Goal: Task Accomplishment & Management: Manage account settings

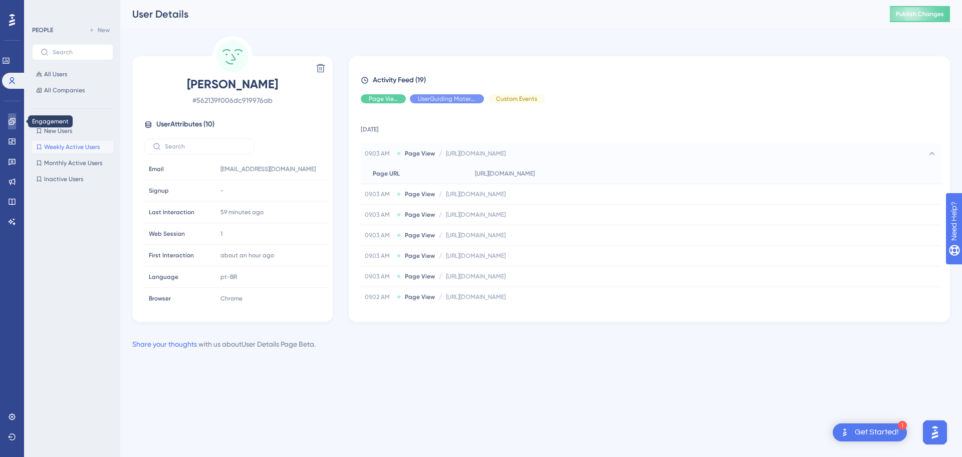
click at [14, 126] on link at bounding box center [12, 121] width 8 height 16
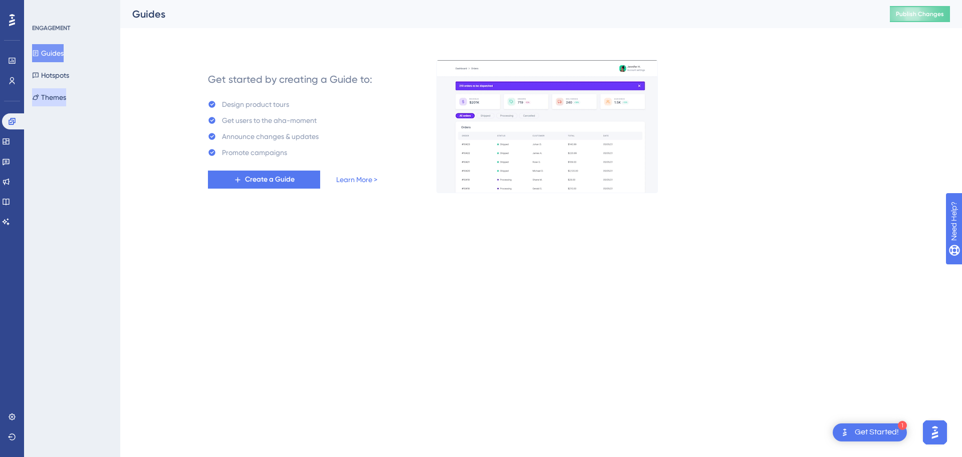
click at [66, 97] on button "Themes" at bounding box center [49, 97] width 34 height 18
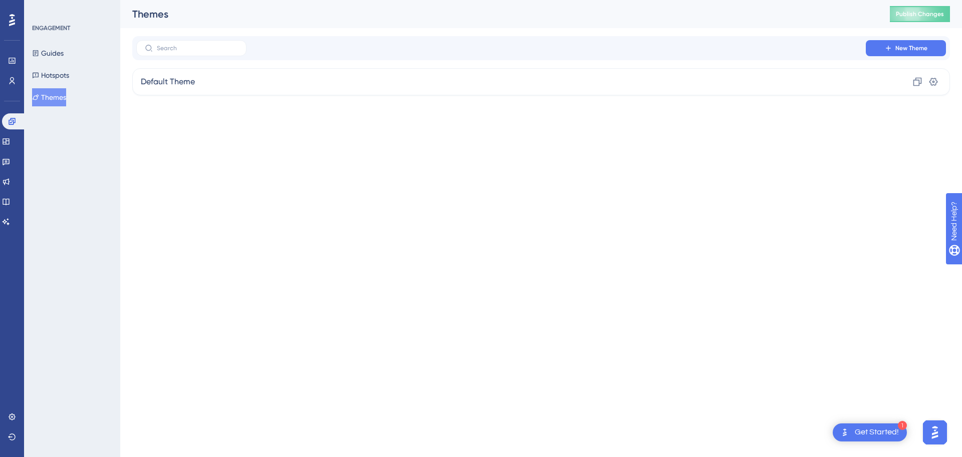
click at [245, 0] on html "1 Get Started! Performance Users Engagement Widgets Feedback Product Updates Kn…" at bounding box center [481, 0] width 962 height 0
click at [220, 85] on div "Default Theme Clone Settings" at bounding box center [541, 81] width 818 height 27
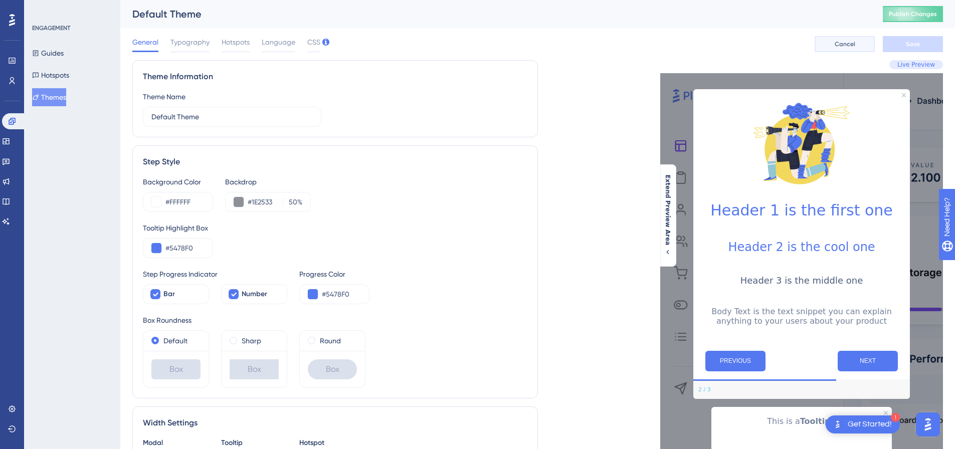
click at [817, 40] on button "Cancel" at bounding box center [844, 44] width 60 height 16
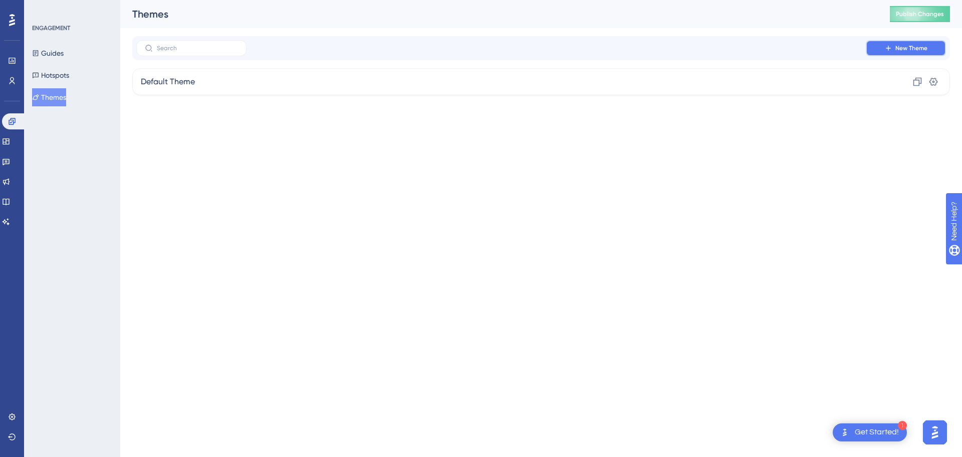
click at [881, 46] on button "New Theme" at bounding box center [906, 48] width 80 height 16
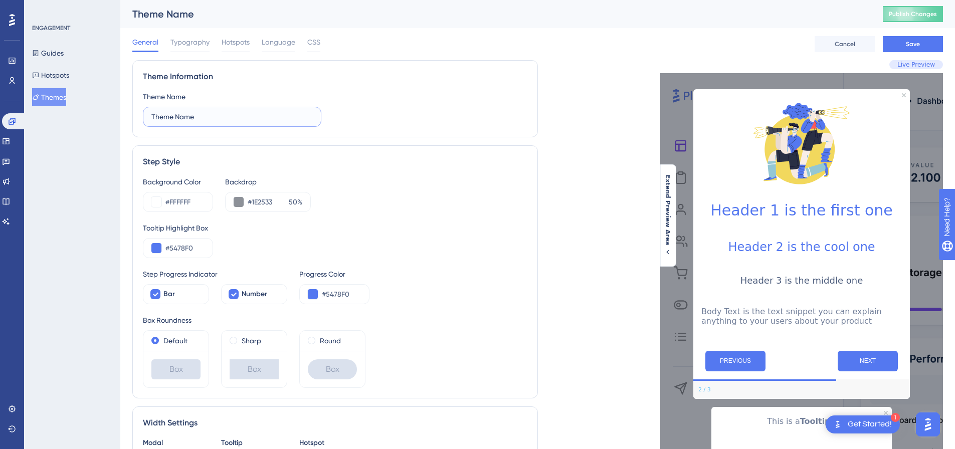
click at [248, 118] on input "Theme Name" at bounding box center [231, 116] width 161 height 11
drag, startPoint x: 212, startPoint y: 115, endPoint x: 149, endPoint y: 113, distance: 62.7
click at [149, 113] on label "Theme Name" at bounding box center [232, 117] width 178 height 20
type input "Tema teste"
click at [302, 161] on div "Step Style" at bounding box center [335, 162] width 384 height 12
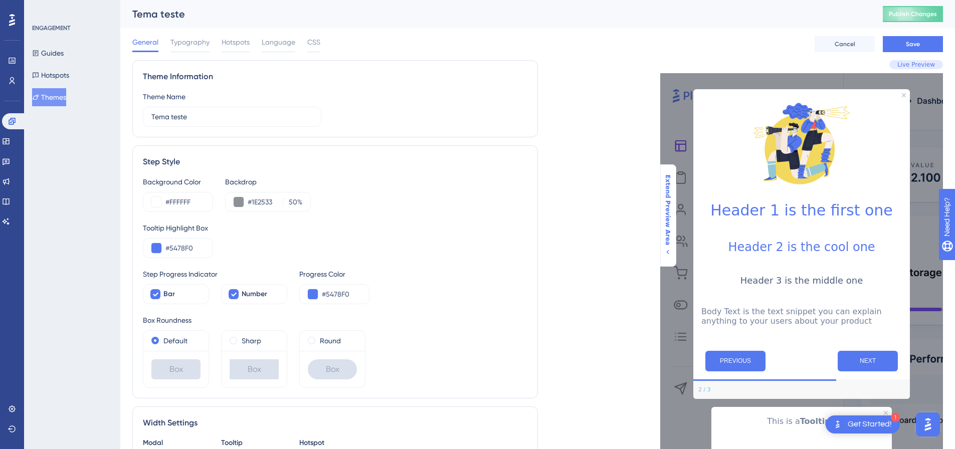
click at [670, 228] on span "Extend Preview Area" at bounding box center [667, 209] width 8 height 71
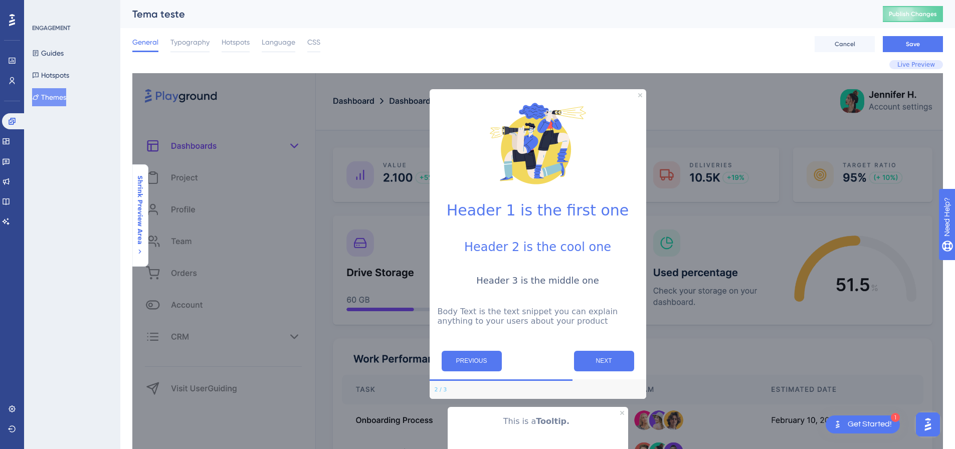
click at [140, 220] on span "Shrink Preview Area" at bounding box center [140, 209] width 8 height 69
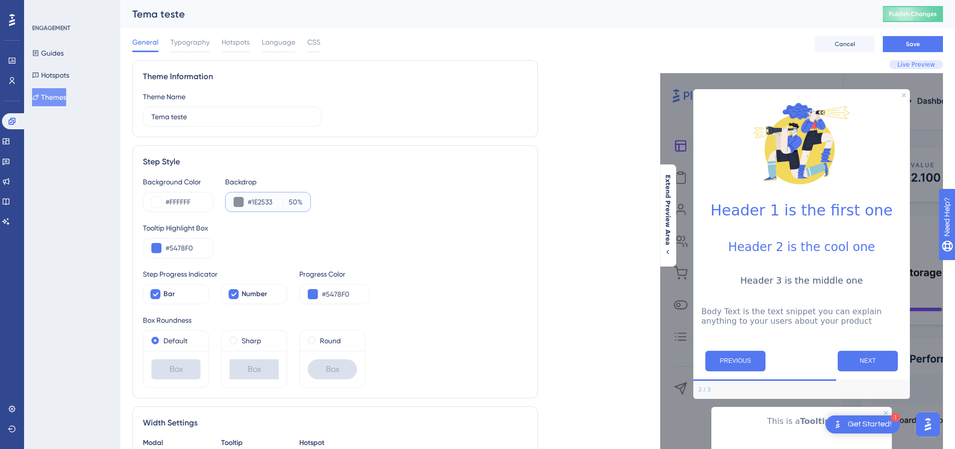
click at [239, 201] on button at bounding box center [239, 202] width 10 height 10
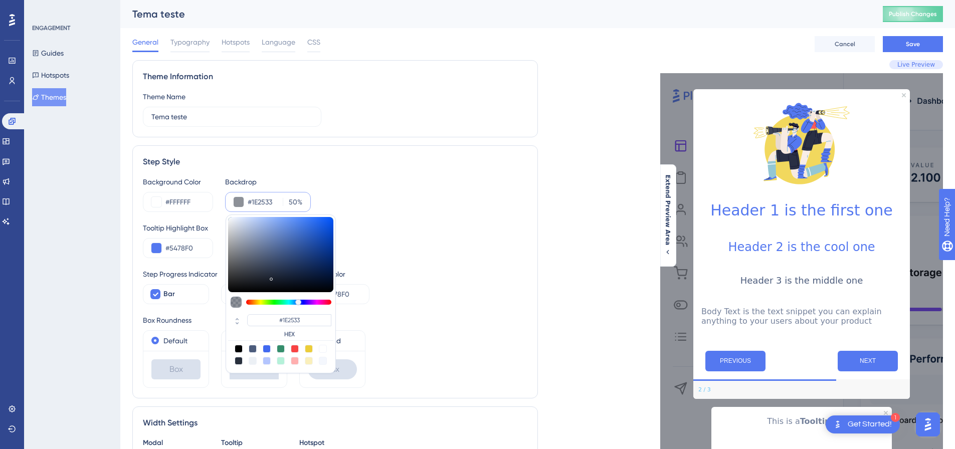
type input "#435d90"
type input "#435D90"
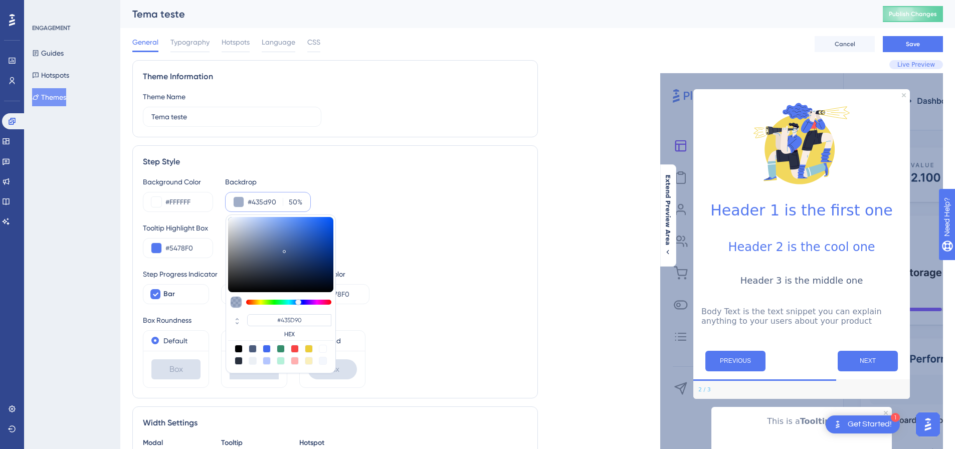
type input "#445e92"
type input "#445E92"
type input "#4b6db3"
type input "#4B6DB3"
type input "#4b70bd"
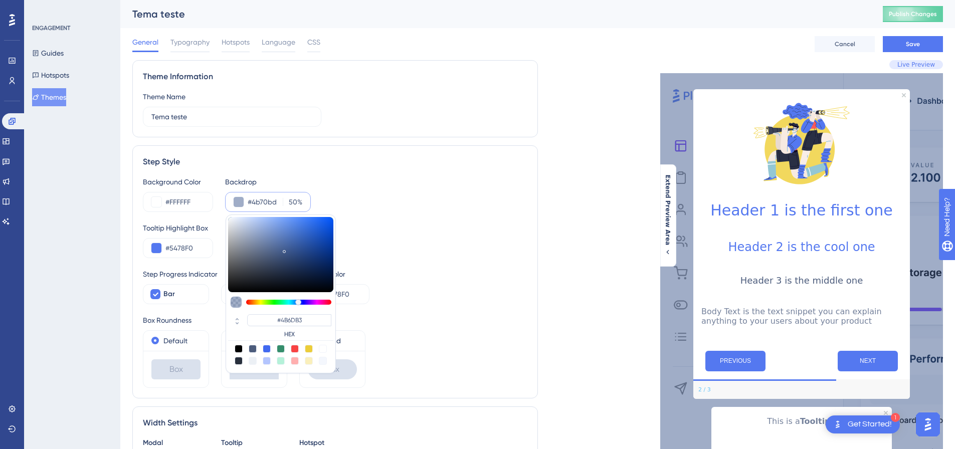
type input "#4B70BD"
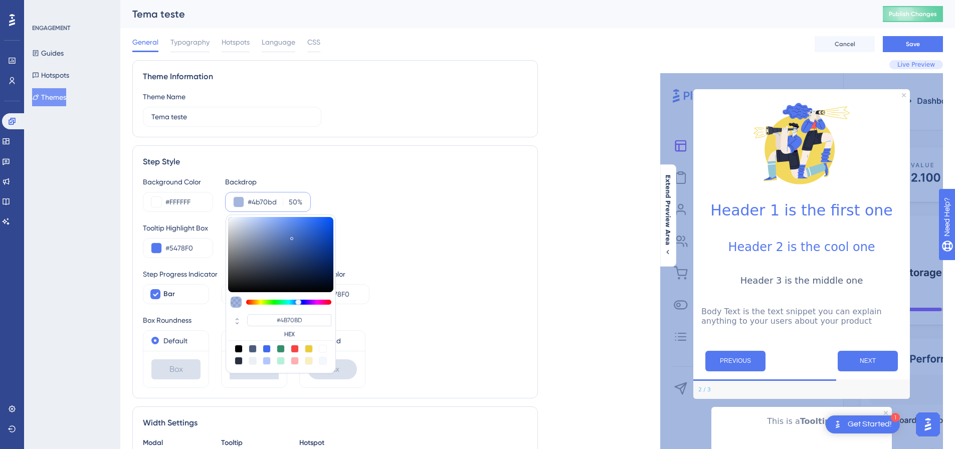
drag, startPoint x: 284, startPoint y: 250, endPoint x: 292, endPoint y: 237, distance: 15.0
click at [292, 237] on div at bounding box center [280, 254] width 105 height 75
click at [184, 257] on div "#5478F0" at bounding box center [178, 248] width 70 height 20
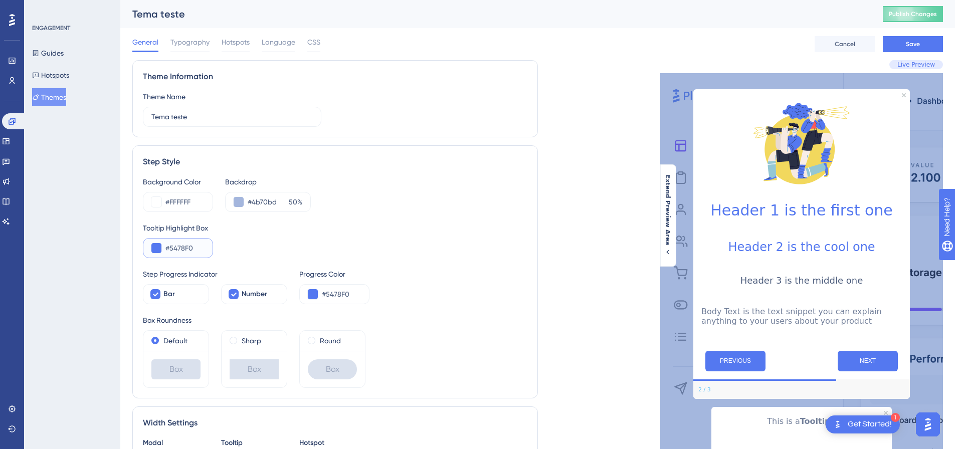
click at [185, 250] on input "#5478F0" at bounding box center [184, 248] width 39 height 12
paste input "678FF"
click at [153, 249] on button at bounding box center [156, 248] width 10 height 10
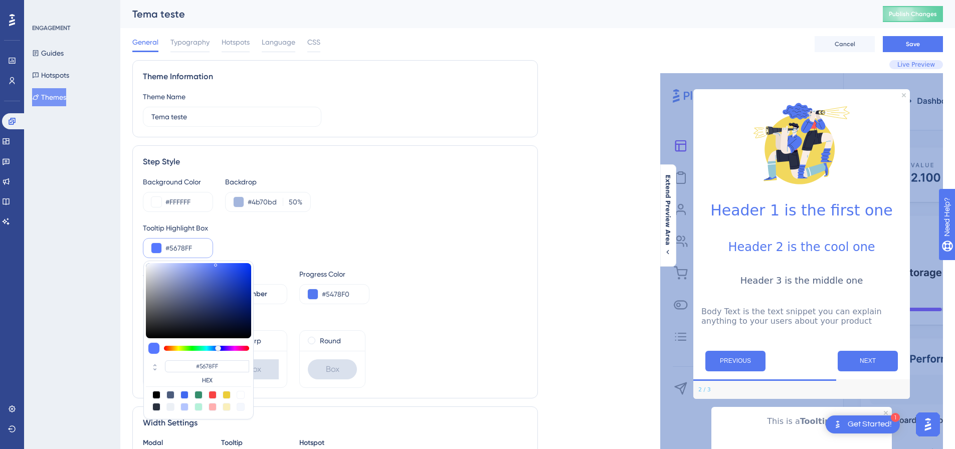
type input "#415fd8"
type input "#415FD8"
type input "#3f5dd3"
type input "#3F5DD3"
type input "#3956c9"
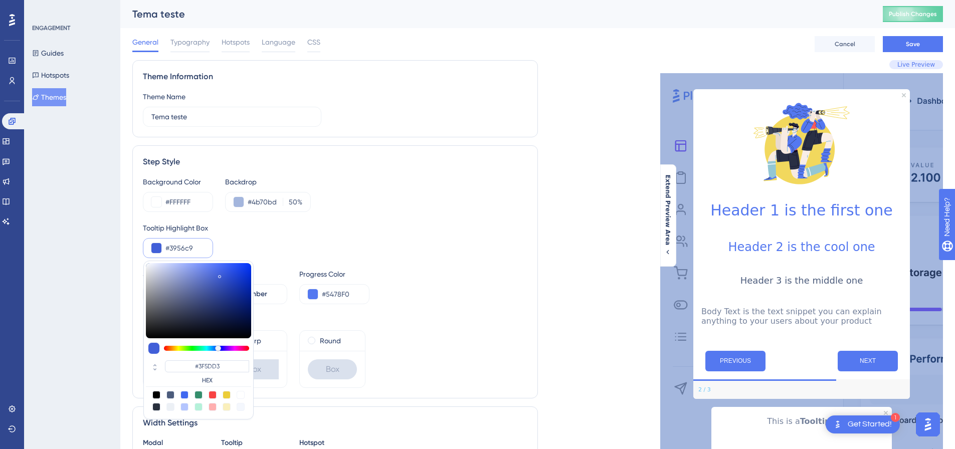
type input "#3956C9"
type input "#2843aa"
type input "#2843AA"
type input "#2540a5"
type input "#2540A5"
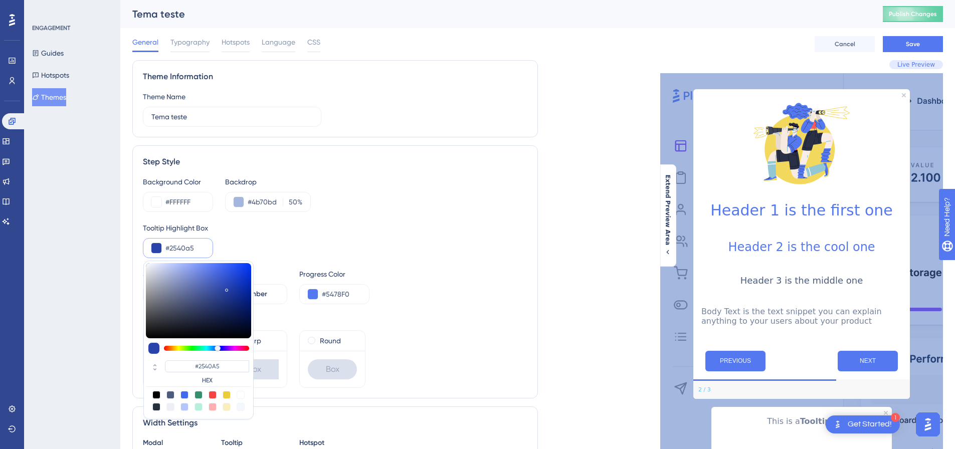
type input "#1b3697"
type input "#1B3697"
type input "#183292"
type input "#173192"
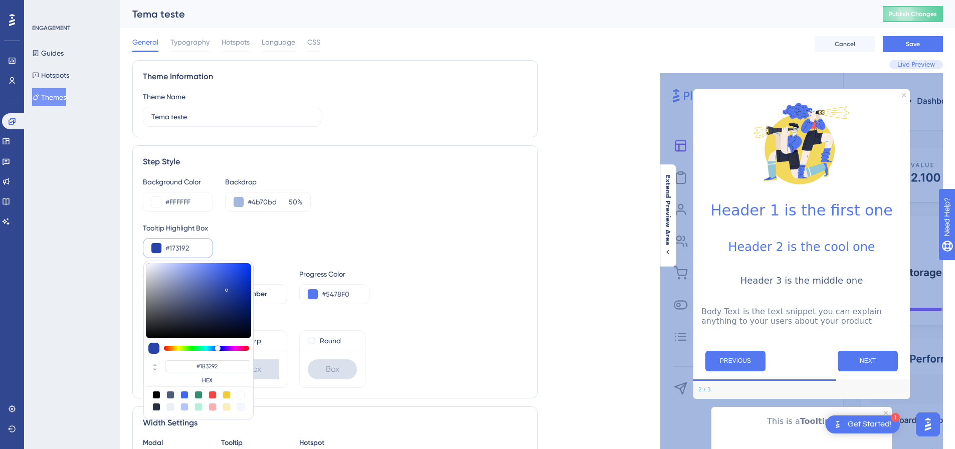
type input "#173192"
drag, startPoint x: 219, startPoint y: 275, endPoint x: 235, endPoint y: 295, distance: 25.5
click at [235, 295] on div at bounding box center [198, 300] width 105 height 75
type input "#192f83"
type input "#192F83"
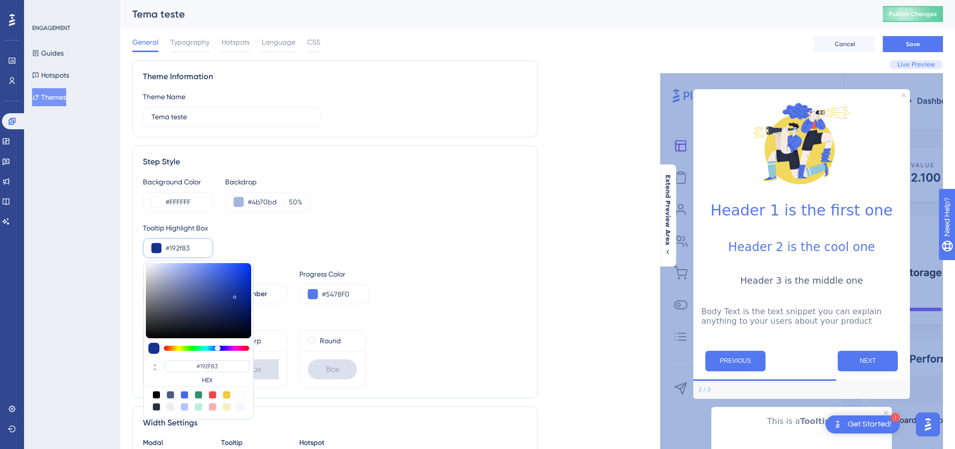
type input "#1a328d"
type input "#1A328D"
type input "#0e35cc"
type input "#0E35CC"
drag, startPoint x: 231, startPoint y: 300, endPoint x: 244, endPoint y: 278, distance: 25.2
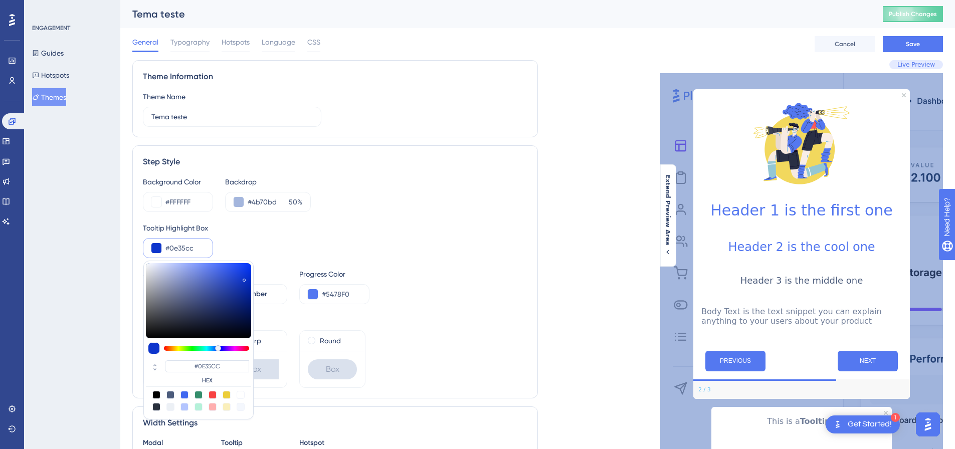
click at [244, 278] on div at bounding box center [198, 300] width 105 height 75
type input "#0e10cc"
type input "#0E10CC"
type input "#410ecc"
type input "#270ECC"
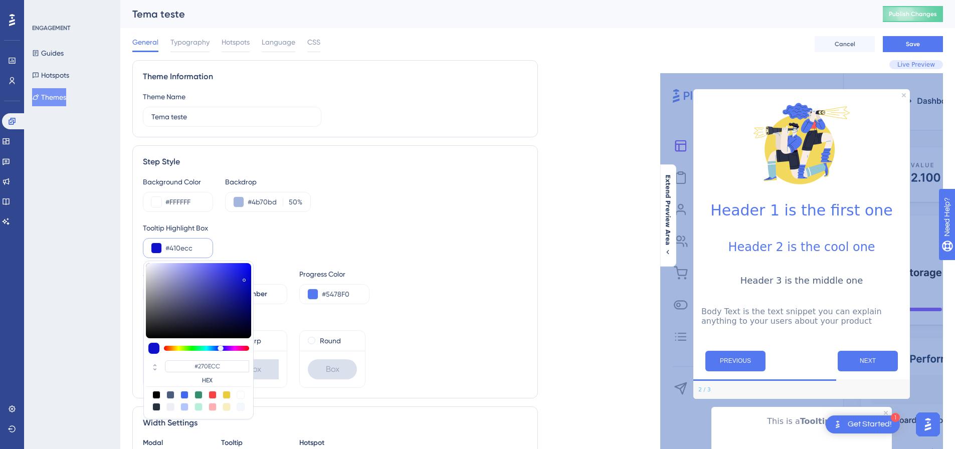
type input "#560ecc"
type input "#410ECC"
type input "#5c0ecc"
type input "#560ECC"
type input "#770ecc"
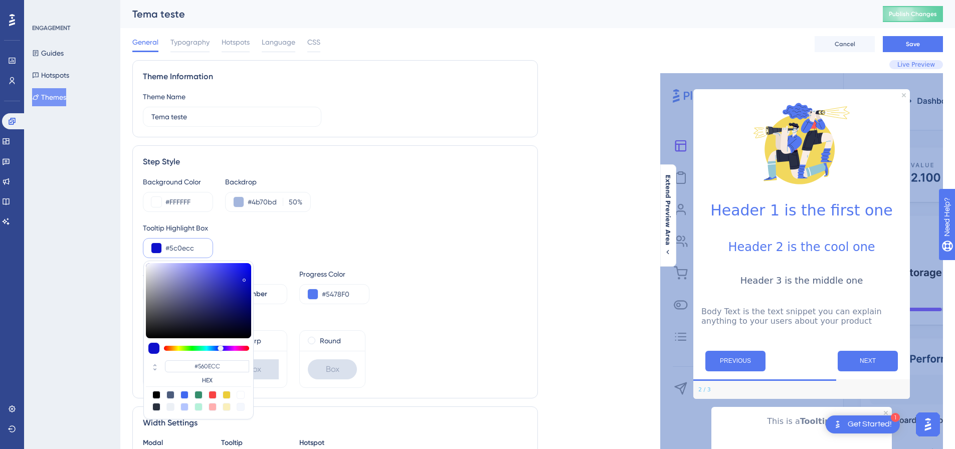
type input "#5C0ECC"
type input "#7e0ecc"
type input "#770ECC"
type input "#8b0ecc"
type input "#7E0ECC"
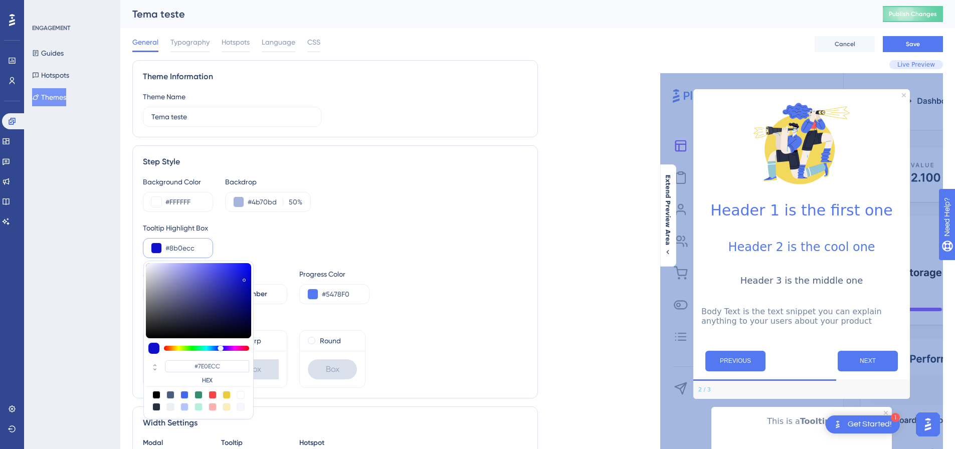
type input "#920ecc"
type input "#8B0ECC"
type input "#a60ecc"
type input "#920ECC"
type input "#ad0ecc"
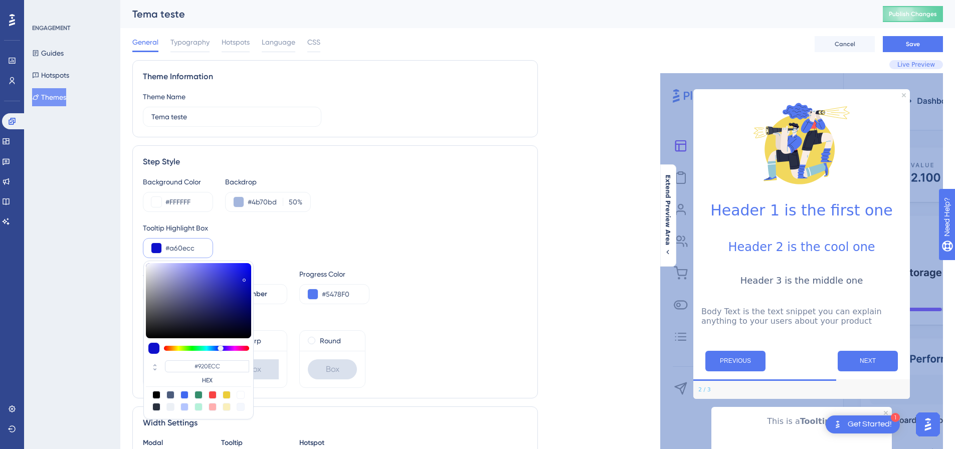
type input "#A60ECC"
type input "#b30ecc"
type input "#AD0ECC"
type input "#ba0ecc"
type input "#B30ECC"
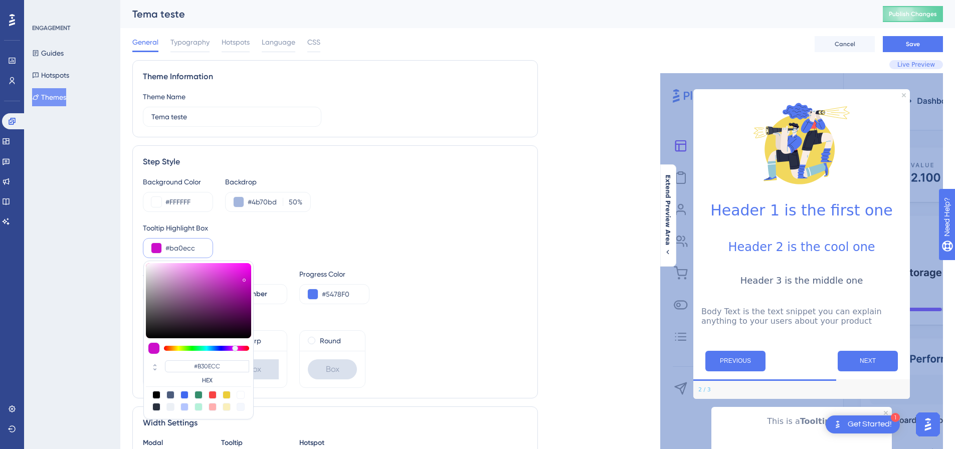
type input "#cc0eca"
type input "#BA0ECC"
type input "#cc0ebc"
type input "#CC0ECA"
type input "#cc0e94"
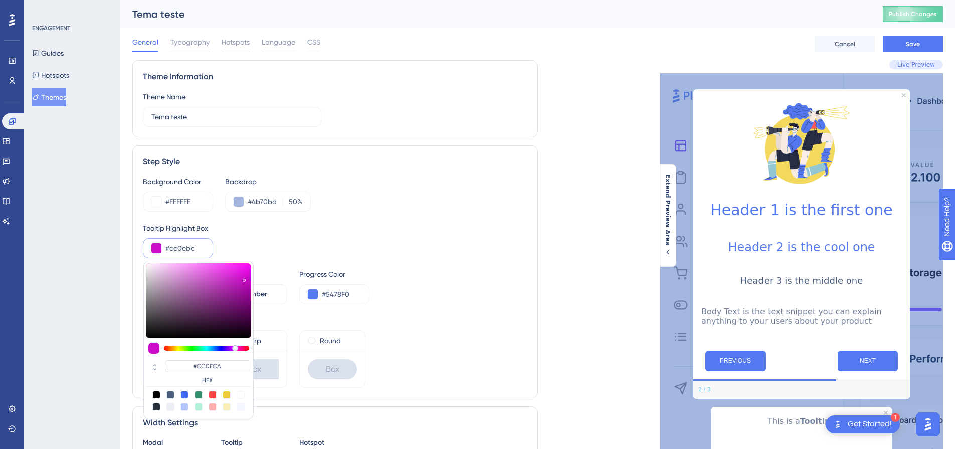
type input "#CC0EBC"
type input "#cc0e8d"
type input "#CC0E94"
type input "#cc0e80"
type input "#CC0E80"
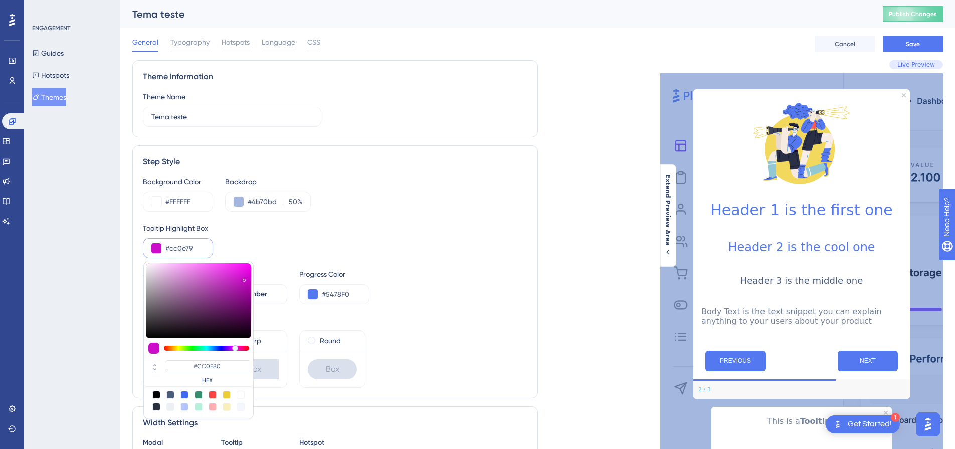
type input "#cc0e6c"
type input "#CC0E6C"
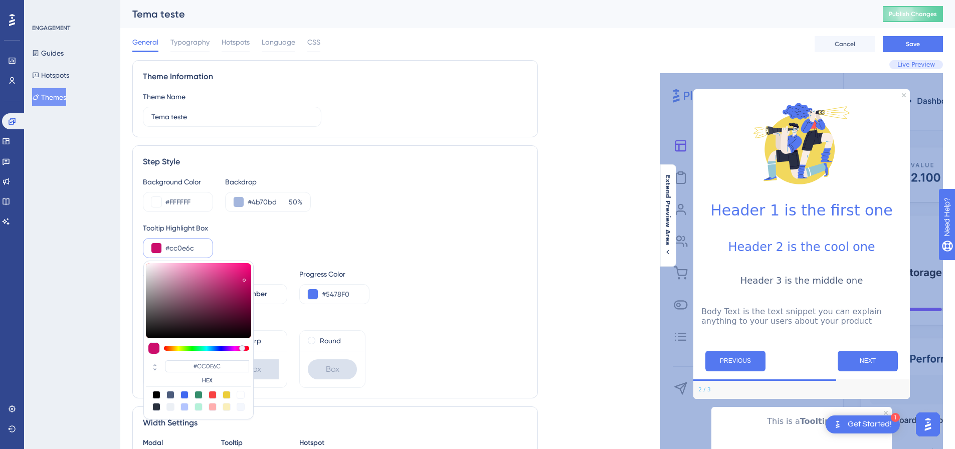
type input "#cc0e65"
type input "#CC0E65"
drag, startPoint x: 220, startPoint y: 348, endPoint x: 243, endPoint y: 348, distance: 22.0
click at [243, 348] on div at bounding box center [243, 348] width 6 height 6
type input "#ca0e64"
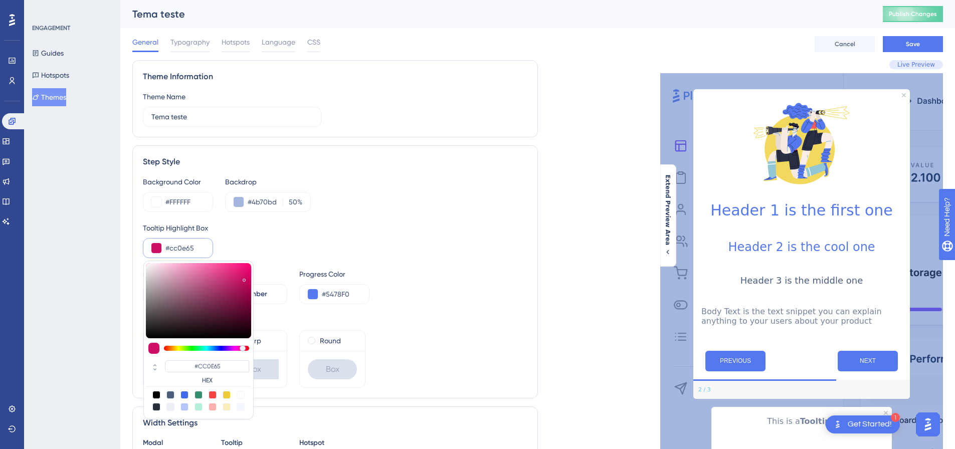
type input "#CA0E64"
type input "#cc1066"
type input "#CC1066"
type input "#df0f6e"
type input "#DF0F6E"
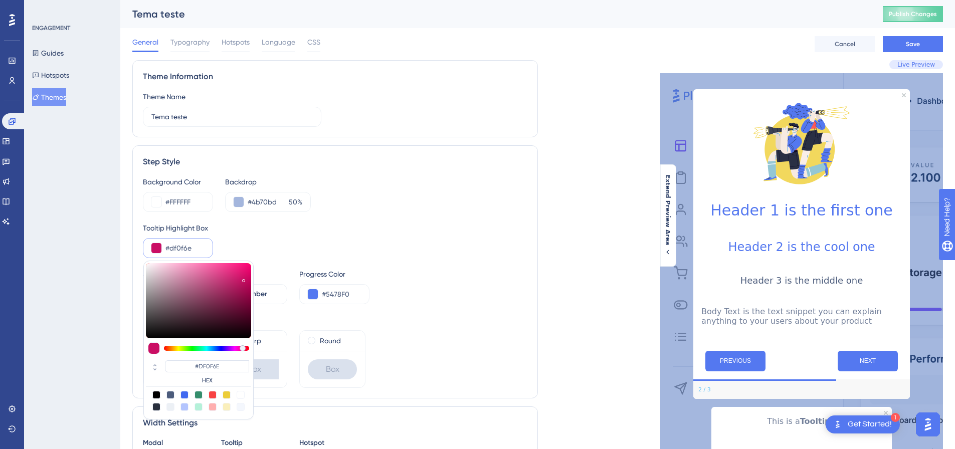
type input "#ee0c73"
type input "#EE0C73"
type input "#f10d75"
type input "#F10D75"
drag, startPoint x: 244, startPoint y: 279, endPoint x: 246, endPoint y: 267, distance: 11.7
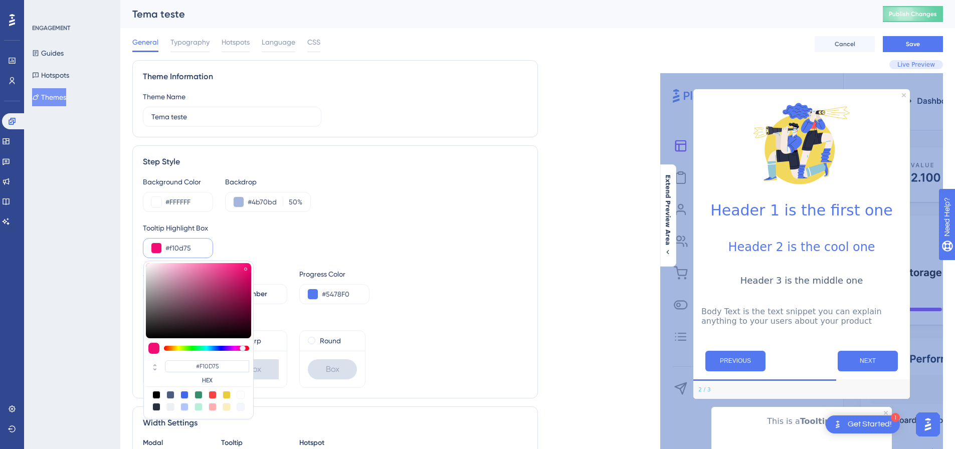
click at [246, 267] on div at bounding box center [247, 269] width 2 height 4
click at [191, 245] on input "#f10d75" at bounding box center [184, 248] width 39 height 12
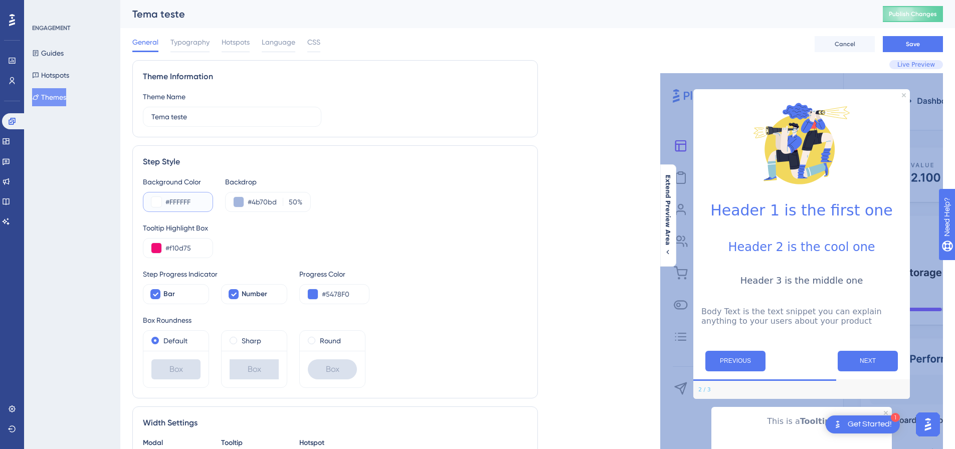
click at [159, 200] on button at bounding box center [156, 202] width 10 height 10
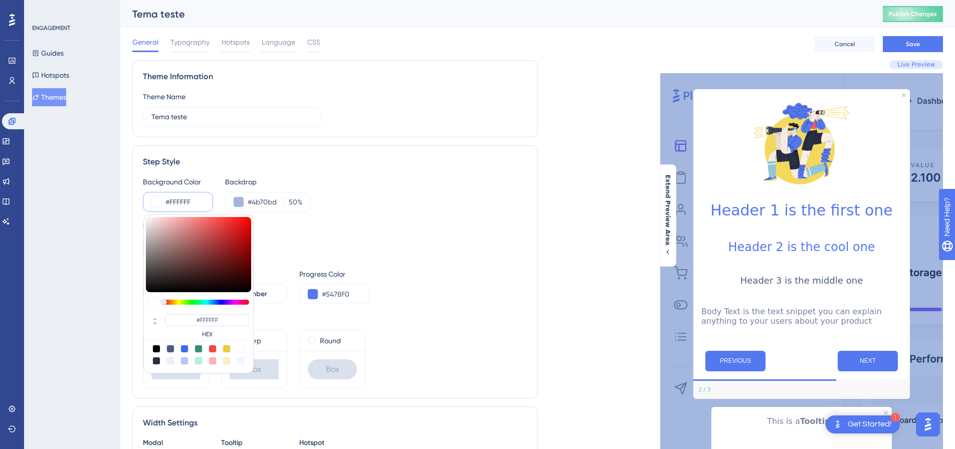
type input "#dd7474"
type input "#DD7474"
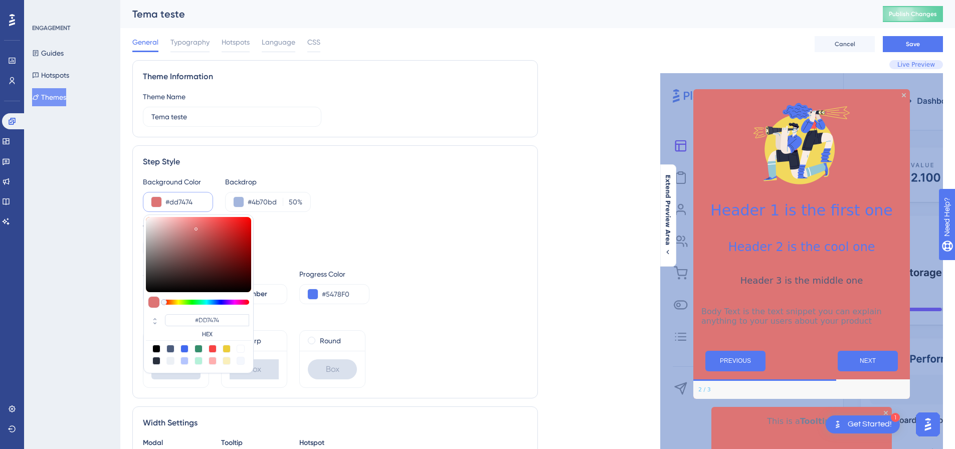
type input "#da7171"
type input "#DA7171"
type input "#da6e6e"
type input "#DA6E6E"
type input "#d85858"
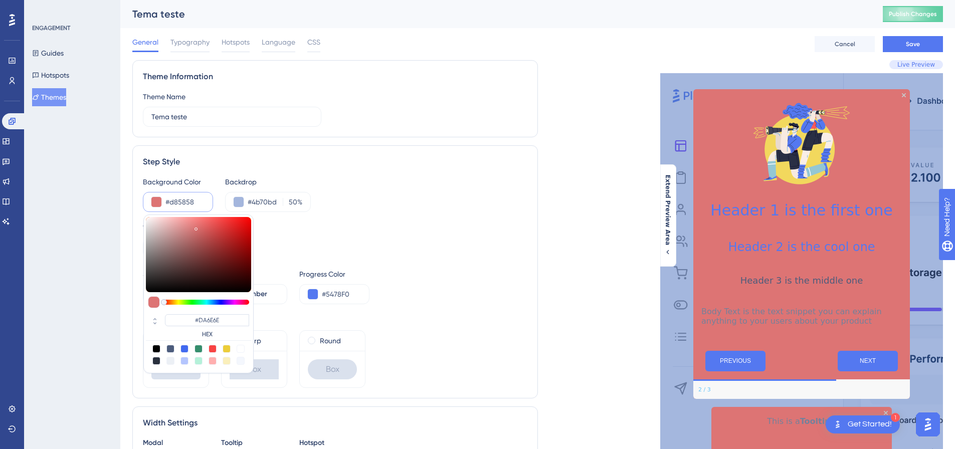
type input "#D85858"
type input "#d45454"
type input "#D45454"
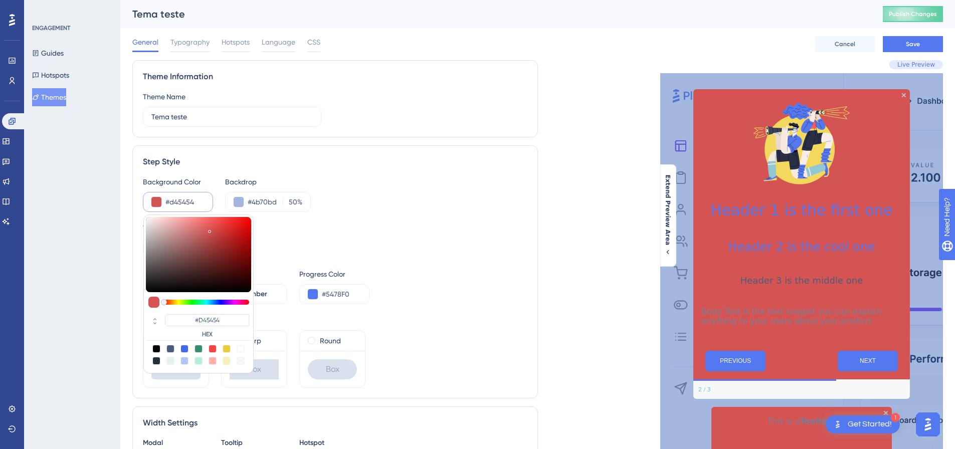
drag, startPoint x: 196, startPoint y: 228, endPoint x: 209, endPoint y: 230, distance: 13.1
click at [209, 230] on div at bounding box center [198, 254] width 105 height 75
click at [238, 348] on div at bounding box center [241, 349] width 8 height 8
type input "#ffffff"
type input "#FFFFFF"
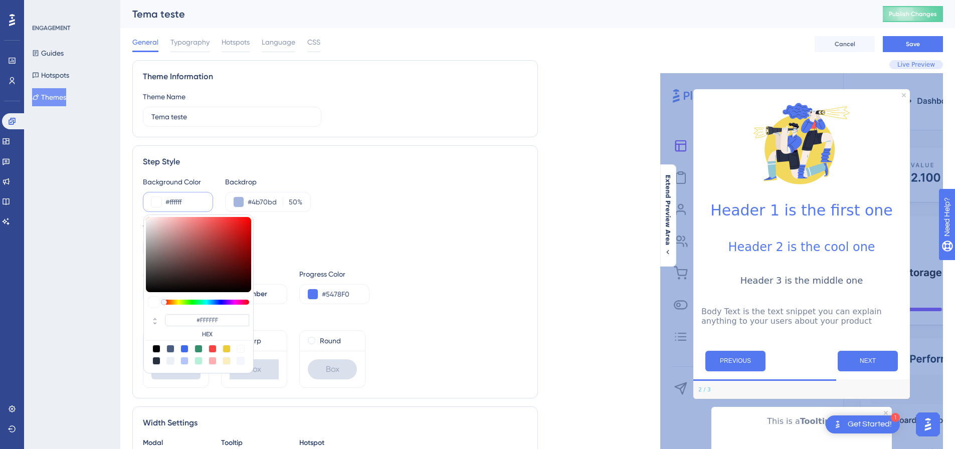
click at [315, 232] on div "Tooltip Highlight Box" at bounding box center [335, 228] width 384 height 12
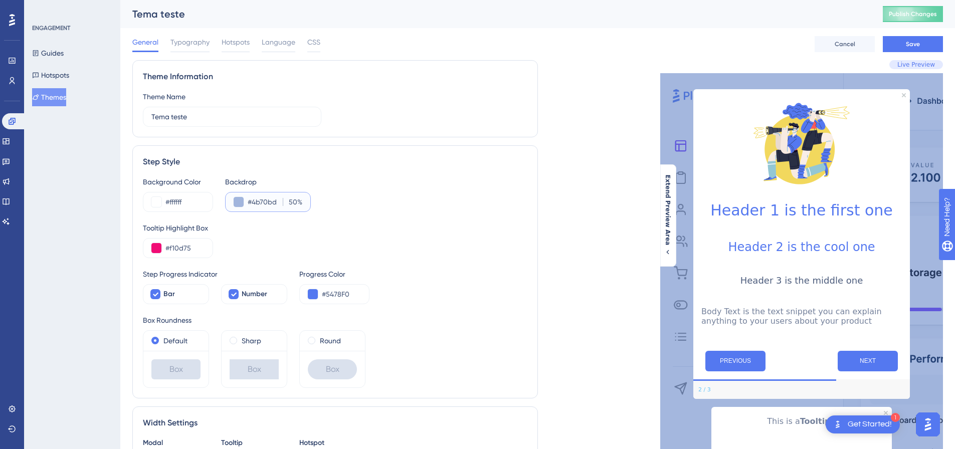
click at [265, 199] on input "#4b70bd" at bounding box center [263, 202] width 31 height 12
paste input "5678FF"
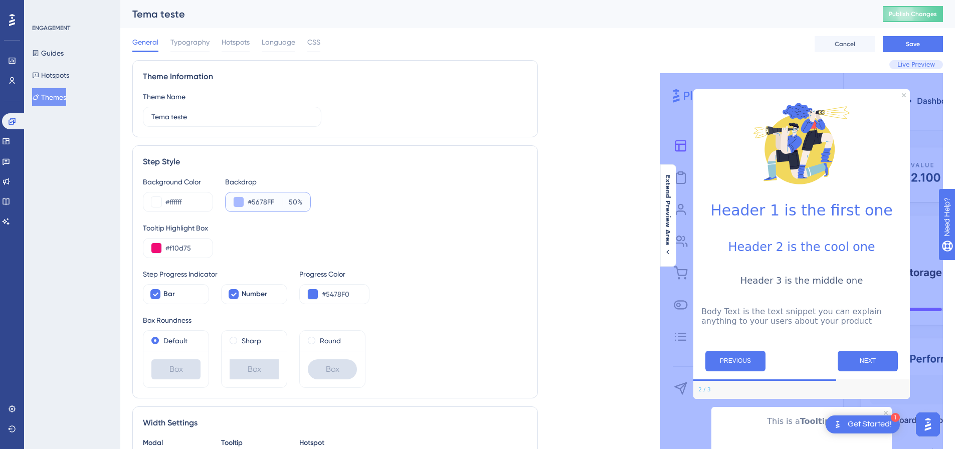
click at [276, 202] on input "#5678FF" at bounding box center [263, 202] width 31 height 12
drag, startPoint x: 274, startPoint y: 202, endPoint x: 247, endPoint y: 203, distance: 26.6
click at [247, 203] on div "#5678FF 50 %" at bounding box center [268, 202] width 86 height 20
paste input "134396"
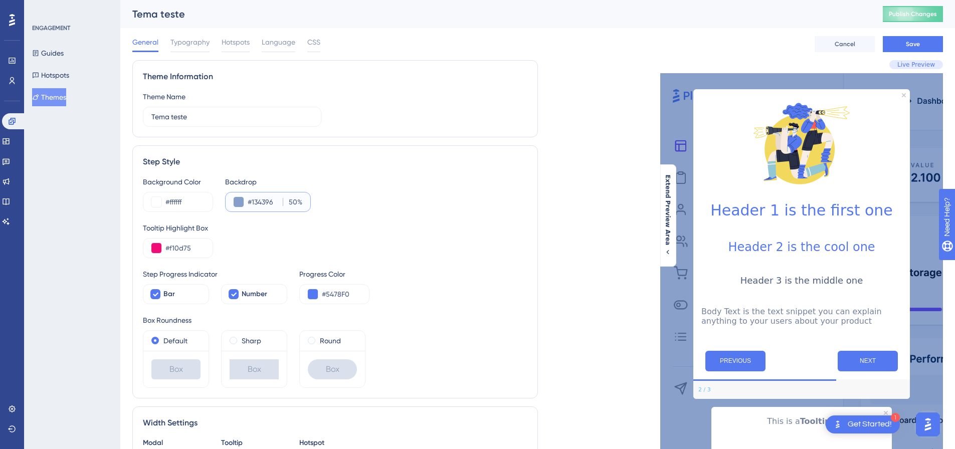
type input "#134396"
click at [190, 253] on input "#f10d75" at bounding box center [184, 248] width 39 height 12
drag, startPoint x: 191, startPoint y: 250, endPoint x: 153, endPoint y: 252, distance: 38.6
click at [153, 252] on div "#f10d75" at bounding box center [178, 248] width 70 height 20
paste input "134396"
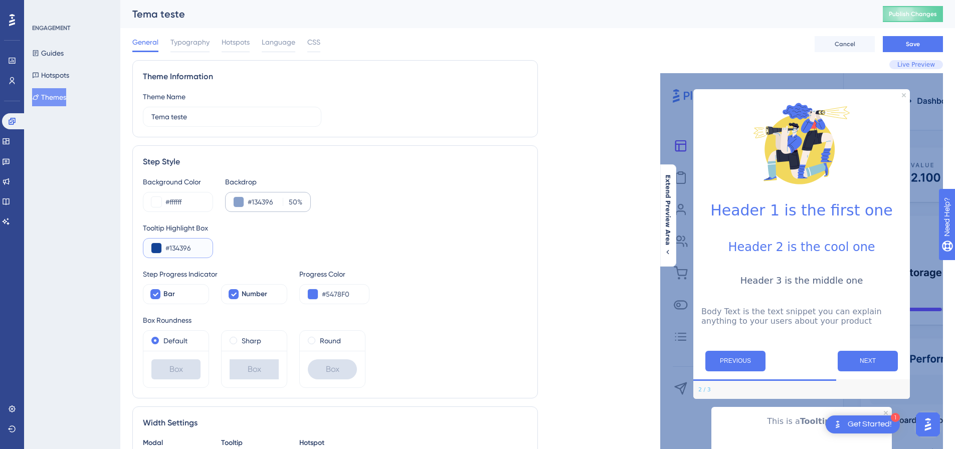
type input "#134396"
click at [255, 201] on input "#134396" at bounding box center [263, 202] width 31 height 12
drag, startPoint x: 274, startPoint y: 201, endPoint x: 248, endPoint y: 205, distance: 26.4
click at [248, 205] on input "#134396" at bounding box center [263, 202] width 31 height 12
paste input "text"
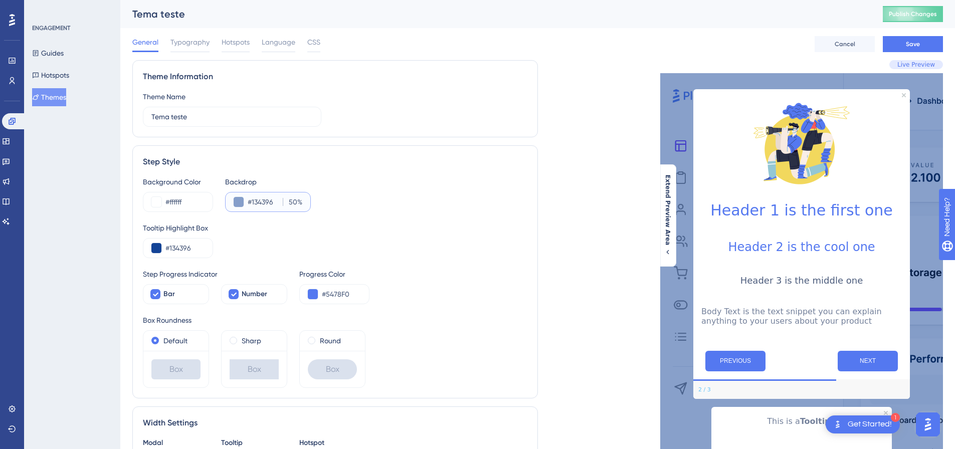
type input "#134396"
click at [294, 202] on input "50" at bounding box center [291, 202] width 11 height 12
drag, startPoint x: 295, startPoint y: 201, endPoint x: 283, endPoint y: 203, distance: 12.7
click at [283, 203] on label "50 %" at bounding box center [293, 202] width 20 height 12
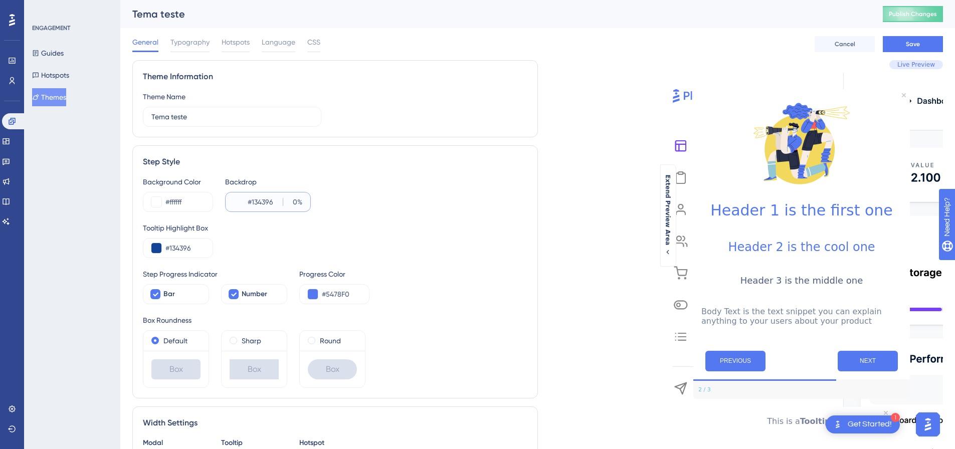
type input "50"
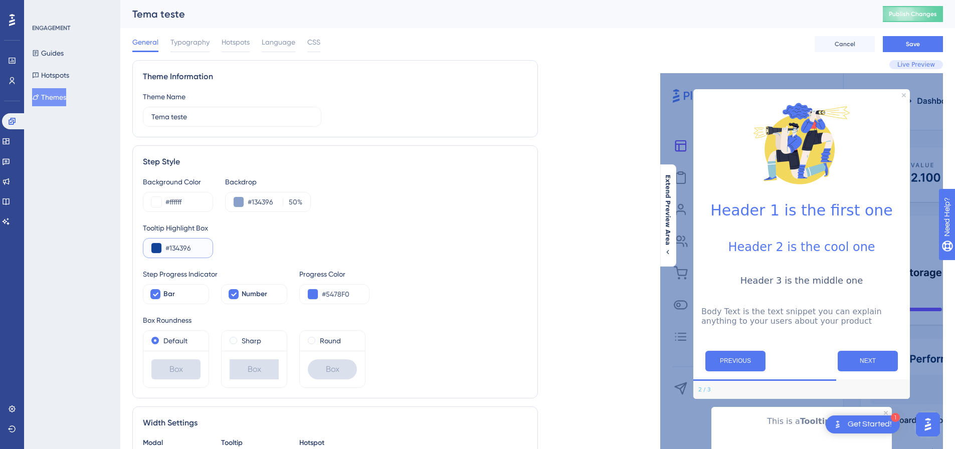
click at [195, 251] on input "#134396" at bounding box center [184, 248] width 39 height 12
click at [156, 247] on button at bounding box center [156, 248] width 10 height 10
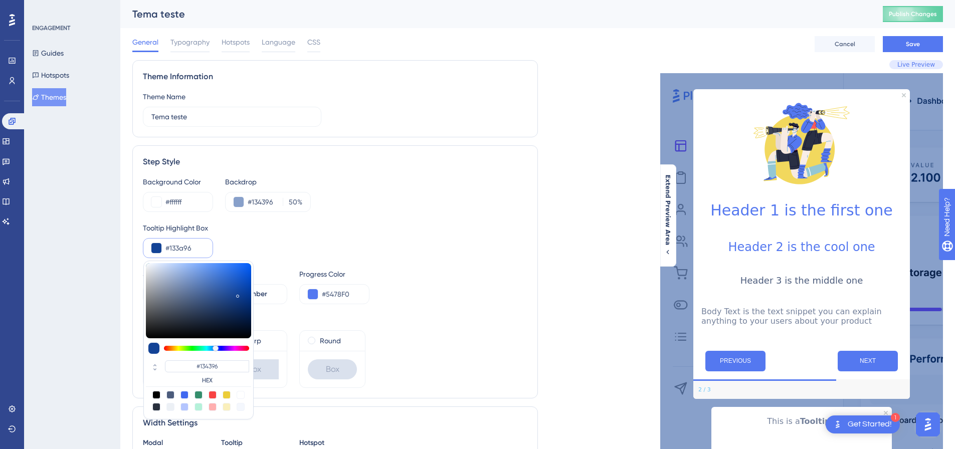
type input "#133096"
type input "#133A96"
type input "#132c96"
type input "#133096"
type input "#131e96"
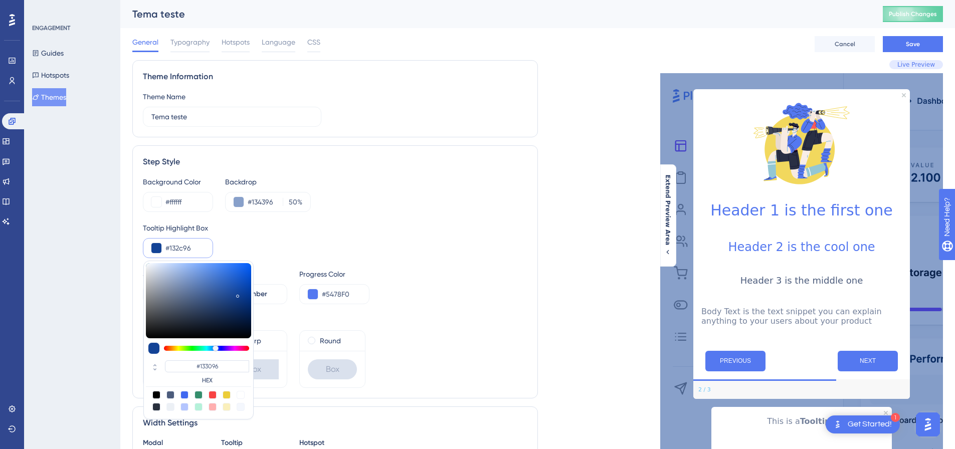
type input "#132C96"
type input "#401396"
type input "#131E96"
type input "#96135d"
type input "#401396"
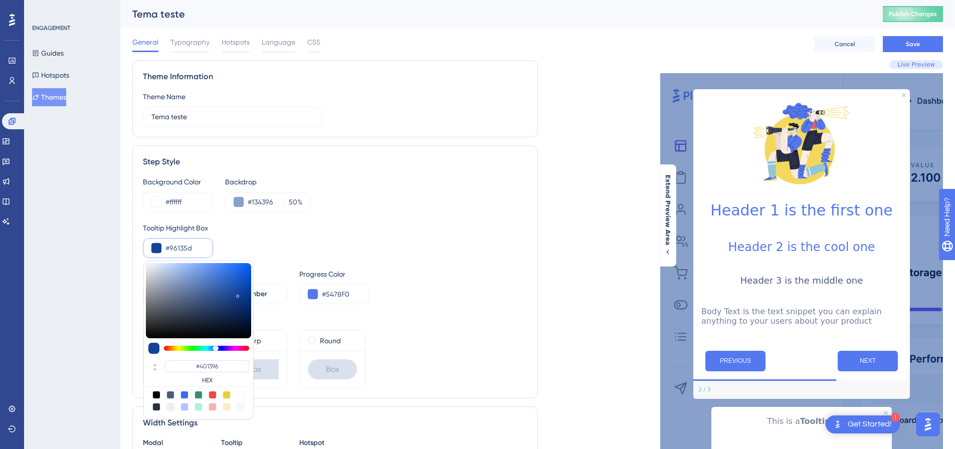
type input "#961315"
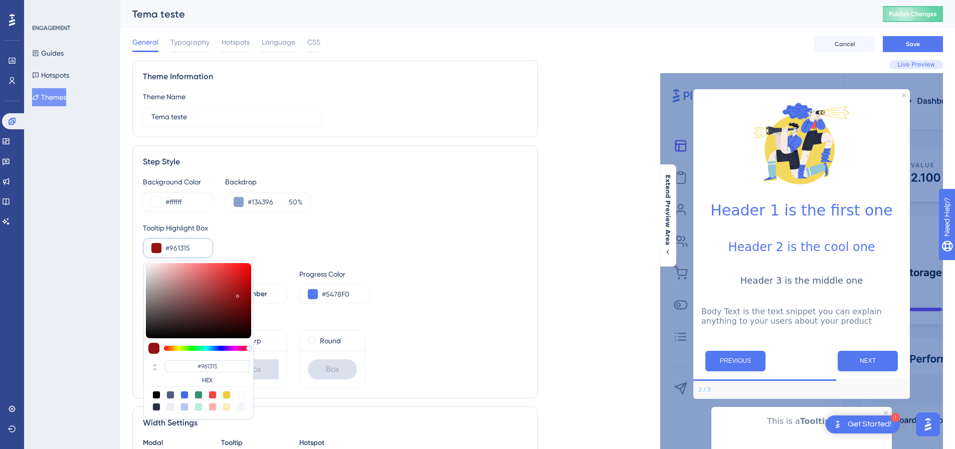
drag, startPoint x: 215, startPoint y: 346, endPoint x: 260, endPoint y: 352, distance: 45.0
click at [260, 352] on div "Background Color #ffffff Backdrop #134396 50 % Tooltip Highlight Box #961315 #9…" at bounding box center [335, 282] width 384 height 212
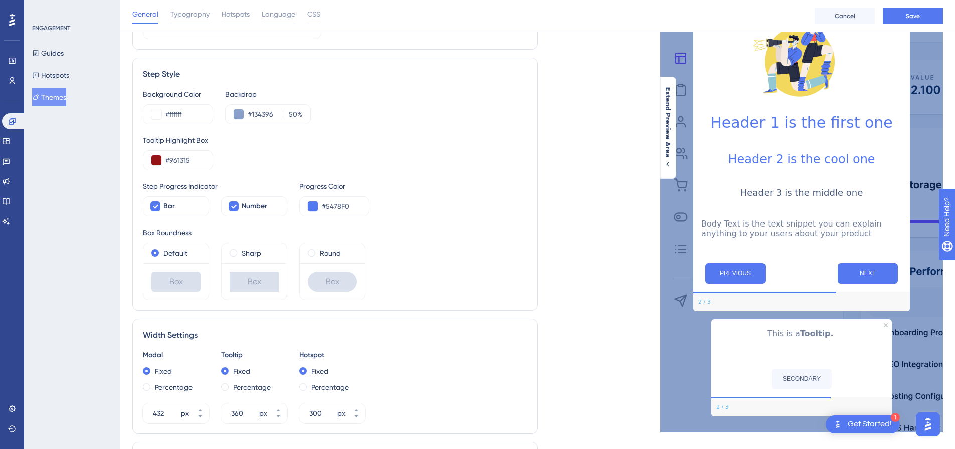
scroll to position [150, 0]
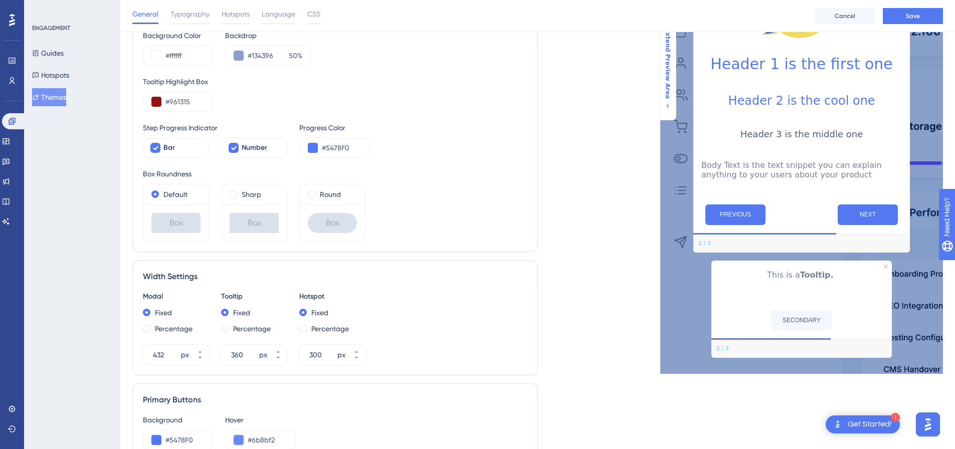
click at [667, 90] on span "Extend Preview Area" at bounding box center [667, 63] width 8 height 71
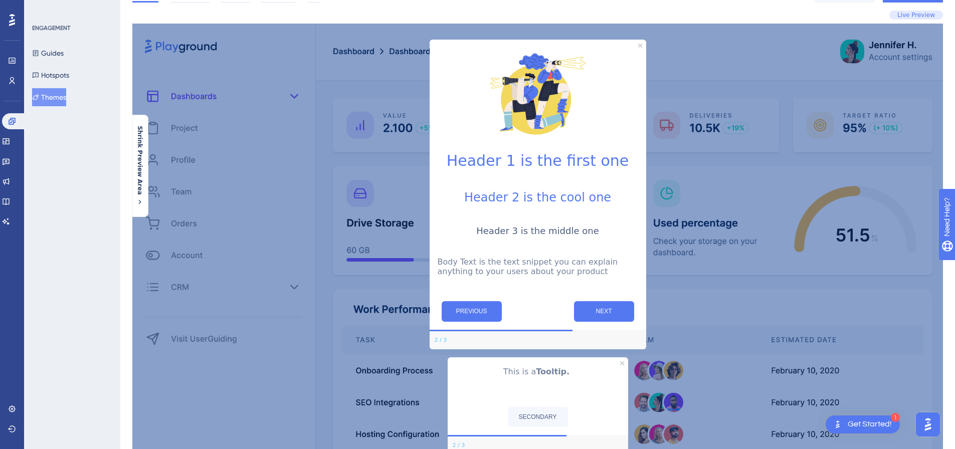
scroll to position [50, 0]
click at [136, 158] on span "Shrink Preview Area" at bounding box center [140, 159] width 8 height 69
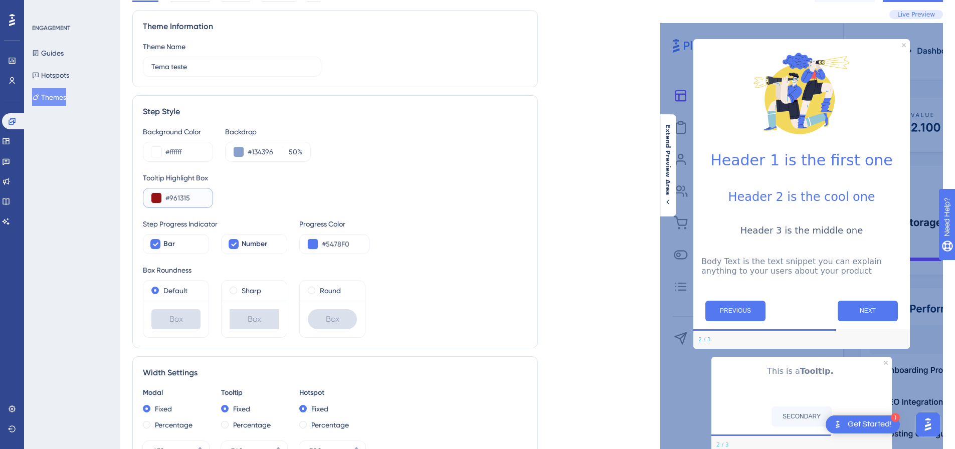
click at [188, 203] on input "#961315" at bounding box center [184, 198] width 39 height 12
drag, startPoint x: 191, startPoint y: 196, endPoint x: 150, endPoint y: 203, distance: 41.2
click at [150, 203] on div "#961315" at bounding box center [178, 198] width 70 height 20
paste input "5678FF"
type input "#5678FF"
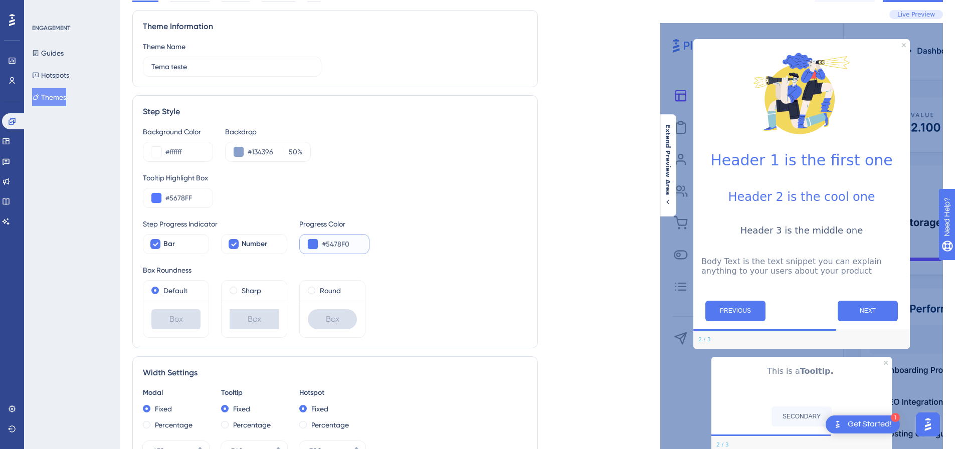
click at [351, 243] on input "#5478F0" at bounding box center [341, 244] width 39 height 12
paste input "678FF"
click at [311, 240] on button at bounding box center [313, 244] width 10 height 10
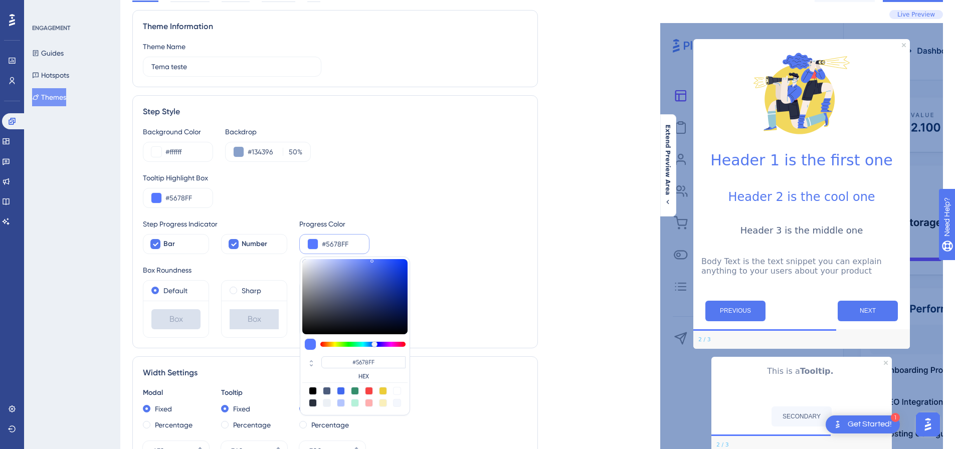
type input "#7386d1"
type input "#7386D1"
type input "#7285cf"
type input "#7285CF"
type input "#5867a3"
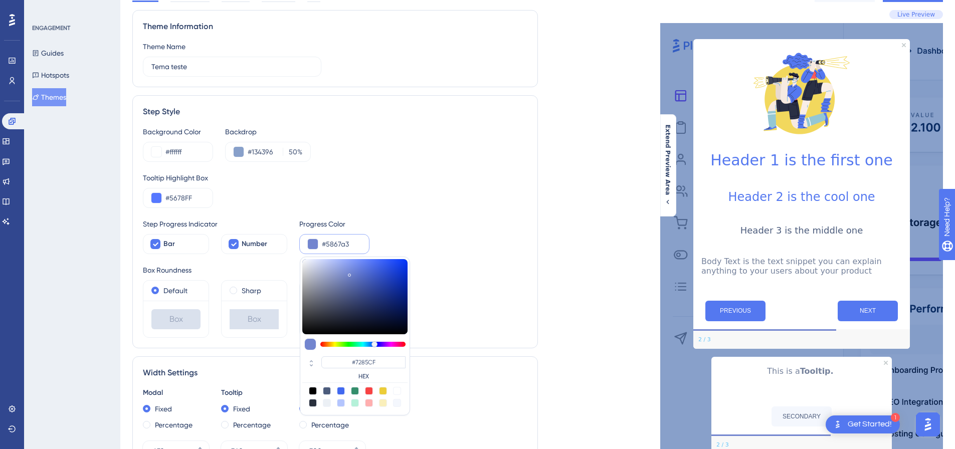
type input "#5867A3"
type input "#5464a0"
type input "#5464A0"
type input "#50609c"
type input "#50609C"
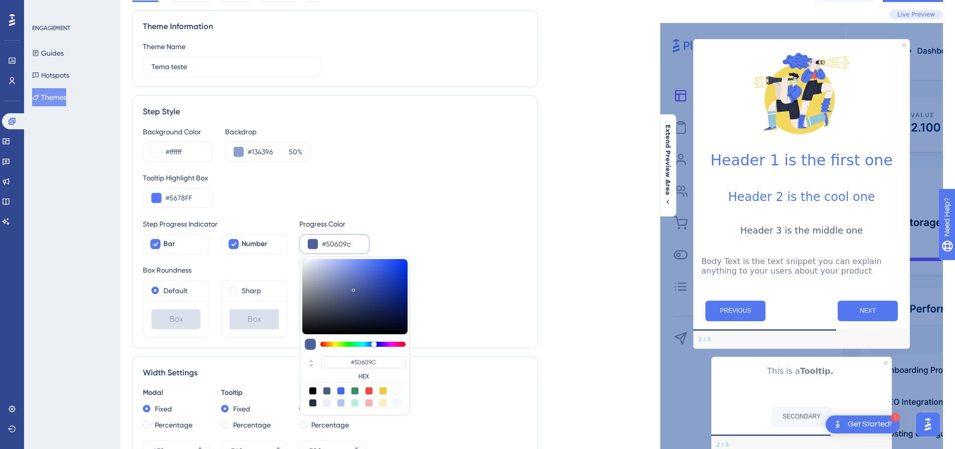
type input "#404f8a"
type input "#404F8A"
type input "#394883"
drag, startPoint x: 350, startPoint y: 273, endPoint x: 362, endPoint y: 296, distance: 26.0
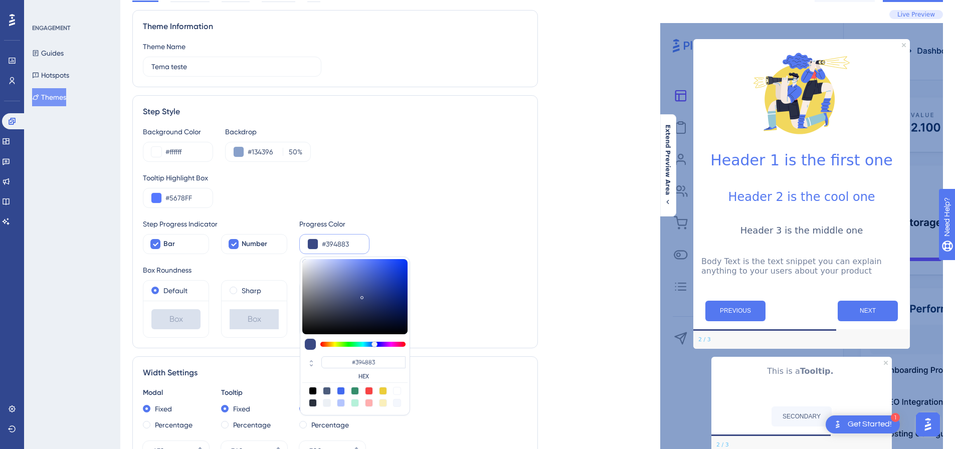
click at [362, 296] on div at bounding box center [354, 296] width 105 height 75
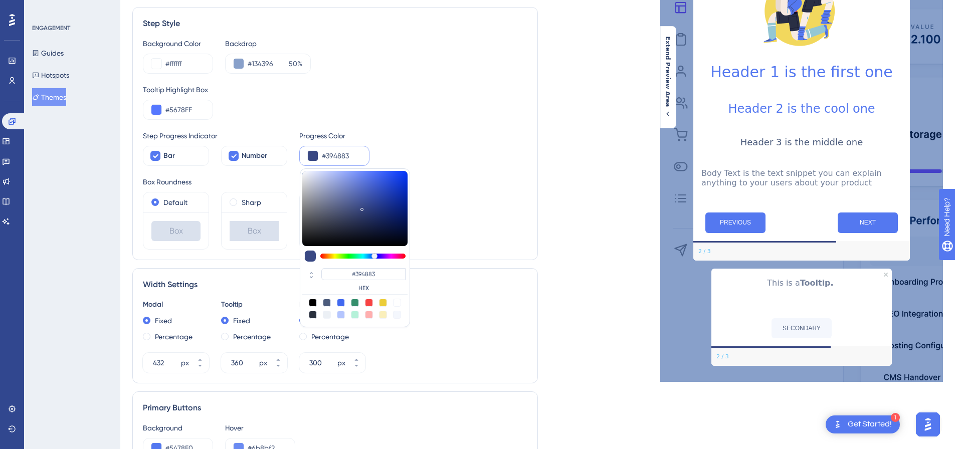
scroll to position [150, 0]
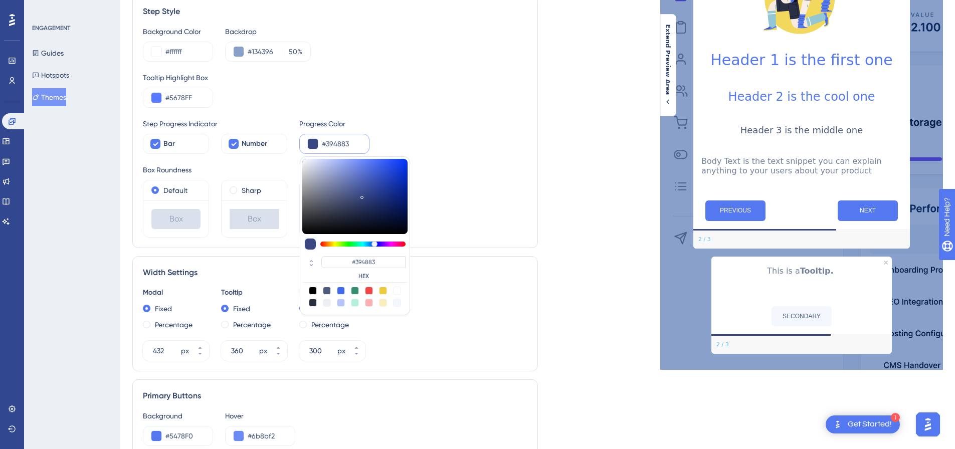
click at [349, 138] on input "#394883" at bounding box center [341, 144] width 39 height 12
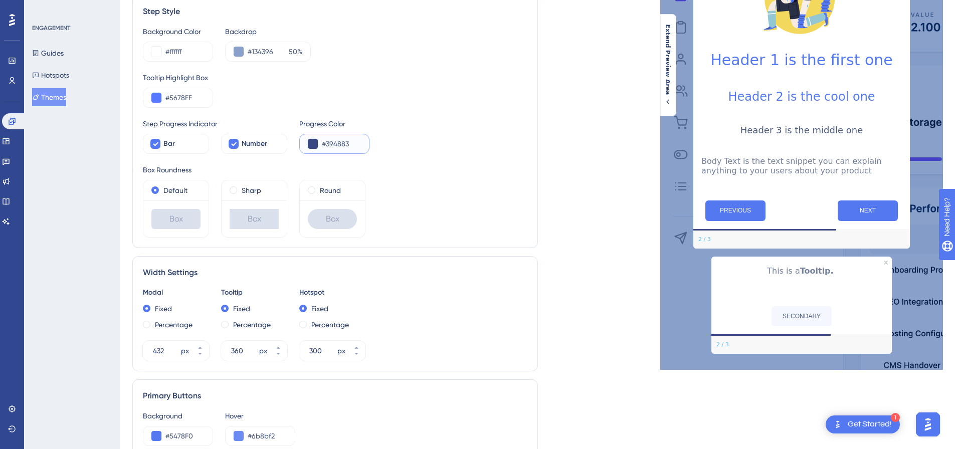
drag, startPoint x: 350, startPoint y: 143, endPoint x: 312, endPoint y: 147, distance: 37.8
click at [312, 147] on div "#394883" at bounding box center [334, 144] width 70 height 20
paste input "5678FF"
type input "#5678FF"
click at [153, 143] on icon at bounding box center [155, 144] width 6 height 8
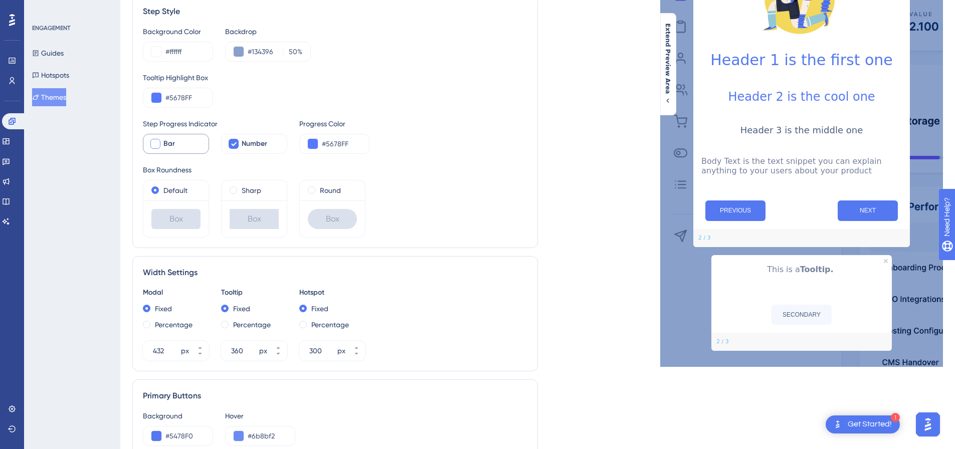
click at [153, 143] on div at bounding box center [155, 144] width 10 height 10
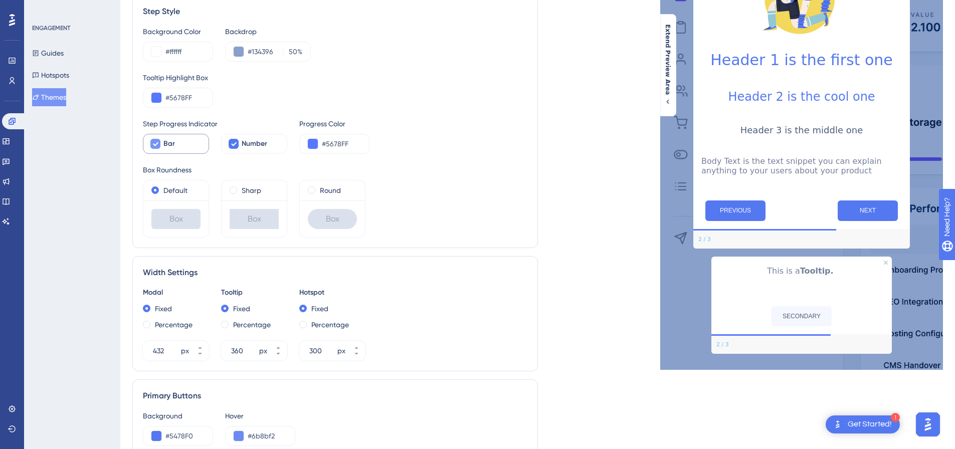
click at [153, 143] on icon at bounding box center [155, 144] width 6 height 8
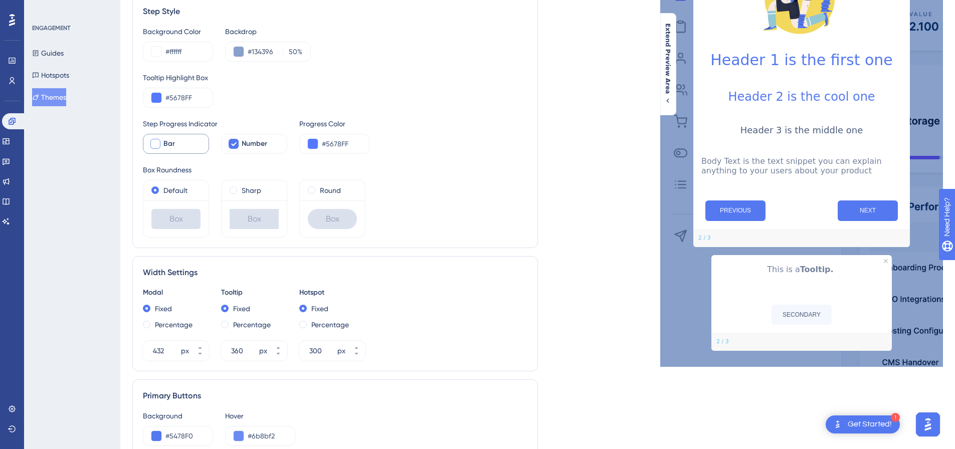
click at [153, 143] on div at bounding box center [155, 144] width 10 height 10
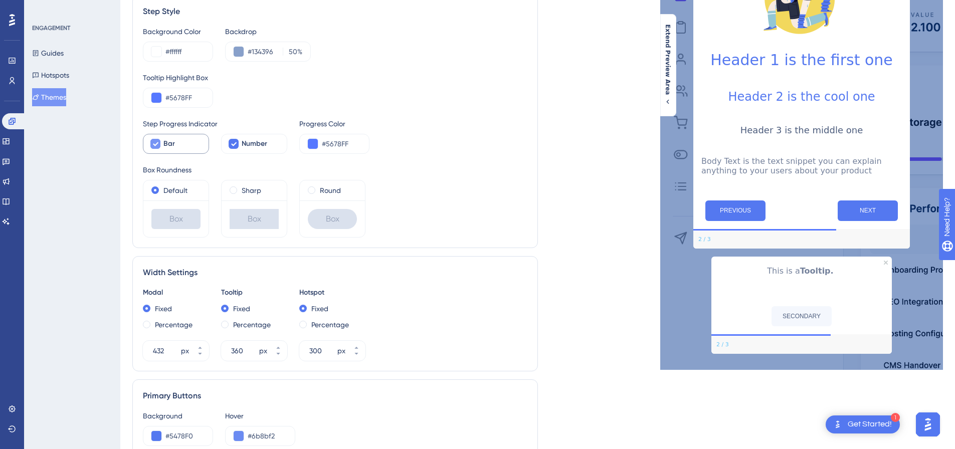
click at [153, 143] on icon at bounding box center [155, 144] width 6 height 8
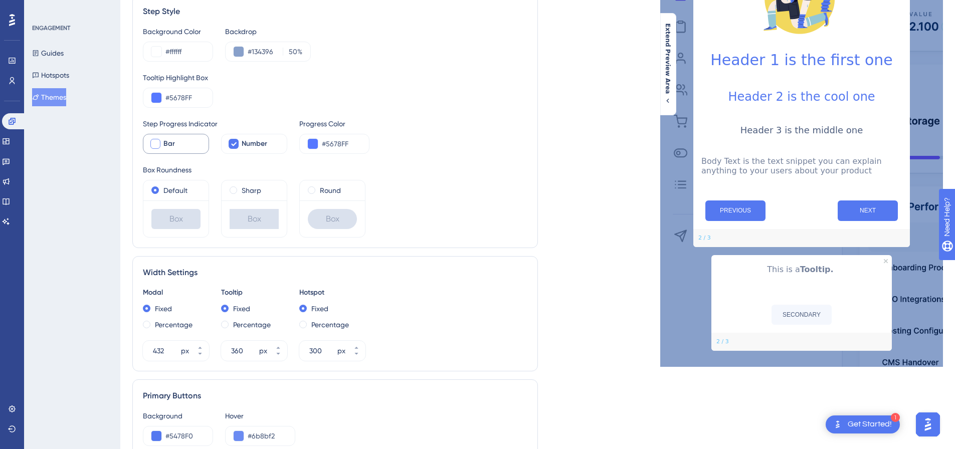
click at [153, 143] on div at bounding box center [155, 144] width 10 height 10
checkbox input "true"
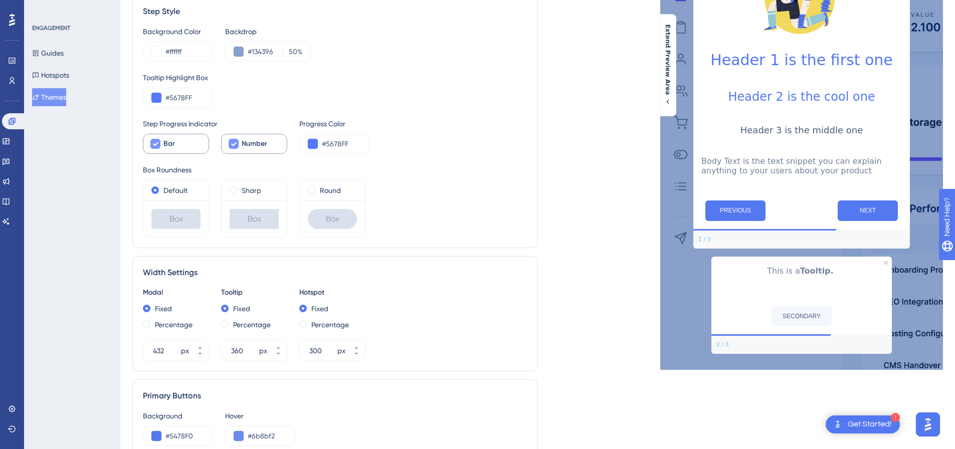
click at [235, 140] on icon at bounding box center [234, 144] width 6 height 8
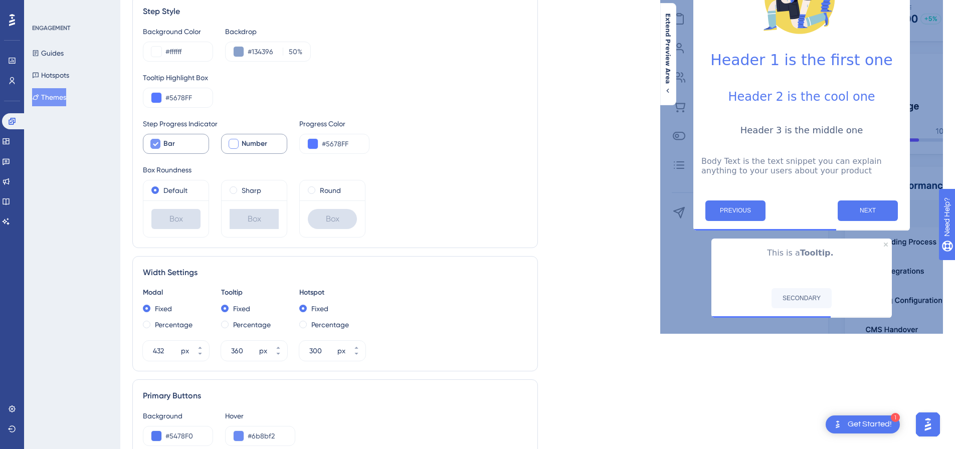
click at [235, 140] on div at bounding box center [234, 144] width 10 height 10
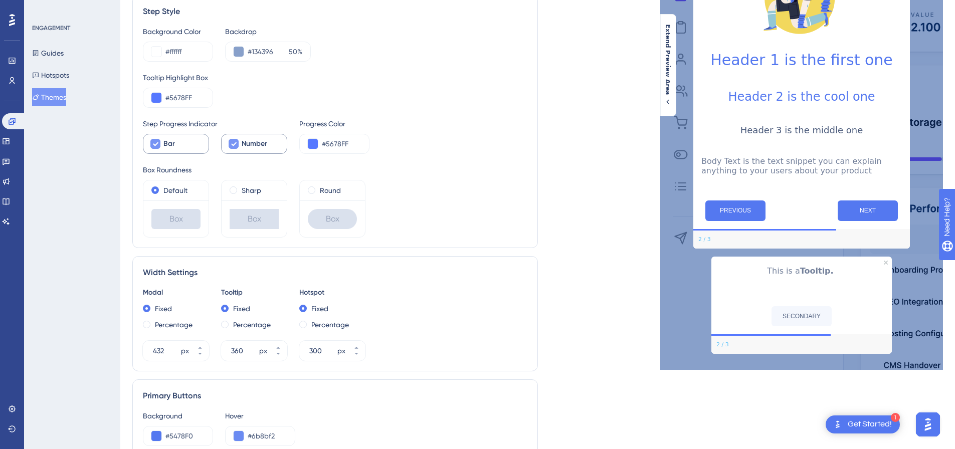
click at [235, 140] on icon at bounding box center [234, 144] width 6 height 8
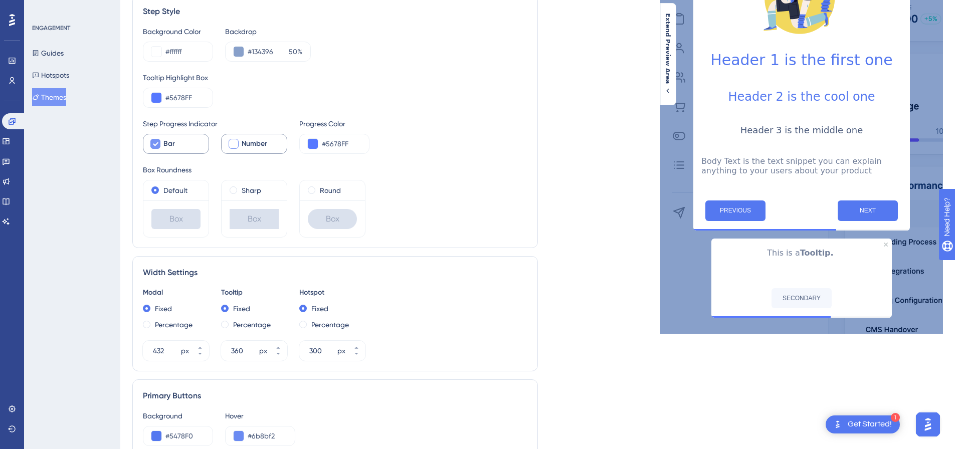
click at [235, 140] on div at bounding box center [234, 144] width 10 height 10
checkbox input "true"
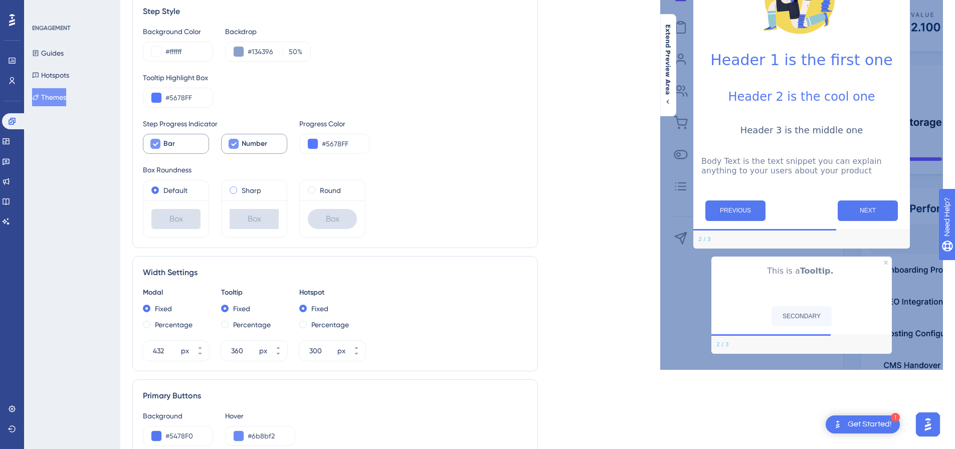
click at [236, 187] on span at bounding box center [234, 190] width 8 height 8
click at [240, 188] on input "radio" at bounding box center [240, 188] width 0 height 0
click at [313, 190] on span at bounding box center [312, 190] width 8 height 8
click at [318, 188] on input "radio" at bounding box center [318, 188] width 0 height 0
click at [158, 190] on span at bounding box center [155, 190] width 8 height 8
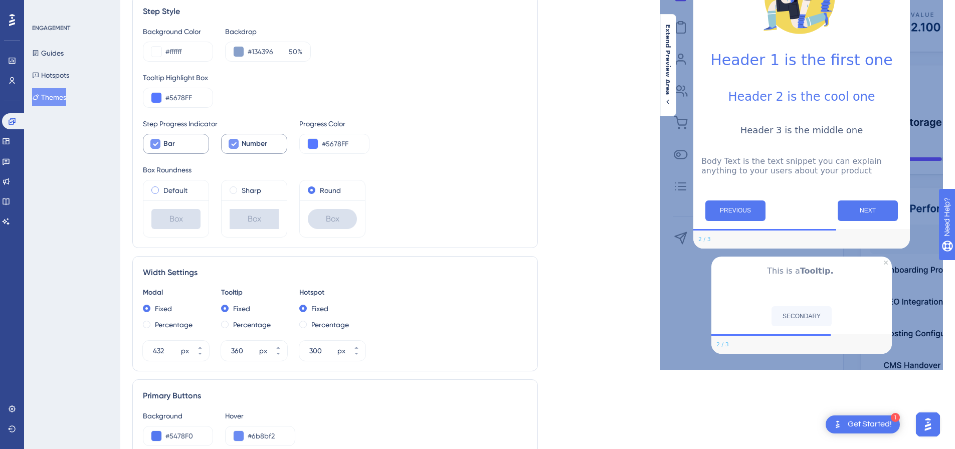
click at [162, 188] on input "radio" at bounding box center [162, 188] width 0 height 0
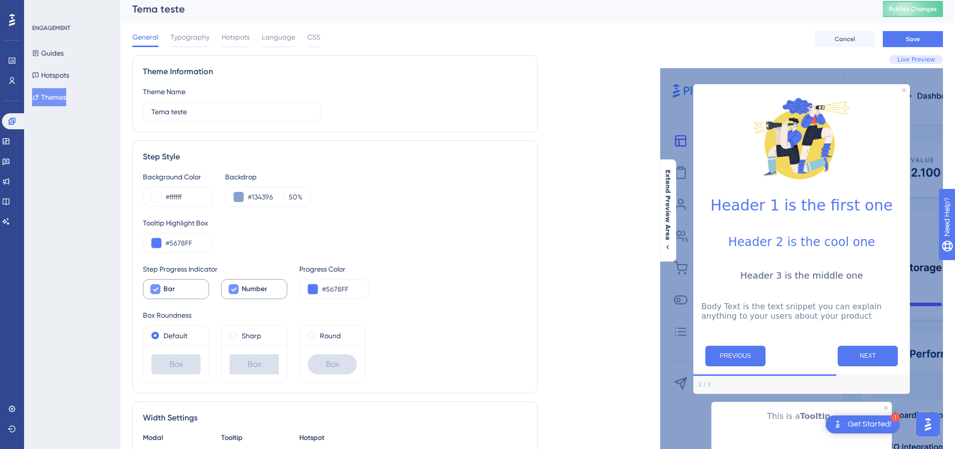
scroll to position [0, 0]
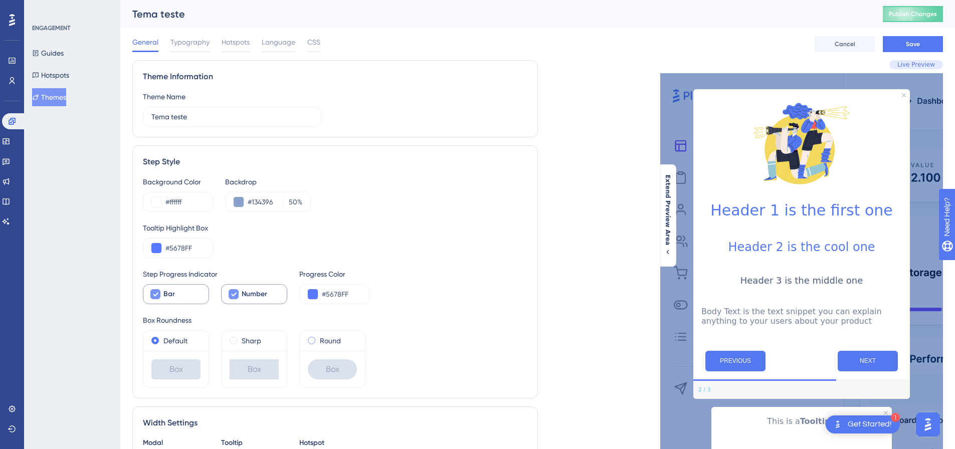
click at [311, 342] on span at bounding box center [312, 341] width 8 height 8
click at [318, 338] on input "radio" at bounding box center [318, 338] width 0 height 0
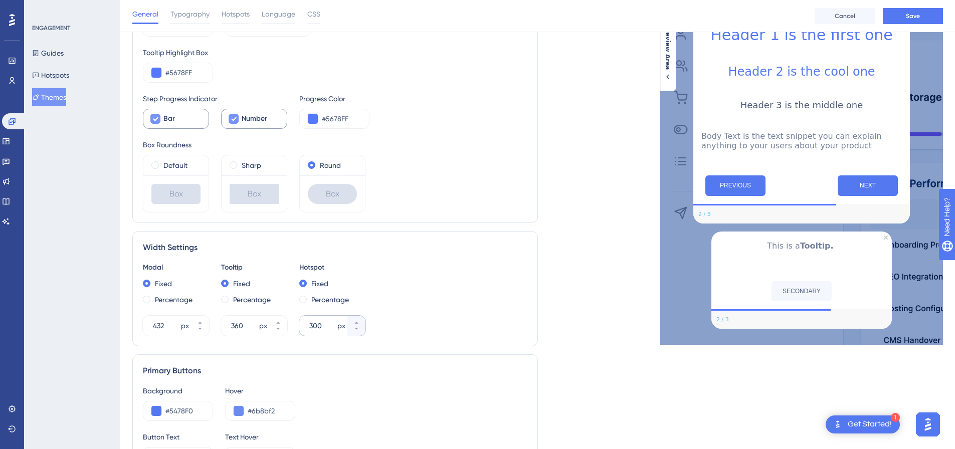
scroll to position [200, 0]
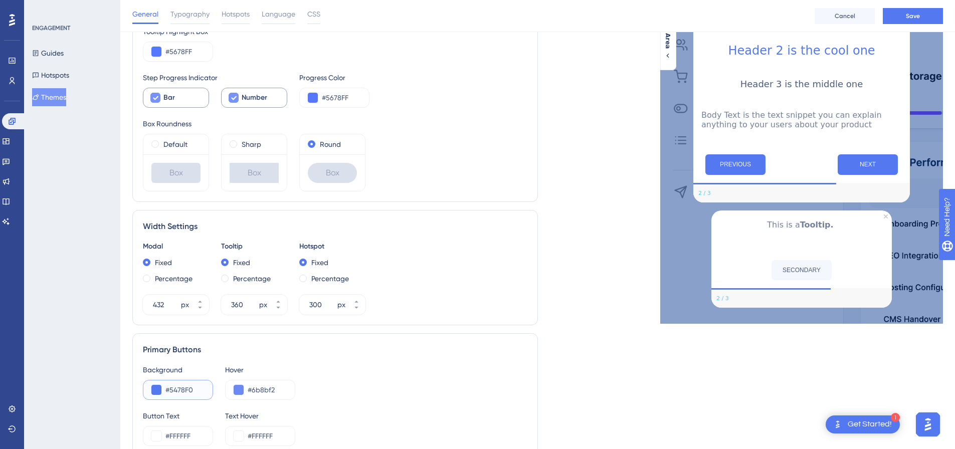
click at [153, 389] on button at bounding box center [156, 390] width 10 height 10
type input "#7890e2"
type input "#7890E2"
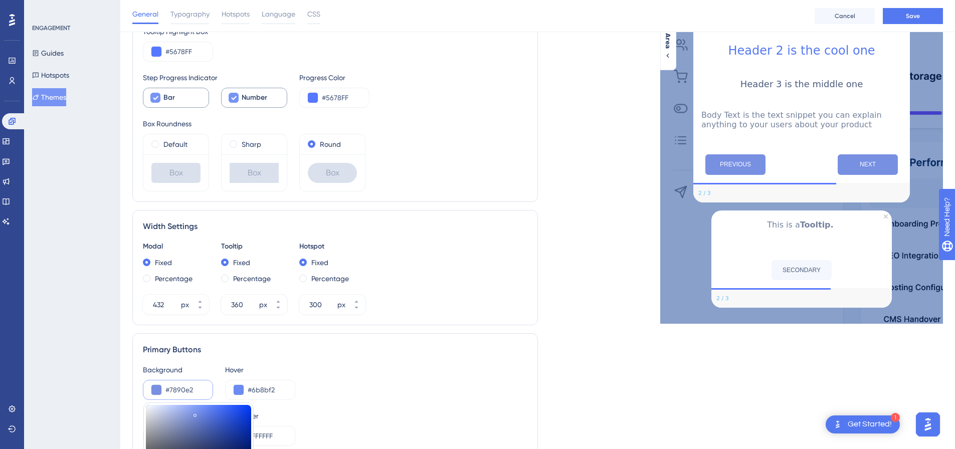
type input "#748bdb"
type input "#748BDB"
type input "#6e83cf"
type input "#6E83CF"
type input "#687cc5"
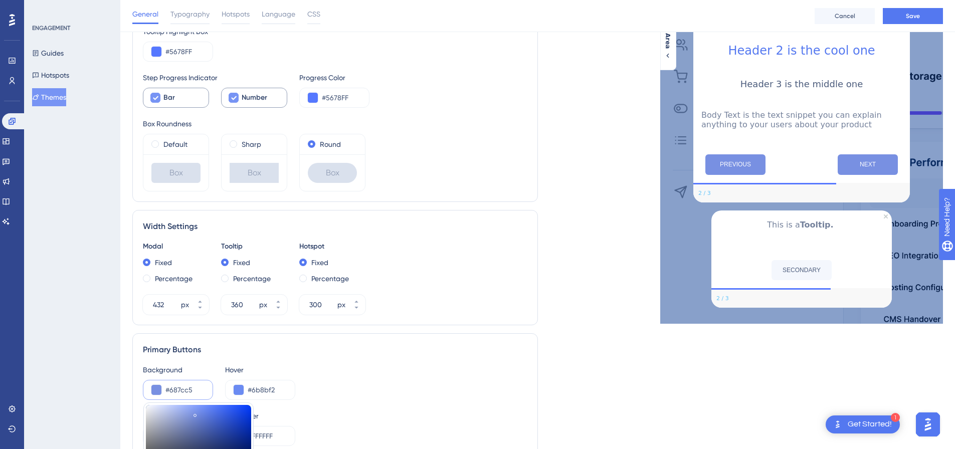
type input "#687CC5"
type input "#6477bd"
type input "#6477BD"
type input "#6275b9"
type input "#6275B9"
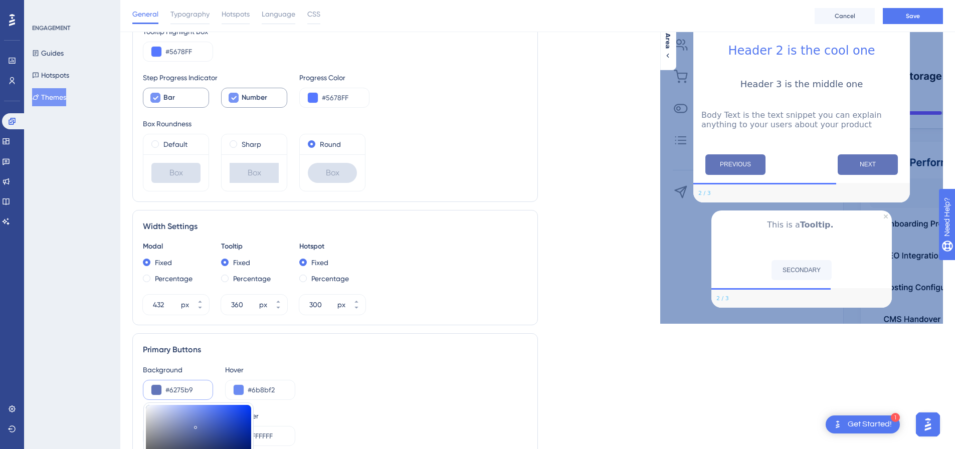
type input "#6073b8"
type input "#6073B8"
type input "#5368b4"
type input "#5368B4"
drag, startPoint x: 195, startPoint y: 413, endPoint x: 202, endPoint y: 427, distance: 15.2
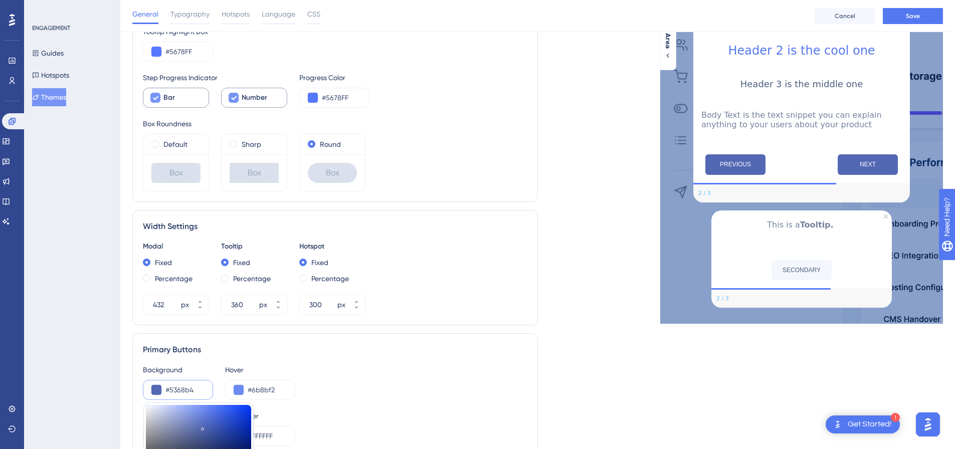
click at [202, 427] on div at bounding box center [198, 442] width 105 height 75
click at [190, 390] on input "#5368b4" at bounding box center [184, 390] width 39 height 12
drag, startPoint x: 193, startPoint y: 389, endPoint x: 164, endPoint y: 393, distance: 29.8
click at [164, 393] on div "#5368b4" at bounding box center [178, 390] width 70 height 20
paste input "678FF"
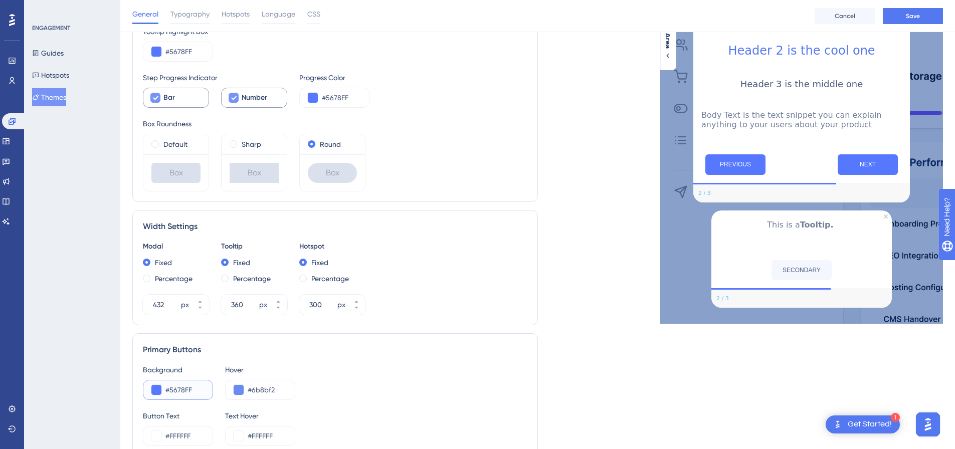
type input "#5678FF"
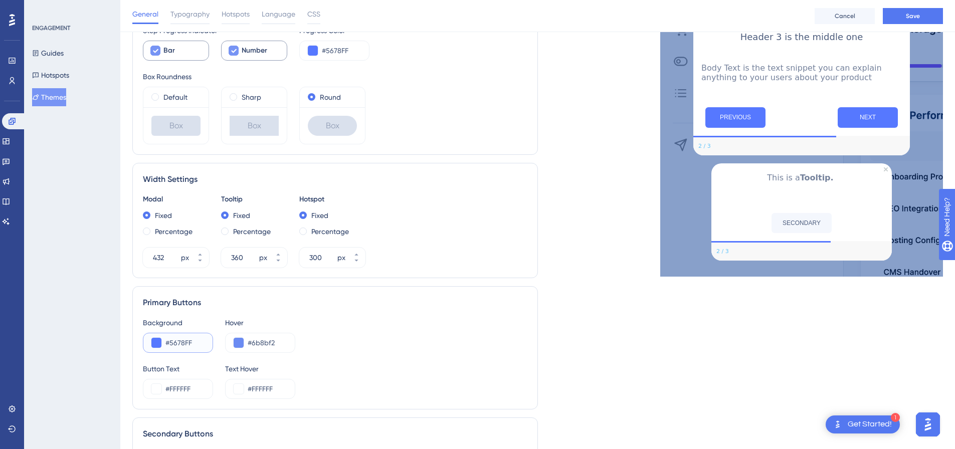
scroll to position [251, 0]
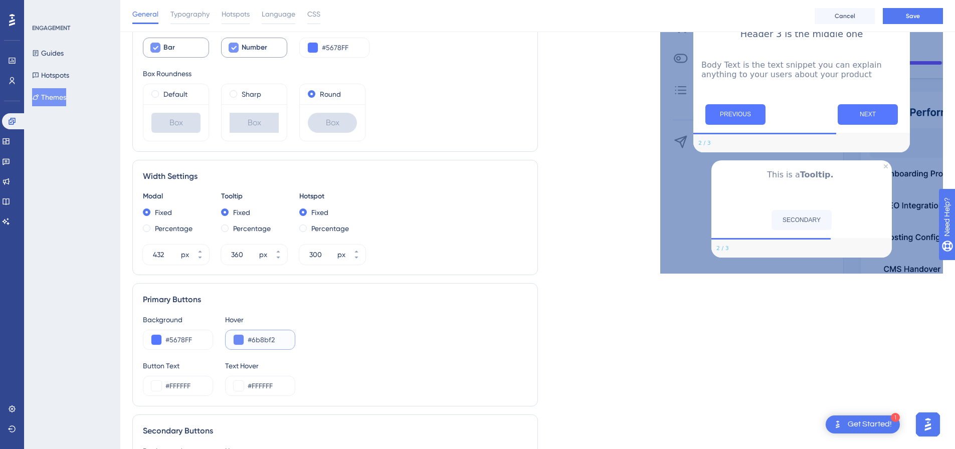
drag, startPoint x: 277, startPoint y: 342, endPoint x: 242, endPoint y: 339, distance: 35.2
click at [242, 339] on div "#6b8bf2" at bounding box center [260, 340] width 70 height 20
paste input "134396"
type input "#134396"
click at [191, 384] on input "#FFFFFF" at bounding box center [184, 386] width 39 height 12
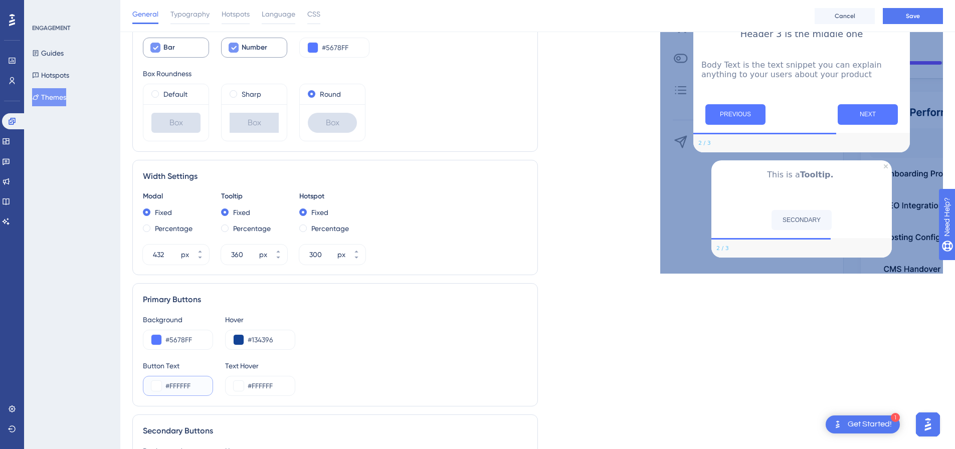
drag, startPoint x: 191, startPoint y: 383, endPoint x: 163, endPoint y: 386, distance: 28.2
click at [163, 386] on div "#FFFFFF" at bounding box center [178, 386] width 70 height 20
paste input "EEF2"
type input "#EEF2FF"
drag, startPoint x: 277, startPoint y: 388, endPoint x: 248, endPoint y: 388, distance: 28.6
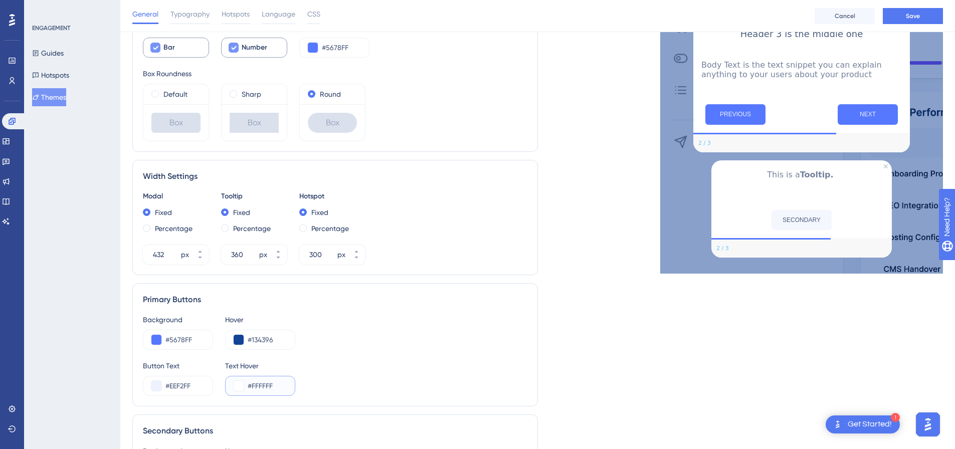
click at [248, 388] on input "#FFFFFF" at bounding box center [267, 386] width 39 height 12
paste input "EEF2"
type input "#EEF2FF"
click at [340, 368] on div "Button Text #EEF2FF Text Hover #EEF2FF" at bounding box center [335, 378] width 384 height 36
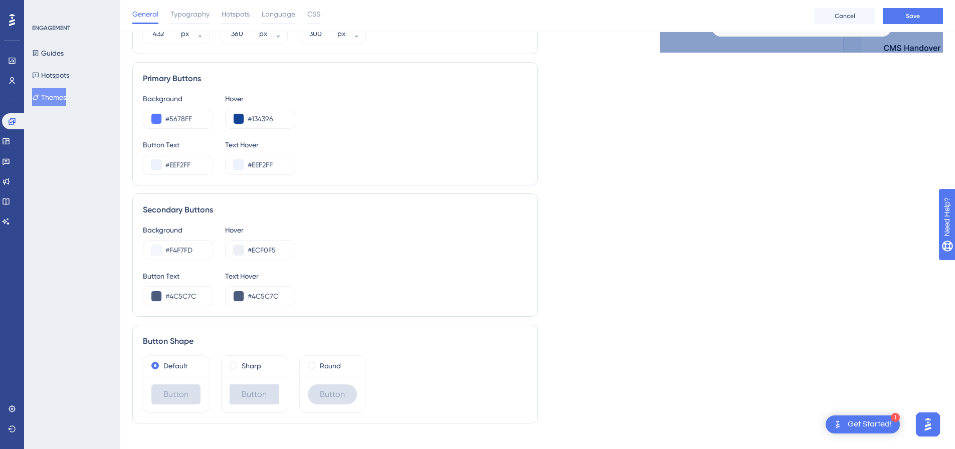
scroll to position [486, 0]
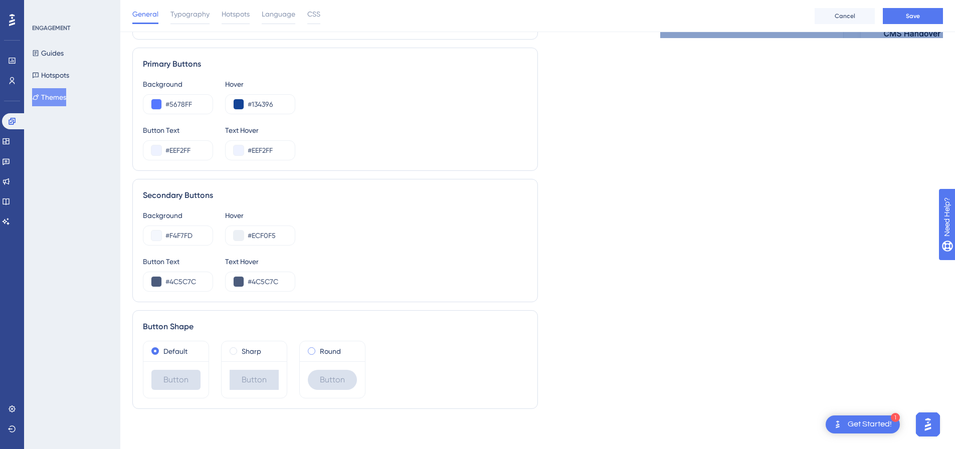
click at [309, 351] on span at bounding box center [312, 351] width 8 height 8
click at [318, 349] on input "radio" at bounding box center [318, 349] width 0 height 0
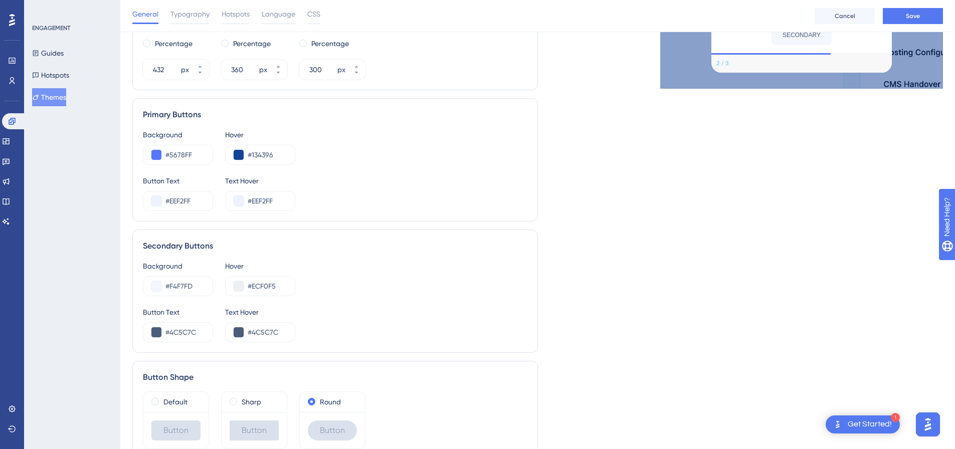
scroll to position [436, 0]
click at [195, 287] on input "#F4F7FD" at bounding box center [184, 286] width 39 height 12
paste input "BDCBFF"
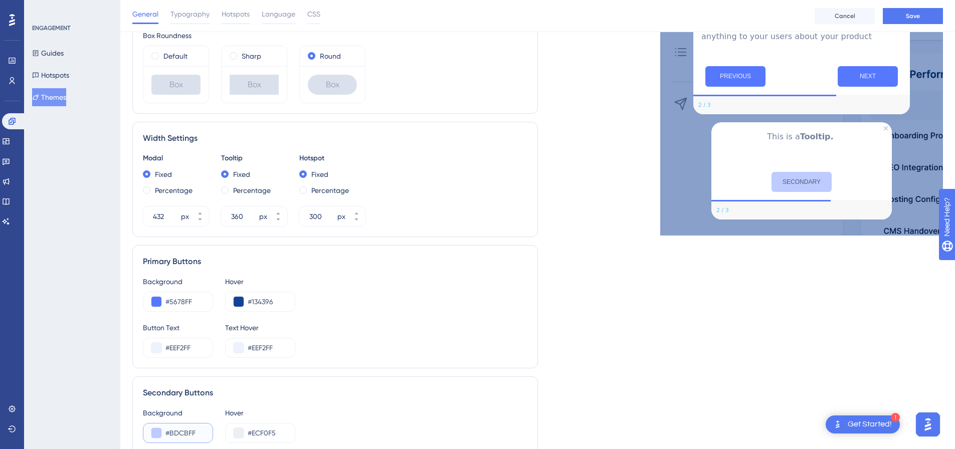
scroll to position [286, 0]
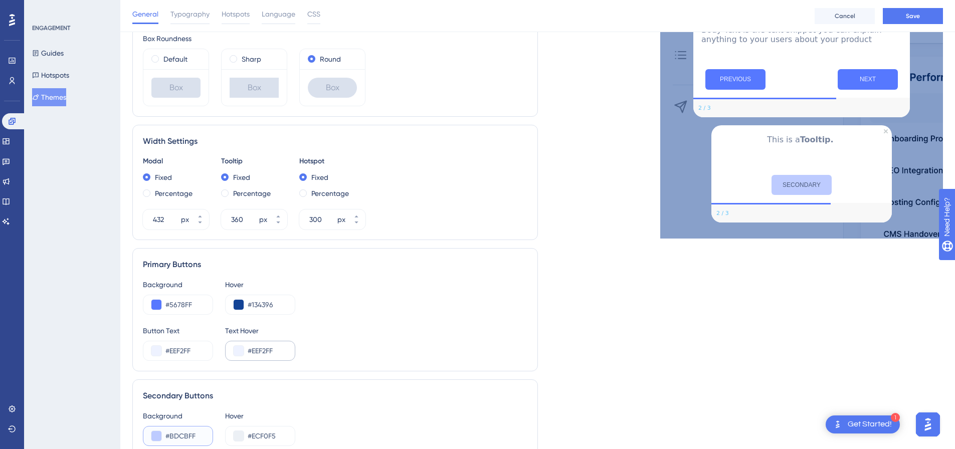
type input "#BDCBFF"
drag, startPoint x: 277, startPoint y: 351, endPoint x: 246, endPoint y: 351, distance: 31.1
click at [246, 351] on div "#EEF2FF" at bounding box center [260, 351] width 70 height 20
click at [199, 433] on input "#BDCBFF" at bounding box center [184, 436] width 39 height 12
drag, startPoint x: 187, startPoint y: 434, endPoint x: 162, endPoint y: 435, distance: 25.1
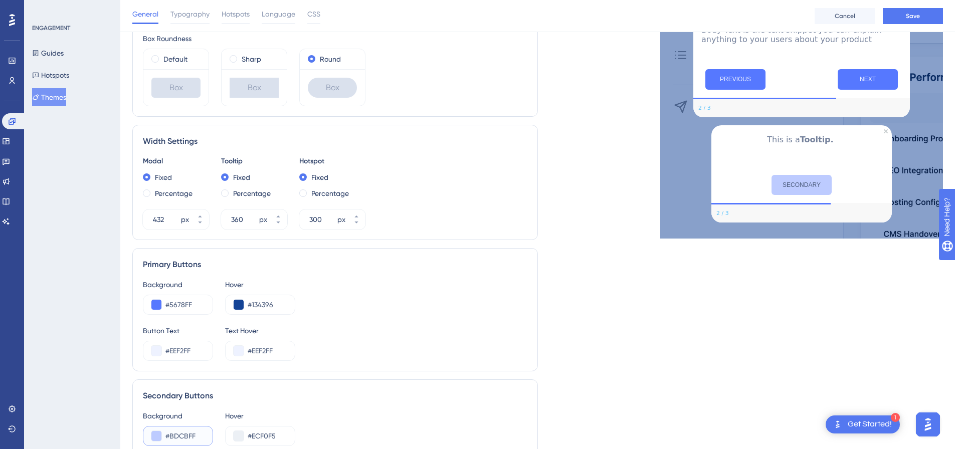
click at [162, 435] on div "#BDCBFF" at bounding box center [178, 436] width 70 height 20
click at [275, 435] on input "#ECF0F5" at bounding box center [267, 436] width 39 height 12
drag, startPoint x: 261, startPoint y: 437, endPoint x: 249, endPoint y: 438, distance: 11.6
click at [249, 438] on input "#ECF0F5" at bounding box center [267, 436] width 39 height 12
paste input "BDCBFF"
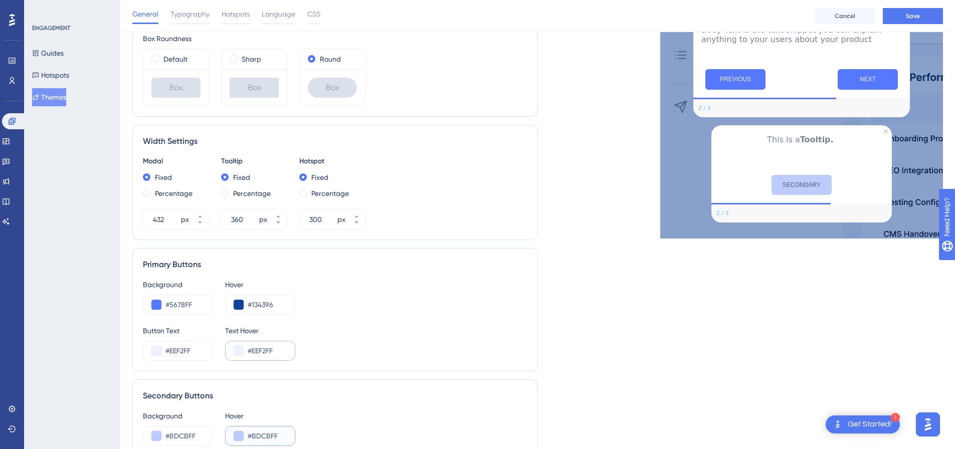
type input "#BDCBFF"
drag, startPoint x: 279, startPoint y: 352, endPoint x: 246, endPoint y: 355, distance: 33.2
click at [246, 355] on div "#EEF2FF" at bounding box center [260, 351] width 70 height 20
click at [197, 434] on input "#BDCBFF" at bounding box center [184, 436] width 39 height 12
drag, startPoint x: 198, startPoint y: 434, endPoint x: 164, endPoint y: 435, distance: 34.1
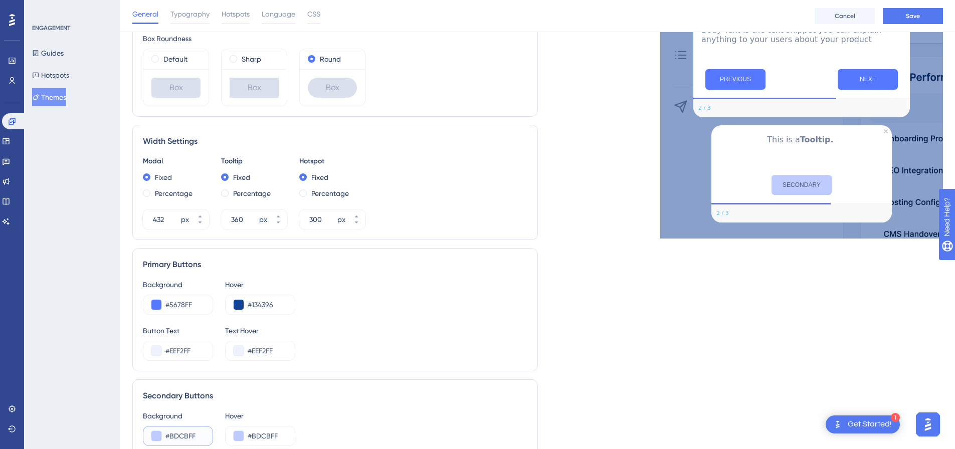
click at [164, 435] on div "#BDCBFF" at bounding box center [178, 436] width 70 height 20
paste input "EEF2"
type input "#EEF2FF"
click at [366, 388] on div "Secondary Buttons Background #EEF2FF Hover #BDCBFF Button Text #4C5C7C Text Hov…" at bounding box center [334, 440] width 405 height 123
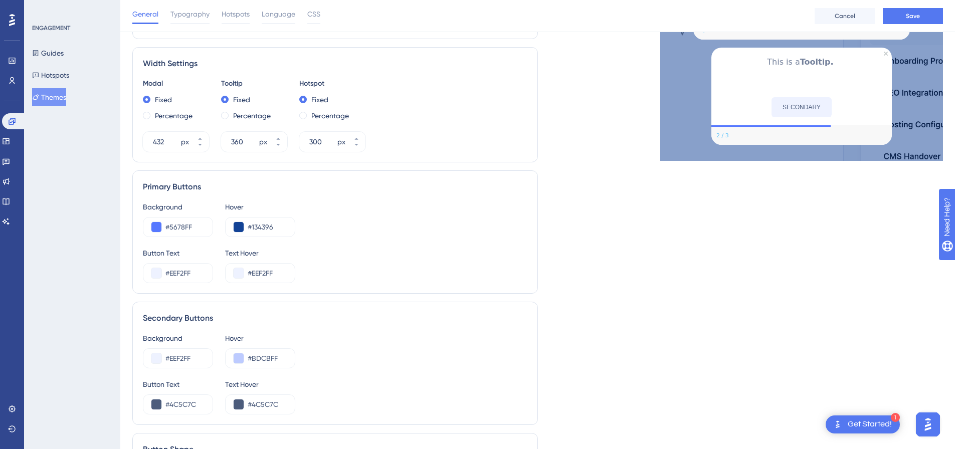
scroll to position [386, 0]
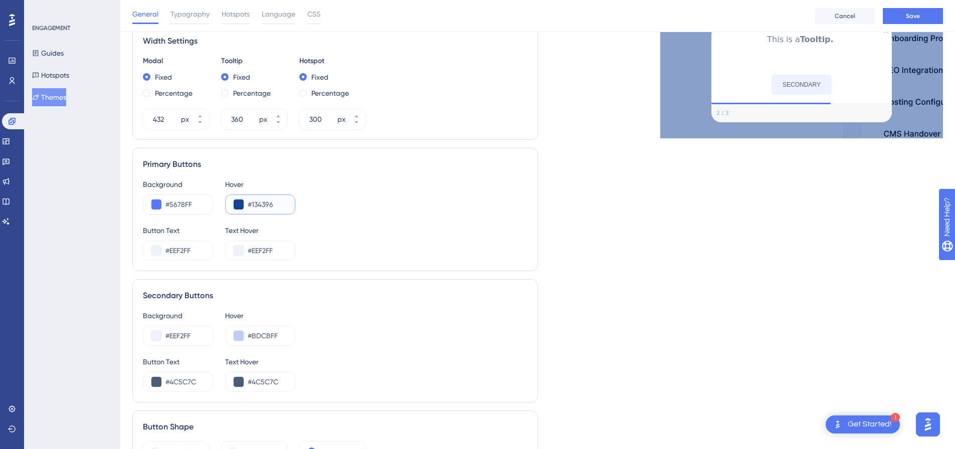
drag, startPoint x: 275, startPoint y: 205, endPoint x: 242, endPoint y: 206, distance: 33.6
click at [242, 206] on div "#134396" at bounding box center [260, 204] width 70 height 20
drag, startPoint x: 197, startPoint y: 382, endPoint x: 160, endPoint y: 383, distance: 37.6
click at [160, 383] on div "#4C5C7C" at bounding box center [178, 382] width 70 height 20
paste input "134396"
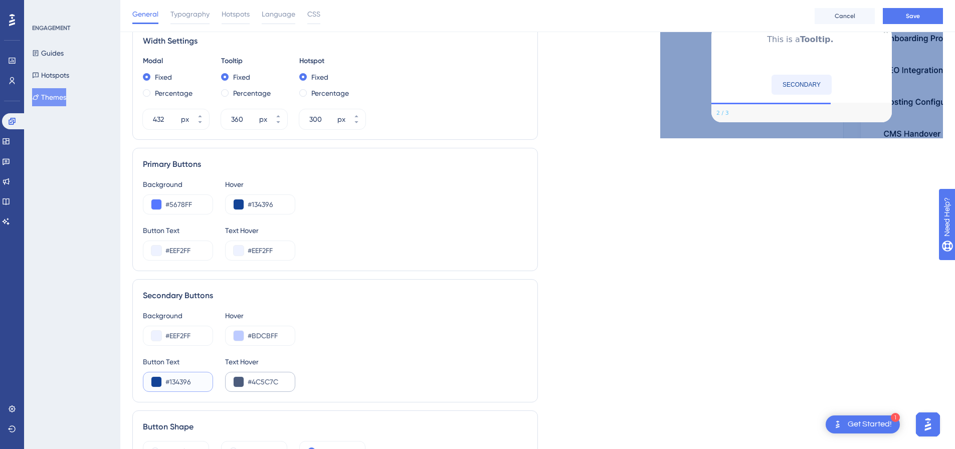
type input "#134396"
drag, startPoint x: 283, startPoint y: 384, endPoint x: 217, endPoint y: 384, distance: 65.6
click at [217, 384] on div "Button Text #134396 Text Hover #4C5C7C" at bounding box center [335, 374] width 384 height 36
paste input "134396"
type input "#134396"
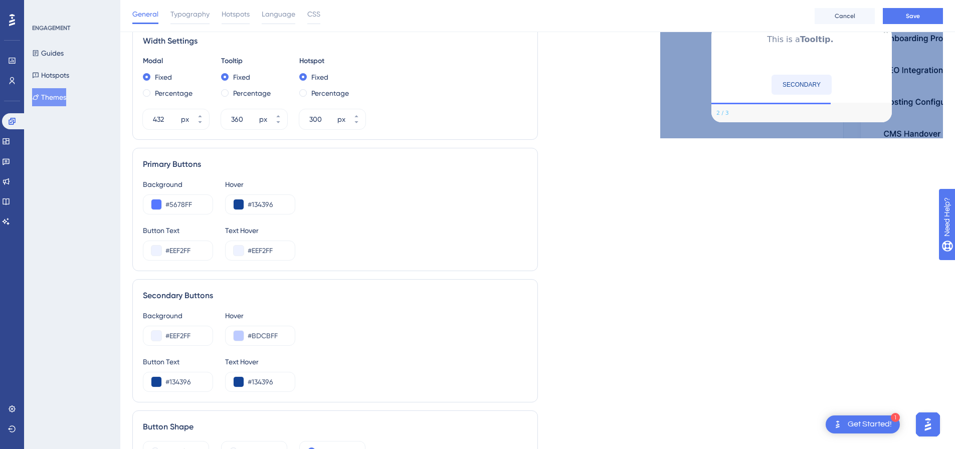
click at [429, 341] on div "Background #EEF2FF Hover #BDCBFF" at bounding box center [335, 328] width 384 height 36
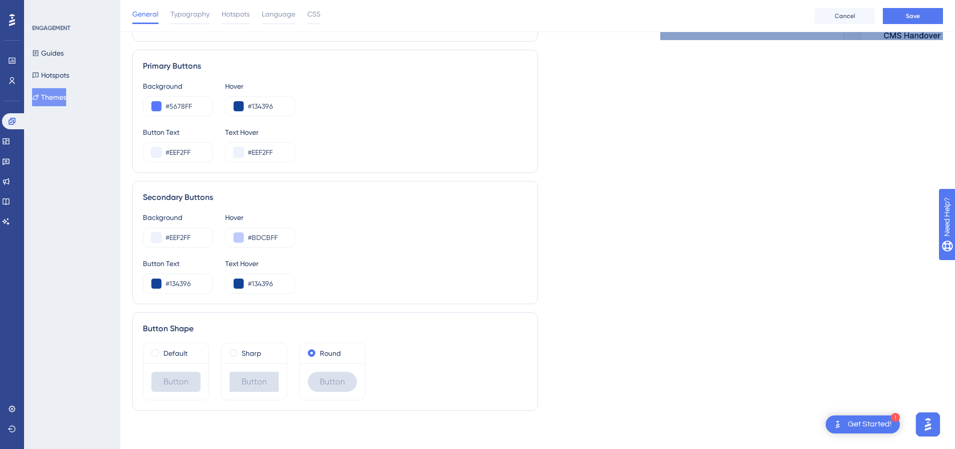
scroll to position [486, 0]
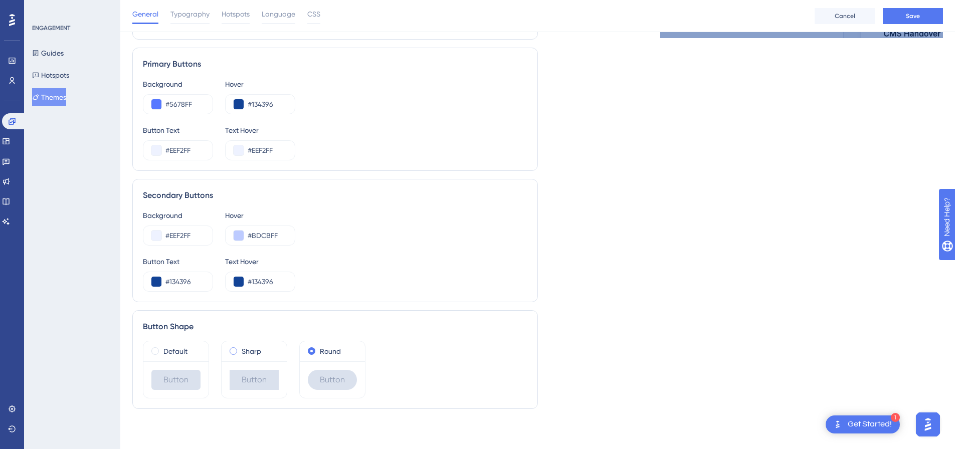
click at [232, 351] on span at bounding box center [234, 351] width 8 height 8
click at [240, 349] on input "radio" at bounding box center [240, 349] width 0 height 0
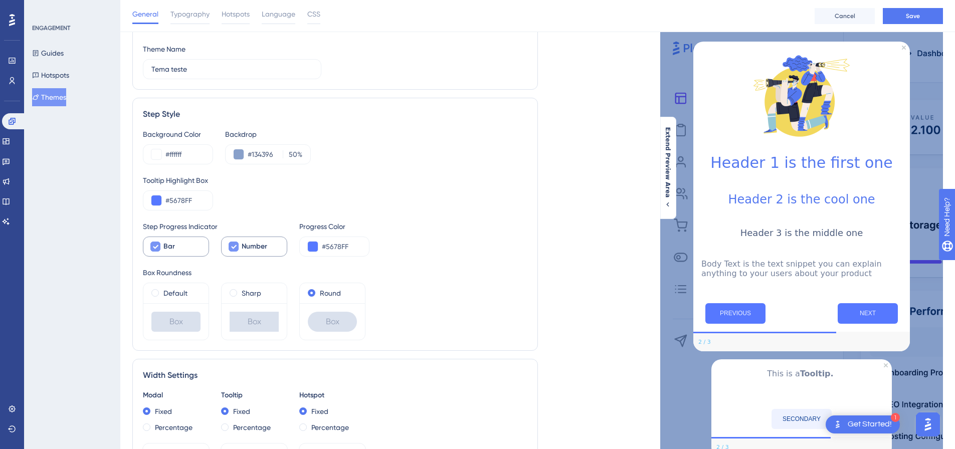
scroll to position [35, 0]
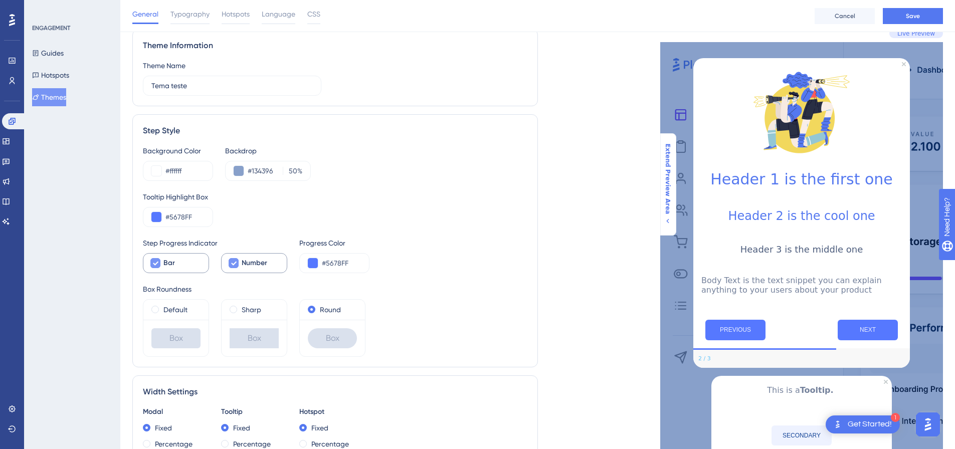
click at [668, 191] on span "Extend Preview Area" at bounding box center [667, 178] width 8 height 71
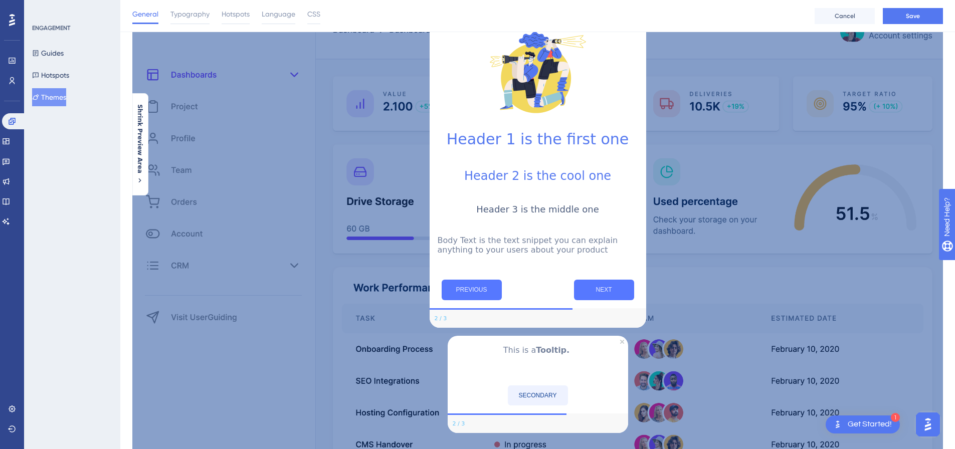
scroll to position [83, 0]
click at [139, 143] on span "Shrink Preview Area" at bounding box center [140, 138] width 8 height 69
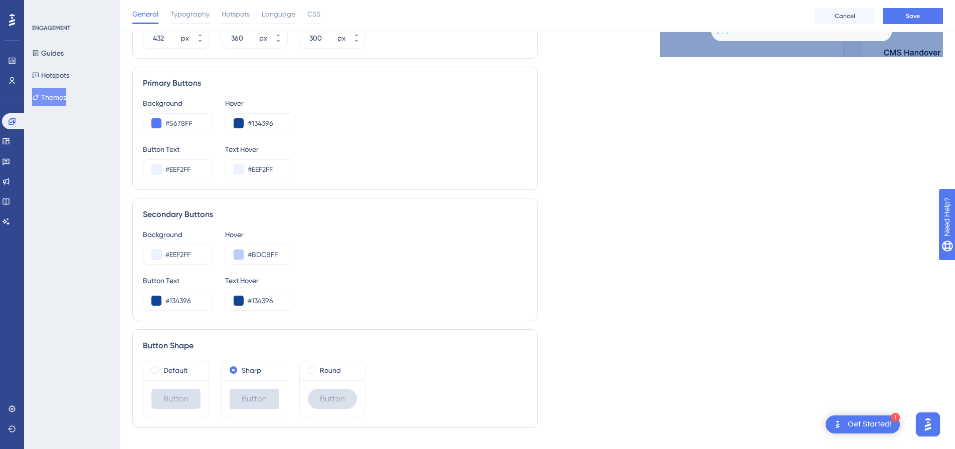
scroll to position [486, 0]
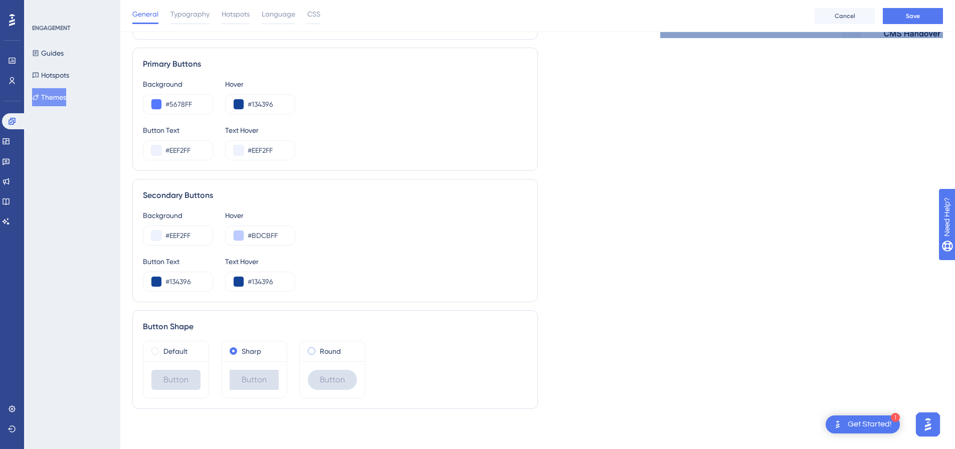
click at [309, 348] on span at bounding box center [312, 351] width 8 height 8
click at [318, 349] on input "radio" at bounding box center [318, 349] width 0 height 0
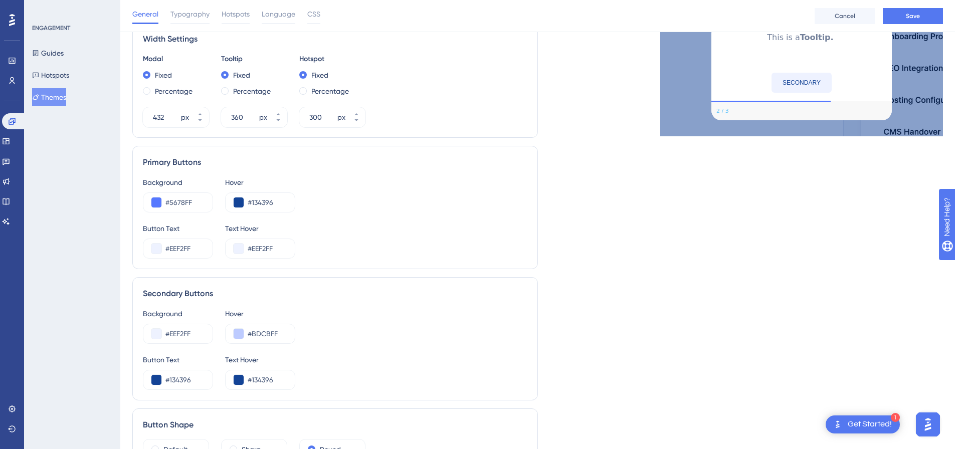
scroll to position [436, 0]
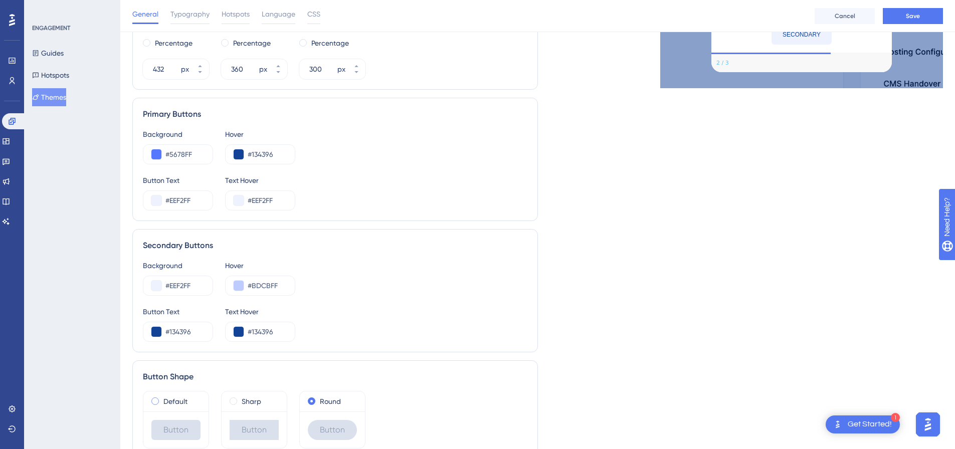
click at [156, 402] on span at bounding box center [155, 401] width 8 height 8
click at [162, 399] on input "radio" at bounding box center [162, 399] width 0 height 0
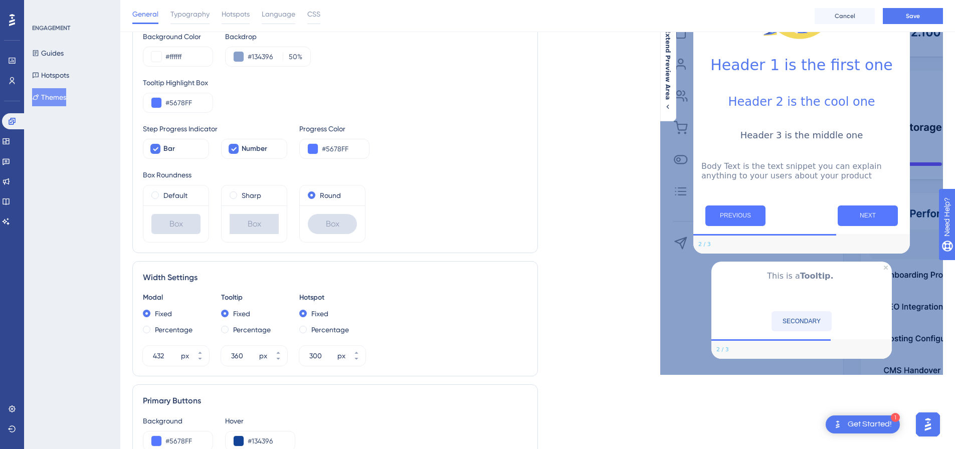
scroll to position [150, 0]
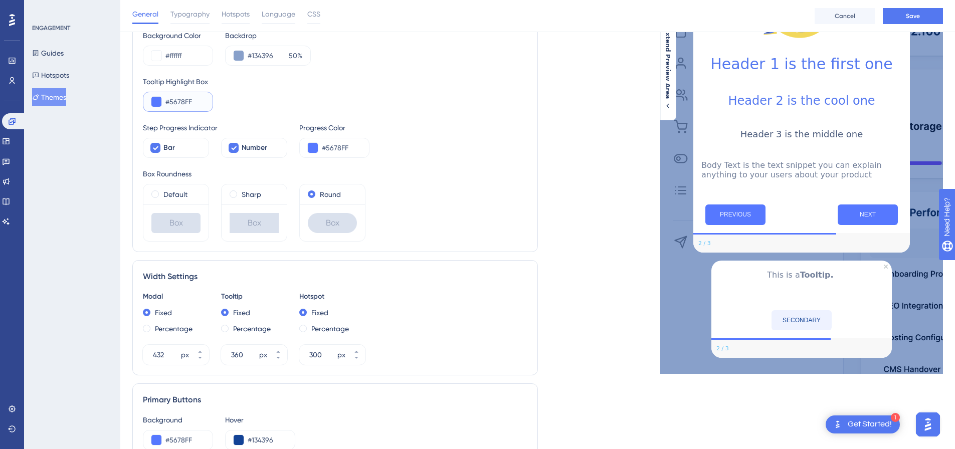
click at [155, 103] on button at bounding box center [156, 102] width 10 height 10
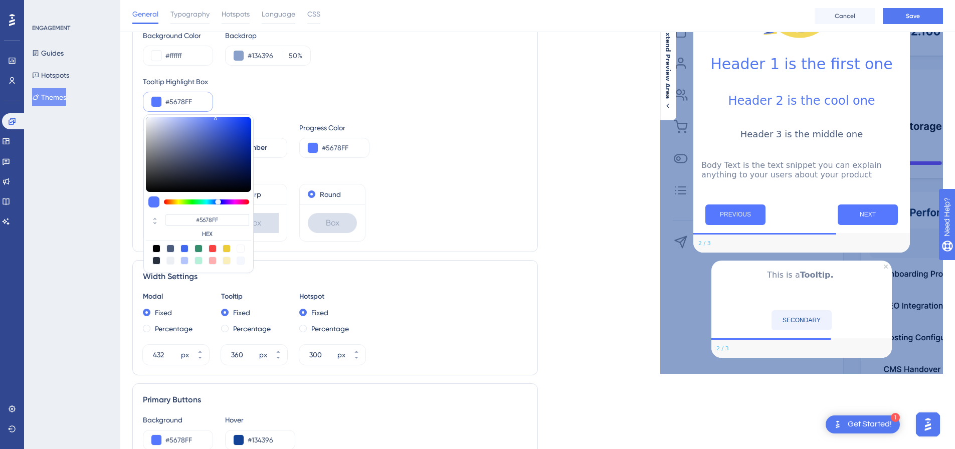
type input "#5658ff"
type input "#5658FF"
type input "#5a56ff"
type input "#5A56FF"
type input "#6656ff"
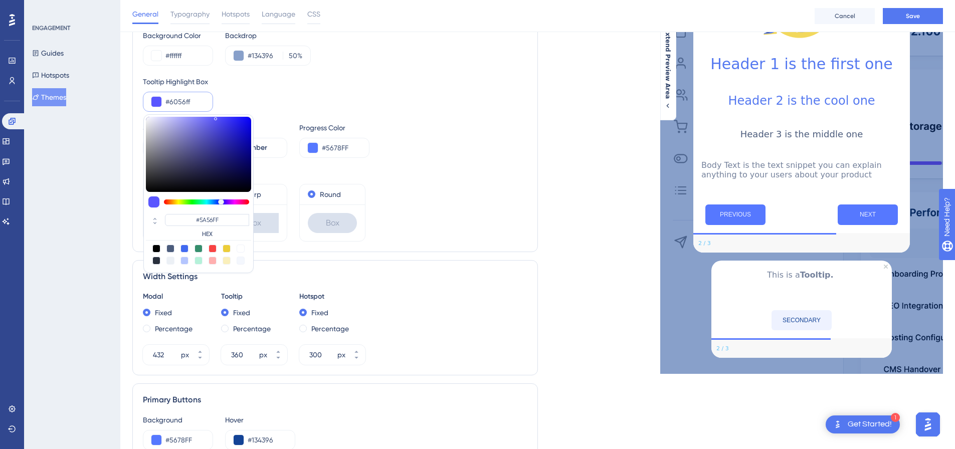
type input "#6056FF"
type input "#6c56ff"
type input "#6C56FF"
type input "#7e56ff"
type input "#7856FF"
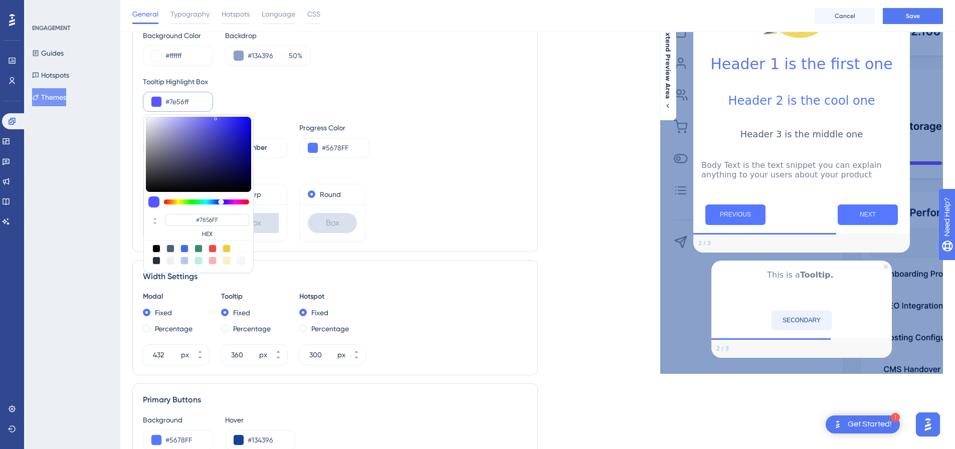
type input "#9056ff"
type input "#7E56FF"
type input "#9c56ff"
type input "#9056FF"
type input "#a256ff"
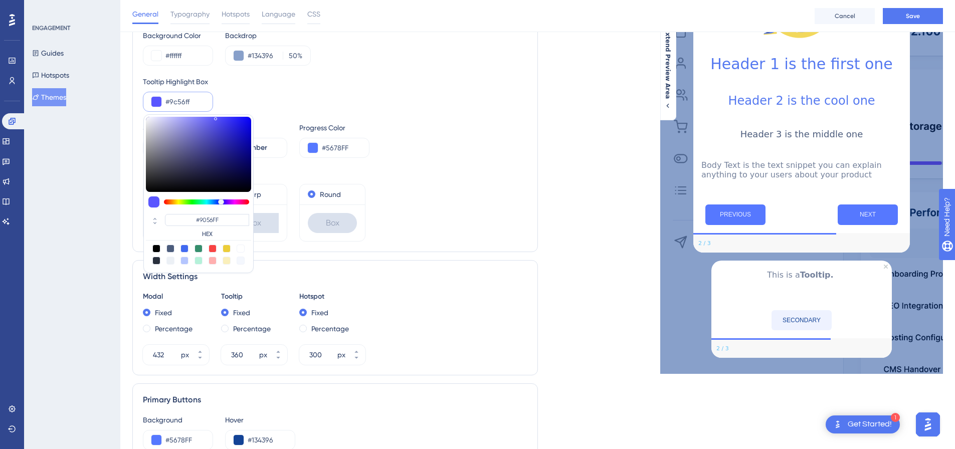
type input "#9C56FF"
type input "#b356ff"
type input "#A256FF"
type input "#bf56ff"
type input "#B356FF"
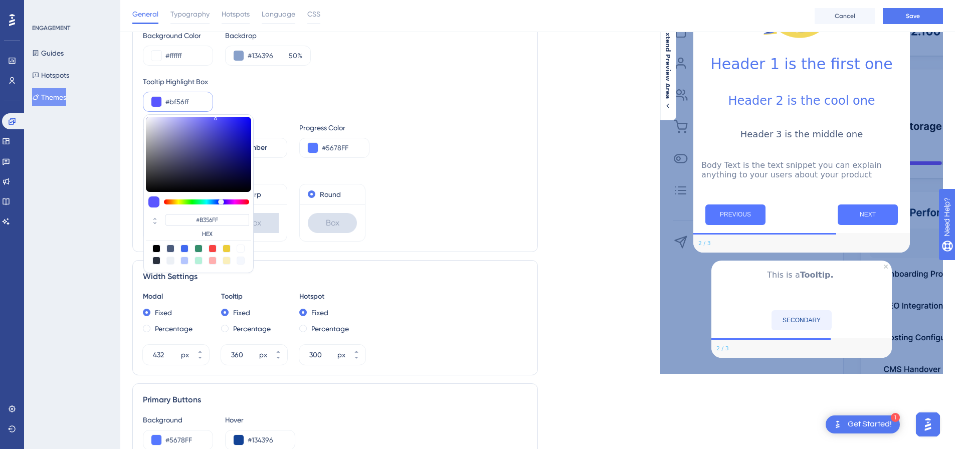
type input "#d156ff"
type input "#BF56FF"
type input "#e356ff"
type input "#D156FF"
type input "#e956ff"
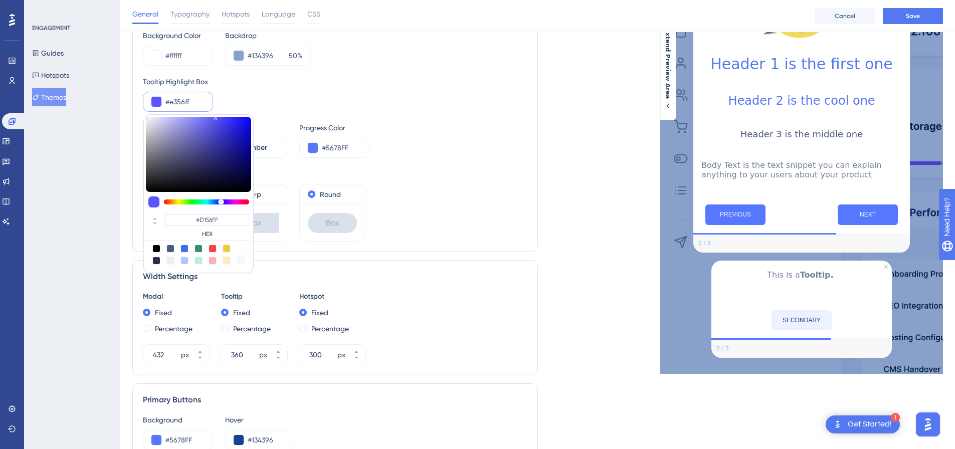
type input "#E356FF"
type input "#ef56ff"
type input "#E956FF"
type input "#fb56ff"
type input "#FB56FF"
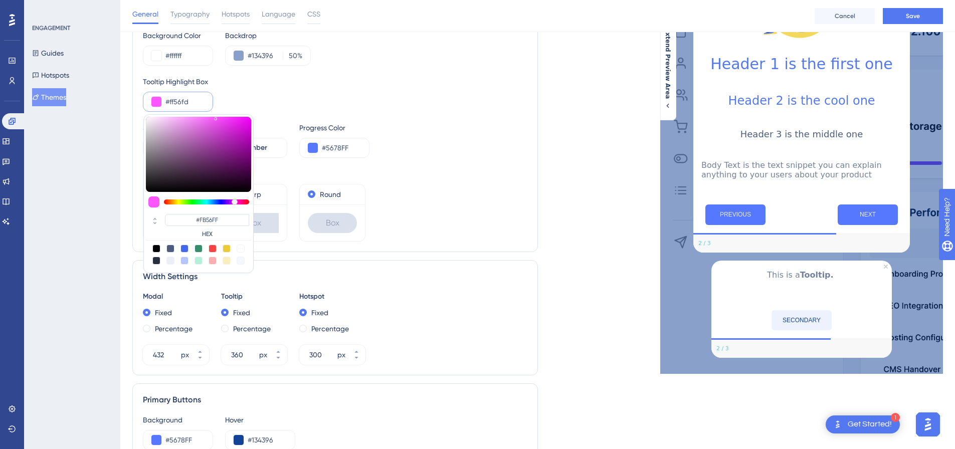
type input "#ff56f1"
type input "#FF56FD"
type input "#ff56e5"
type input "#FF56F1"
type input "#ff56df"
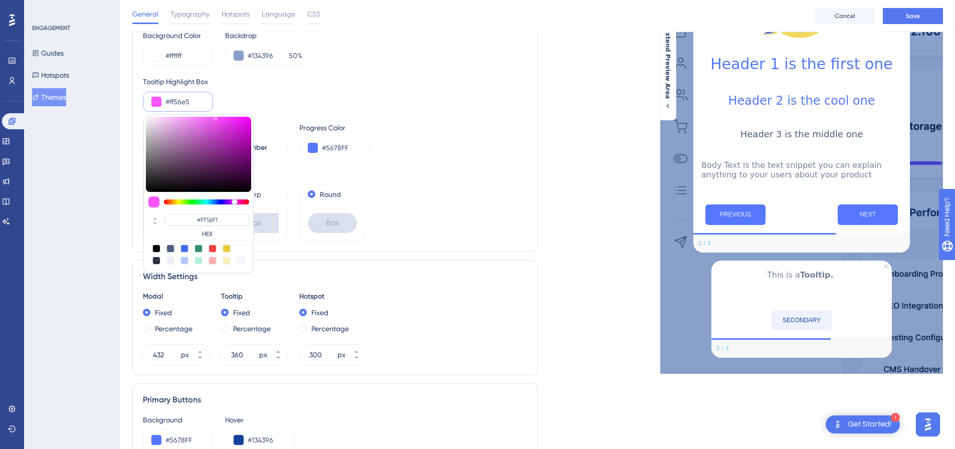
type input "#FF56E5"
type input "#ff56d9"
type input "#FF56DF"
type input "#ff56cd"
type input "#FF56CD"
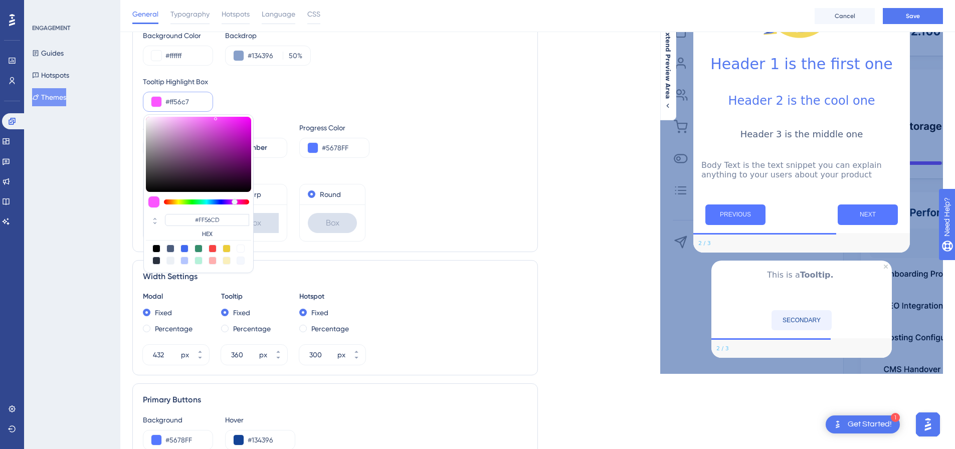
type input "#ff56af"
type input "#FF56C7"
type input "#ff569e"
type input "#FF56AF"
type input "#ff5692"
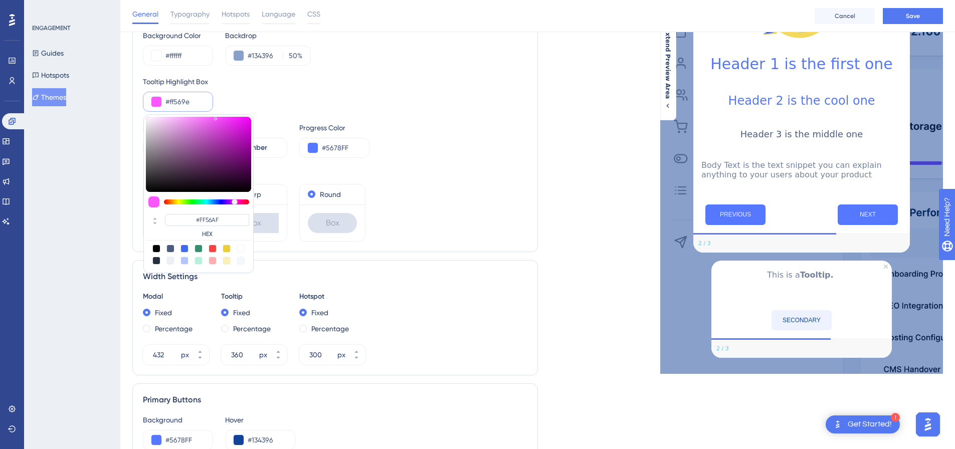
type input "#FF569E"
type input "#ff568c"
type input "#FF568C"
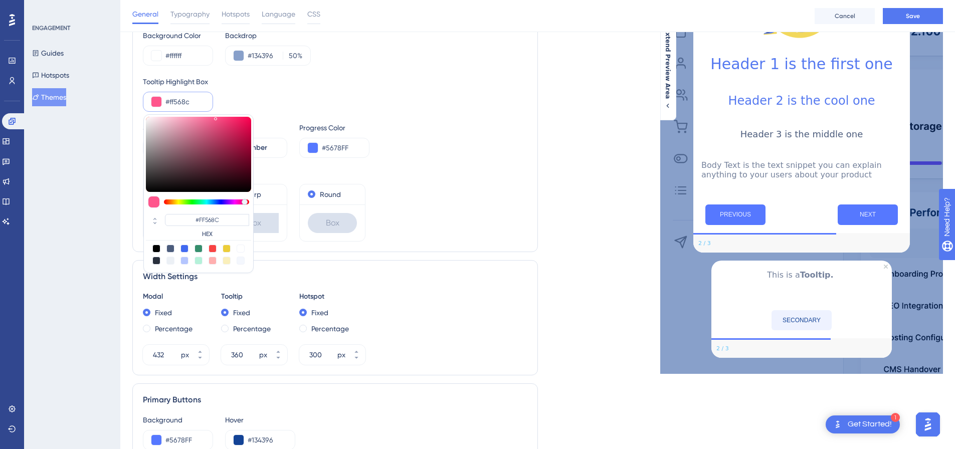
type input "#ff5680"
type input "#FF5680"
drag, startPoint x: 220, startPoint y: 200, endPoint x: 252, endPoint y: 205, distance: 31.4
click at [252, 205] on div "#FF5659 HEX" at bounding box center [198, 193] width 110 height 159
click at [346, 109] on div "Tooltip Highlight Box #ff5659 #FF5659 HEX" at bounding box center [335, 94] width 384 height 36
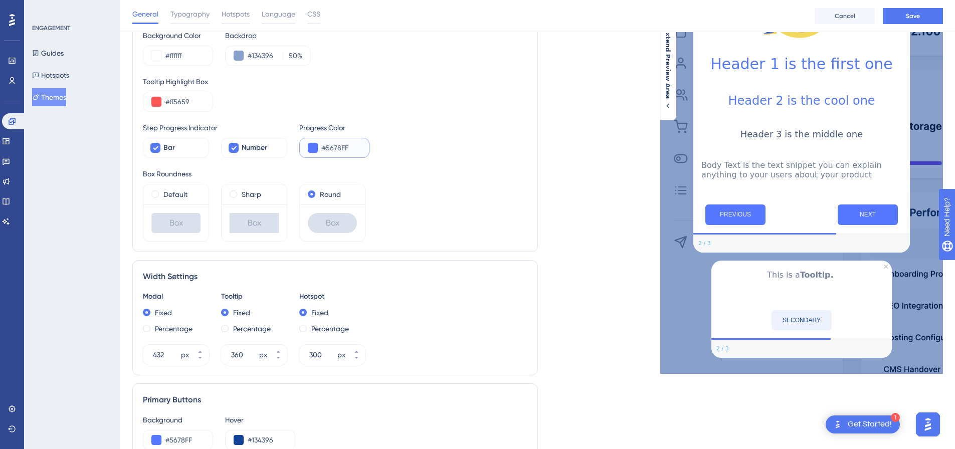
click at [343, 144] on input "#5678FF" at bounding box center [341, 148] width 39 height 12
drag, startPoint x: 353, startPoint y: 146, endPoint x: 316, endPoint y: 150, distance: 36.8
click at [316, 150] on div "#5678FF" at bounding box center [334, 148] width 70 height 20
drag, startPoint x: 195, startPoint y: 101, endPoint x: 151, endPoint y: 104, distance: 43.7
click at [151, 104] on div "#ff5659" at bounding box center [178, 102] width 70 height 20
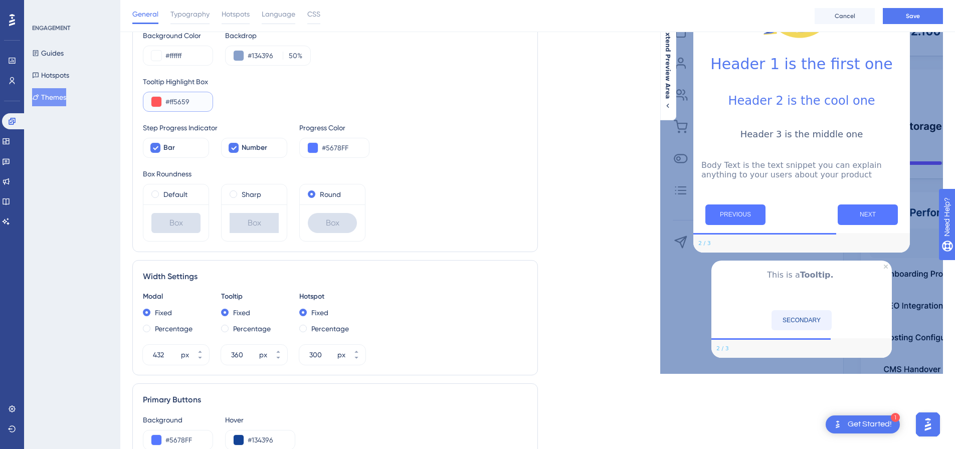
paste input "5678FF"
click at [119, 140] on div "ENGAGEMENT Guides Hotspots Themes" at bounding box center [72, 224] width 96 height 449
click at [236, 148] on icon at bounding box center [234, 148] width 6 height 8
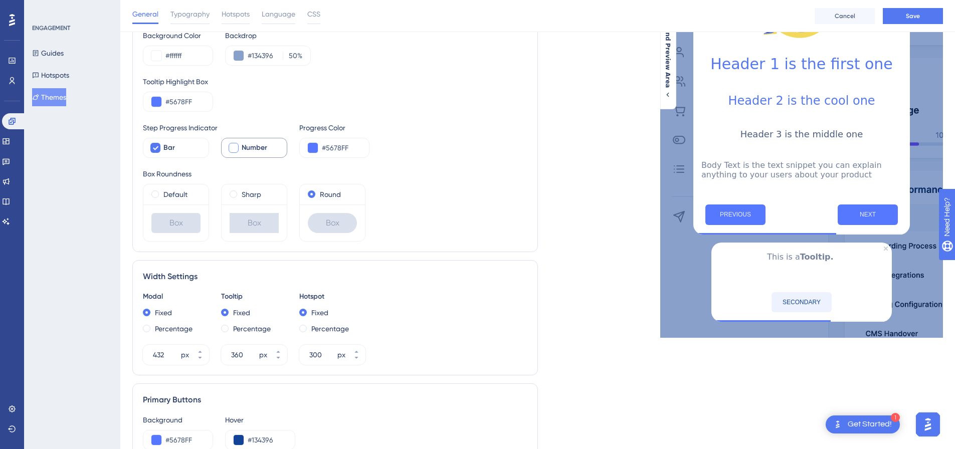
click at [236, 148] on div at bounding box center [234, 148] width 10 height 10
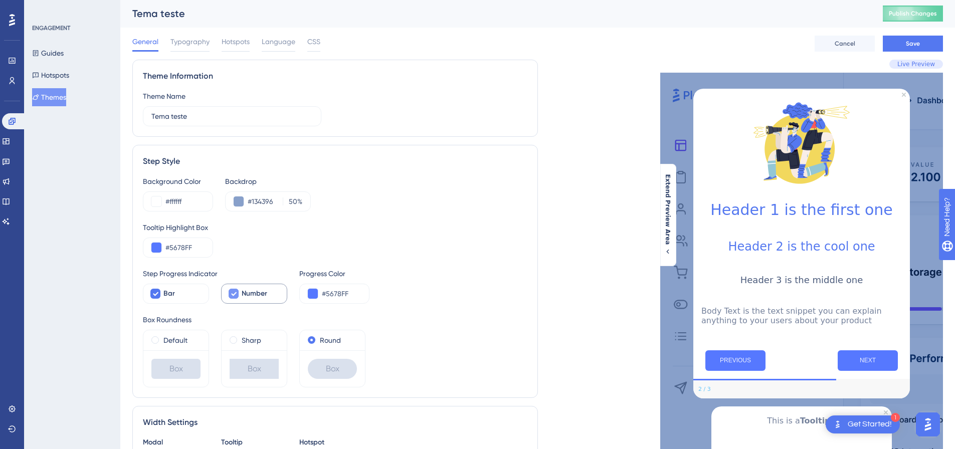
scroll to position [0, 0]
click at [184, 40] on span "Typography" at bounding box center [189, 42] width 39 height 12
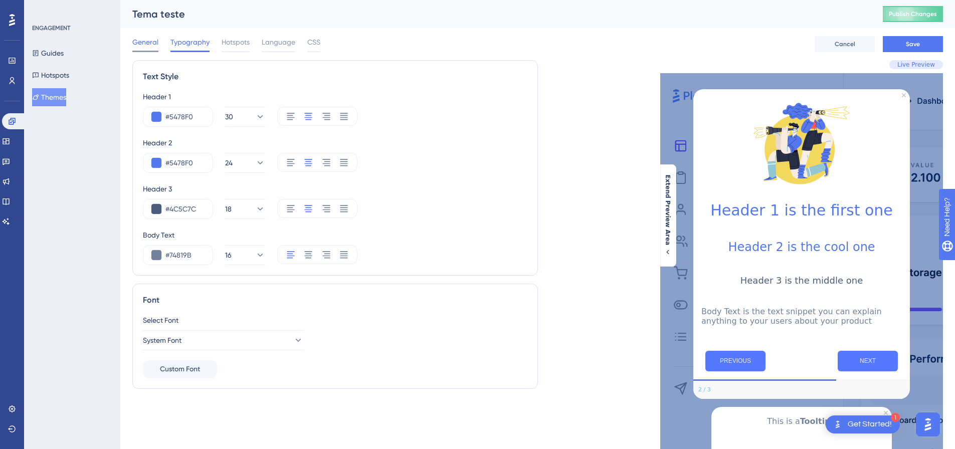
click at [146, 45] on span "General" at bounding box center [145, 42] width 26 height 12
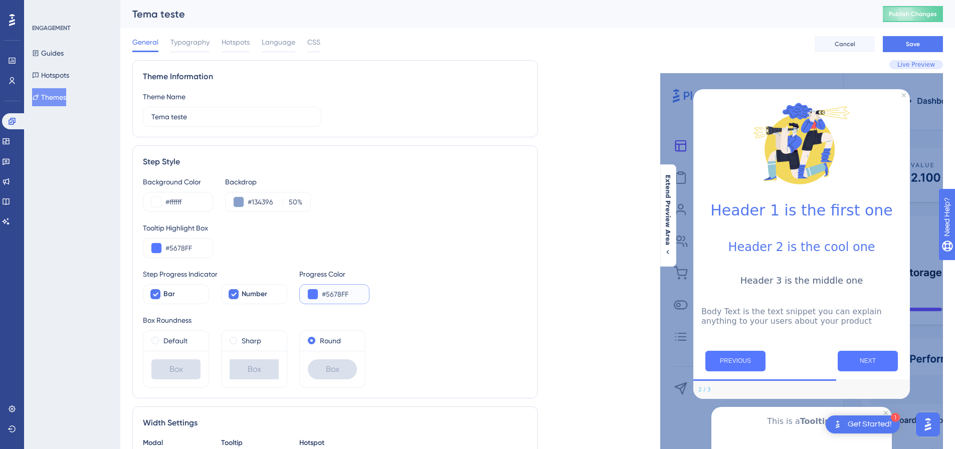
drag, startPoint x: 352, startPoint y: 297, endPoint x: 324, endPoint y: 298, distance: 28.1
click at [324, 298] on input "#5678FF" at bounding box center [341, 294] width 39 height 12
click at [196, 41] on span "Typography" at bounding box center [189, 42] width 39 height 12
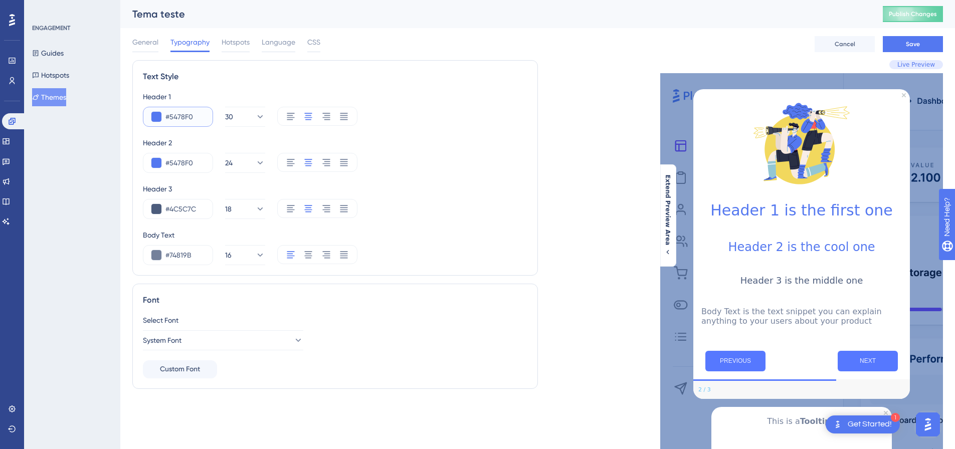
drag, startPoint x: 199, startPoint y: 119, endPoint x: 155, endPoint y: 119, distance: 44.1
click at [155, 119] on div "#5478F0" at bounding box center [178, 117] width 70 height 20
paste input "678FF"
click at [195, 161] on input "#5478F0" at bounding box center [184, 163] width 39 height 12
click at [289, 116] on icon at bounding box center [291, 116] width 10 height 10
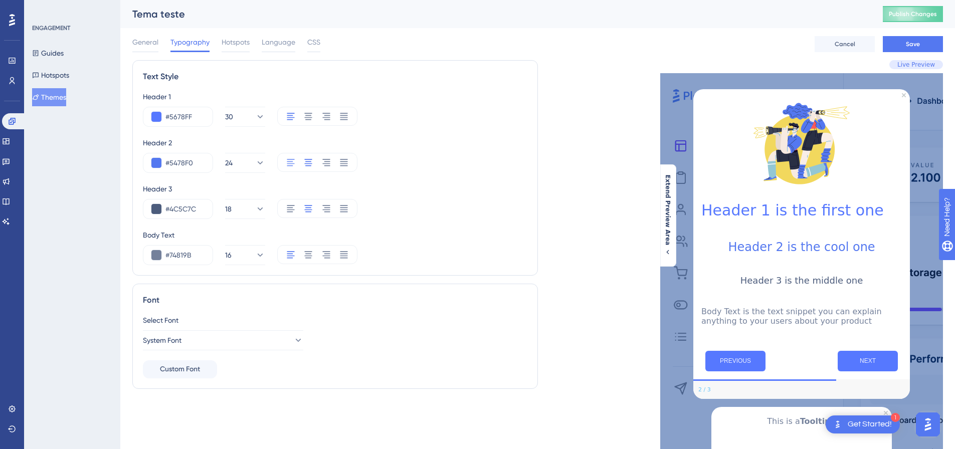
click at [294, 162] on icon at bounding box center [291, 162] width 10 height 10
click at [292, 208] on icon at bounding box center [291, 208] width 10 height 10
click at [308, 112] on icon at bounding box center [308, 116] width 10 height 10
click at [305, 166] on icon at bounding box center [308, 162] width 10 height 10
click at [305, 206] on icon at bounding box center [308, 208] width 10 height 10
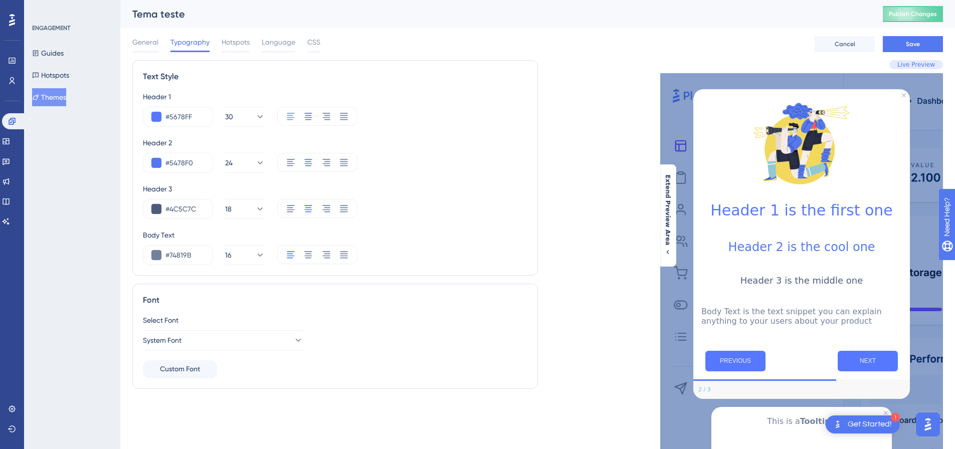
click at [290, 116] on icon at bounding box center [291, 116] width 10 height 10
click at [283, 162] on div at bounding box center [317, 162] width 80 height 19
click at [287, 164] on icon at bounding box center [291, 162] width 8 height 7
click at [292, 204] on icon at bounding box center [291, 208] width 10 height 10
drag, startPoint x: 193, startPoint y: 117, endPoint x: 168, endPoint y: 116, distance: 25.6
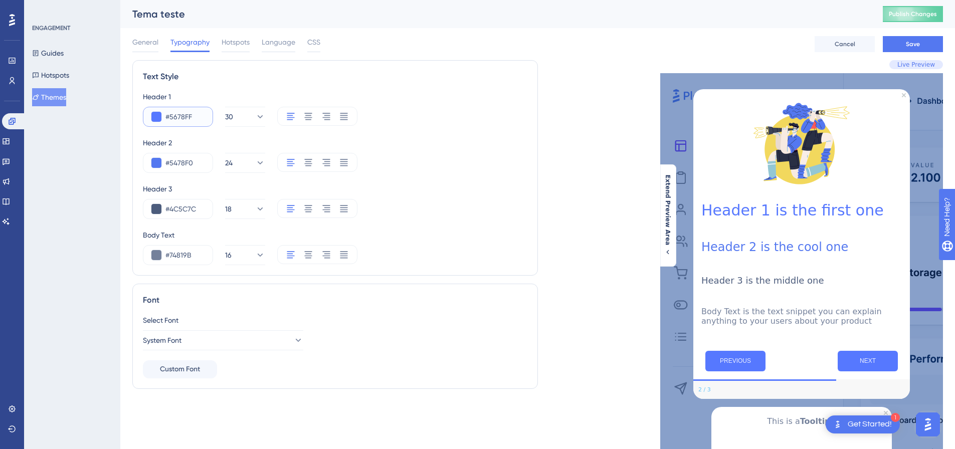
click at [168, 116] on input "#5678FF" at bounding box center [184, 117] width 39 height 12
click at [293, 339] on icon at bounding box center [298, 340] width 10 height 10
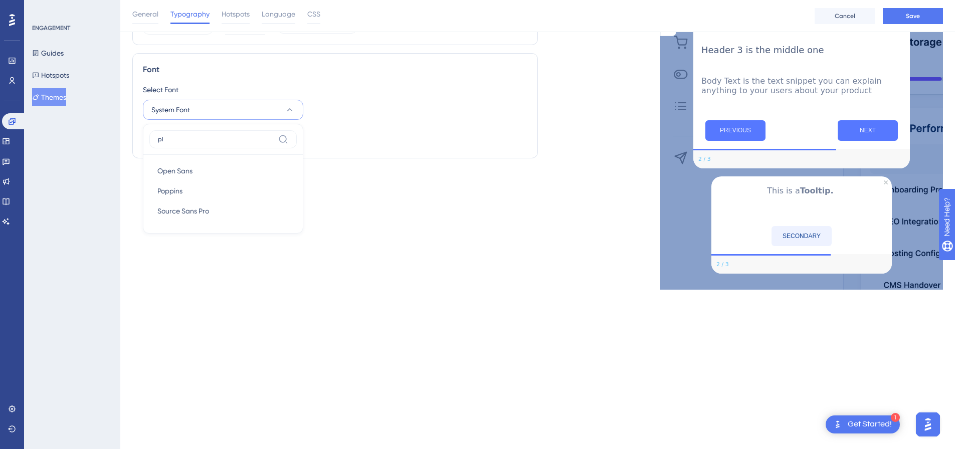
scroll to position [115, 0]
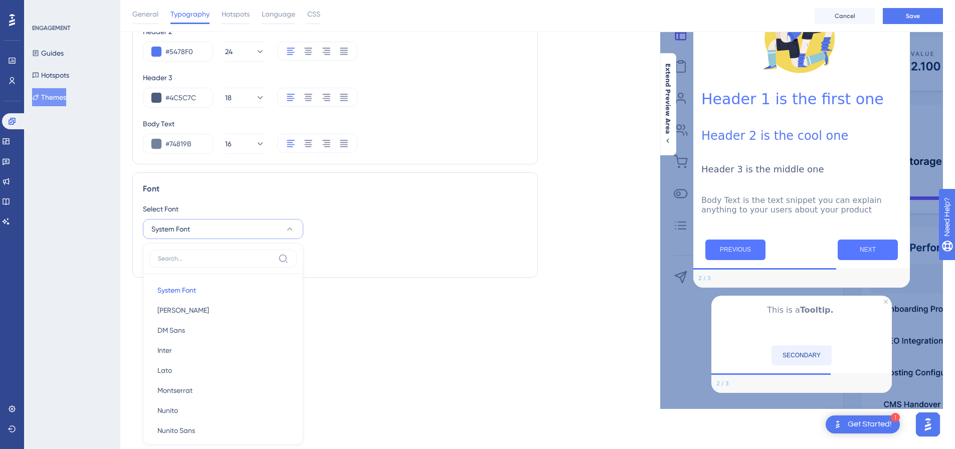
click at [337, 339] on div "Text Style Header 1 #5678FF 30 Header 2 #5478F0 24 Header 3 #4C5C7C 18 Body Tex…" at bounding box center [334, 179] width 405 height 460
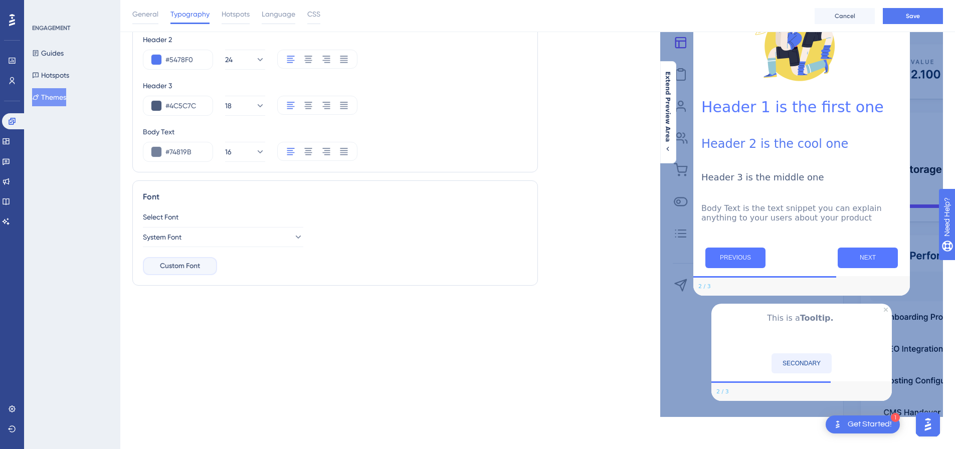
click at [197, 260] on span "Custom Font" at bounding box center [180, 266] width 40 height 12
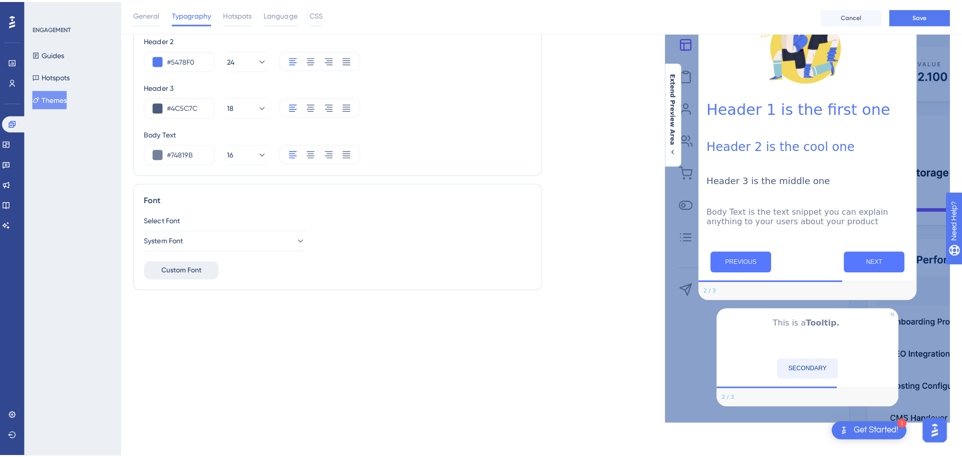
scroll to position [108, 0]
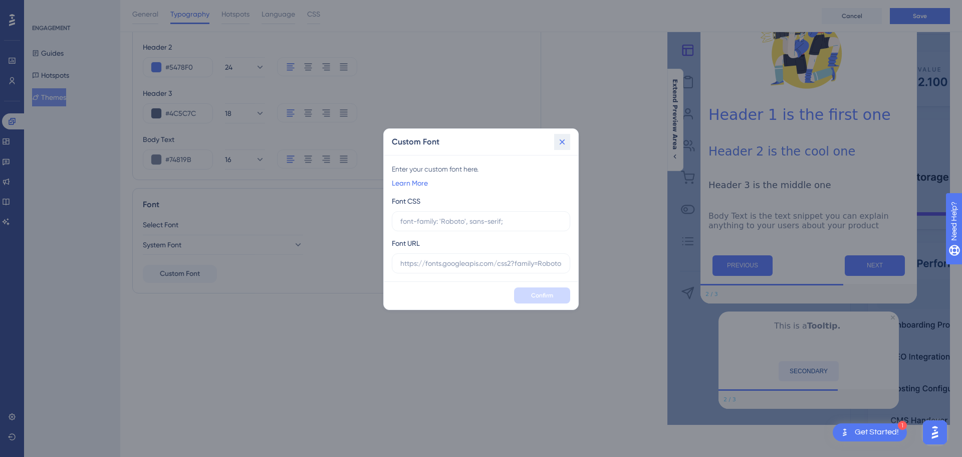
click at [565, 141] on icon at bounding box center [562, 142] width 10 height 10
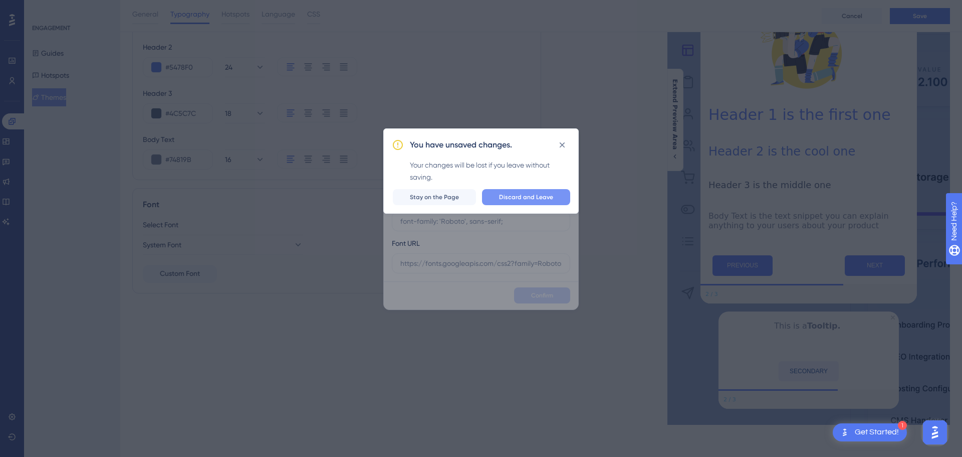
click at [538, 197] on span "Discard and Leave" at bounding box center [526, 197] width 54 height 8
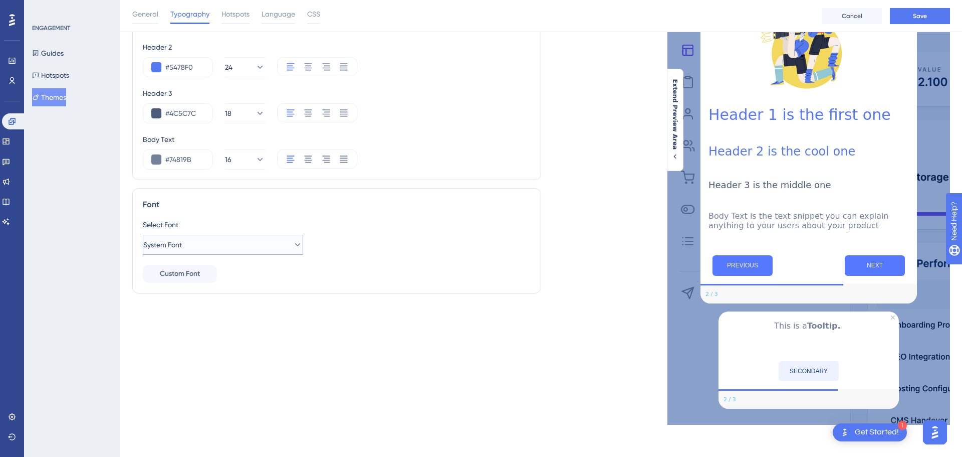
click at [293, 240] on icon at bounding box center [298, 245] width 10 height 10
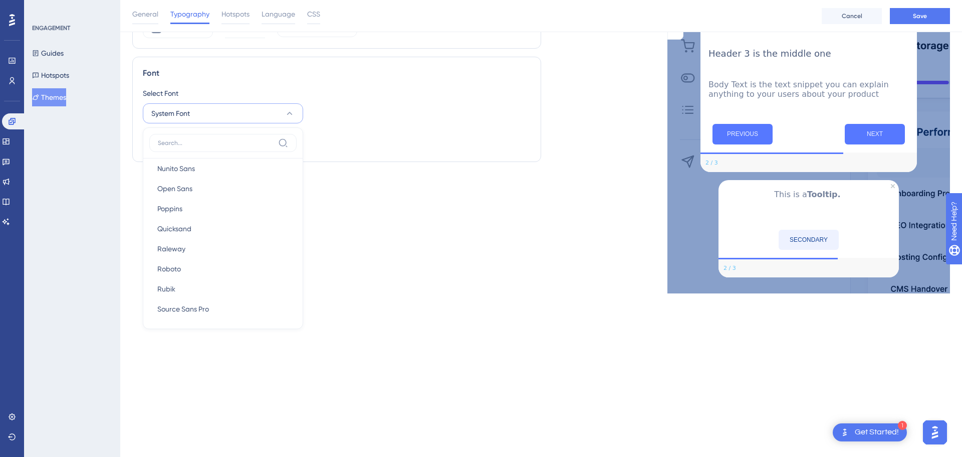
scroll to position [149, 0]
click at [238, 273] on button "Roboto Roboto" at bounding box center [222, 266] width 147 height 20
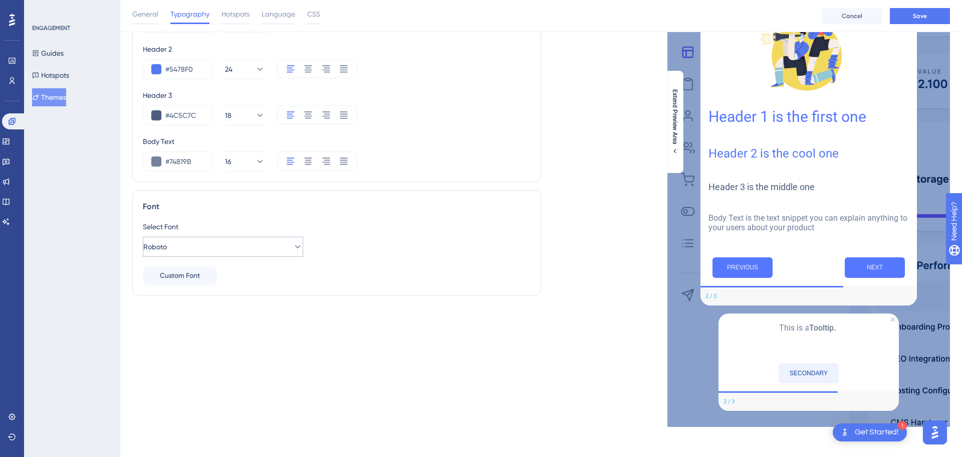
scroll to position [102, 0]
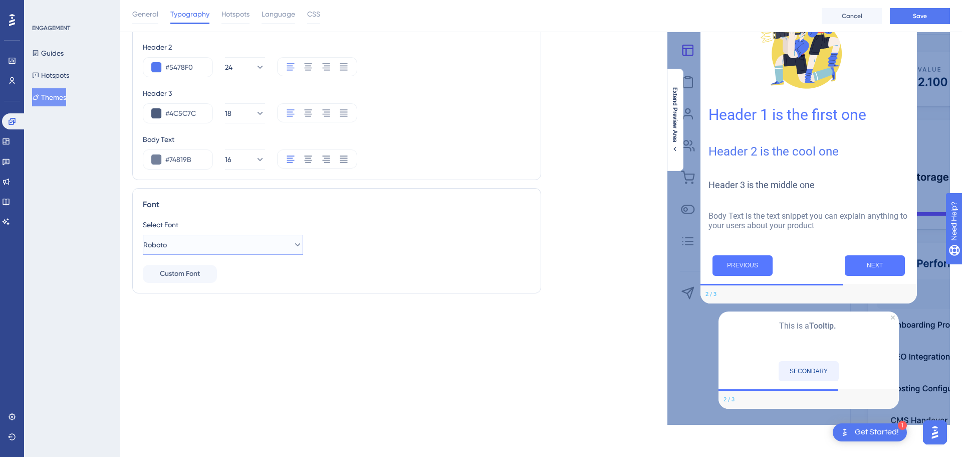
click at [293, 245] on icon at bounding box center [298, 245] width 10 height 10
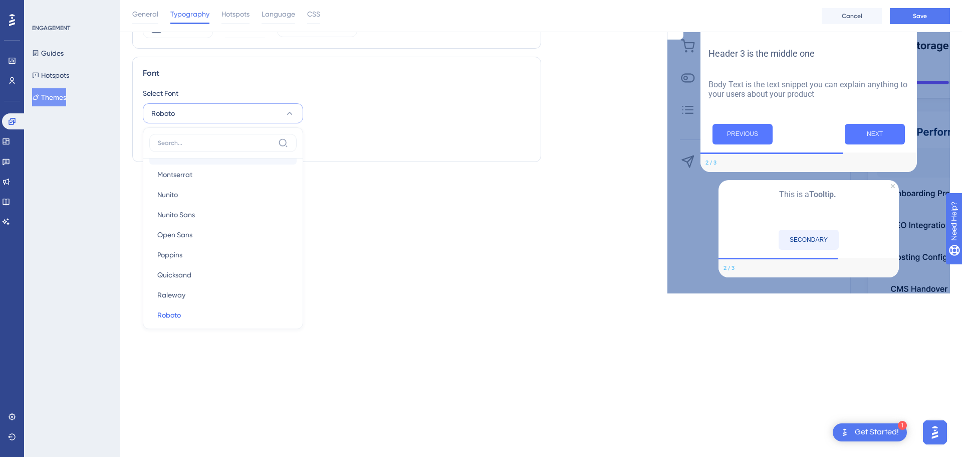
scroll to position [149, 0]
click at [249, 281] on button "Rubik Rubik" at bounding box center [222, 286] width 147 height 20
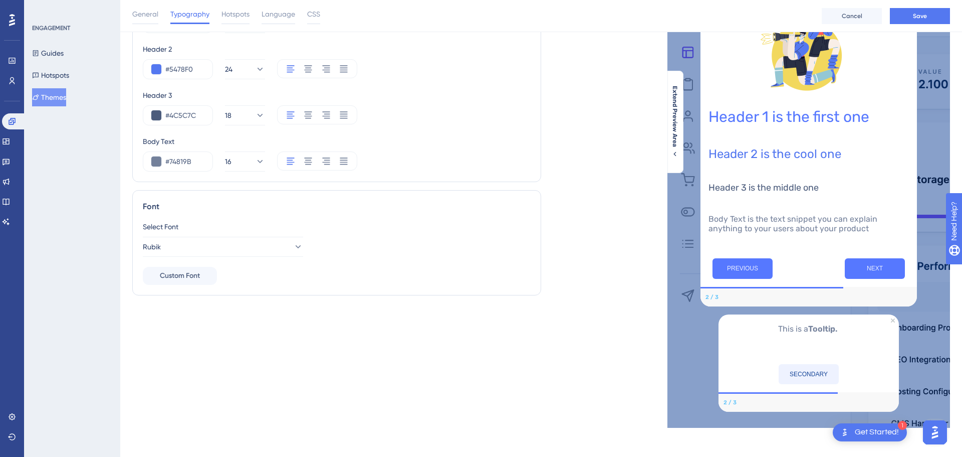
scroll to position [101, 0]
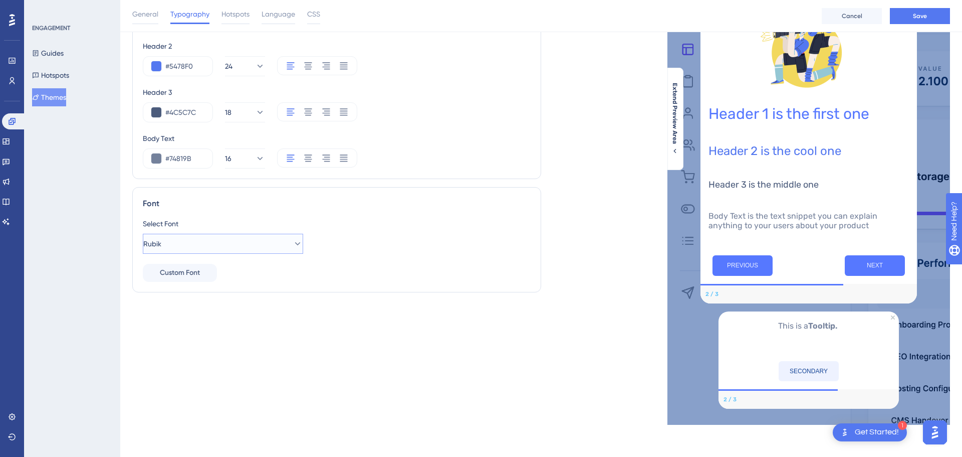
click at [294, 240] on icon at bounding box center [298, 244] width 10 height 10
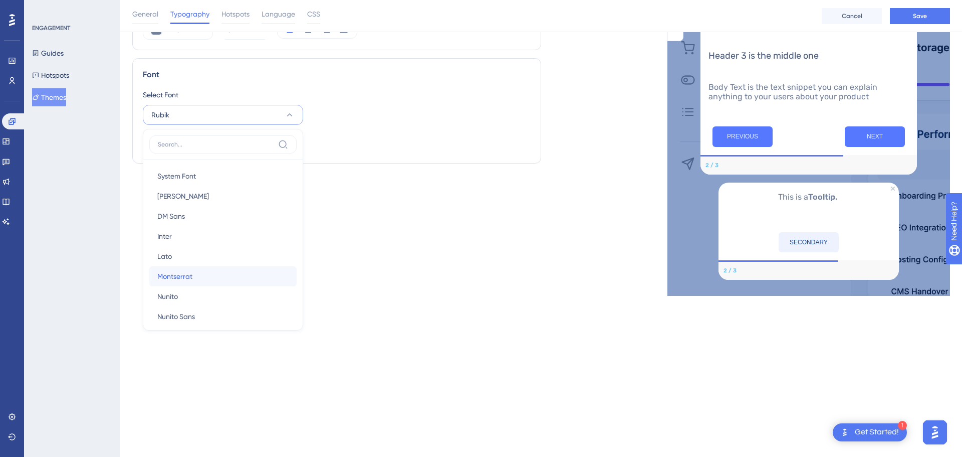
click at [257, 271] on button "[PERSON_NAME]" at bounding box center [222, 276] width 147 height 20
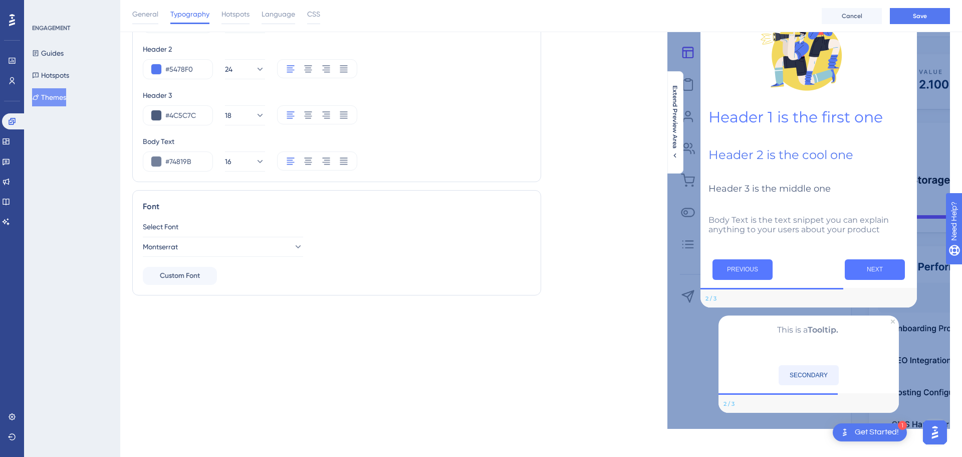
scroll to position [102, 0]
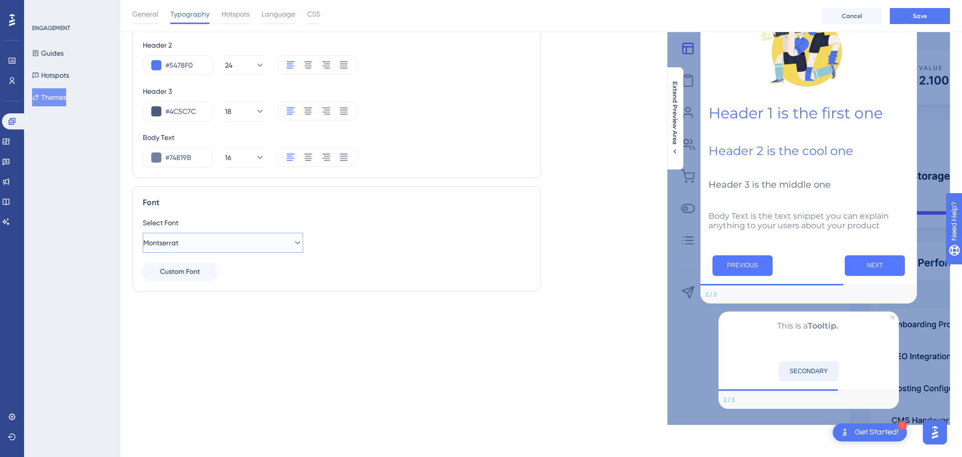
click at [295, 243] on icon at bounding box center [298, 242] width 6 height 3
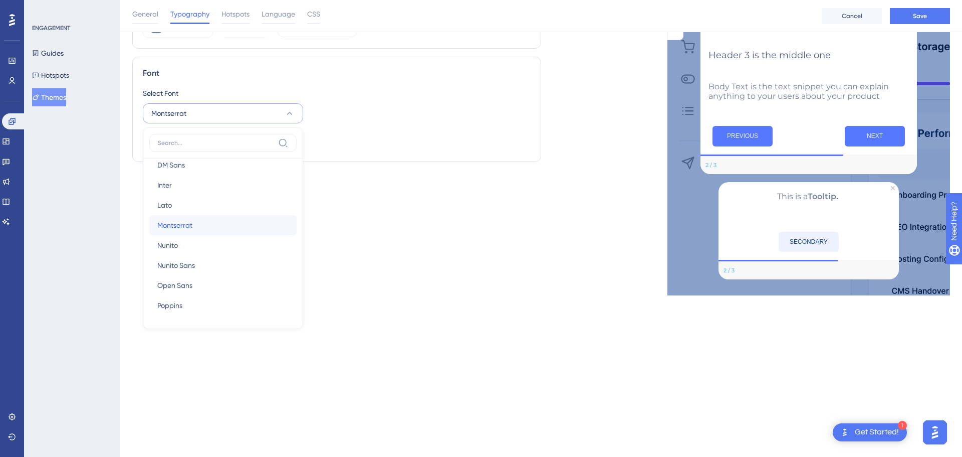
scroll to position [50, 0]
click at [253, 278] on button "Open Sans Open Sans" at bounding box center [222, 285] width 147 height 20
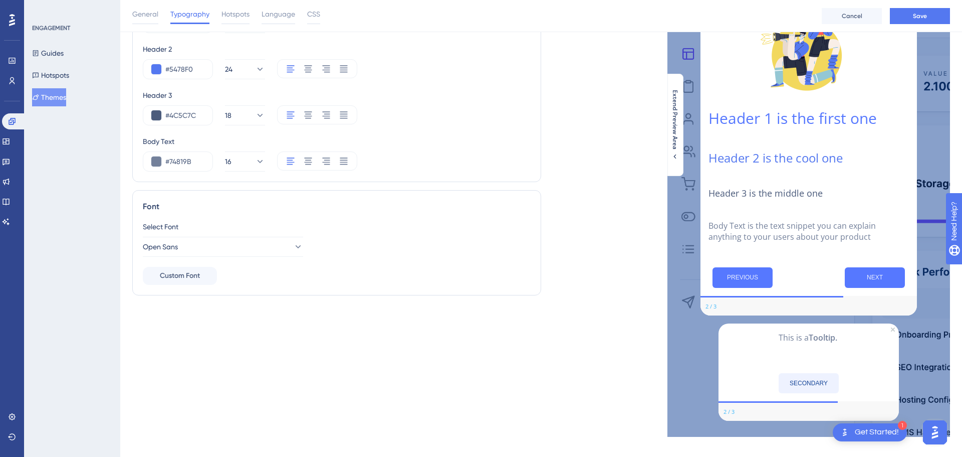
scroll to position [110, 0]
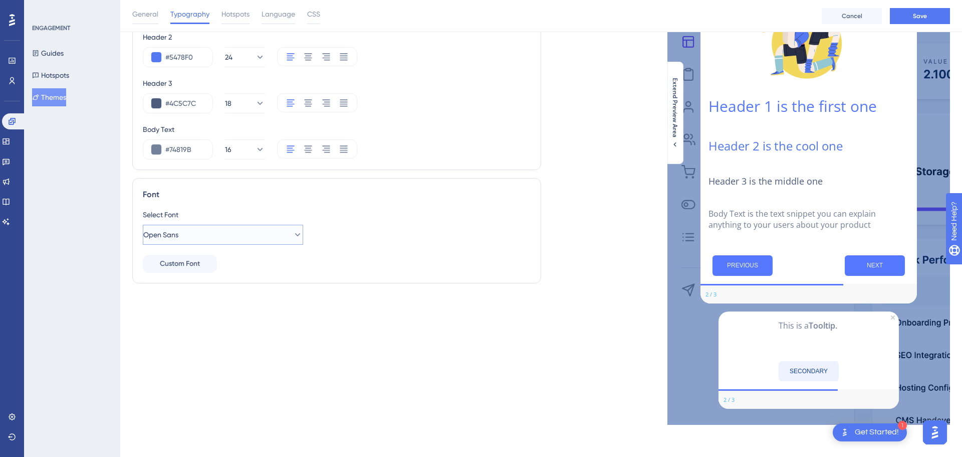
click at [293, 232] on icon at bounding box center [298, 235] width 10 height 10
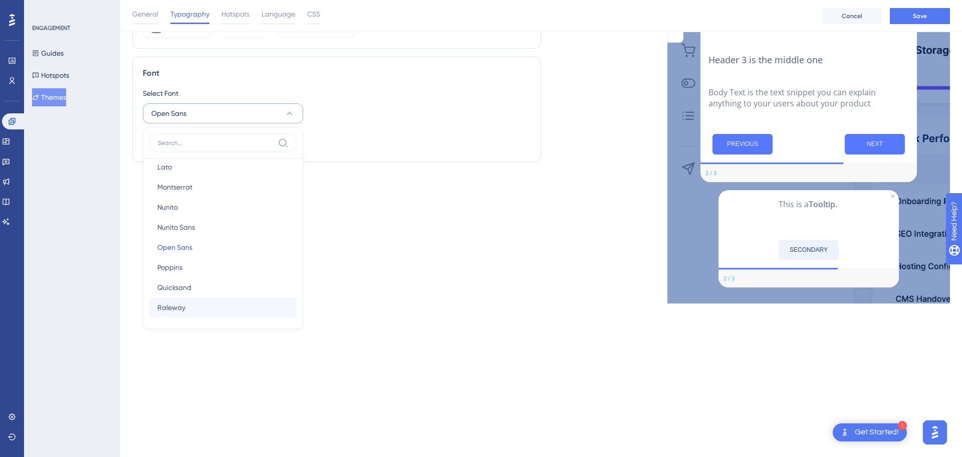
scroll to position [100, 0]
click at [241, 260] on button "Poppins Poppins" at bounding box center [222, 255] width 147 height 20
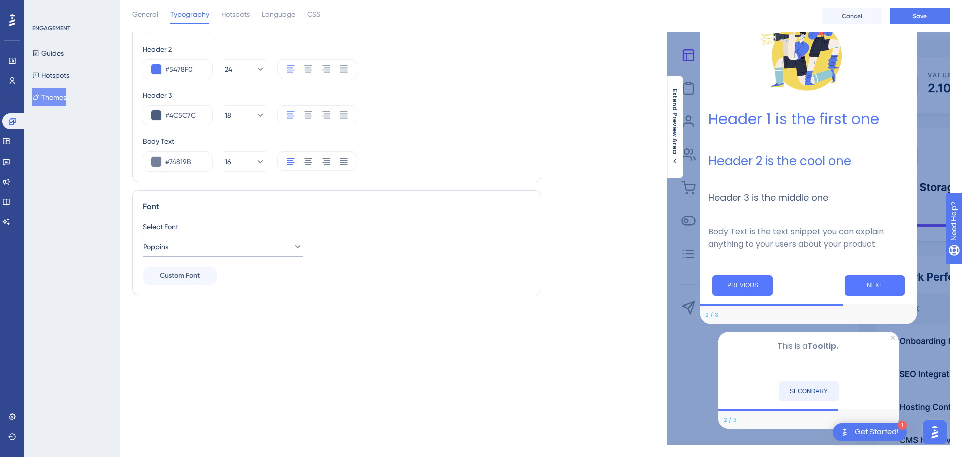
scroll to position [118, 0]
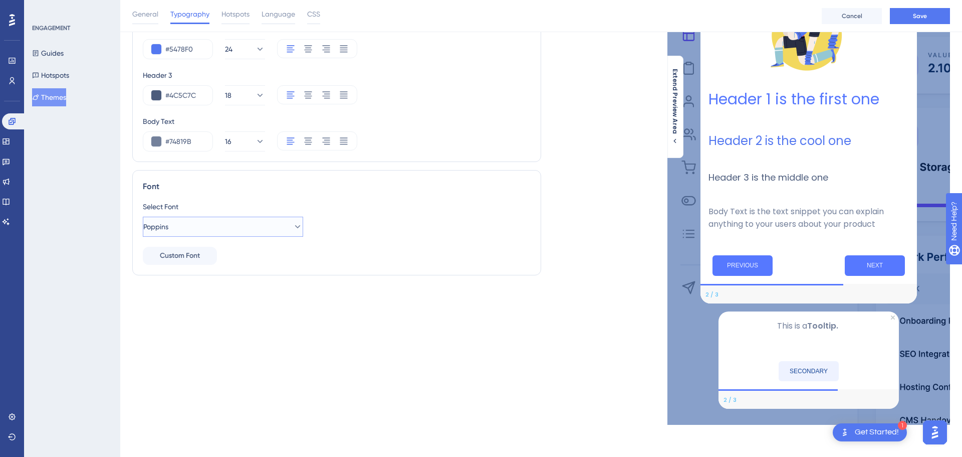
click at [293, 229] on icon at bounding box center [298, 226] width 10 height 10
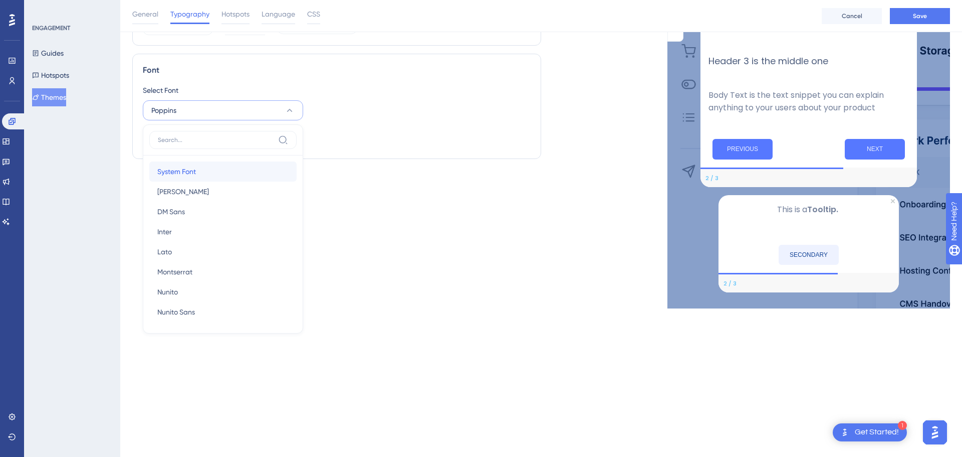
click at [236, 178] on button "System Font System Font" at bounding box center [222, 171] width 147 height 20
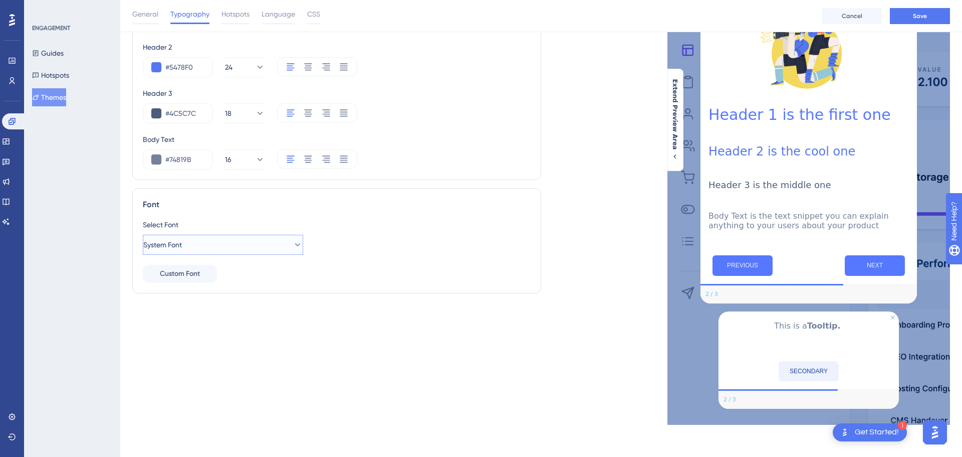
click at [293, 240] on icon at bounding box center [298, 245] width 10 height 10
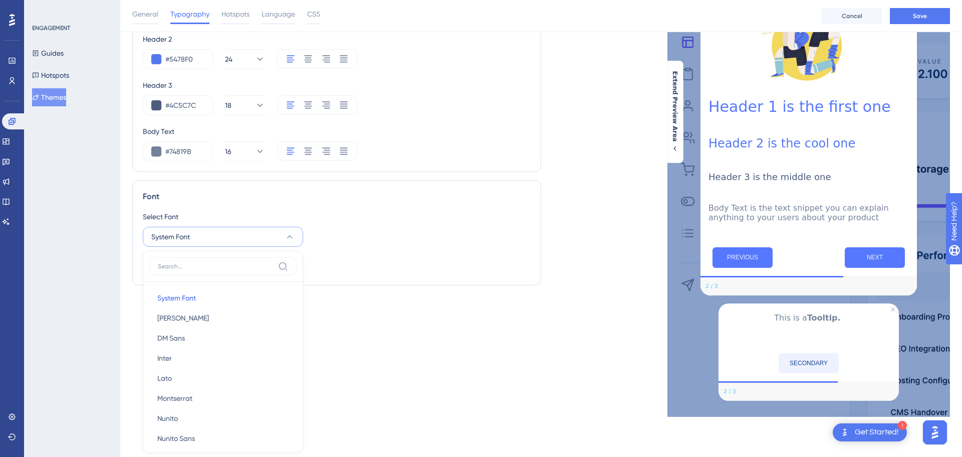
scroll to position [231, 0]
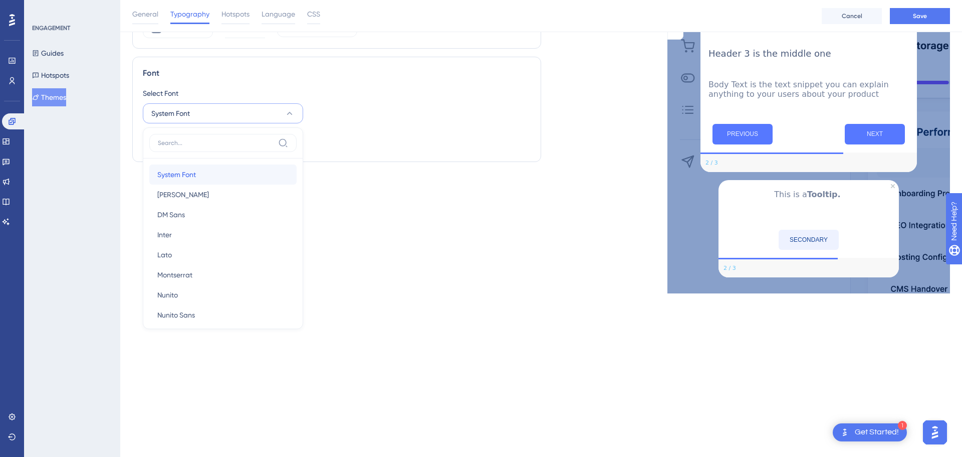
click at [246, 173] on button "System Font System Font" at bounding box center [222, 174] width 147 height 20
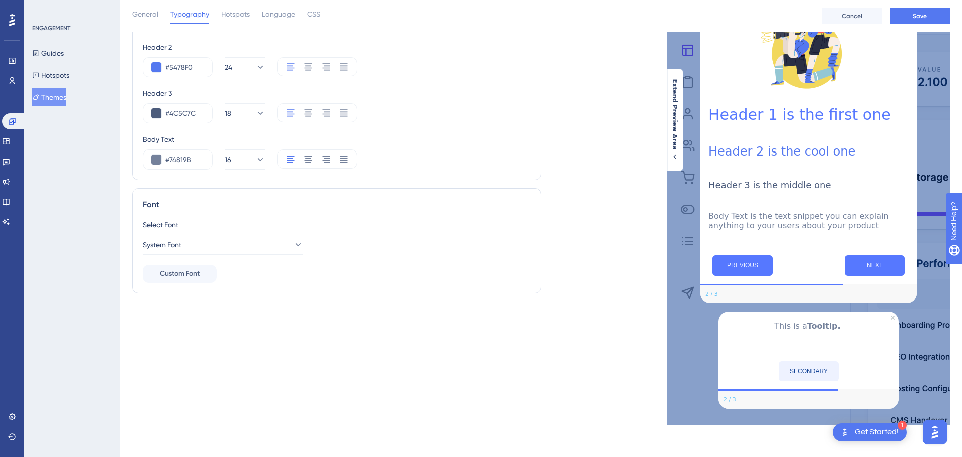
scroll to position [108, 0]
click at [445, 287] on div "Font Select Font System Font Custom Font" at bounding box center [336, 244] width 409 height 113
click at [145, 12] on span "General" at bounding box center [145, 14] width 26 height 12
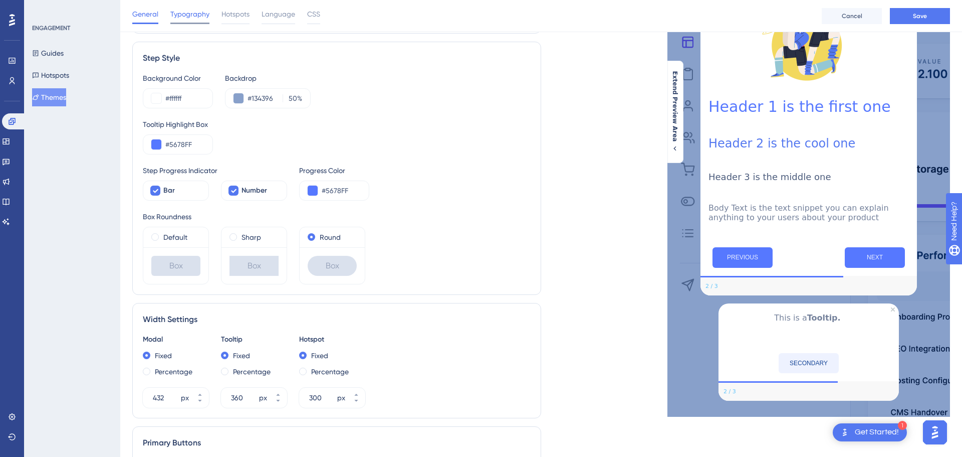
click at [193, 19] on span "Typography" at bounding box center [189, 14] width 39 height 12
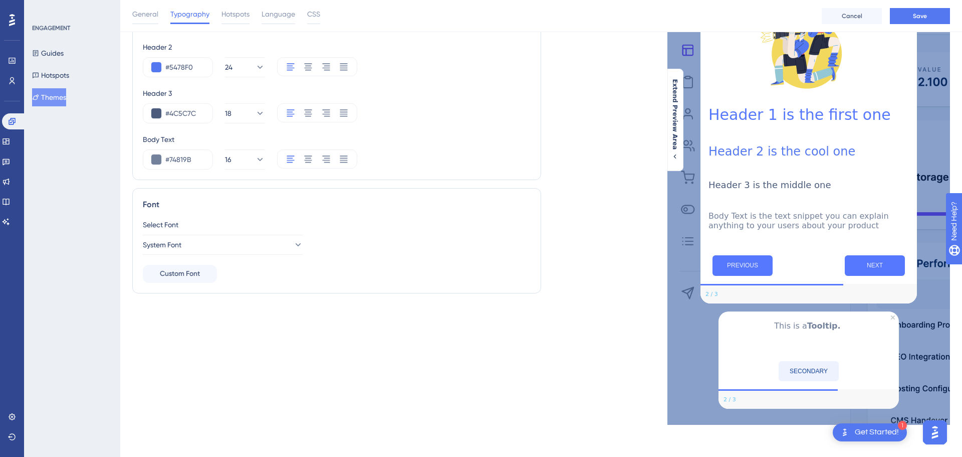
click at [569, 179] on div "Live Preview Header 1 is the first one Header 2 is the cool one Header 3 is the…" at bounding box center [745, 194] width 409 height 460
click at [139, 19] on span "General" at bounding box center [145, 14] width 26 height 12
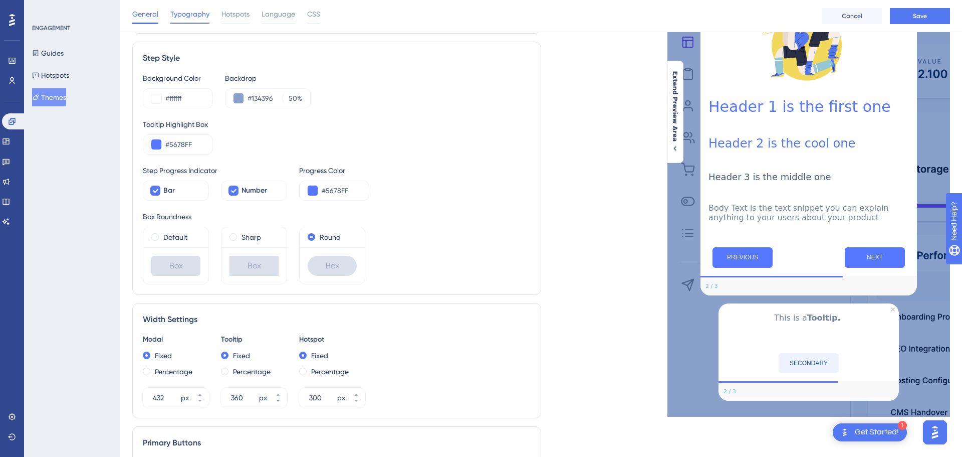
click at [193, 14] on span "Typography" at bounding box center [189, 14] width 39 height 12
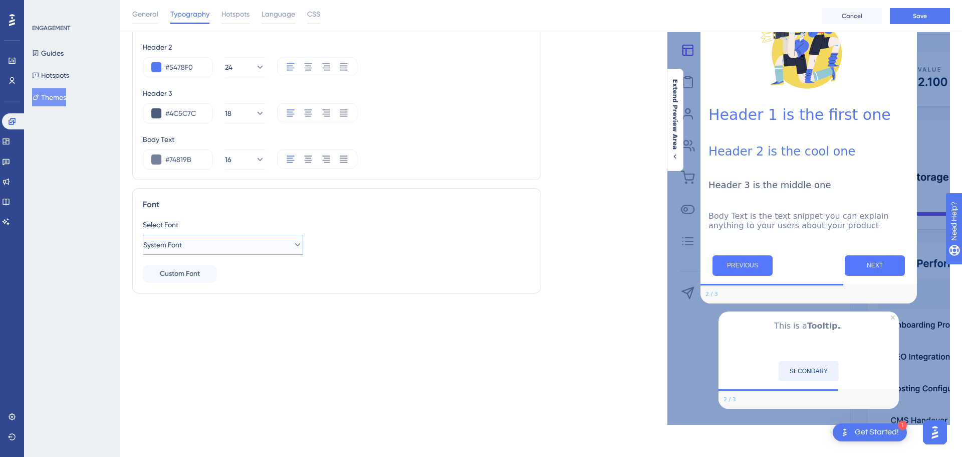
click at [235, 242] on button "System Font" at bounding box center [223, 245] width 160 height 20
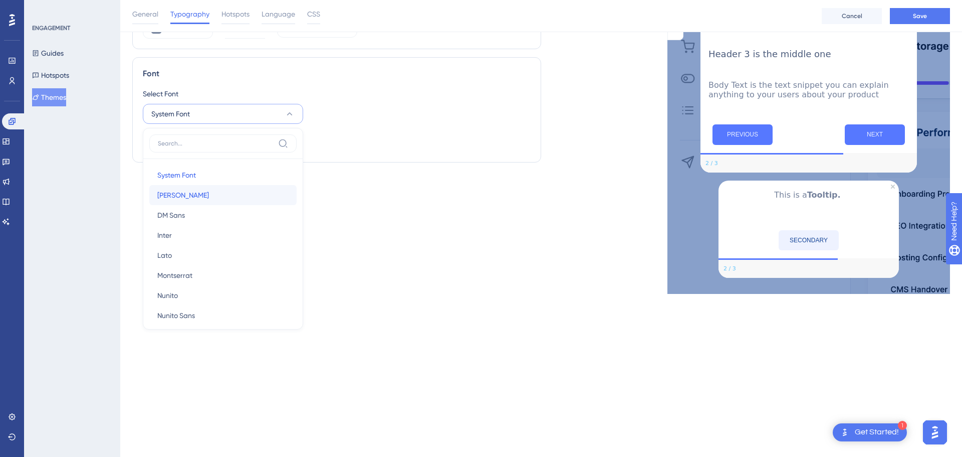
click at [222, 192] on button "[PERSON_NAME] [PERSON_NAME]" at bounding box center [222, 195] width 147 height 20
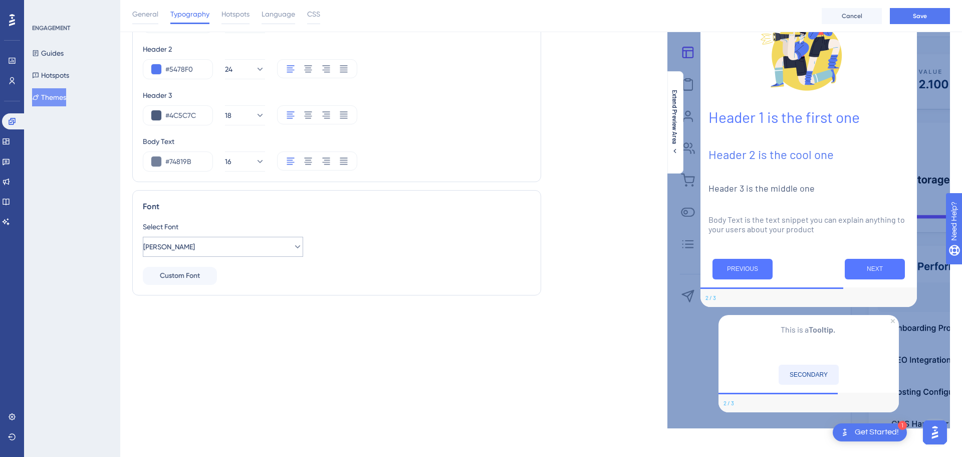
scroll to position [101, 0]
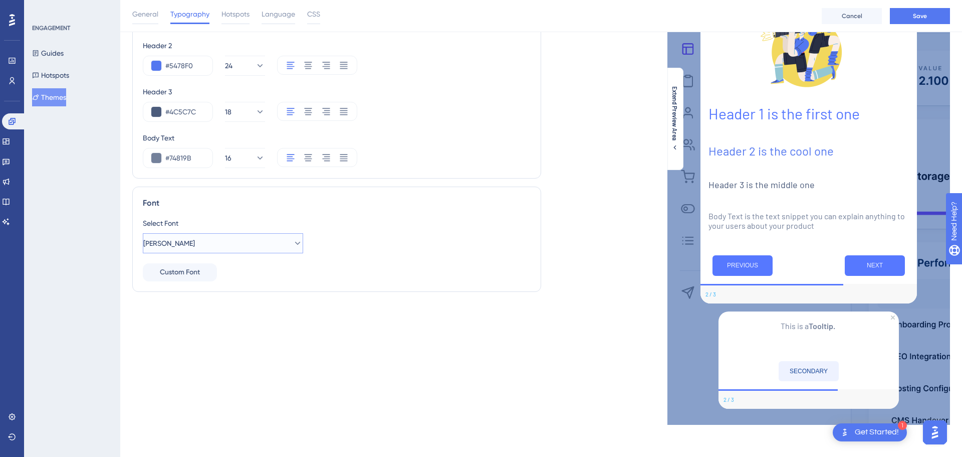
click at [277, 248] on button "[PERSON_NAME]" at bounding box center [223, 243] width 160 height 20
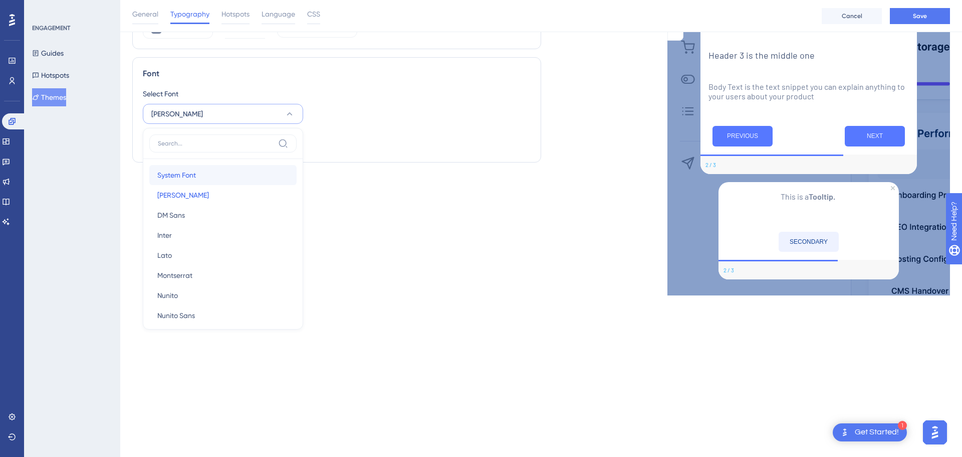
click at [237, 176] on button "System Font System Font" at bounding box center [222, 175] width 147 height 20
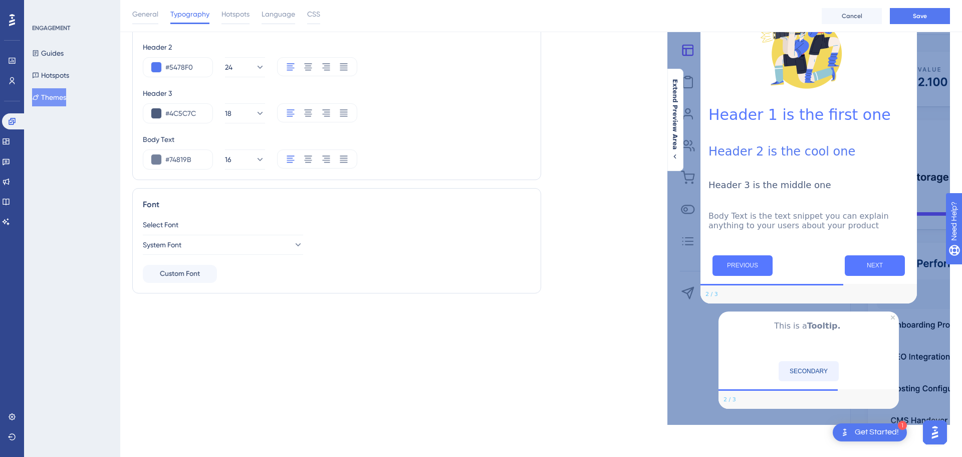
scroll to position [108, 0]
click at [266, 311] on div "Text Style Header 1 #5678FF 30 Header 2 #5478F0 24 Header 3 #4C5C7C 18 Body Tex…" at bounding box center [336, 194] width 409 height 460
click at [209, 43] on div "Header 2" at bounding box center [337, 47] width 388 height 12
click at [919, 19] on span "Save" at bounding box center [920, 16] width 14 height 8
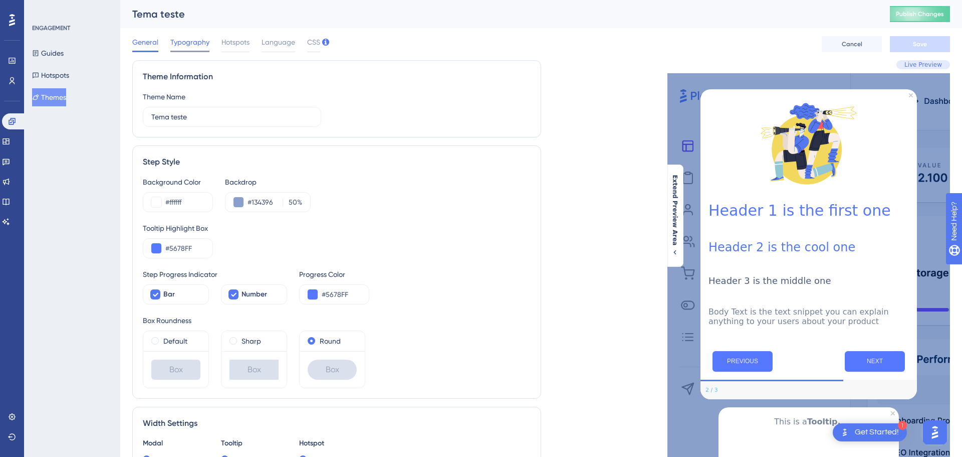
click at [196, 45] on span "Typography" at bounding box center [189, 42] width 39 height 12
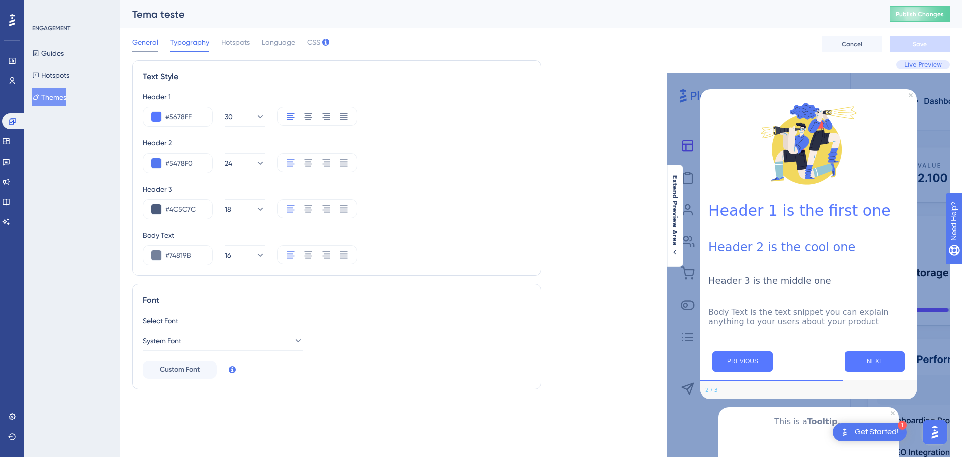
click at [156, 44] on span "General" at bounding box center [145, 42] width 26 height 12
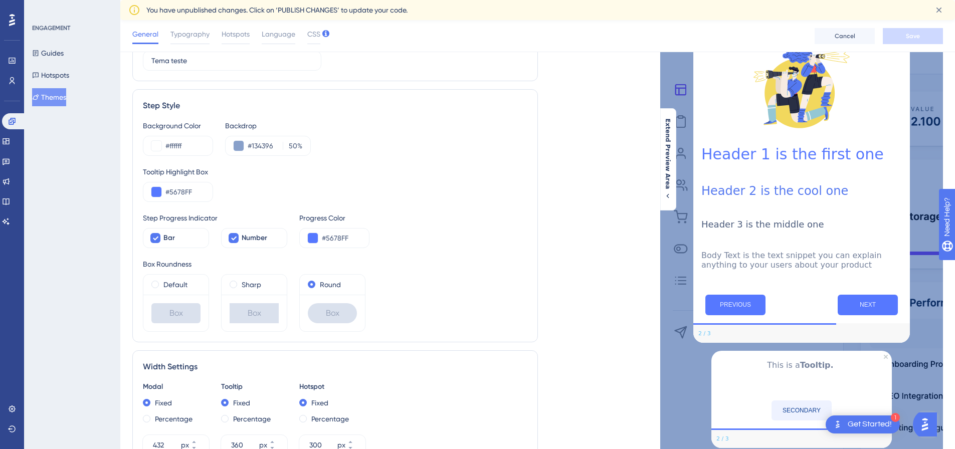
scroll to position [150, 0]
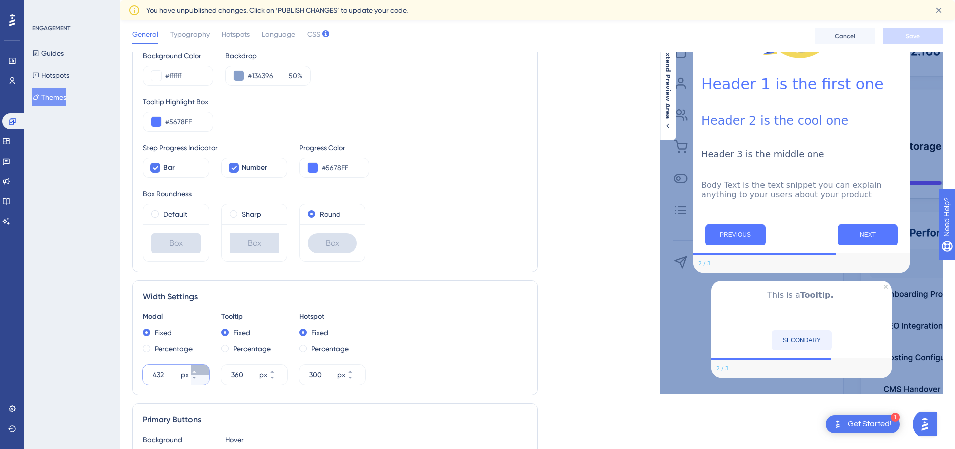
click at [201, 368] on button "432 px" at bounding box center [200, 370] width 18 height 10
click at [201, 368] on button "433 px" at bounding box center [200, 370] width 18 height 10
click at [197, 379] on icon at bounding box center [194, 378] width 6 height 6
type input "432"
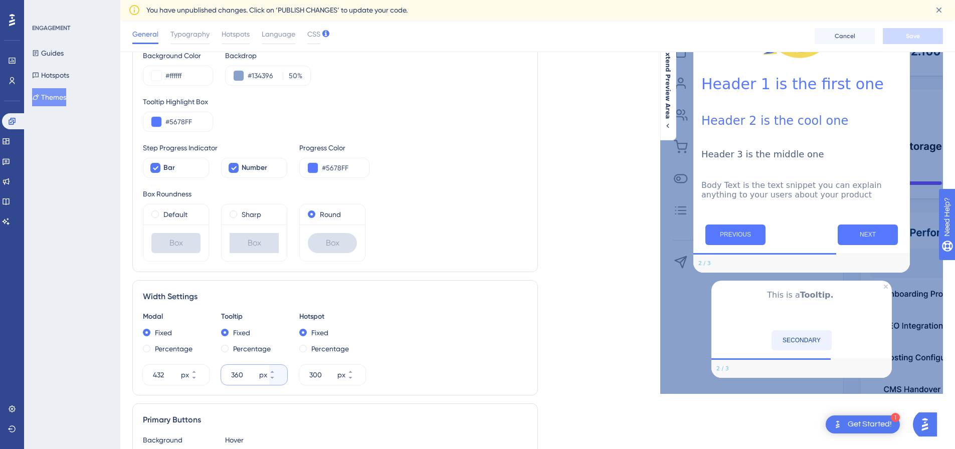
click at [246, 376] on input "360" at bounding box center [244, 375] width 26 height 12
drag, startPoint x: 244, startPoint y: 373, endPoint x: 229, endPoint y: 374, distance: 14.5
click at [229, 374] on div "360 px" at bounding box center [245, 375] width 48 height 20
drag, startPoint x: 249, startPoint y: 374, endPoint x: 224, endPoint y: 373, distance: 24.6
click at [224, 373] on div "0356 px" at bounding box center [245, 375] width 48 height 20
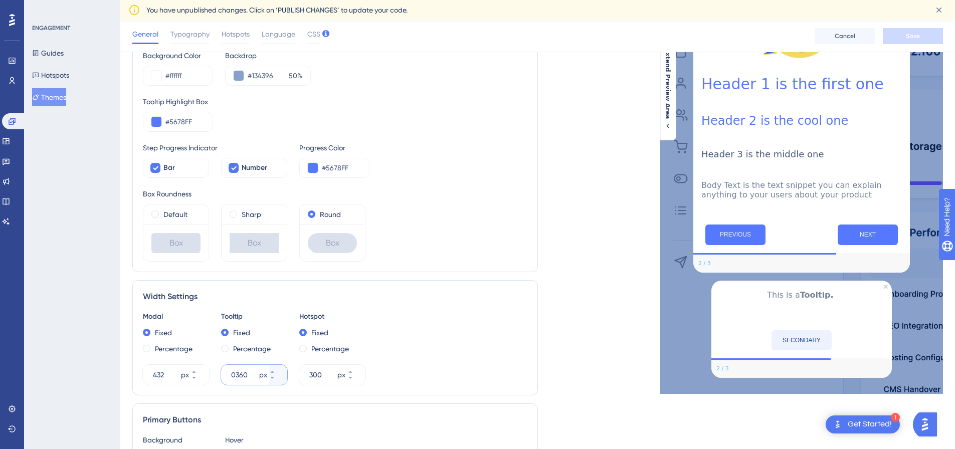
click at [236, 372] on input "0360" at bounding box center [244, 375] width 26 height 12
type input "360"
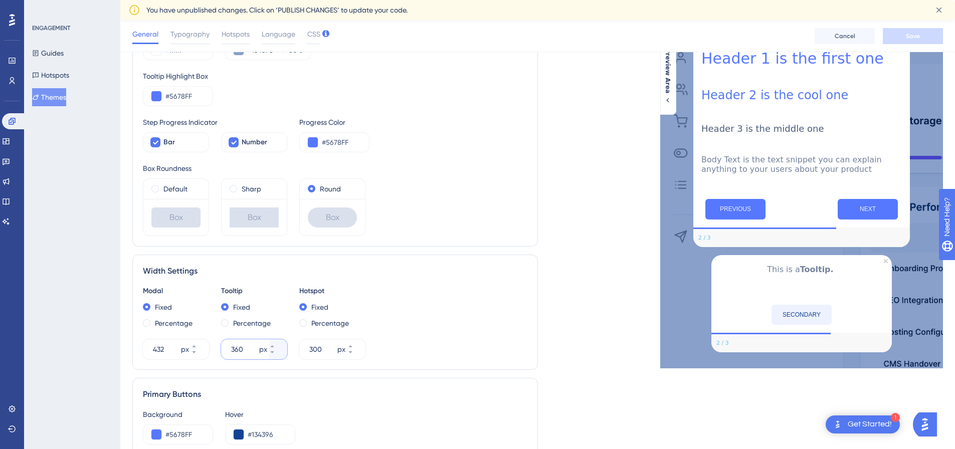
scroll to position [200, 0]
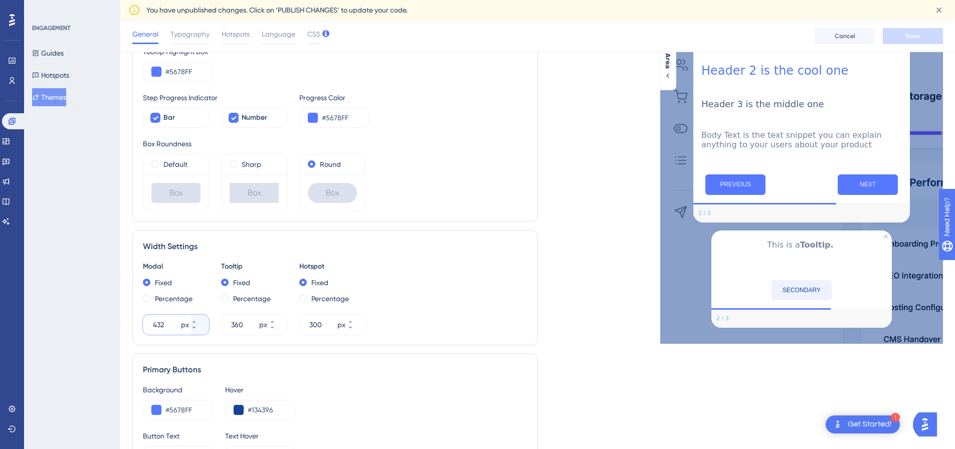
click at [166, 322] on input "432" at bounding box center [166, 325] width 26 height 12
drag, startPoint x: 166, startPoint y: 325, endPoint x: 151, endPoint y: 326, distance: 15.5
click at [151, 326] on div "432 px" at bounding box center [167, 325] width 48 height 20
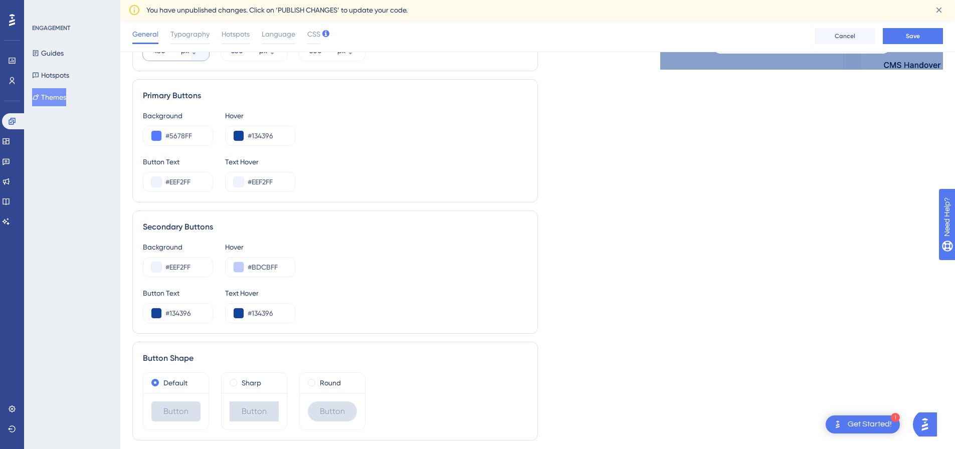
scroll to position [506, 0]
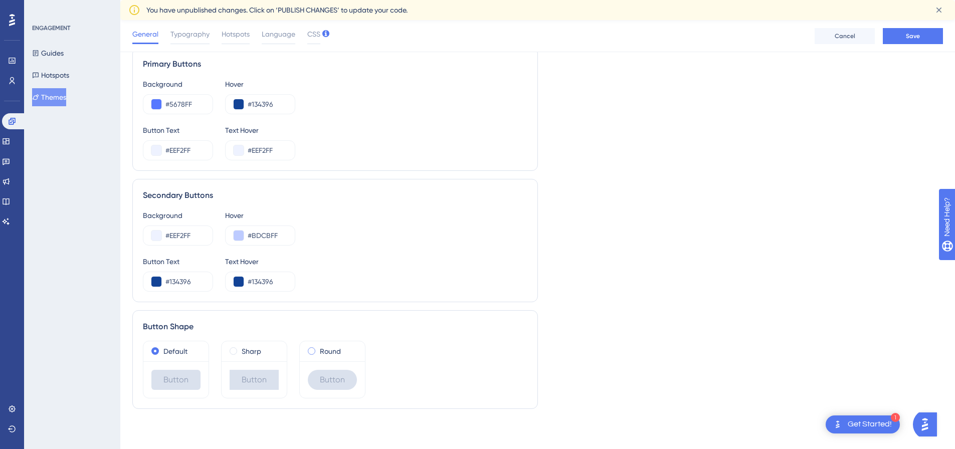
type input "460"
click at [315, 351] on span at bounding box center [312, 351] width 8 height 8
click at [318, 349] on input "radio" at bounding box center [318, 349] width 0 height 0
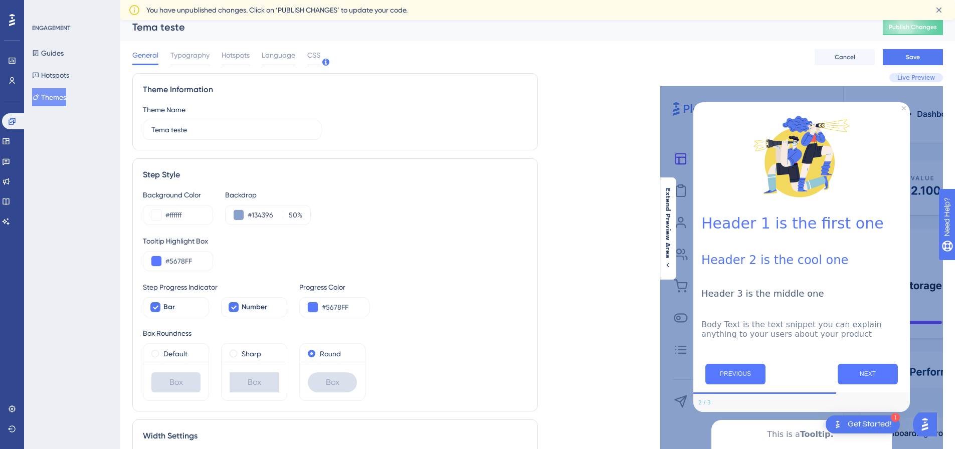
scroll to position [0, 0]
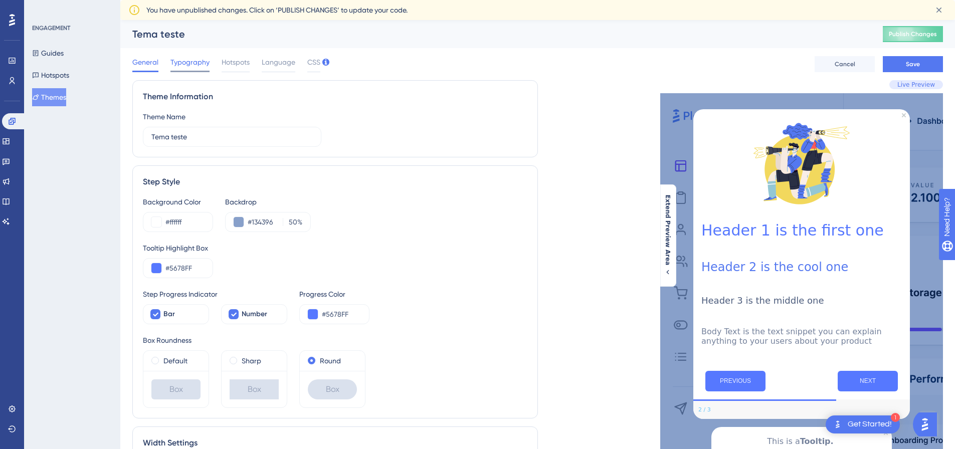
click at [187, 62] on span "Typography" at bounding box center [189, 62] width 39 height 12
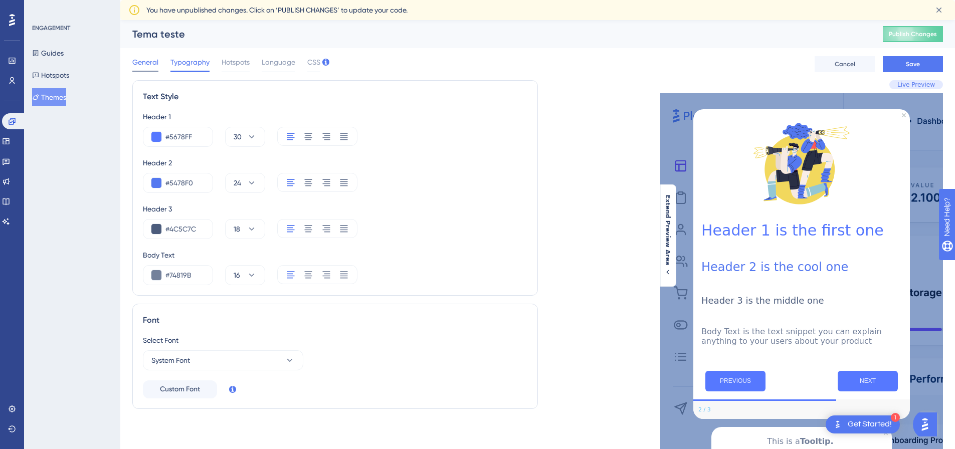
click at [150, 65] on span "General" at bounding box center [145, 62] width 26 height 12
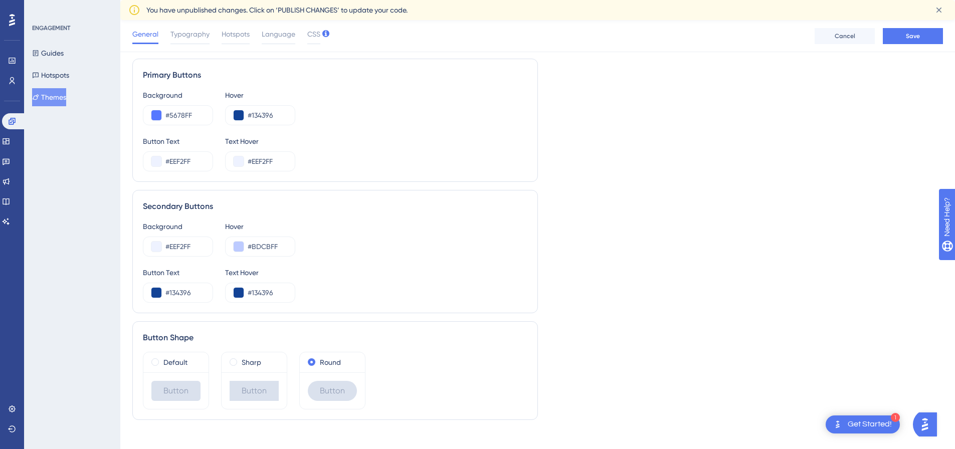
scroll to position [506, 0]
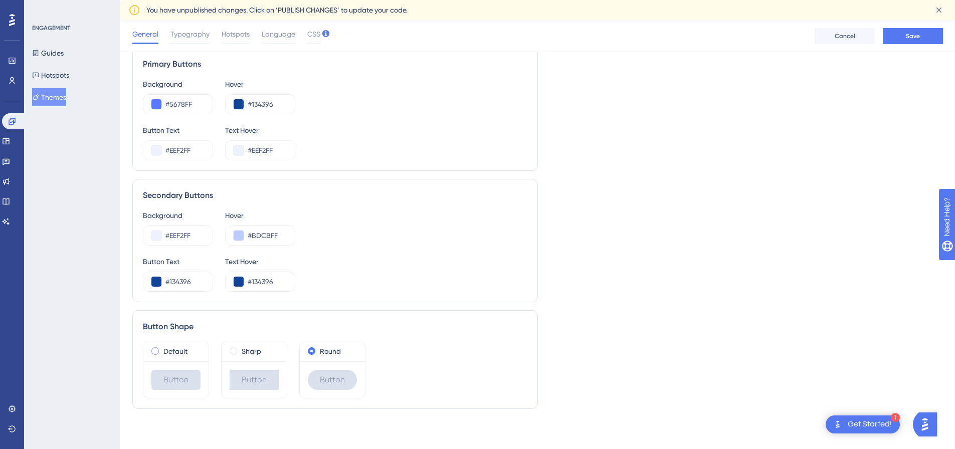
click at [161, 350] on div "Default" at bounding box center [175, 351] width 49 height 12
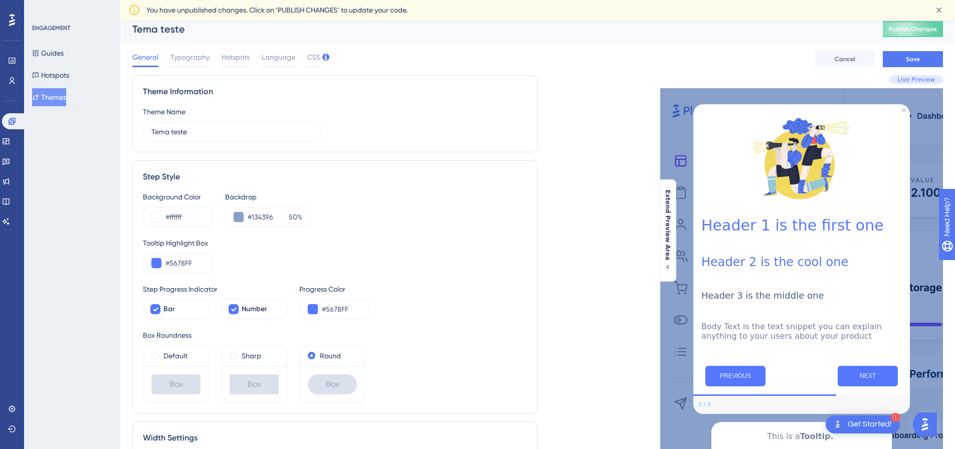
scroll to position [0, 0]
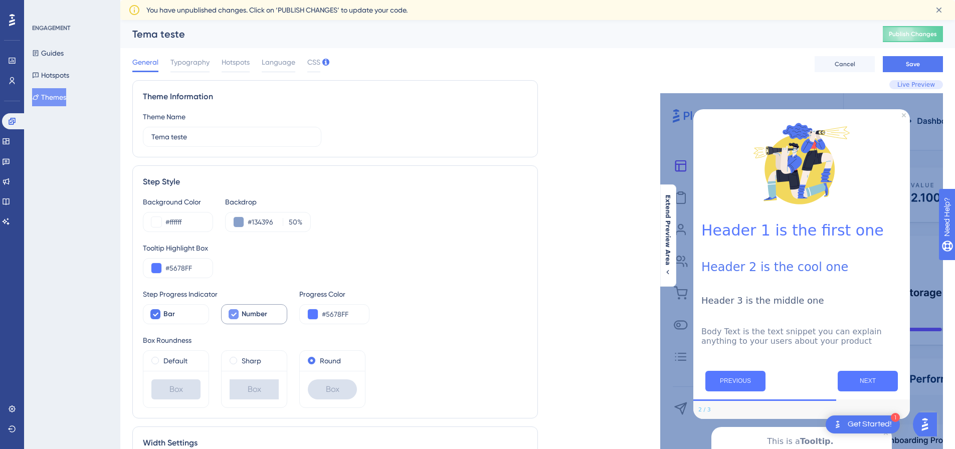
click at [237, 313] on div at bounding box center [234, 314] width 10 height 10
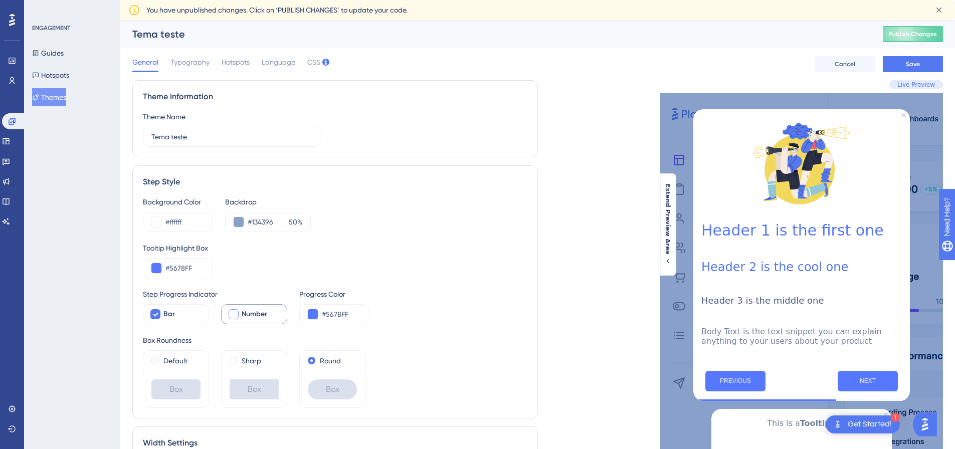
click at [237, 313] on div at bounding box center [234, 314] width 10 height 10
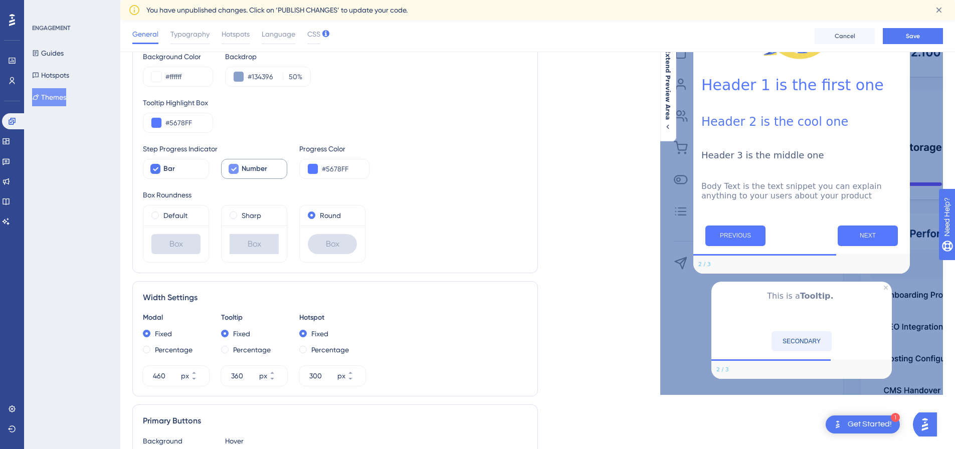
scroll to position [150, 0]
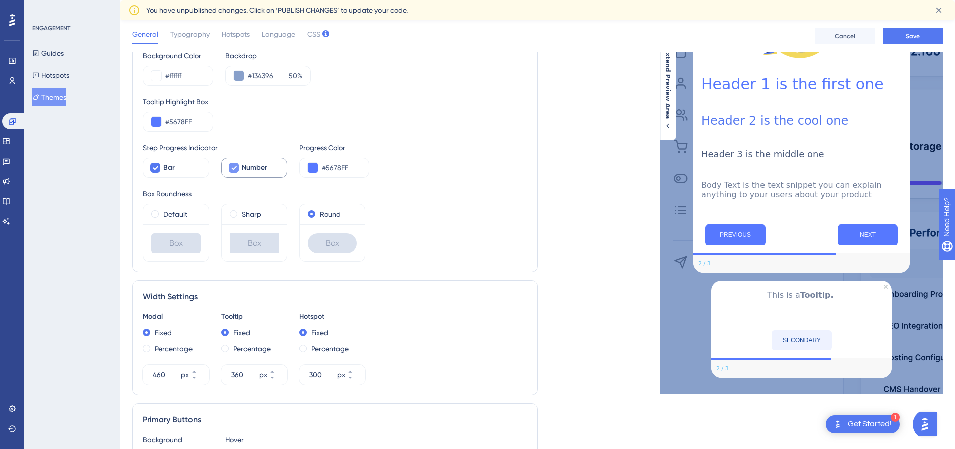
click at [229, 165] on div at bounding box center [234, 168] width 10 height 10
checkbox input "false"
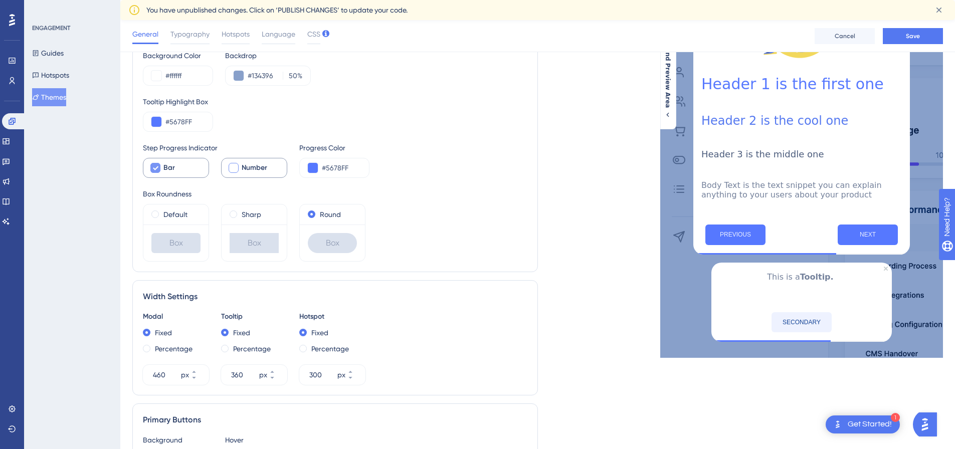
click at [158, 172] on div at bounding box center [155, 168] width 10 height 10
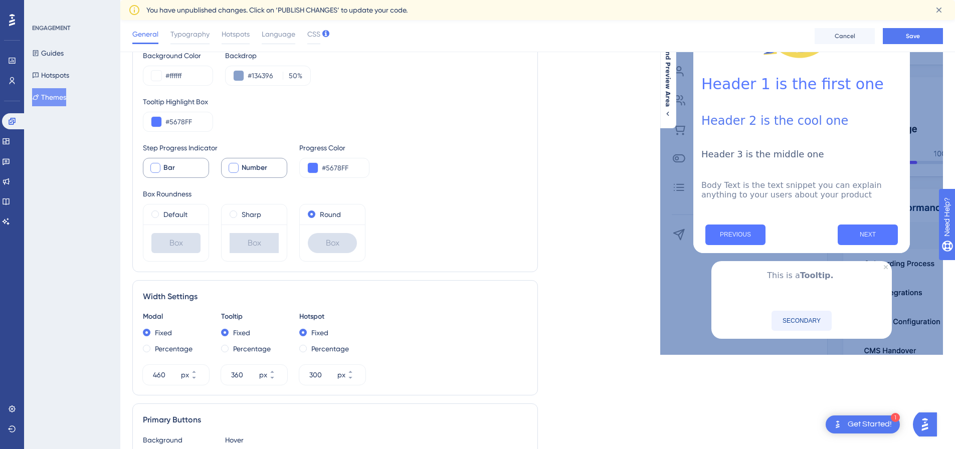
click at [158, 172] on div at bounding box center [155, 168] width 10 height 10
checkbox input "true"
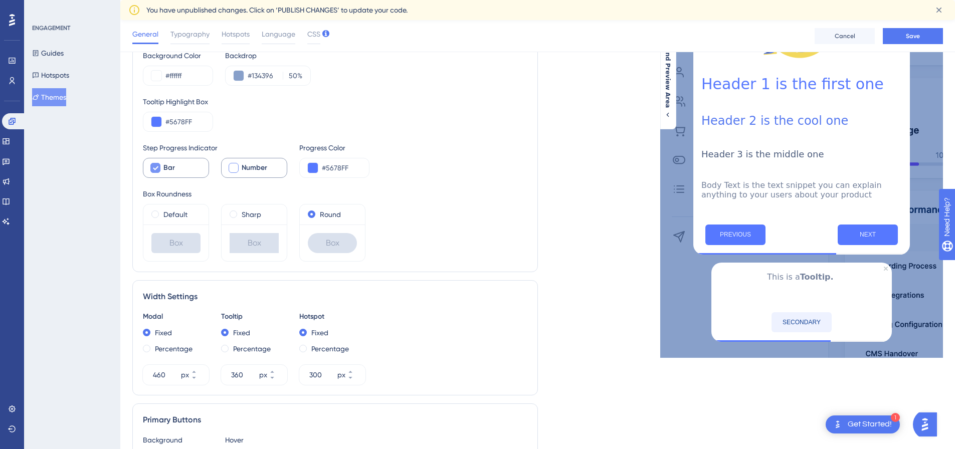
click at [154, 208] on div "Default" at bounding box center [175, 214] width 65 height 20
click at [156, 214] on span at bounding box center [155, 214] width 8 height 8
click at [162, 212] on input "radio" at bounding box center [162, 212] width 0 height 0
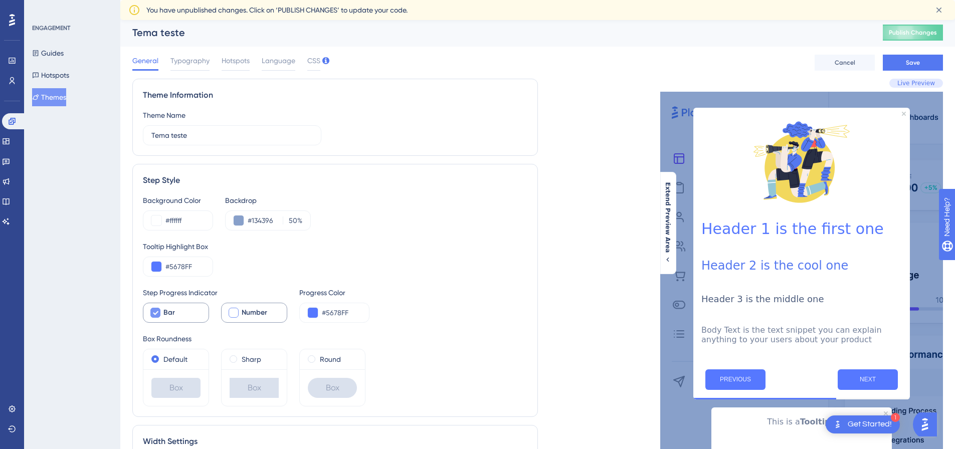
scroll to position [0, 0]
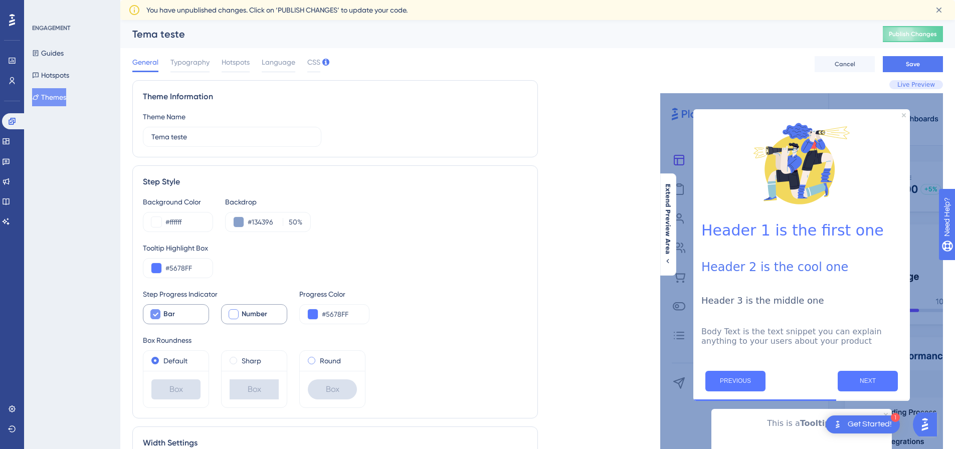
click at [310, 356] on div "Round" at bounding box center [332, 361] width 49 height 12
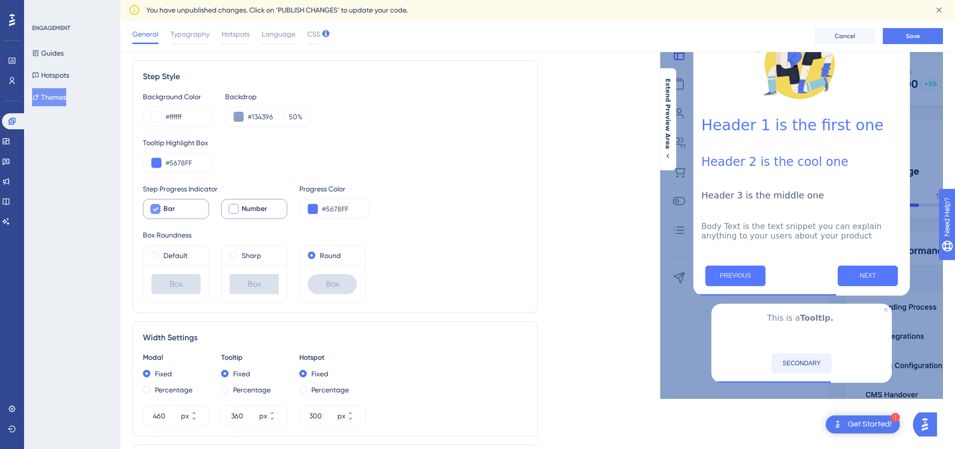
scroll to position [105, 0]
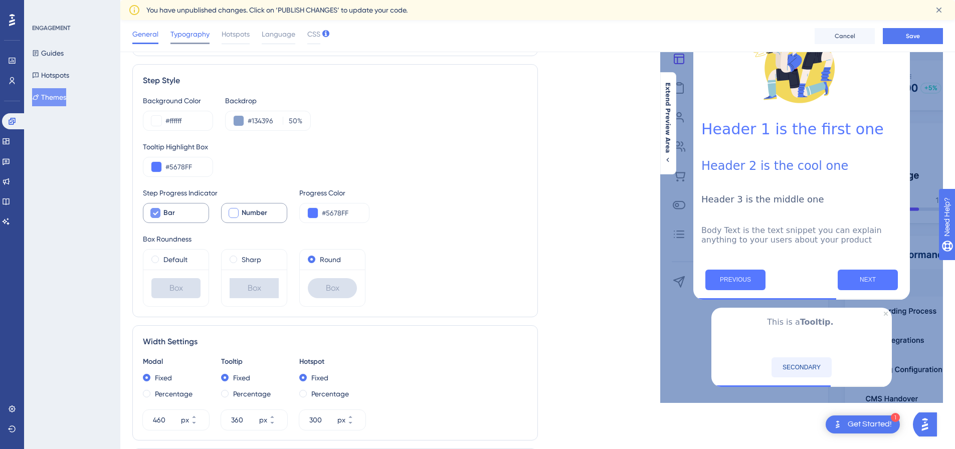
click at [180, 35] on span "Typography" at bounding box center [189, 34] width 39 height 12
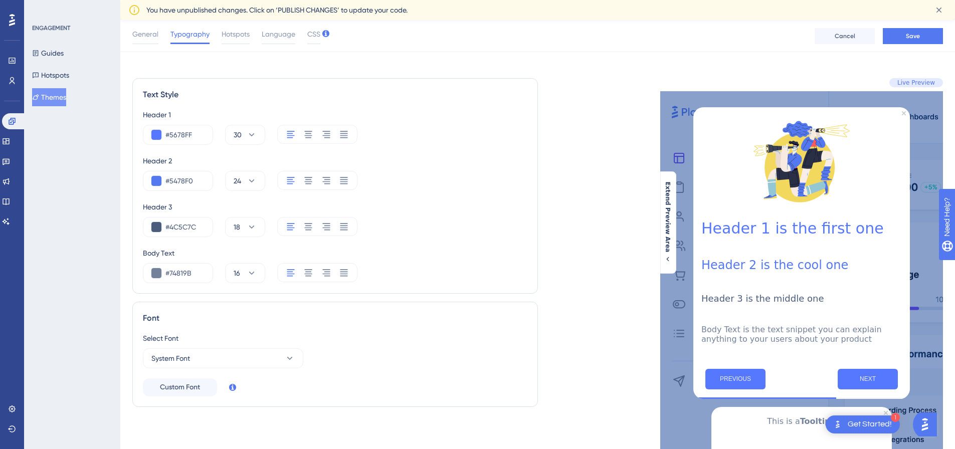
scroll to position [0, 0]
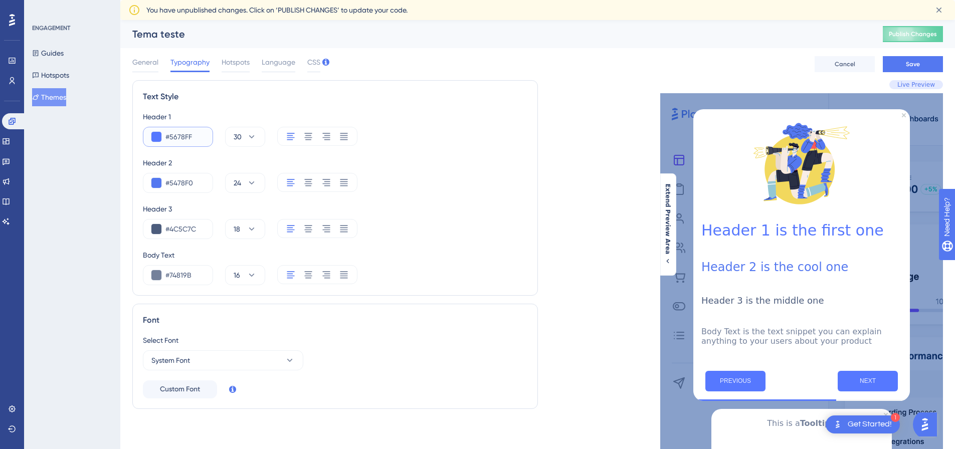
click at [189, 135] on input "#5678FF" at bounding box center [184, 137] width 39 height 12
drag, startPoint x: 192, startPoint y: 136, endPoint x: 157, endPoint y: 135, distance: 35.6
click at [157, 135] on div "#5678FF" at bounding box center [178, 137] width 70 height 20
drag, startPoint x: 198, startPoint y: 137, endPoint x: 161, endPoint y: 137, distance: 36.6
click at [161, 137] on div "#121212" at bounding box center [178, 137] width 70 height 20
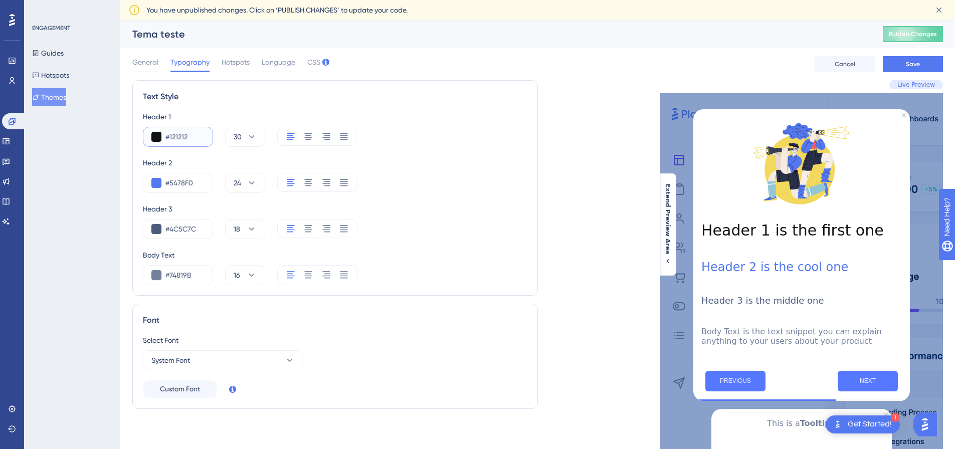
paste input "5678FF"
type input "#5678FF"
drag, startPoint x: 197, startPoint y: 181, endPoint x: 164, endPoint y: 175, distance: 33.0
click at [164, 175] on div "#5478F0" at bounding box center [178, 183] width 70 height 20
paste input "678FF"
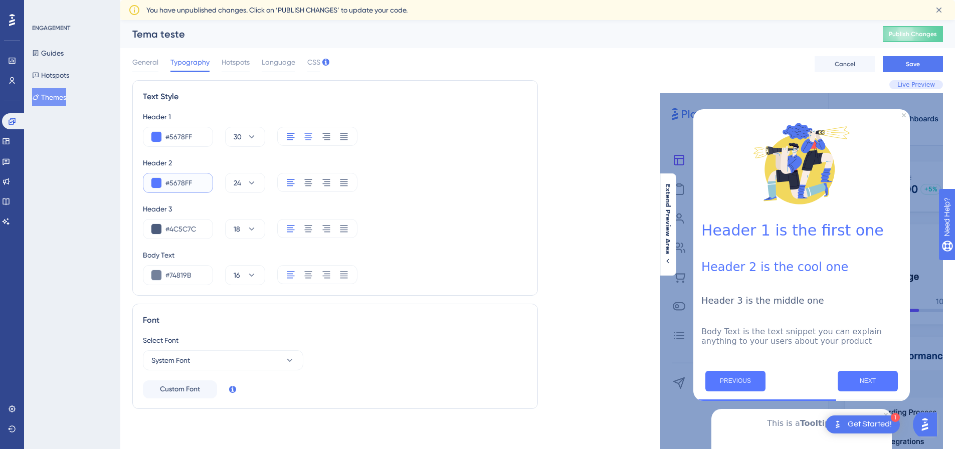
type input "#5678FF"
click at [310, 140] on icon at bounding box center [308, 136] width 10 height 10
click at [306, 178] on icon at bounding box center [308, 182] width 10 height 10
click at [307, 224] on icon at bounding box center [308, 228] width 10 height 10
click at [310, 277] on icon at bounding box center [308, 275] width 10 height 10
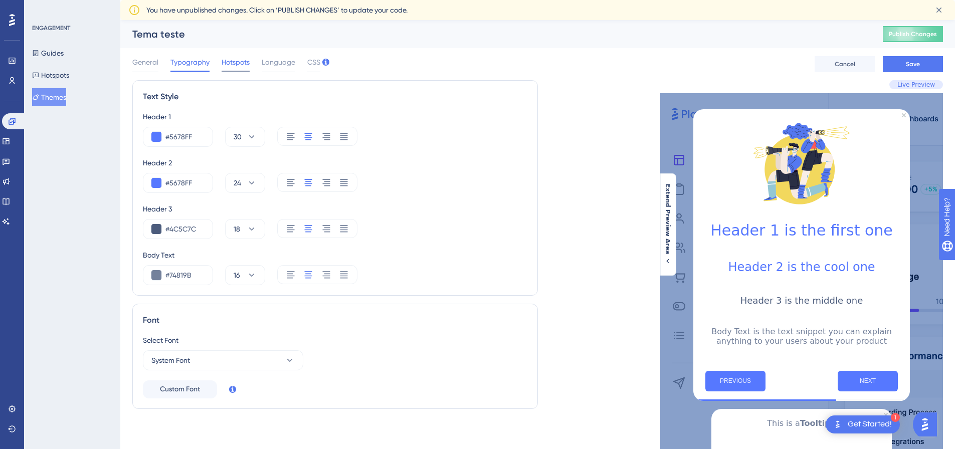
click at [231, 64] on span "Hotspots" at bounding box center [235, 62] width 28 height 12
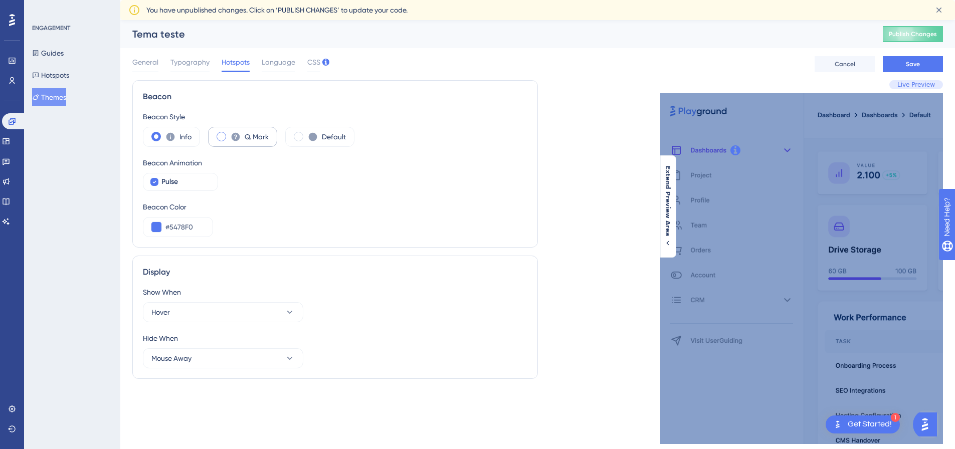
click at [218, 134] on span at bounding box center [221, 137] width 10 height 10
click at [229, 133] on input "radio" at bounding box center [229, 133] width 0 height 0
click at [296, 133] on span at bounding box center [299, 137] width 10 height 10
click at [306, 133] on input "radio" at bounding box center [306, 133] width 0 height 0
click at [154, 181] on icon at bounding box center [154, 182] width 4 height 8
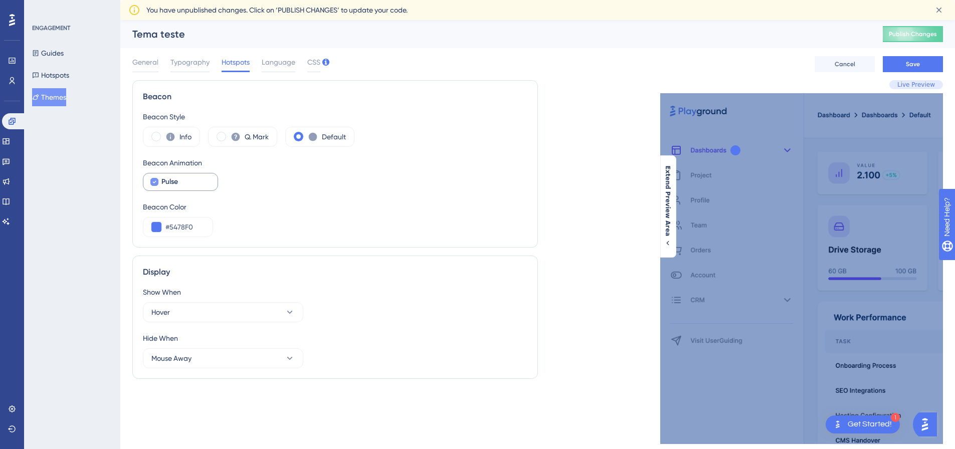
checkbox input "false"
drag, startPoint x: 196, startPoint y: 226, endPoint x: 167, endPoint y: 228, distance: 28.6
click at [167, 228] on input "#5478F0" at bounding box center [184, 227] width 39 height 12
paste input "678FF"
drag, startPoint x: 195, startPoint y: 225, endPoint x: 156, endPoint y: 229, distance: 39.8
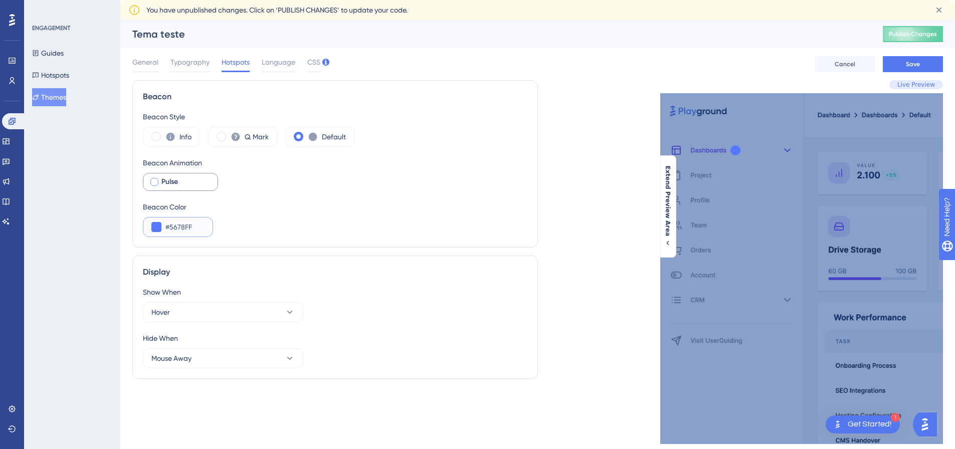
click at [156, 229] on div "#5678FF" at bounding box center [178, 227] width 70 height 20
paste input "25D267"
type input "#25D267"
click at [157, 135] on span at bounding box center [156, 137] width 10 height 10
click at [164, 133] on input "radio" at bounding box center [164, 133] width 0 height 0
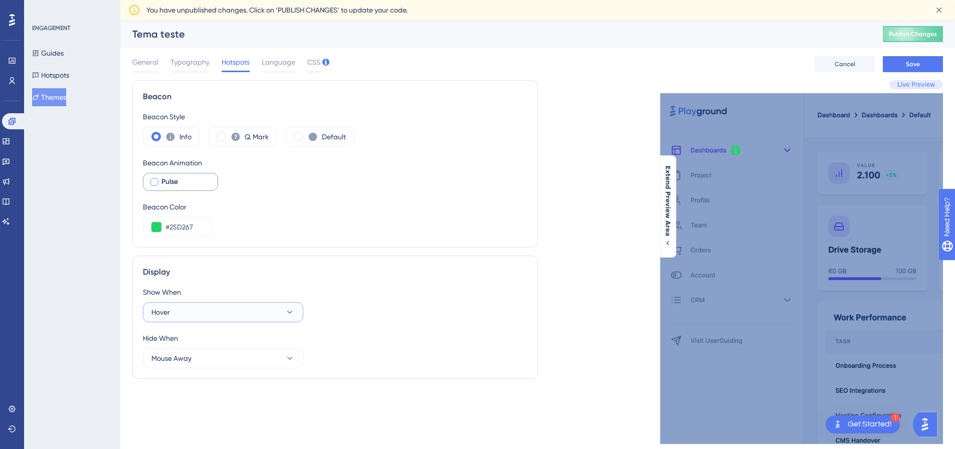
click at [291, 311] on icon at bounding box center [290, 312] width 10 height 10
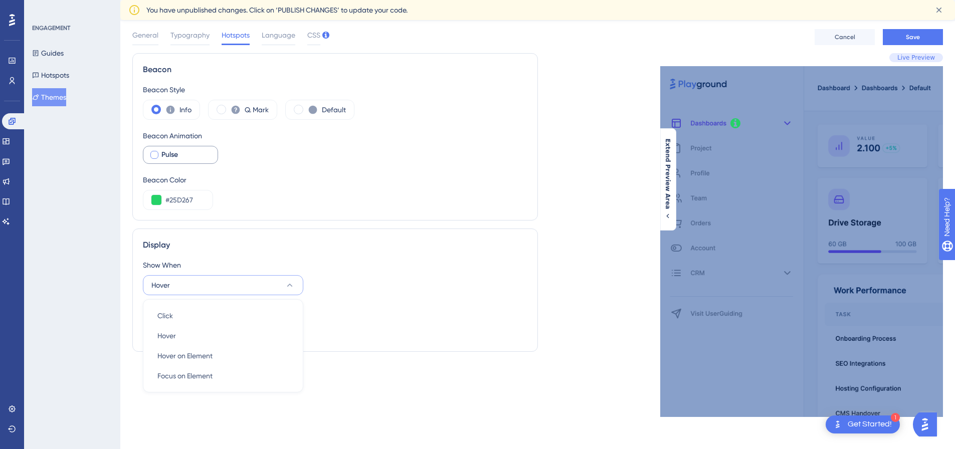
click at [342, 250] on div "Display" at bounding box center [335, 245] width 384 height 12
click at [157, 153] on div at bounding box center [154, 155] width 8 height 8
checkbox input "true"
click at [301, 110] on span at bounding box center [299, 110] width 10 height 10
click at [306, 106] on input "radio" at bounding box center [306, 106] width 0 height 0
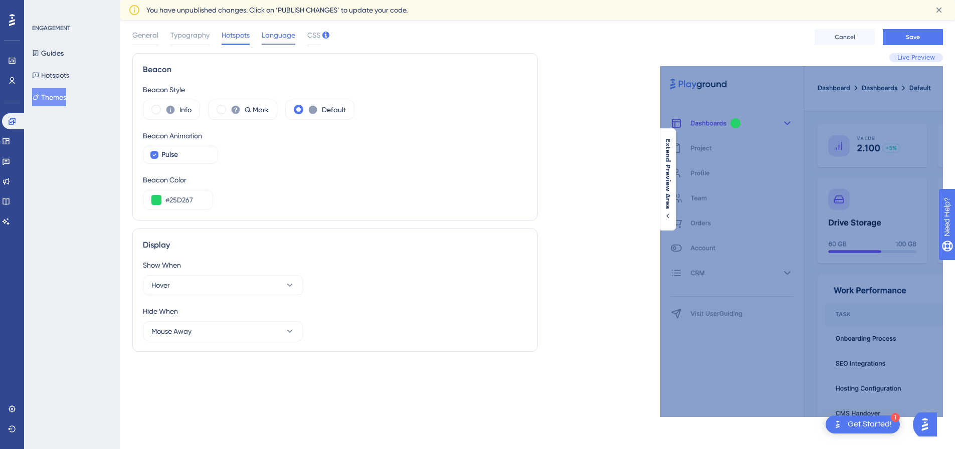
click at [278, 40] on span "Language" at bounding box center [279, 35] width 34 height 12
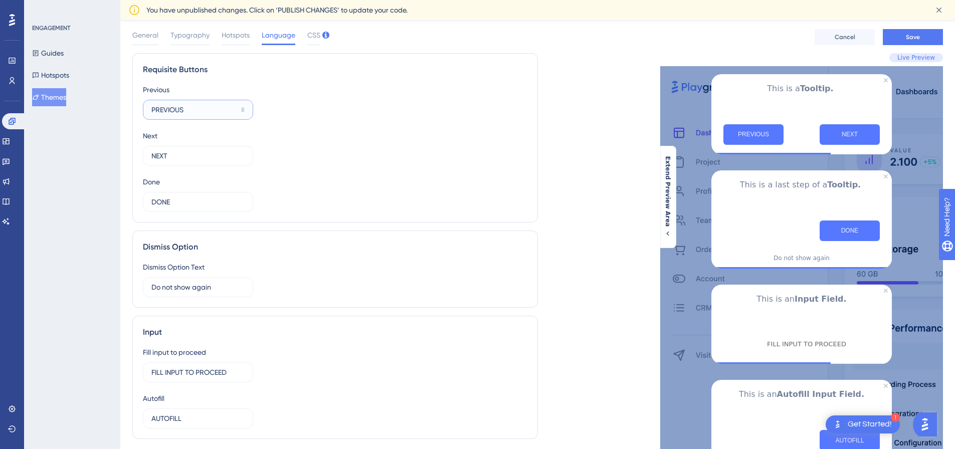
drag, startPoint x: 190, startPoint y: 107, endPoint x: 140, endPoint y: 109, distance: 50.7
click at [140, 109] on div "Requisite Buttons Previous PREVIOUS 8 Next NEXT 12 Done DONE 12" at bounding box center [334, 137] width 405 height 169
type input "ANTERIOR"
drag, startPoint x: 184, startPoint y: 155, endPoint x: 151, endPoint y: 159, distance: 33.4
click at [151, 159] on input "NEXT" at bounding box center [193, 155] width 84 height 11
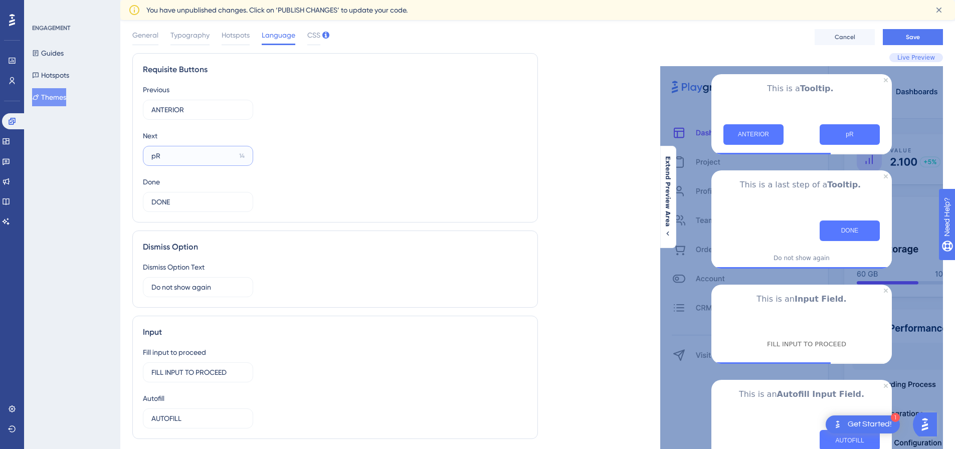
type input "p"
type input "PRÓXIMO"
drag, startPoint x: 191, startPoint y: 206, endPoint x: 148, endPoint y: 206, distance: 43.1
click at [148, 206] on label "DONE 12" at bounding box center [198, 202] width 110 height 20
type input "c"
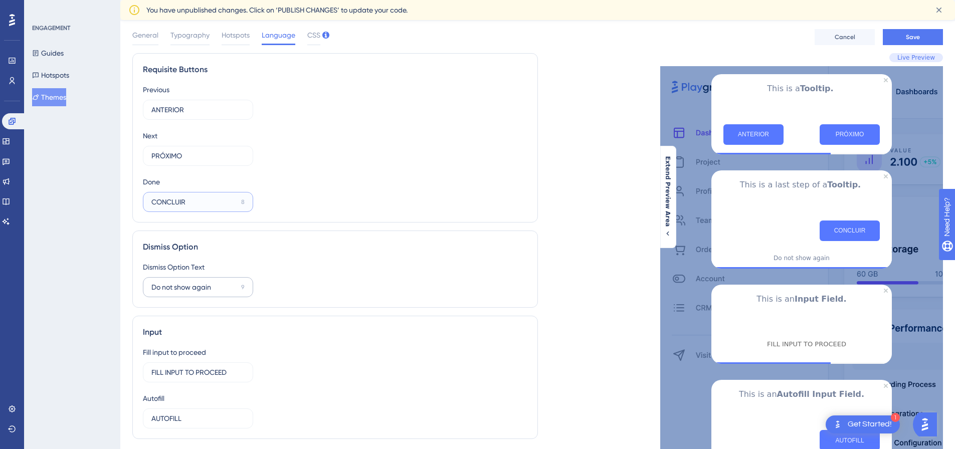
type input "CONCLUIR"
drag, startPoint x: 214, startPoint y: 287, endPoint x: 146, endPoint y: 293, distance: 69.0
click at [146, 293] on label "Do not show again 9" at bounding box center [198, 287] width 110 height 20
click at [271, 327] on div "Input" at bounding box center [335, 332] width 384 height 12
type input "Não mostrar novamente"
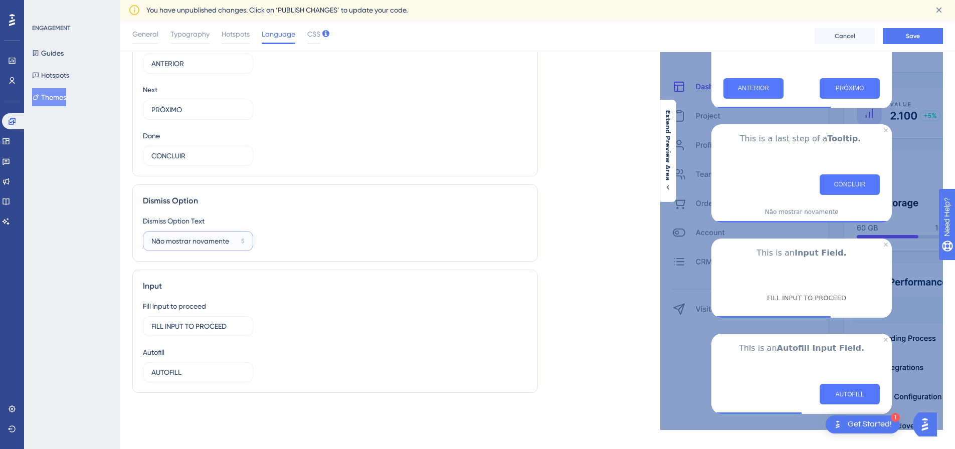
scroll to position [90, 0]
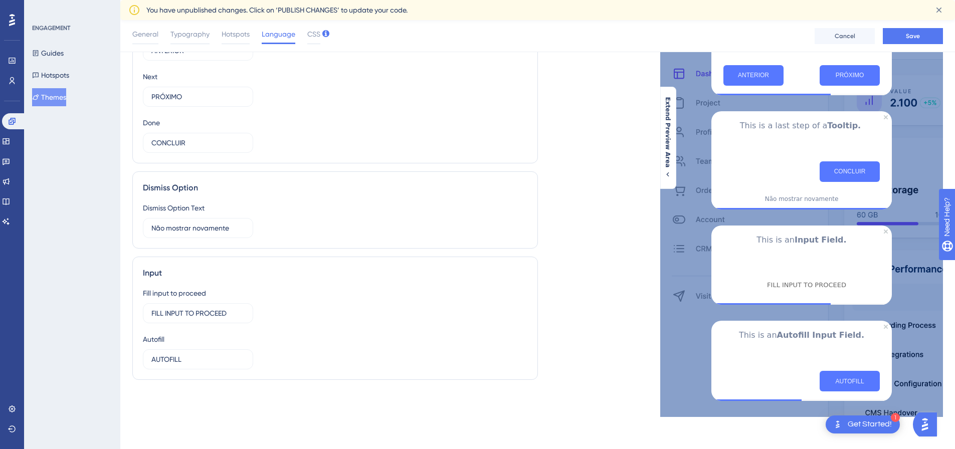
click at [306, 251] on div "Requisite Buttons Previous ANTERIOR 8 Next PRÓXIMO 9 Done CONCLUIR 8 Dismiss Op…" at bounding box center [334, 205] width 405 height 423
click at [317, 31] on span "CSS" at bounding box center [313, 34] width 13 height 12
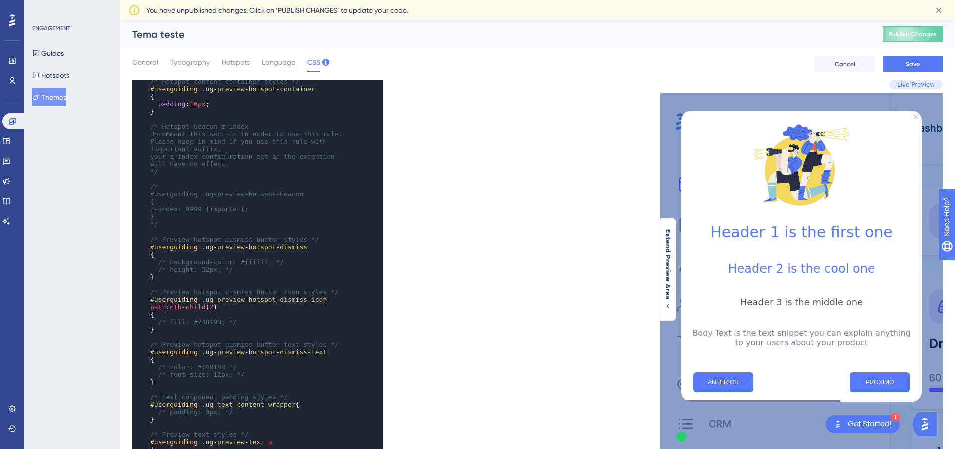
scroll to position [501, 0]
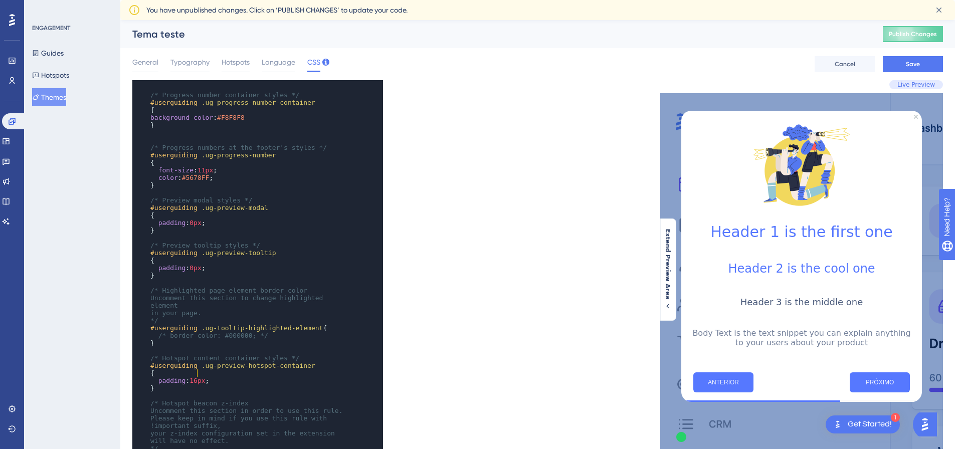
click at [195, 377] on span "16px" at bounding box center [197, 381] width 16 height 8
type textarea "padding:"
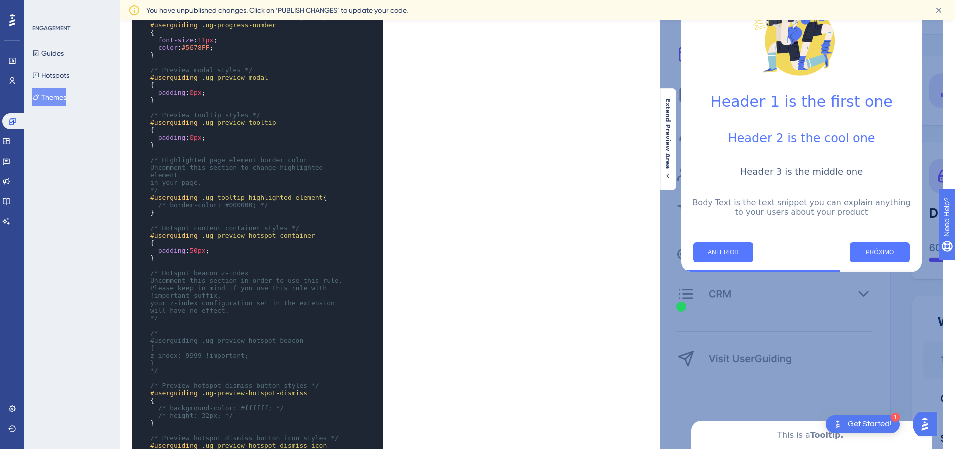
scroll to position [242, 0]
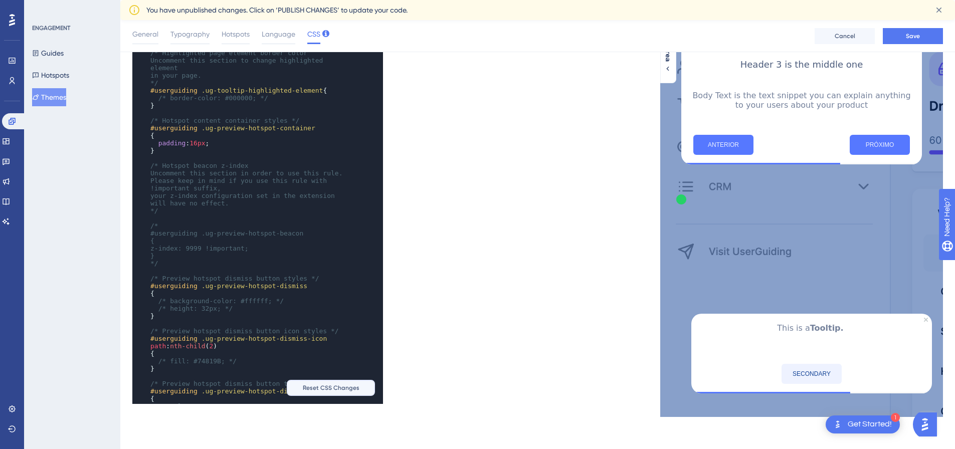
click at [315, 388] on span "Reset CSS Changes" at bounding box center [331, 388] width 57 height 8
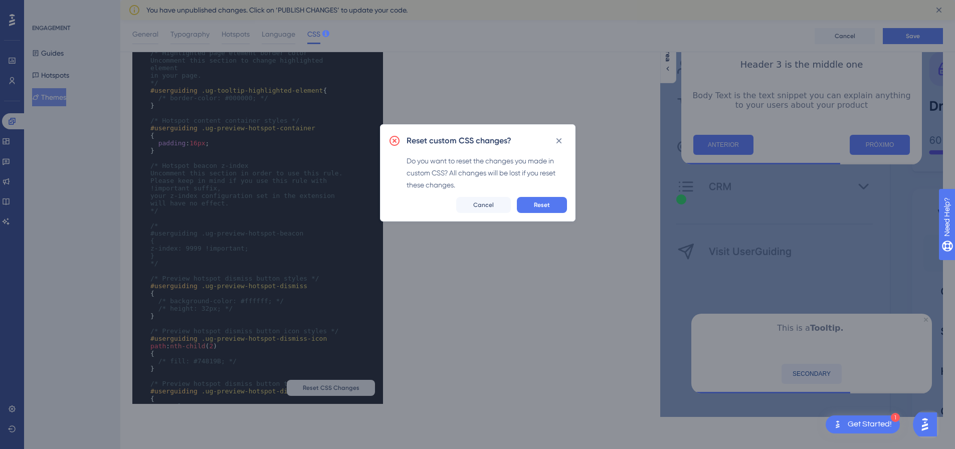
scroll to position [234, 0]
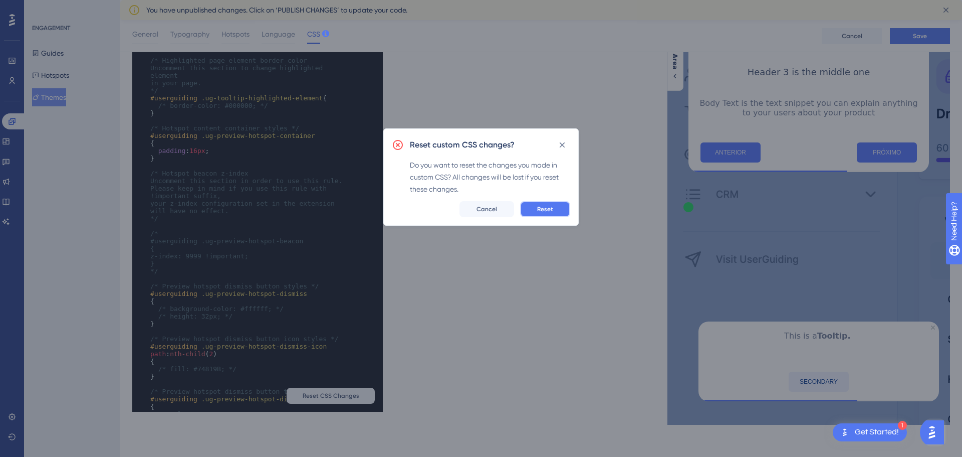
click at [536, 206] on button "Reset" at bounding box center [545, 209] width 50 height 16
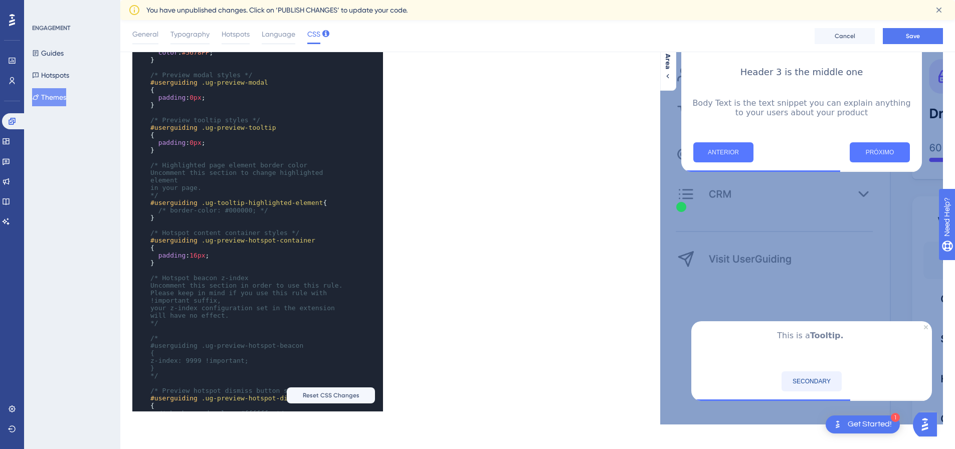
scroll to position [100, 0]
click at [195, 247] on span "16px" at bounding box center [197, 251] width 16 height 8
click at [196, 247] on span "16px" at bounding box center [197, 251] width 16 height 8
click at [346, 291] on div "x ​ ​ /* Only the selectors and attributes provided in this field are editable …" at bounding box center [243, 202] width 223 height 904
click at [192, 247] on span "1px" at bounding box center [195, 251] width 12 height 8
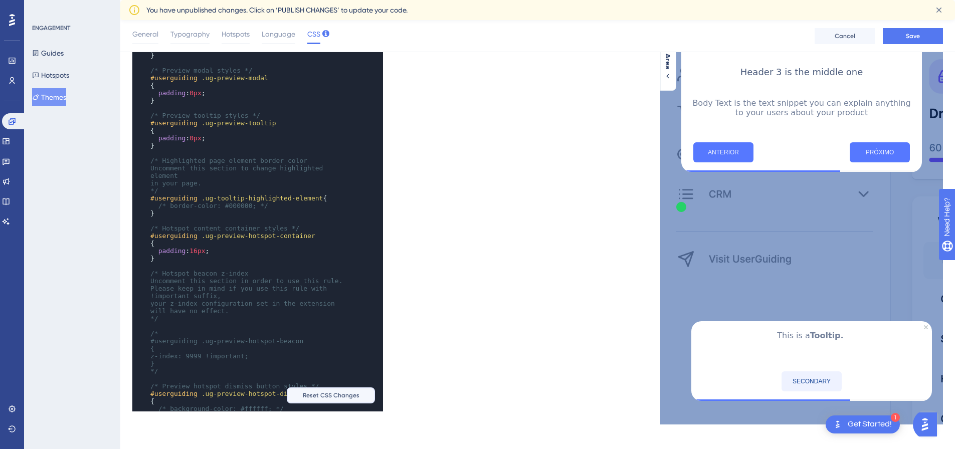
click at [328, 399] on button "Reset CSS Changes" at bounding box center [331, 395] width 88 height 16
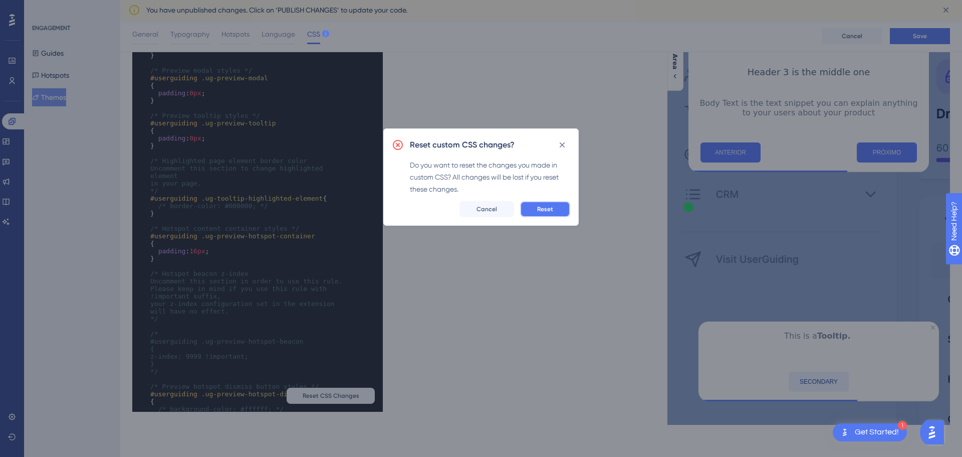
click at [546, 208] on span "Reset" at bounding box center [545, 209] width 16 height 8
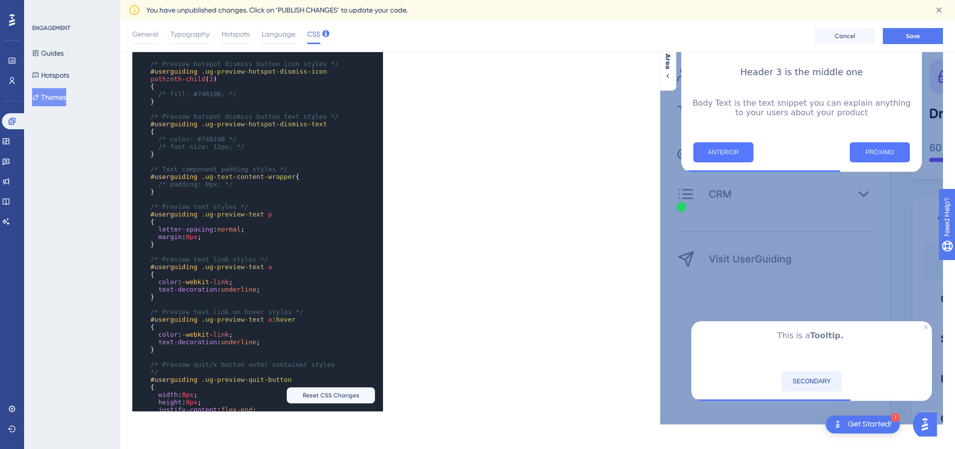
scroll to position [501, 0]
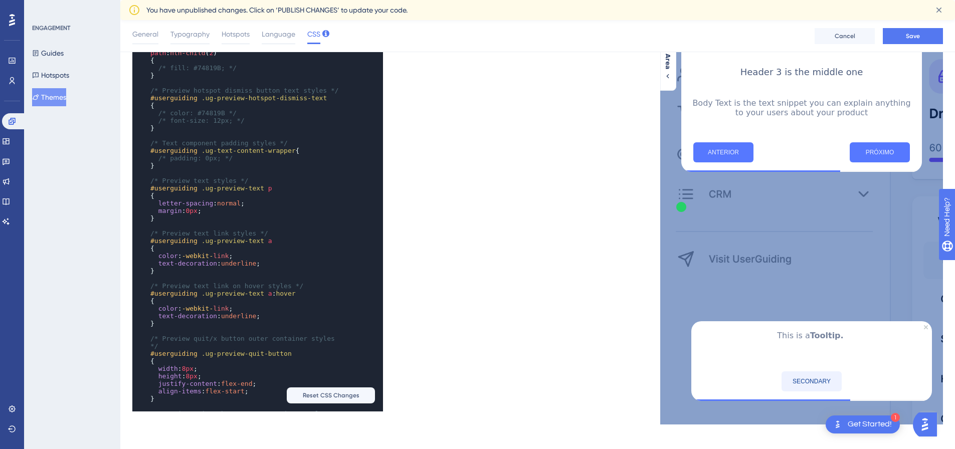
click at [185, 365] on span "8px" at bounding box center [188, 369] width 12 height 8
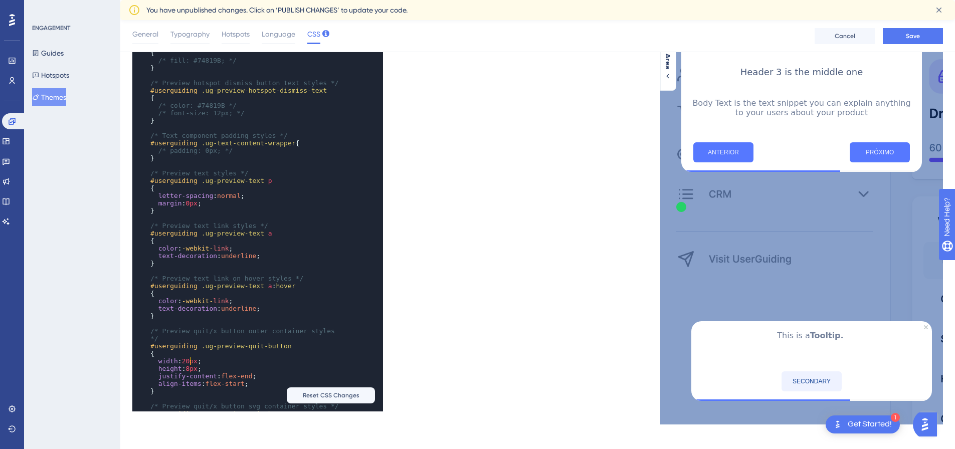
click at [189, 365] on span "8px" at bounding box center [191, 369] width 12 height 8
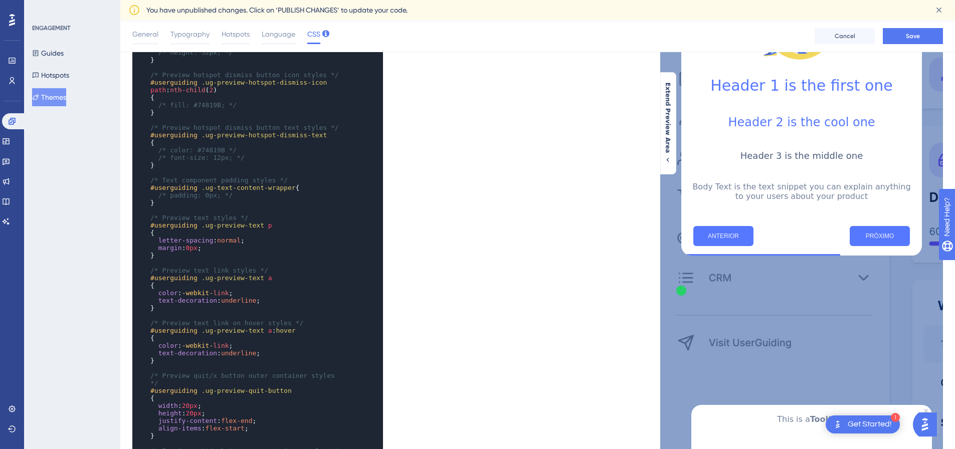
scroll to position [651, 0]
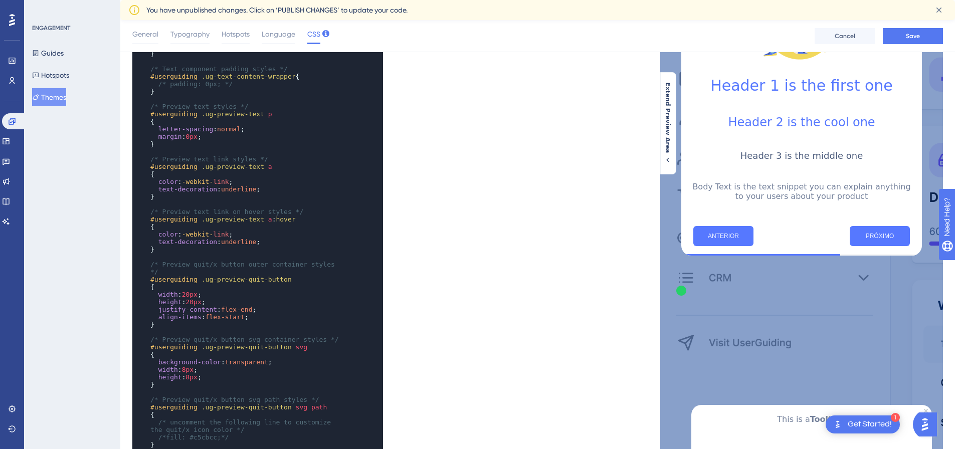
click at [233, 306] on span "flex-end" at bounding box center [237, 310] width 32 height 8
click at [235, 313] on span "flex-start" at bounding box center [224, 317] width 39 height 8
click at [184, 366] on span "8px" at bounding box center [188, 370] width 12 height 8
click at [185, 373] on span "height : 8px ;" at bounding box center [175, 377] width 51 height 8
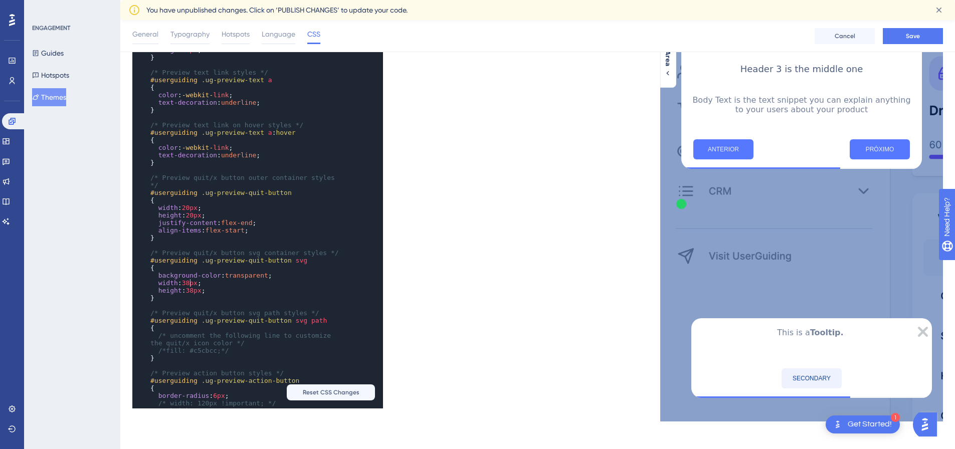
scroll to position [242, 0]
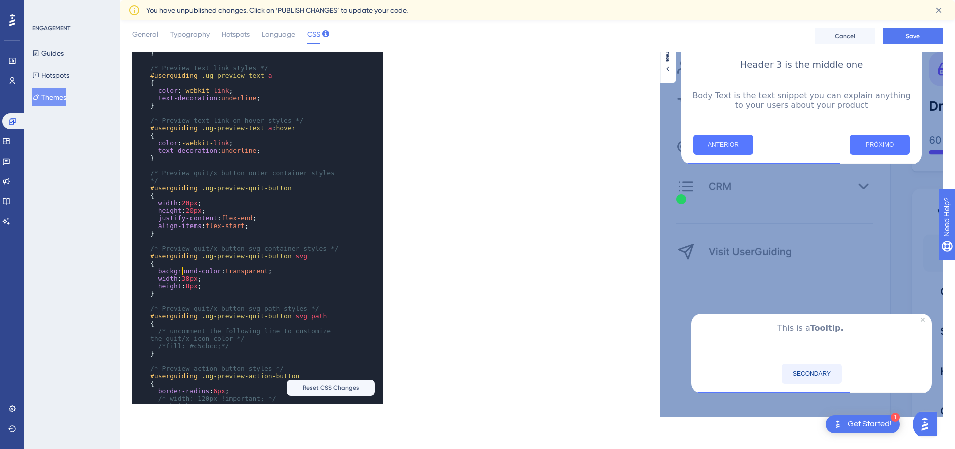
click at [183, 275] on span "38px" at bounding box center [190, 279] width 16 height 8
click at [184, 282] on span "height : 8px ;" at bounding box center [175, 286] width 51 height 8
click at [184, 267] on span "background-color" at bounding box center [189, 271] width 63 height 8
click at [185, 275] on span "18px" at bounding box center [190, 279] width 16 height 8
click at [184, 199] on span "20px" at bounding box center [190, 203] width 16 height 8
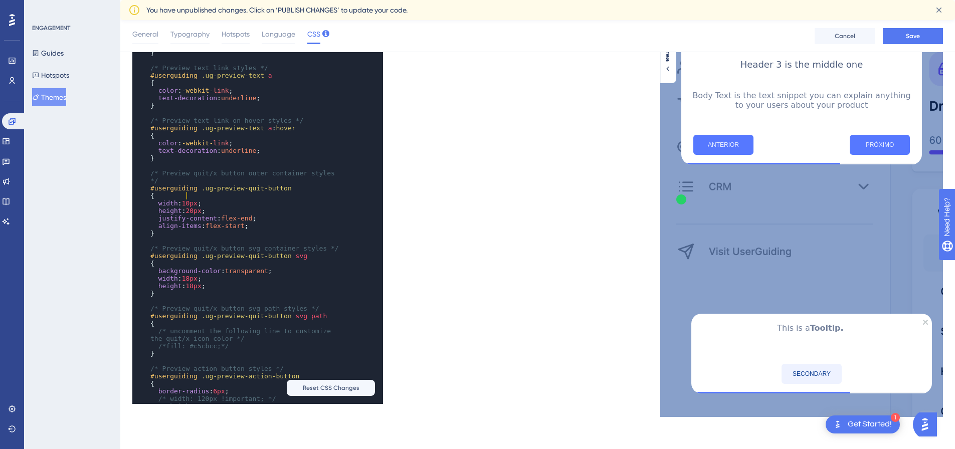
click at [190, 207] on span "20px" at bounding box center [193, 211] width 16 height 8
click at [187, 282] on span "18px" at bounding box center [193, 286] width 16 height 8
click at [184, 275] on span "18px" at bounding box center [190, 279] width 16 height 8
click at [188, 282] on span "18px" at bounding box center [193, 286] width 16 height 8
click at [188, 207] on span "10px" at bounding box center [193, 211] width 16 height 8
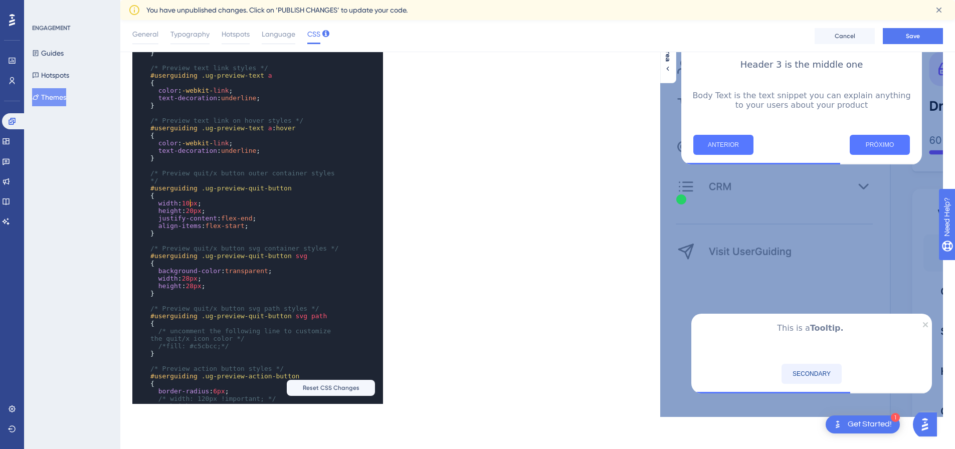
click at [183, 199] on span "10px" at bounding box center [190, 203] width 16 height 8
click at [192, 207] on span "20px" at bounding box center [193, 211] width 16 height 8
click at [190, 275] on span "28px" at bounding box center [190, 279] width 16 height 8
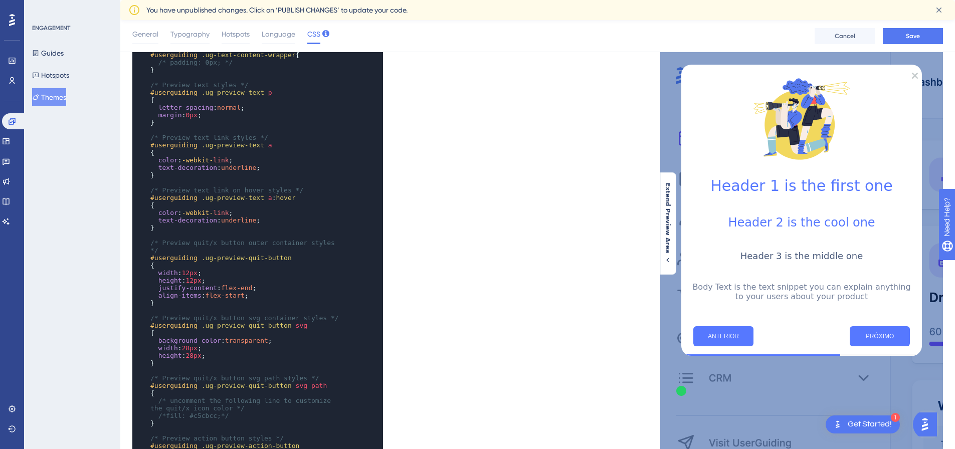
scroll to position [838, 0]
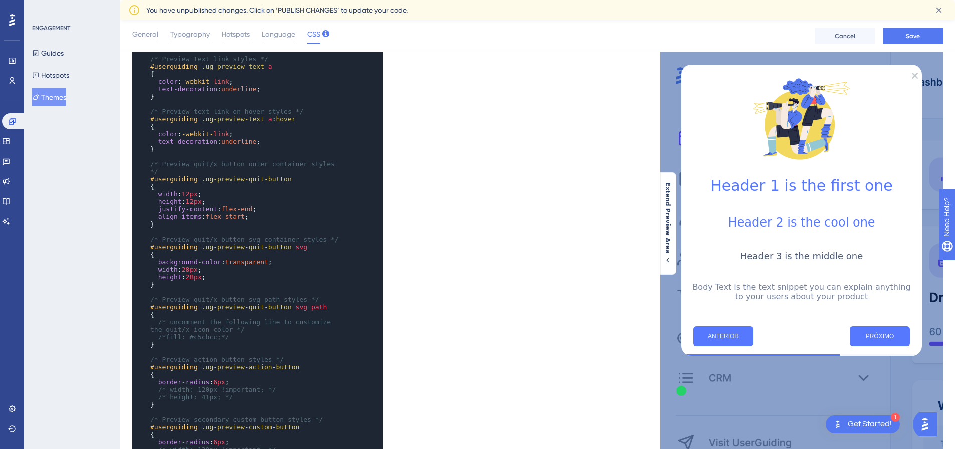
click at [188, 266] on span "28px" at bounding box center [190, 270] width 16 height 8
click at [191, 273] on span "28px" at bounding box center [193, 277] width 16 height 8
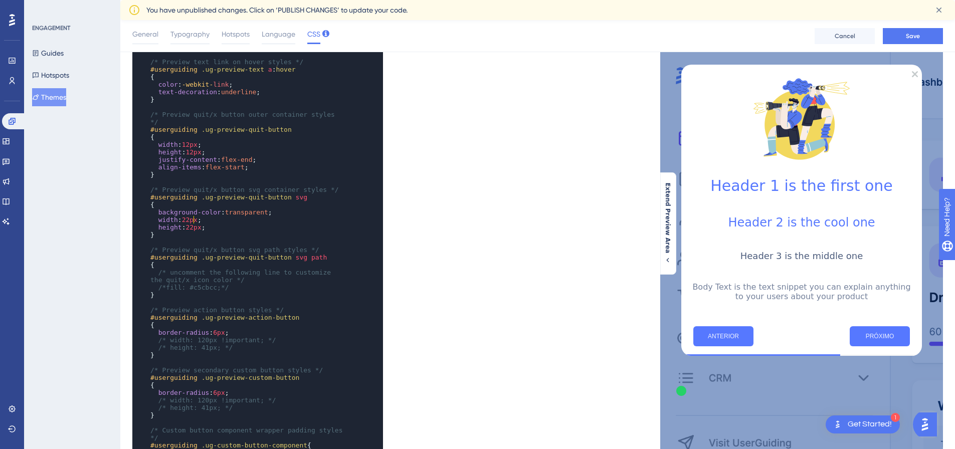
scroll to position [902, 0]
click at [213, 328] on span "6px" at bounding box center [219, 332] width 12 height 8
click at [214, 388] on span "6px" at bounding box center [219, 392] width 12 height 8
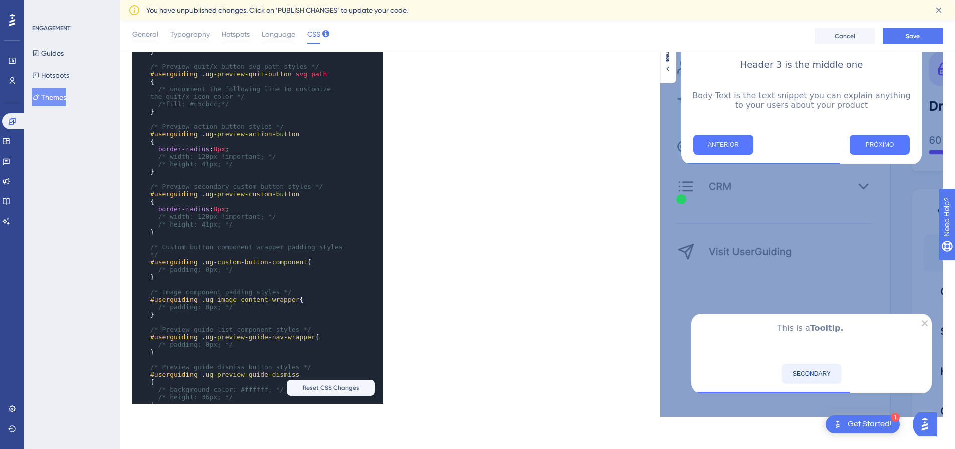
scroll to position [880, 0]
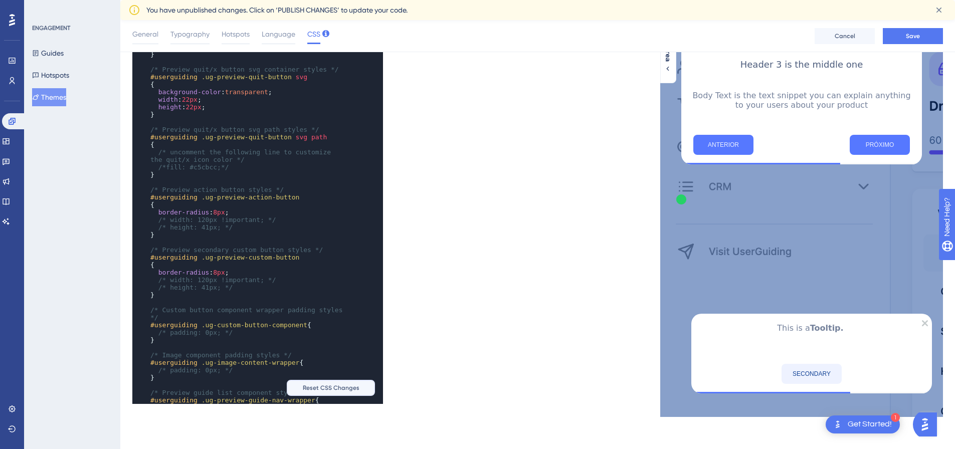
click at [341, 389] on span "Reset CSS Changes" at bounding box center [331, 388] width 57 height 8
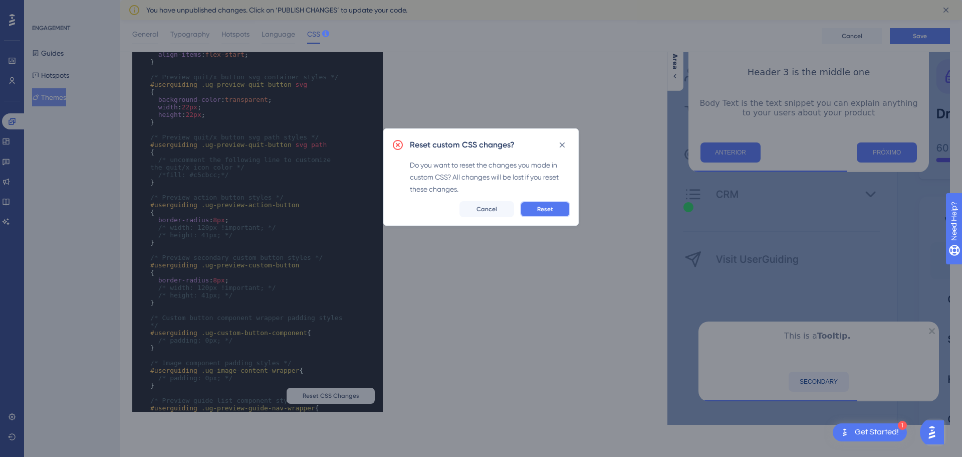
click at [559, 205] on button "Reset" at bounding box center [545, 209] width 50 height 16
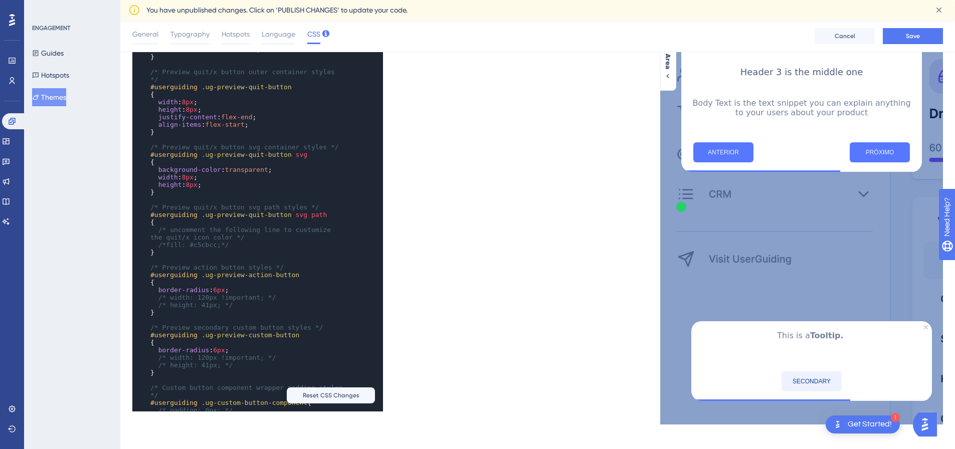
click at [210, 286] on span "border-radius : 6px ;" at bounding box center [189, 290] width 79 height 8
click at [213, 346] on span "6px" at bounding box center [219, 350] width 12 height 8
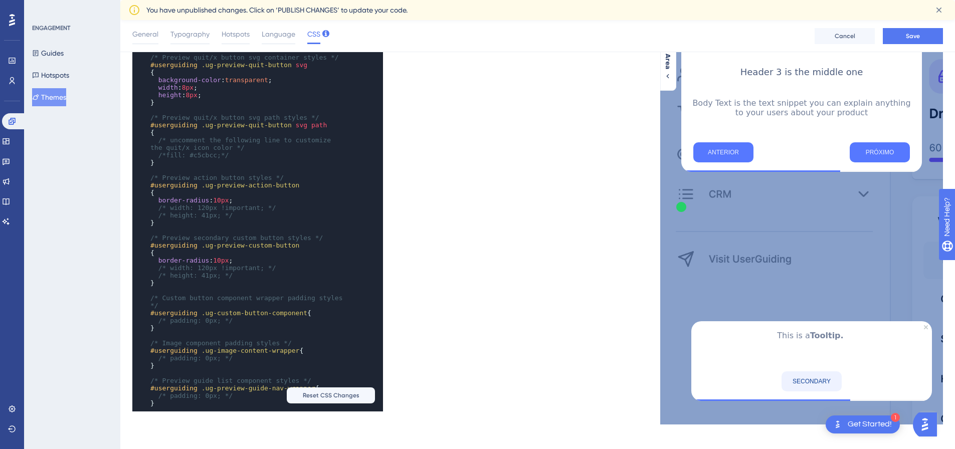
scroll to position [887, 0]
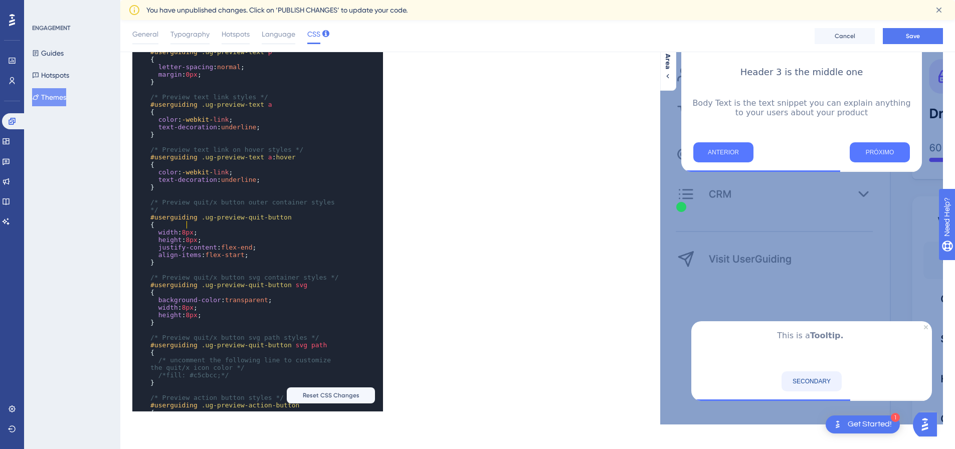
type textarea "8"
click at [181, 229] on span "width : 8px ;" at bounding box center [173, 233] width 47 height 8
type textarea "8"
click at [184, 236] on span "height : 8px ;" at bounding box center [175, 240] width 51 height 8
type textarea "8"
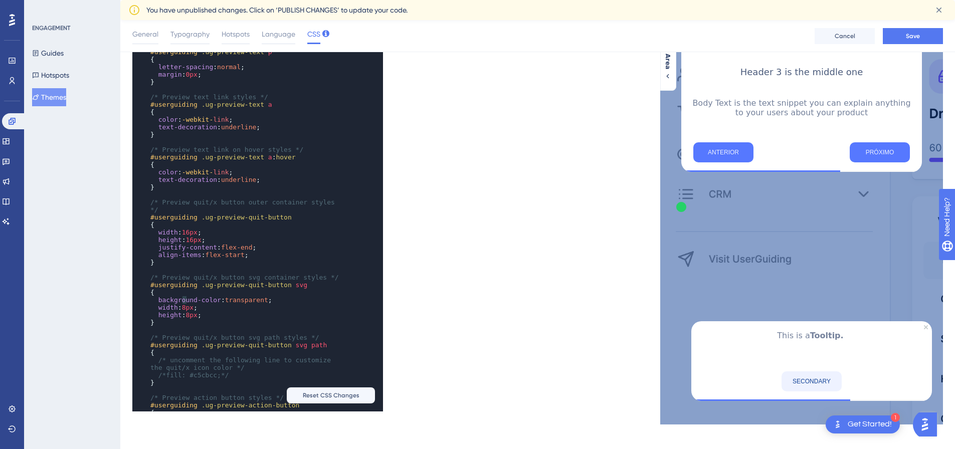
click at [181, 304] on span "width : 8px ;" at bounding box center [173, 308] width 47 height 8
type textarea "8"
click at [187, 311] on span "8px" at bounding box center [191, 315] width 12 height 8
click at [188, 229] on span "16px" at bounding box center [190, 233] width 16 height 8
type textarea "6"
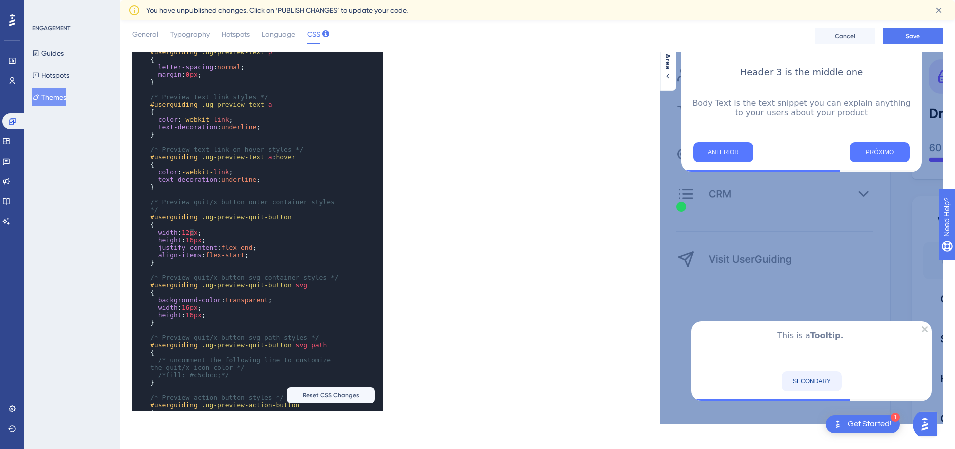
click at [192, 236] on span "16px" at bounding box center [193, 240] width 16 height 8
type textarea "6"
click at [189, 304] on span "16px" at bounding box center [190, 308] width 16 height 8
type textarea "6"
click at [192, 311] on span "16px" at bounding box center [193, 315] width 16 height 8
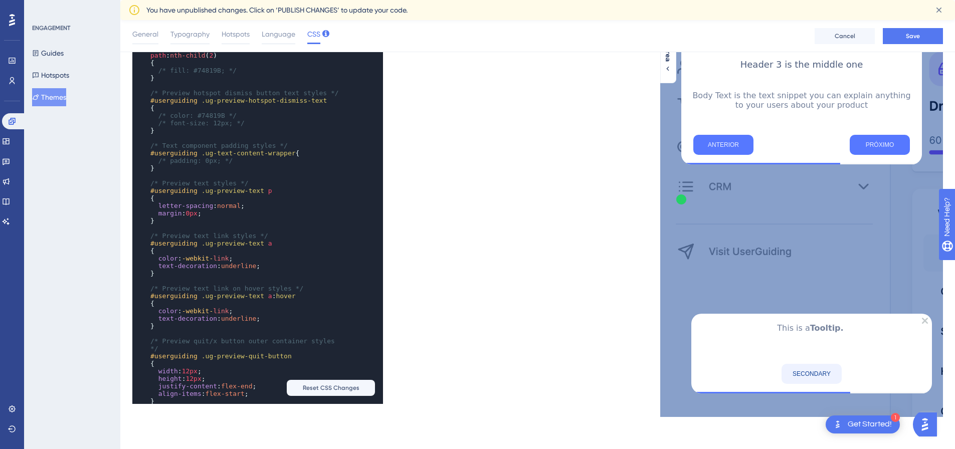
scroll to position [348, 0]
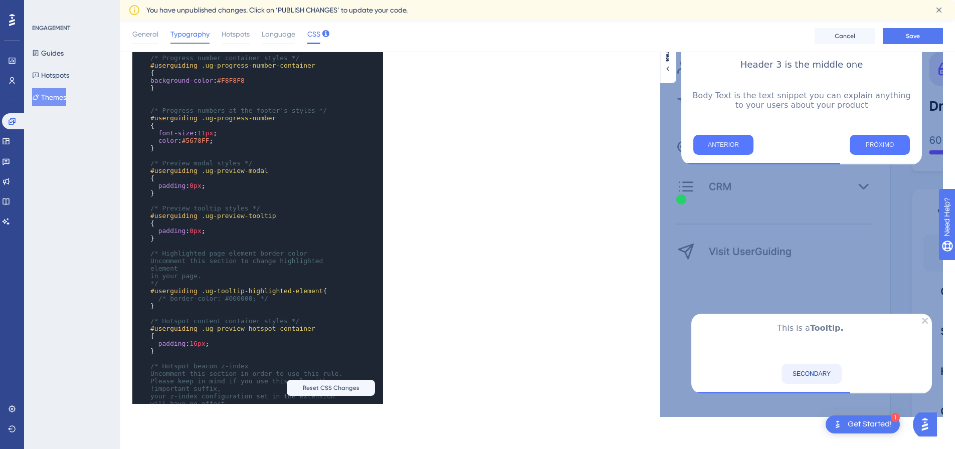
click at [204, 34] on span "Typography" at bounding box center [189, 34] width 39 height 12
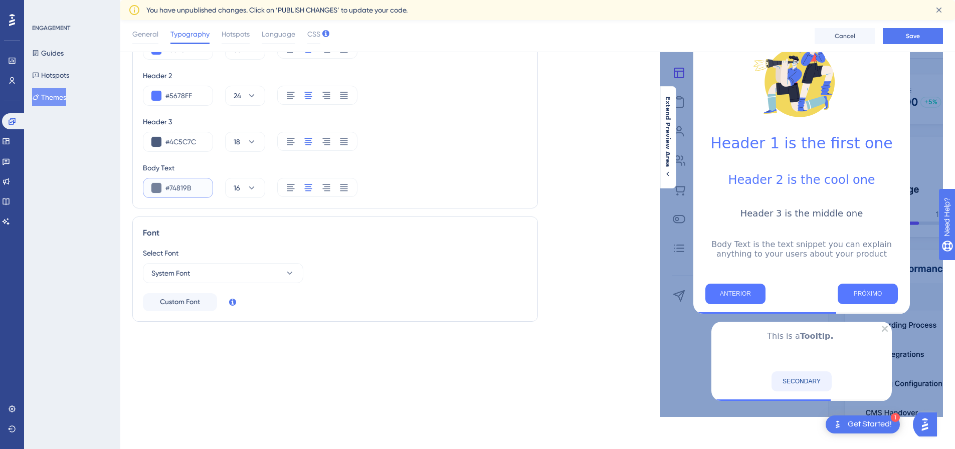
drag, startPoint x: 194, startPoint y: 177, endPoint x: 155, endPoint y: 181, distance: 39.3
click at [155, 181] on div "#74819B" at bounding box center [178, 188] width 70 height 20
paste input "3B454D"
type input "#3B454D"
drag, startPoint x: 197, startPoint y: 135, endPoint x: 163, endPoint y: 135, distance: 34.6
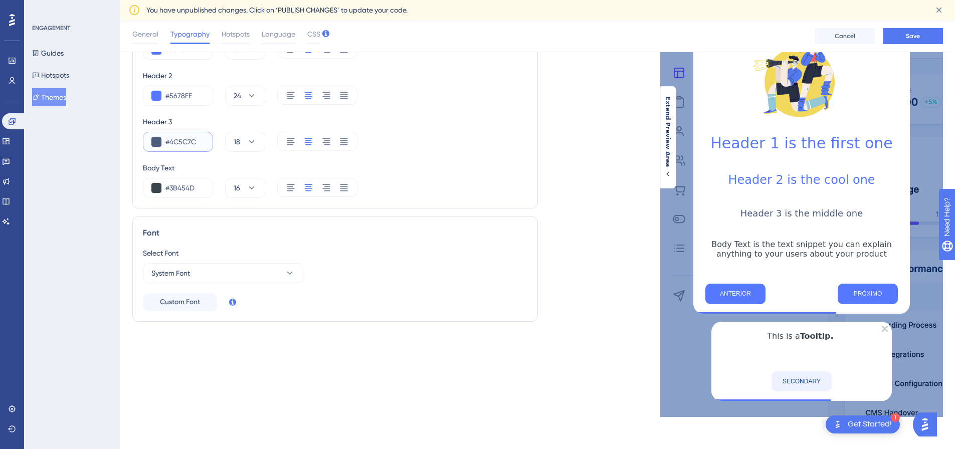
click at [163, 135] on div "#4C5C7C" at bounding box center [178, 142] width 70 height 20
paste input "3B454D"
type input "#3B454D"
click at [115, 224] on div "ENGAGEMENT Guides Hotspots Themes" at bounding box center [72, 224] width 96 height 449
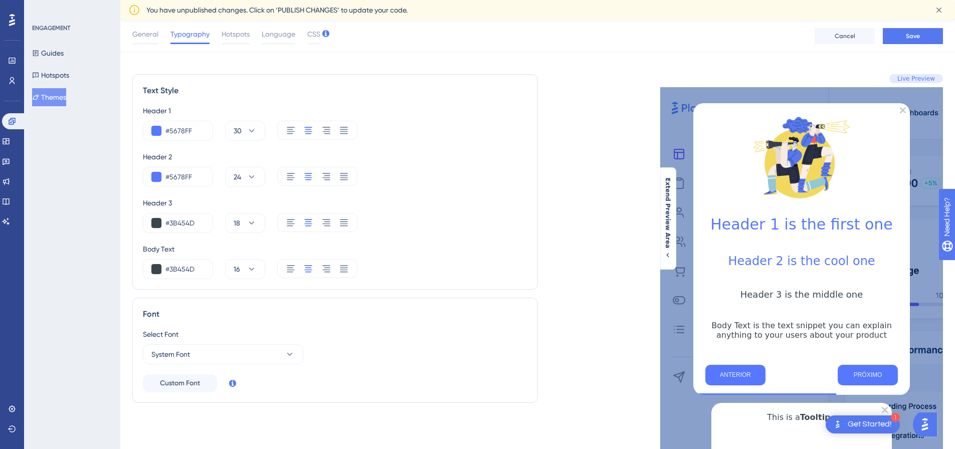
scroll to position [0, 0]
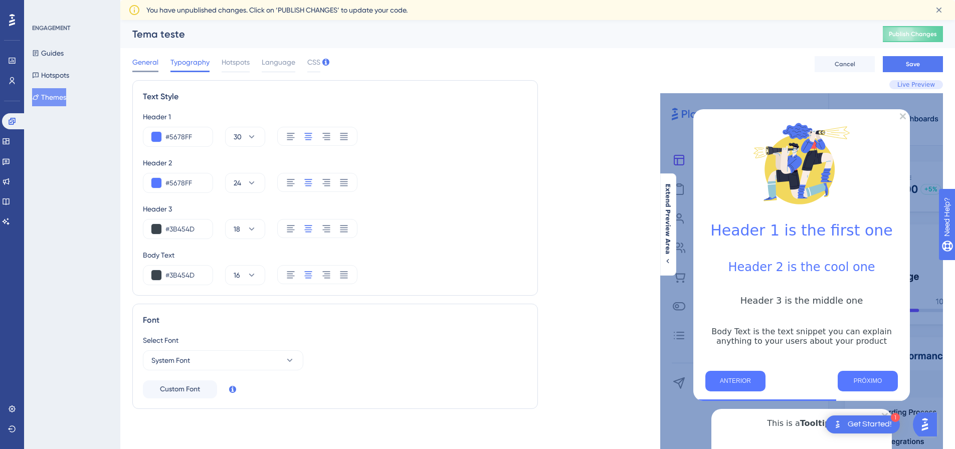
click at [141, 64] on span "General" at bounding box center [145, 62] width 26 height 12
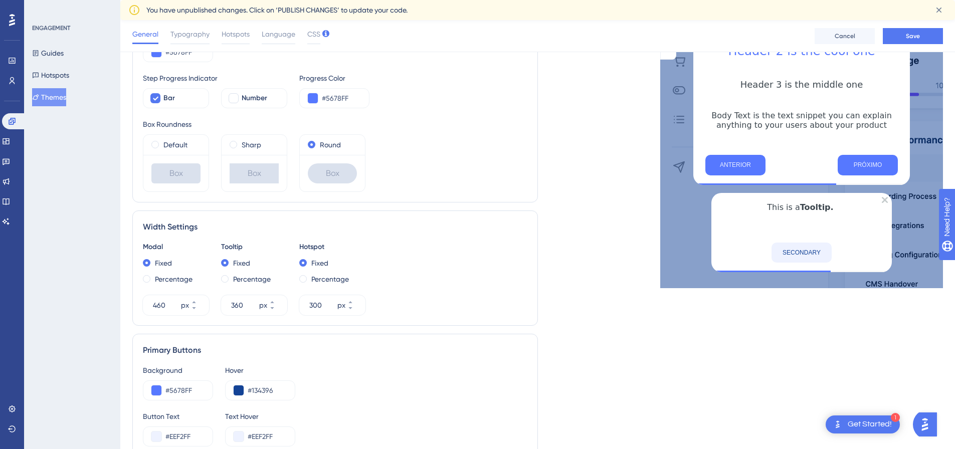
scroll to position [205, 0]
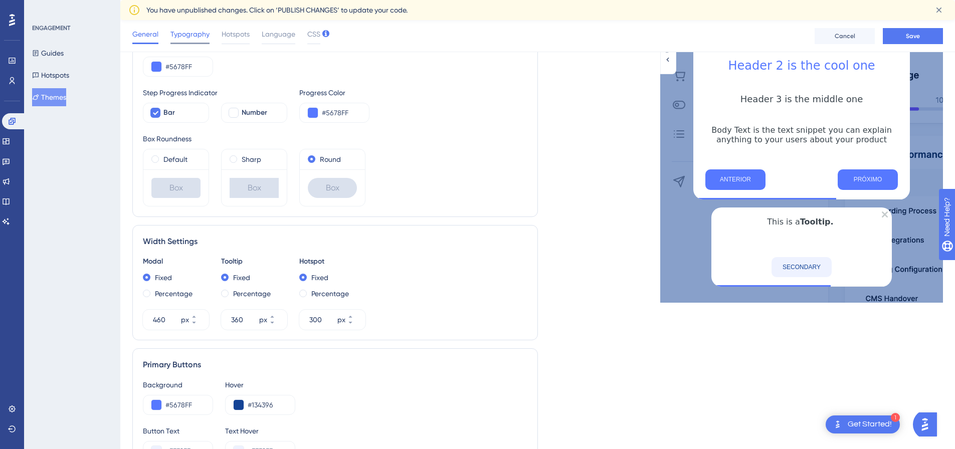
click at [200, 29] on span "Typography" at bounding box center [189, 34] width 39 height 12
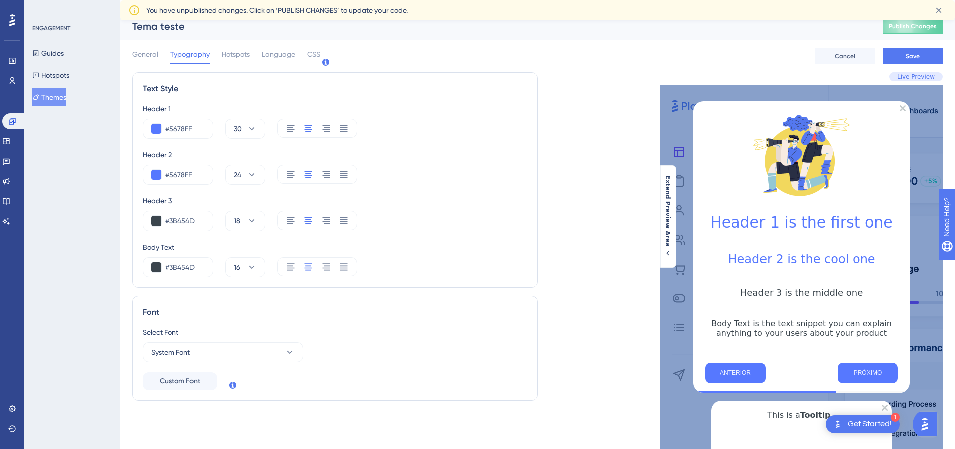
scroll to position [0, 0]
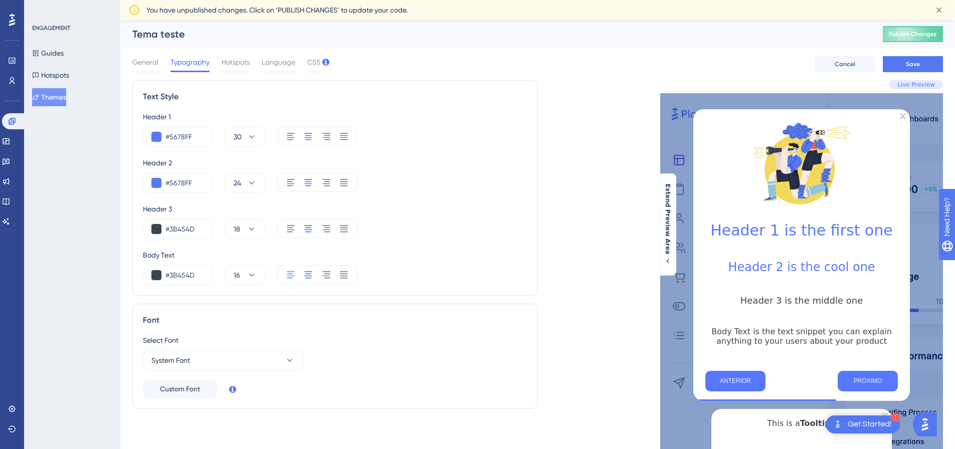
click at [294, 275] on icon at bounding box center [291, 275] width 10 height 10
click at [294, 226] on icon at bounding box center [291, 228] width 8 height 7
click at [287, 185] on icon at bounding box center [291, 182] width 8 height 7
click at [286, 136] on icon at bounding box center [291, 136] width 10 height 10
click at [239, 61] on span "Hotspots" at bounding box center [235, 62] width 28 height 12
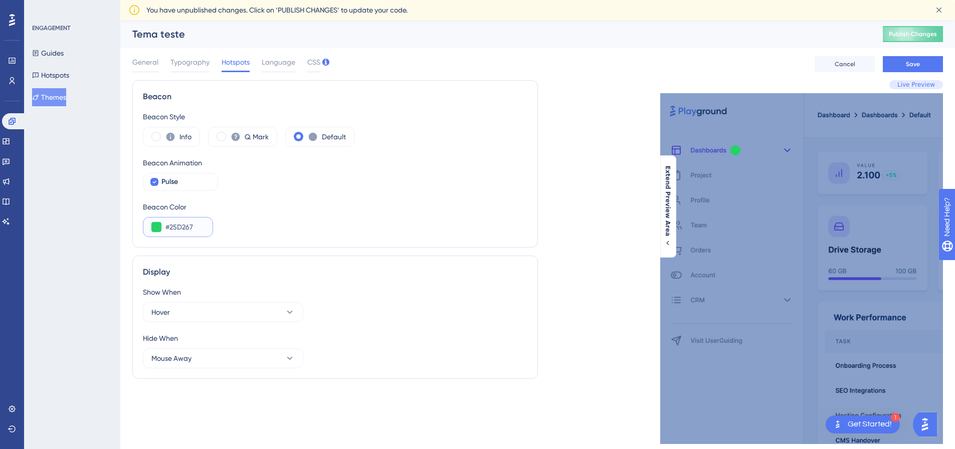
click at [180, 227] on input "#25D267" at bounding box center [184, 227] width 39 height 12
drag, startPoint x: 194, startPoint y: 227, endPoint x: 153, endPoint y: 231, distance: 40.8
click at [153, 231] on div "#25D267" at bounding box center [178, 227] width 70 height 20
paste input "BDCBFF"
type input "#BDCBFF"
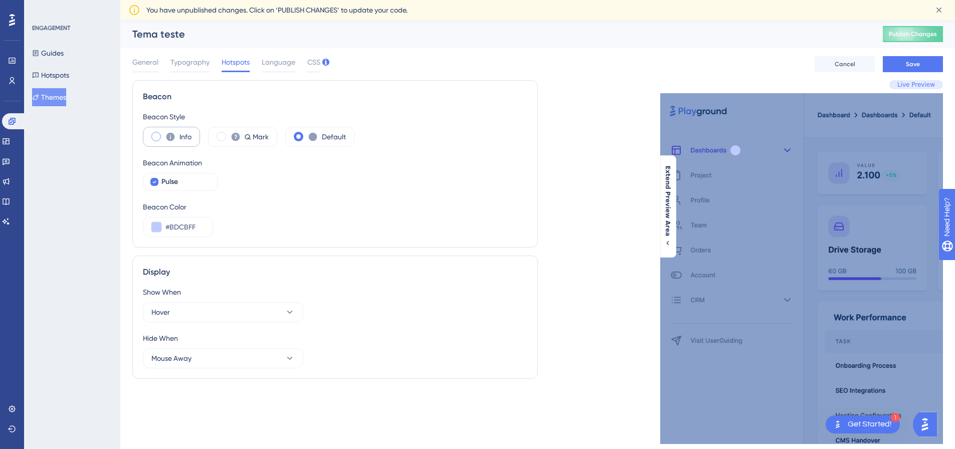
click at [155, 137] on span at bounding box center [156, 137] width 10 height 10
click at [164, 133] on input "radio" at bounding box center [164, 133] width 0 height 0
click at [155, 178] on icon at bounding box center [154, 182] width 4 height 8
checkbox input "false"
click at [272, 63] on span "Language" at bounding box center [279, 62] width 34 height 12
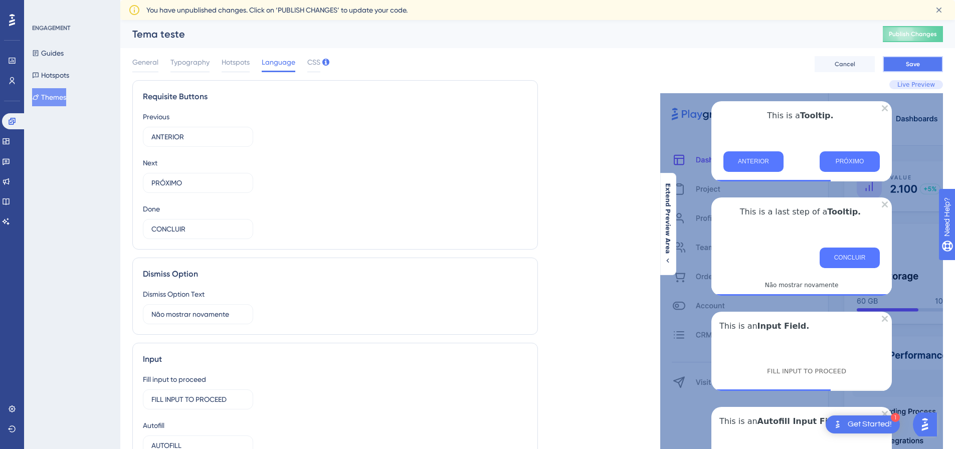
click at [904, 63] on button "Save" at bounding box center [912, 64] width 60 height 16
click at [312, 60] on span "CSS" at bounding box center [313, 62] width 13 height 12
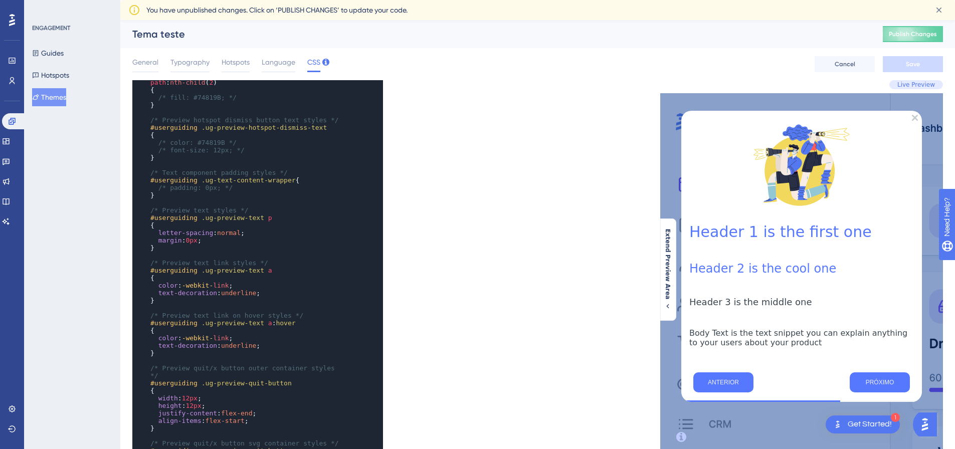
scroll to position [727, 0]
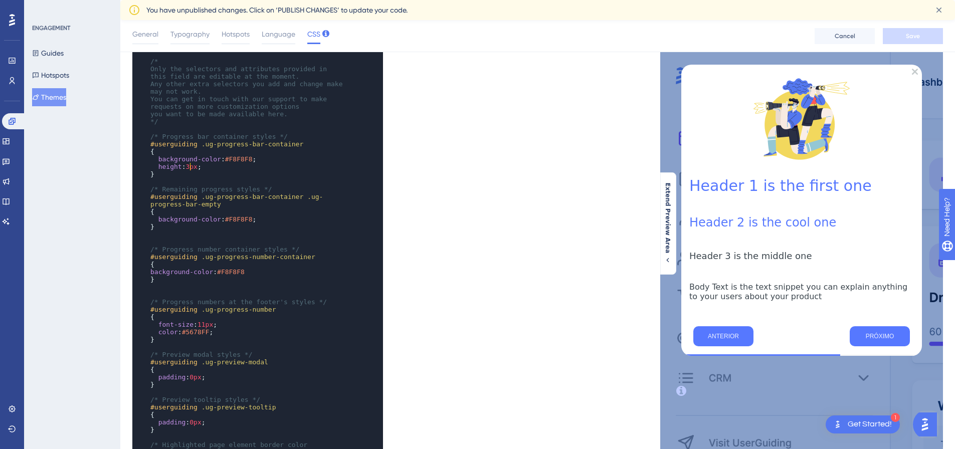
click at [189, 164] on span "3px" at bounding box center [191, 167] width 12 height 8
type textarea "F8F8F8"
drag, startPoint x: 224, startPoint y: 158, endPoint x: 247, endPoint y: 161, distance: 22.3
click at [247, 161] on span "#F8F8F8" at bounding box center [239, 159] width 28 height 8
paste textarea "Code editor"
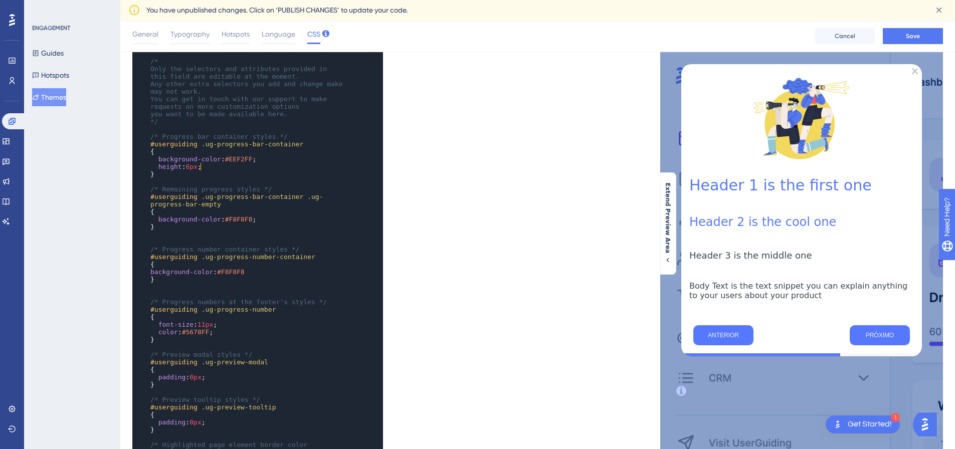
click at [267, 166] on pre "height : 6px ;" at bounding box center [247, 167] width 199 height 8
click at [142, 32] on span "General" at bounding box center [145, 34] width 26 height 12
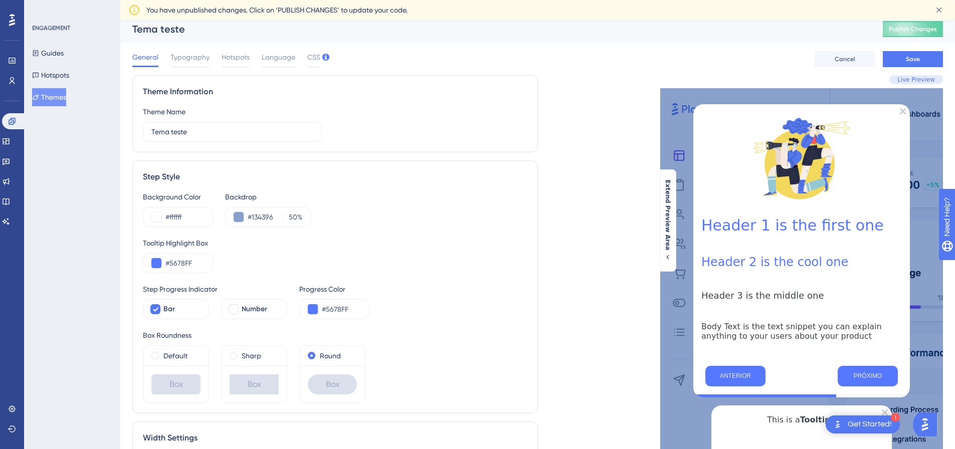
scroll to position [0, 0]
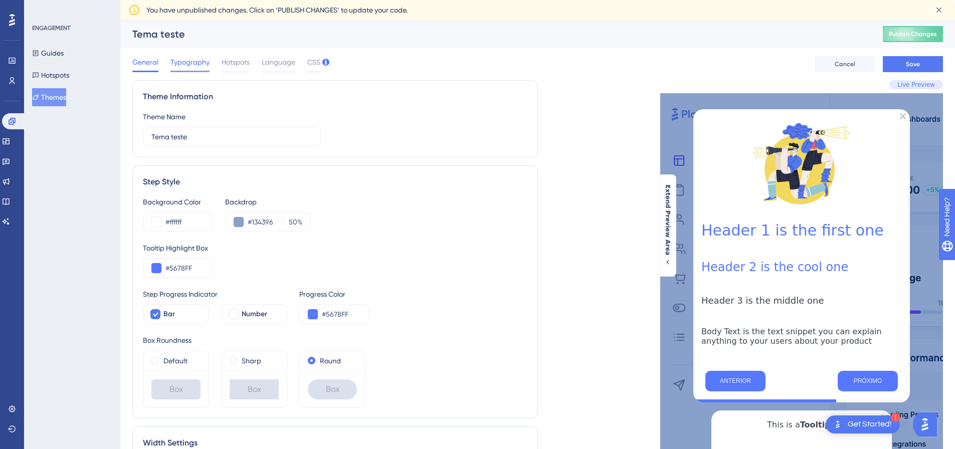
click at [199, 64] on span "Typography" at bounding box center [189, 62] width 39 height 12
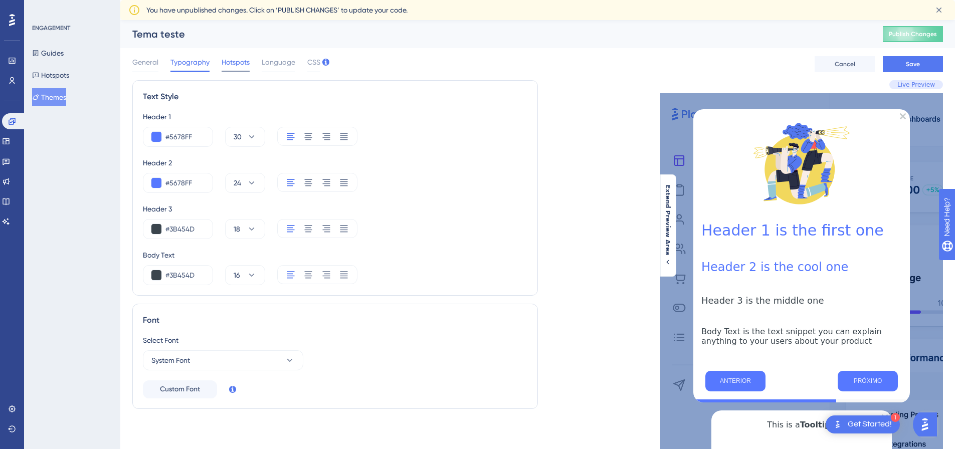
click at [223, 67] on span "Hotspots" at bounding box center [235, 62] width 28 height 12
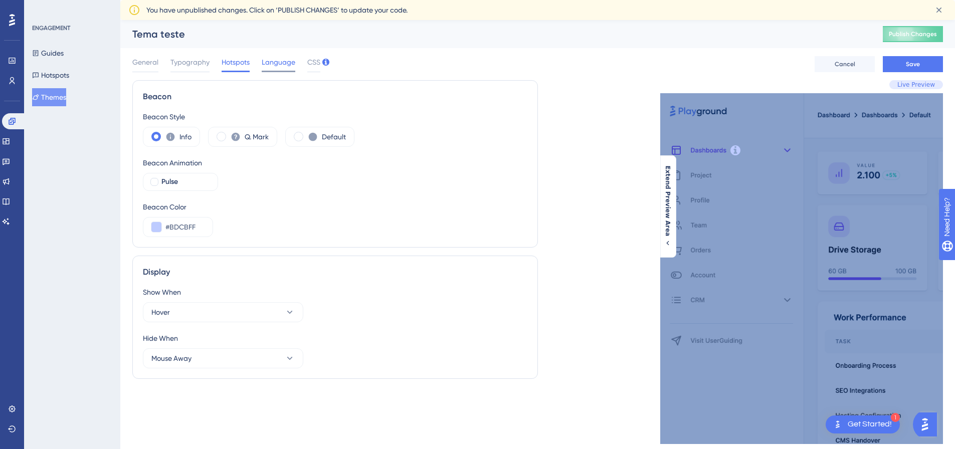
click at [279, 66] on span "Language" at bounding box center [279, 62] width 34 height 12
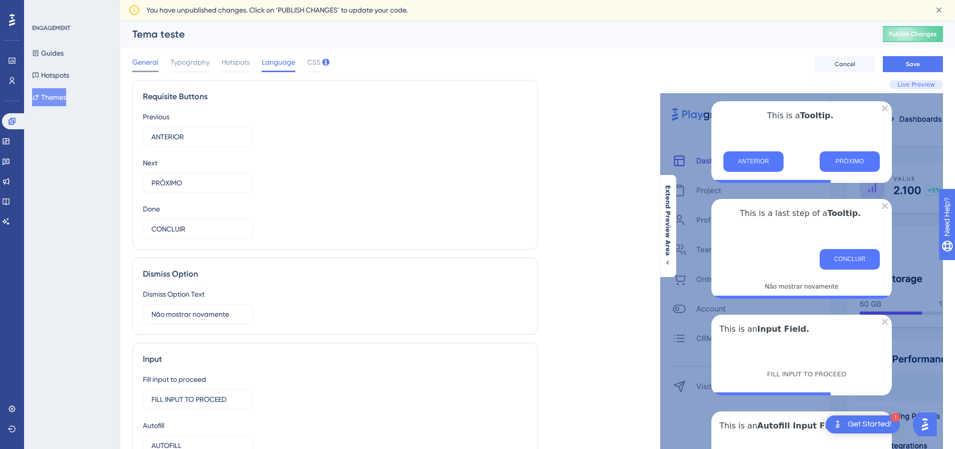
click at [151, 63] on span "General" at bounding box center [145, 62] width 26 height 12
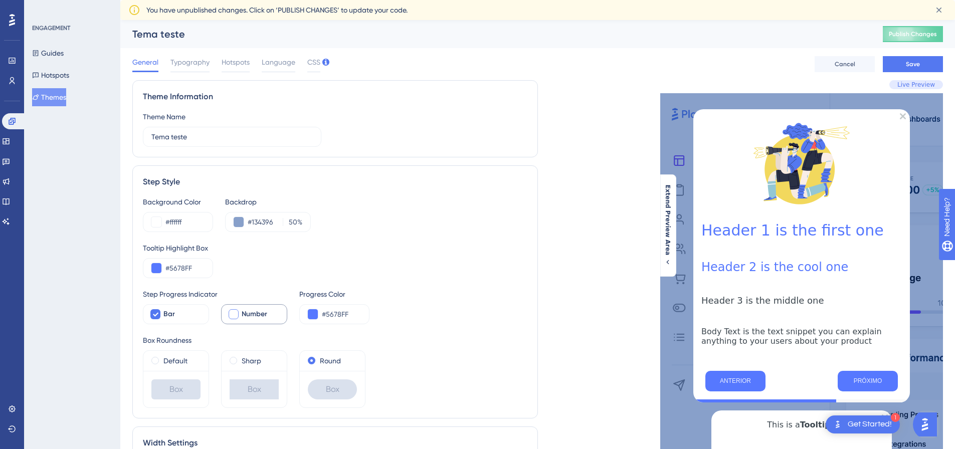
click at [231, 314] on div at bounding box center [234, 314] width 10 height 10
checkbox input "true"
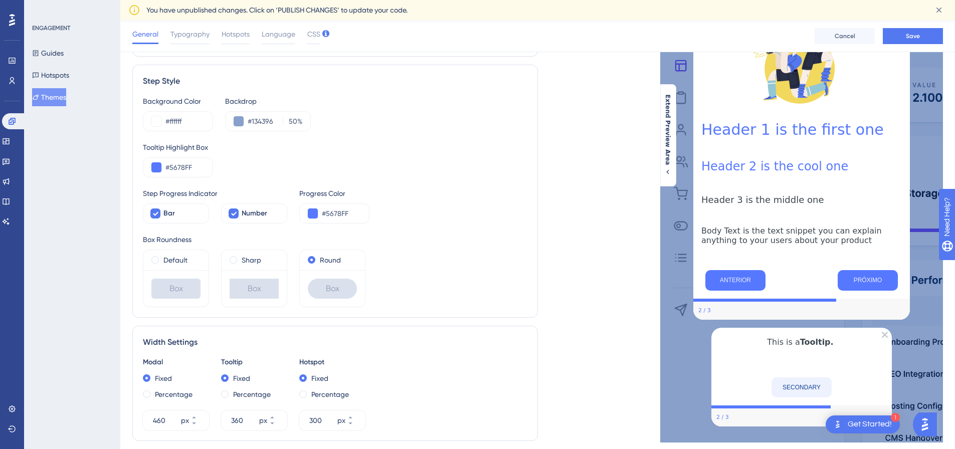
scroll to position [100, 0]
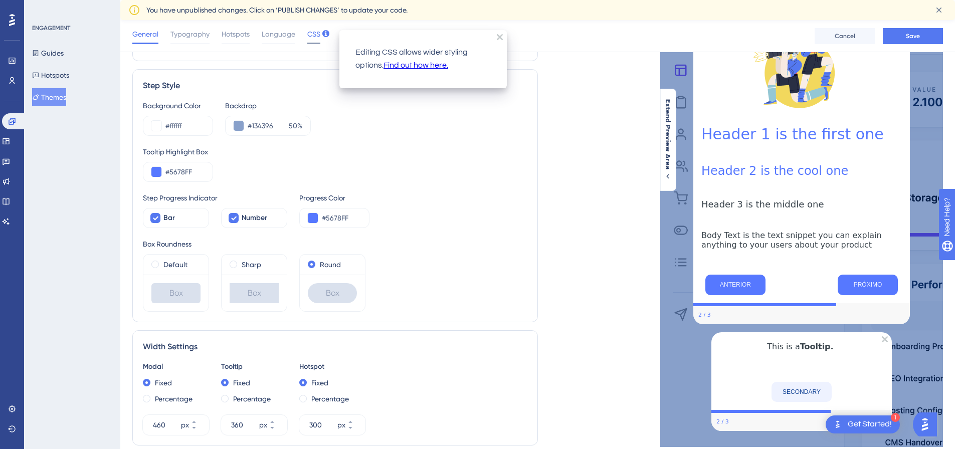
click at [315, 33] on span "CSS" at bounding box center [313, 34] width 13 height 12
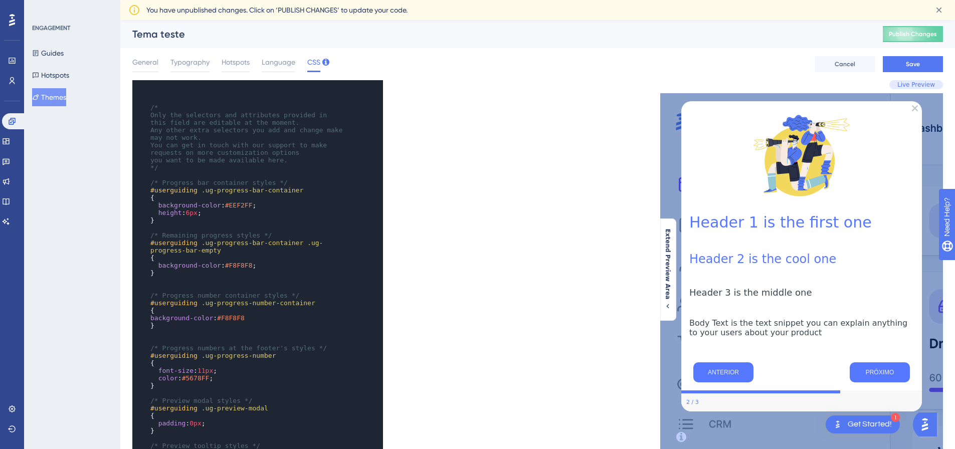
scroll to position [0, 0]
type textarea "EEF2FF"
drag, startPoint x: 246, startPoint y: 205, endPoint x: 226, endPoint y: 207, distance: 20.1
click at [226, 207] on span "#EEF2FF" at bounding box center [239, 205] width 28 height 8
click at [209, 211] on pre "height : 6px ;" at bounding box center [247, 213] width 199 height 8
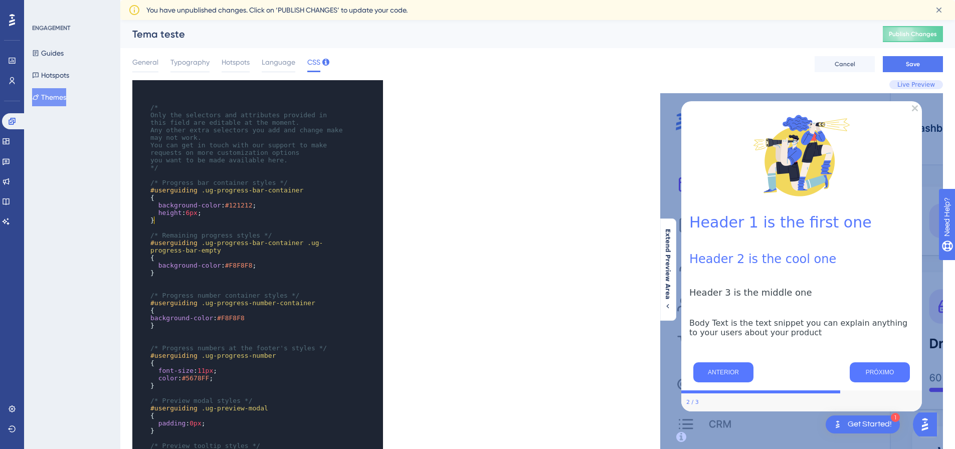
click at [207, 217] on pre "}" at bounding box center [247, 220] width 199 height 8
type textarea "121212"
drag, startPoint x: 247, startPoint y: 207, endPoint x: 226, endPoint y: 205, distance: 20.6
click at [226, 205] on span "#121212" at bounding box center [239, 205] width 28 height 8
click at [246, 266] on span "#F8F8F8" at bounding box center [239, 266] width 28 height 8
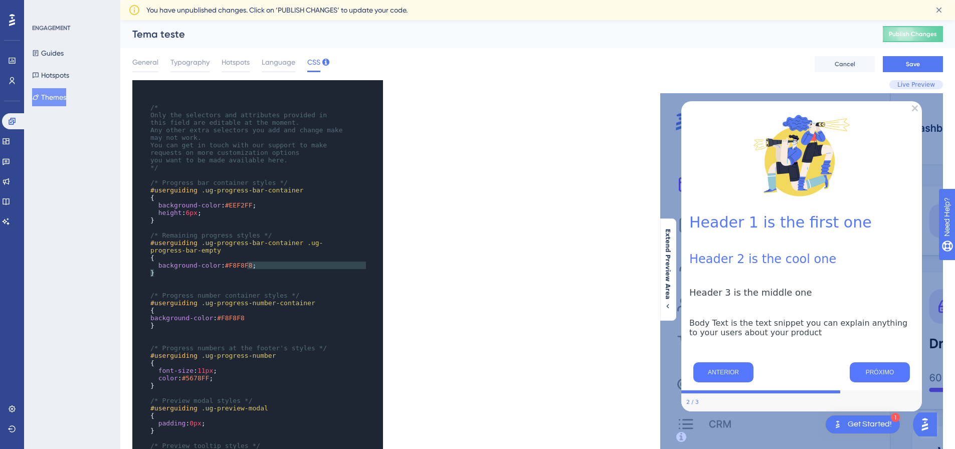
type textarea "F8F8F8"
drag, startPoint x: 246, startPoint y: 266, endPoint x: 224, endPoint y: 268, distance: 21.1
click at [225, 268] on span "#F8F8F8" at bounding box center [239, 266] width 28 height 8
type textarea "1"
drag, startPoint x: 245, startPoint y: 265, endPoint x: 239, endPoint y: 264, distance: 6.5
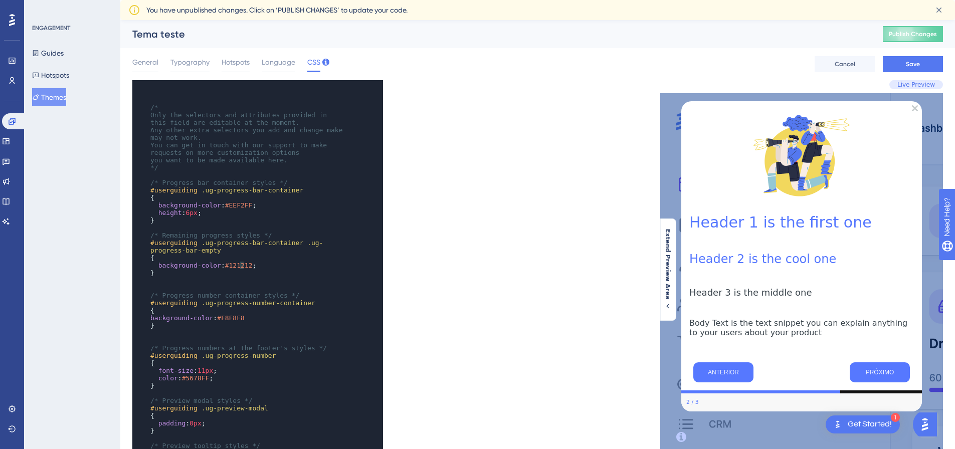
click at [239, 264] on span "#121212" at bounding box center [239, 266] width 28 height 8
type textarea "121212"
drag, startPoint x: 246, startPoint y: 265, endPoint x: 227, endPoint y: 265, distance: 19.5
click at [227, 265] on span "#121212" at bounding box center [239, 266] width 28 height 8
click at [244, 205] on span "#EEF2FF" at bounding box center [239, 205] width 28 height 8
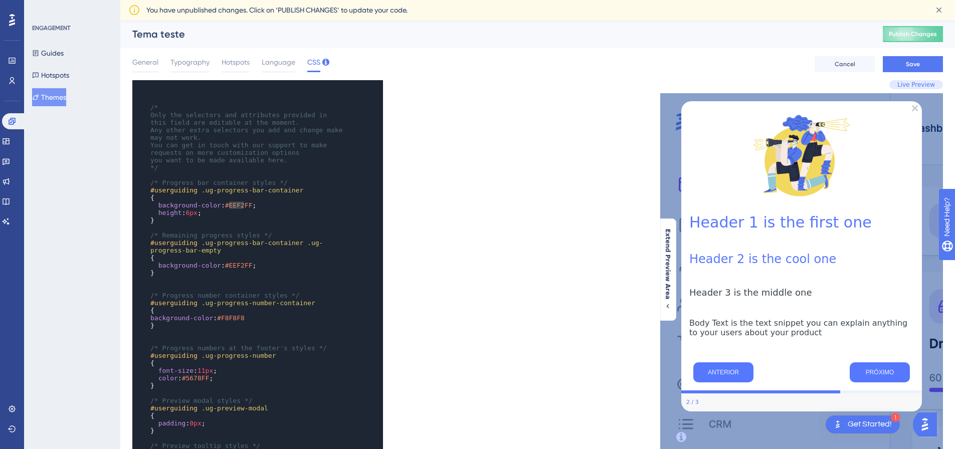
drag, startPoint x: 245, startPoint y: 204, endPoint x: 228, endPoint y: 208, distance: 18.1
click at [228, 208] on span "#EEF2FF" at bounding box center [239, 205] width 28 height 8
type textarea "EF2F"
click at [241, 206] on span "#EEF2FF" at bounding box center [239, 205] width 28 height 8
type textarea "EEF2FF"
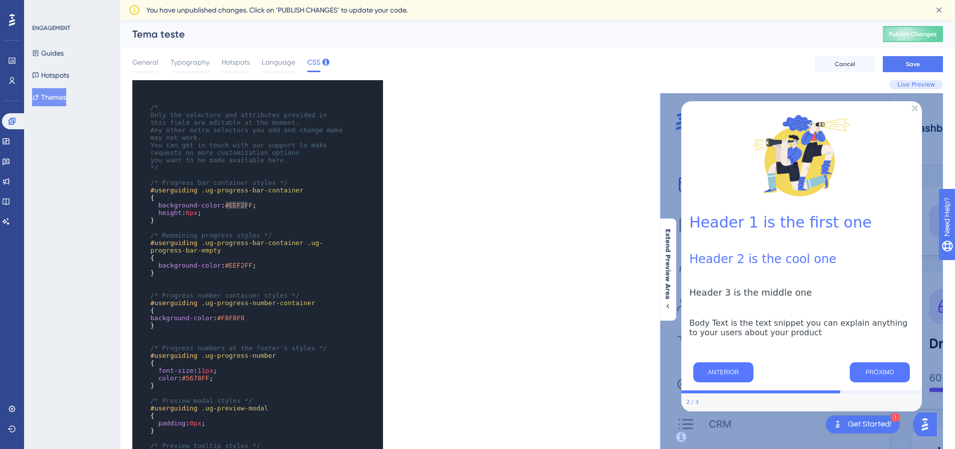
drag, startPoint x: 246, startPoint y: 204, endPoint x: 227, endPoint y: 205, distance: 19.0
click at [227, 205] on span "#EEF2FF" at bounding box center [239, 205] width 28 height 8
click at [248, 208] on span "background-color : #121212 ;" at bounding box center [203, 205] width 106 height 8
type textarea "121212"
drag, startPoint x: 246, startPoint y: 205, endPoint x: 227, endPoint y: 207, distance: 19.1
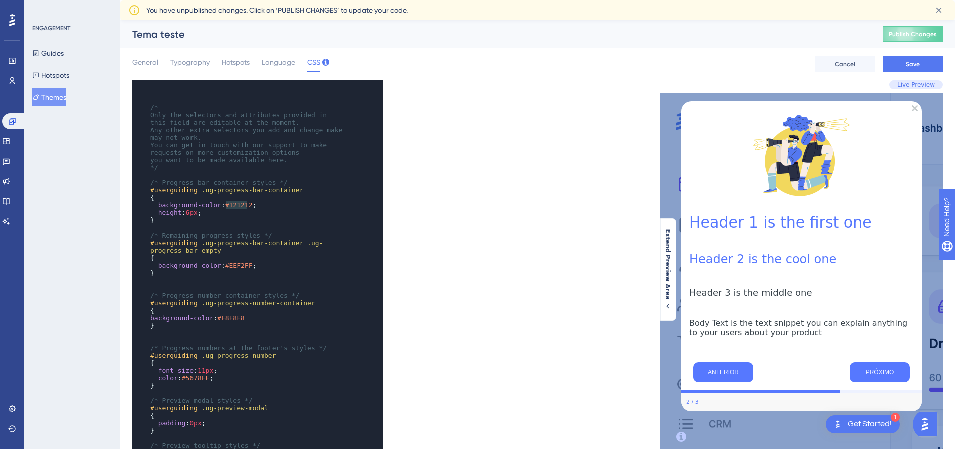
click at [227, 207] on span "#121212" at bounding box center [239, 205] width 28 height 8
paste textarea "Code editor"
click at [189, 215] on span "6px" at bounding box center [191, 213] width 12 height 8
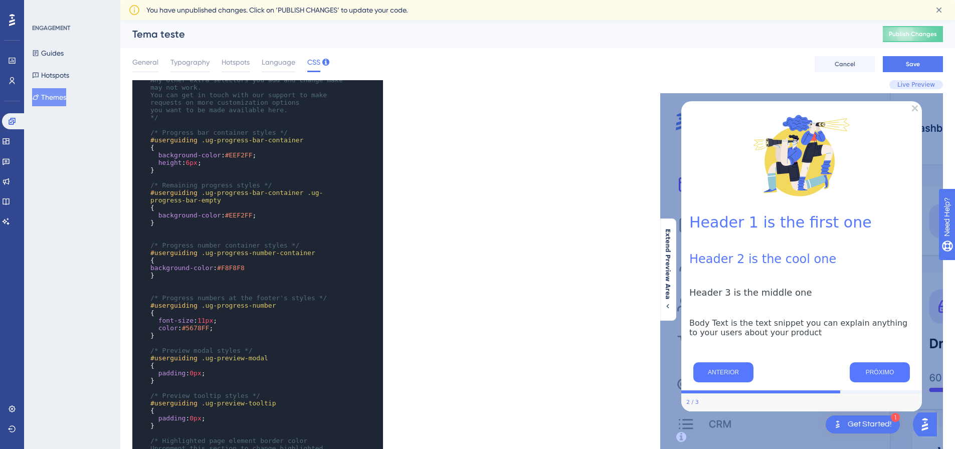
click at [240, 269] on span "#F8F8F8" at bounding box center [231, 268] width 28 height 8
type textarea "F8F8F8"
drag, startPoint x: 240, startPoint y: 269, endPoint x: 219, endPoint y: 271, distance: 20.1
click at [219, 271] on span "#F8F8F8" at bounding box center [231, 268] width 28 height 8
paste textarea "Code editor"
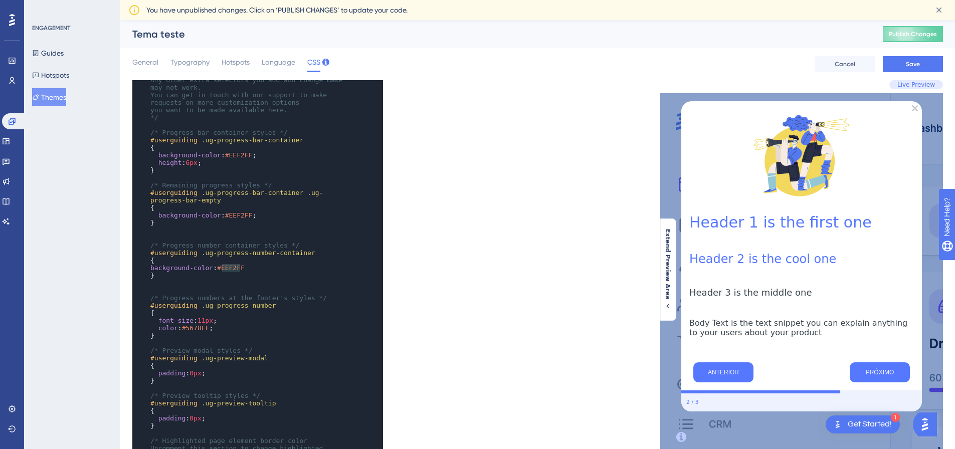
type textarea "EEF2FF"
drag, startPoint x: 239, startPoint y: 267, endPoint x: 220, endPoint y: 267, distance: 19.0
click at [220, 267] on span "#EEF2FF" at bounding box center [231, 268] width 28 height 8
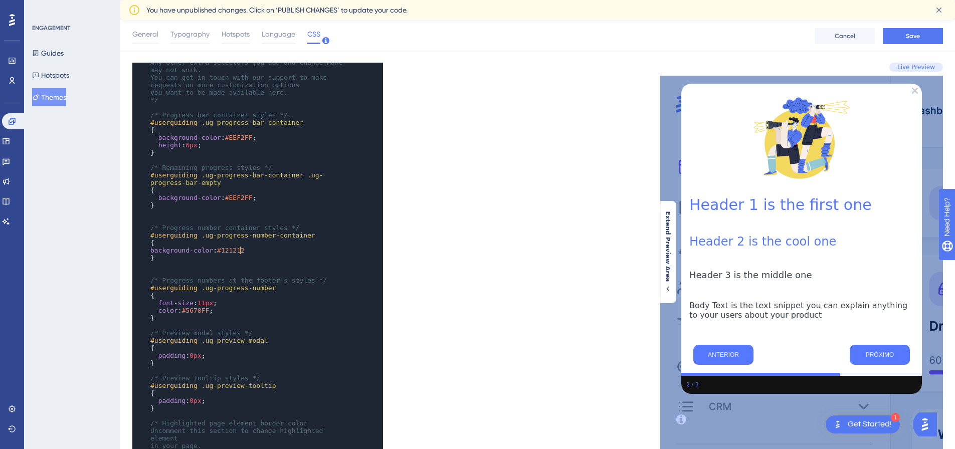
scroll to position [0, 0]
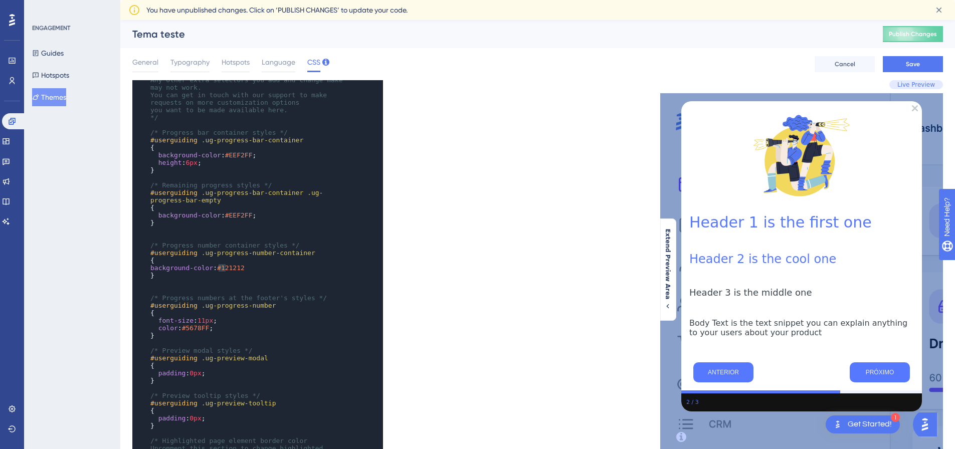
type textarea "121212"
drag, startPoint x: 217, startPoint y: 268, endPoint x: 240, endPoint y: 269, distance: 22.1
click at [240, 269] on span "#121212" at bounding box center [231, 268] width 28 height 8
paste textarea "Code editor"
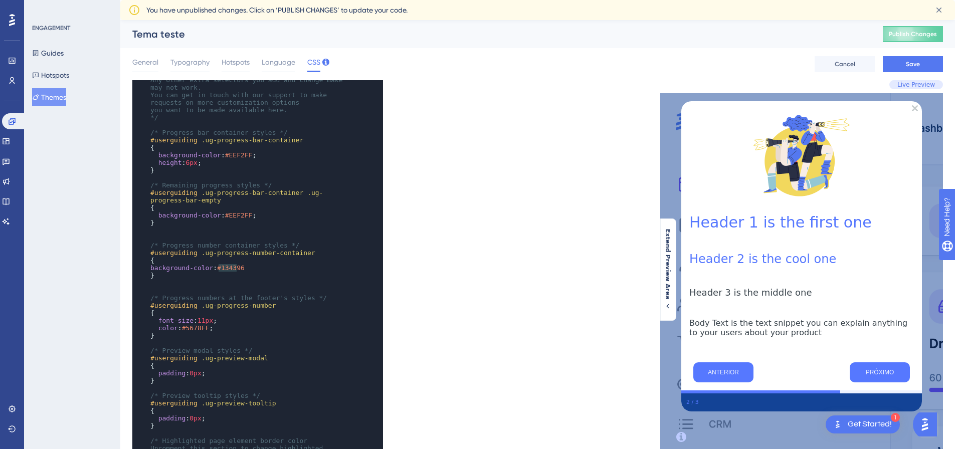
type textarea "134396"
drag, startPoint x: 218, startPoint y: 267, endPoint x: 239, endPoint y: 268, distance: 20.6
click at [239, 268] on span "#134396" at bounding box center [231, 268] width 28 height 8
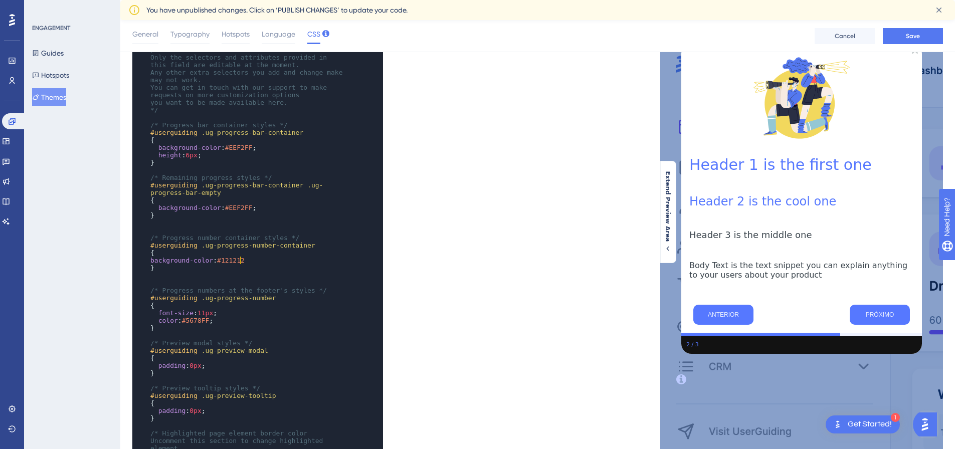
scroll to position [41, 0]
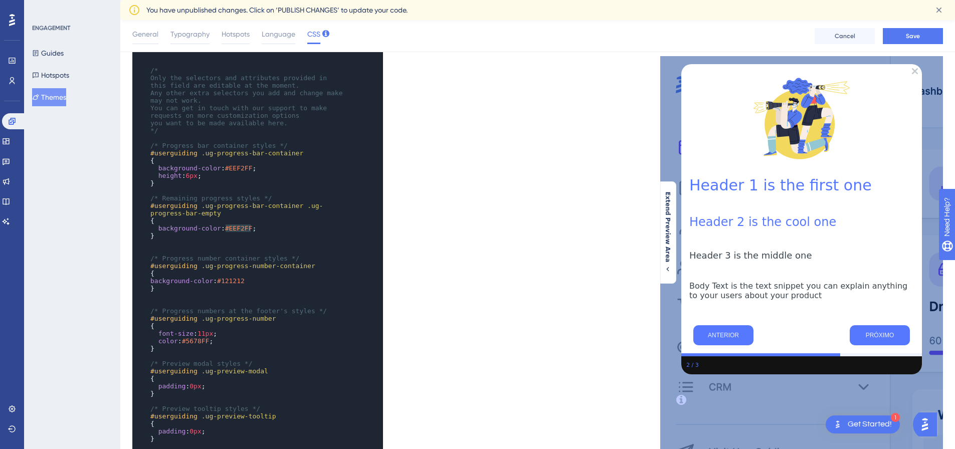
type textarea "EEF2FF"
drag, startPoint x: 224, startPoint y: 227, endPoint x: 247, endPoint y: 230, distance: 22.7
click at [247, 230] on span "#EEF2FF" at bounding box center [239, 228] width 28 height 8
type textarea "121212"
drag, startPoint x: 218, startPoint y: 279, endPoint x: 239, endPoint y: 279, distance: 20.6
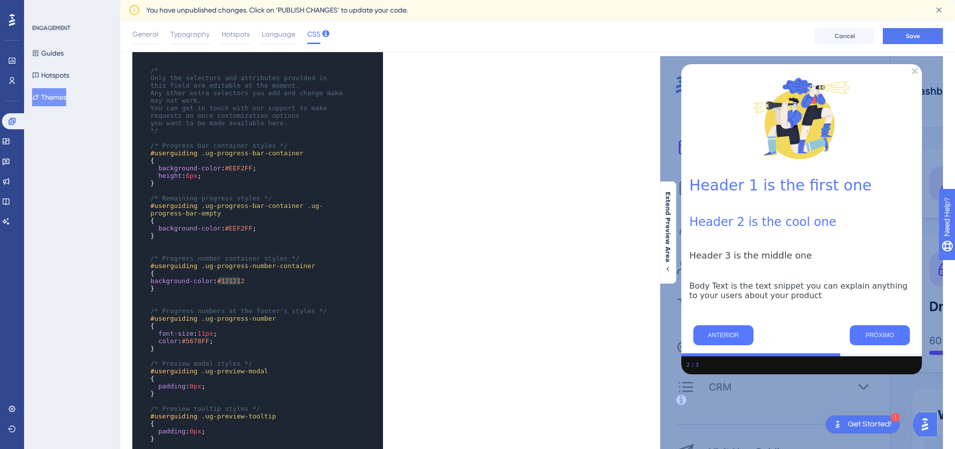
click at [239, 279] on span "#121212" at bounding box center [231, 281] width 28 height 8
paste textarea "Code editor"
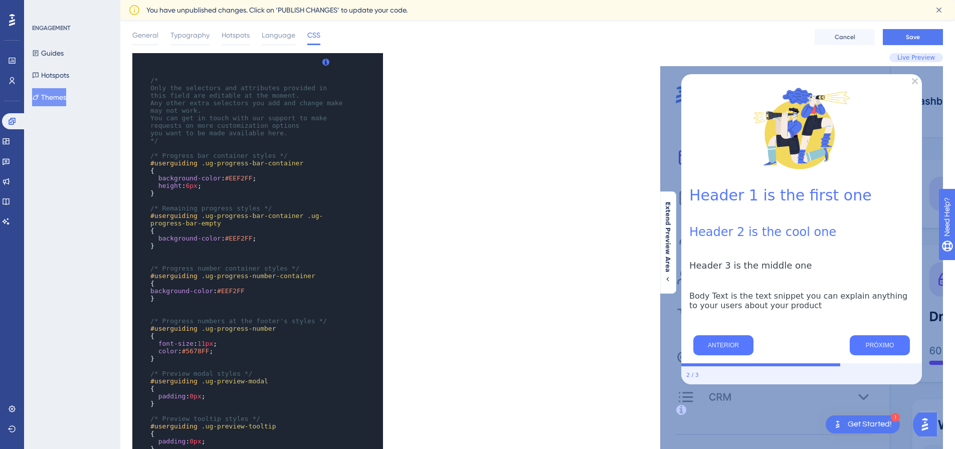
scroll to position [0, 0]
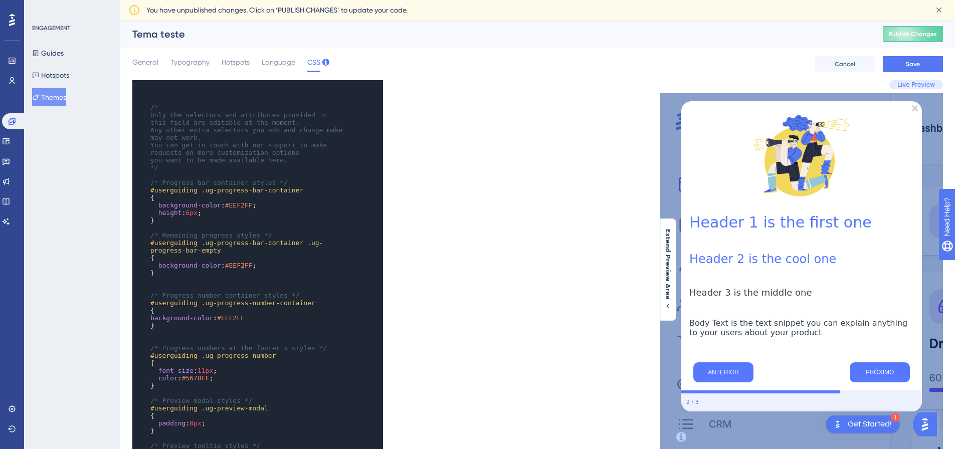
type textarea "F"
click at [241, 266] on span "#EEF2FF" at bounding box center [239, 266] width 28 height 8
type textarea "EEF2FF"
drag, startPoint x: 247, startPoint y: 266, endPoint x: 224, endPoint y: 265, distance: 22.1
click at [225, 265] on span "#EEF2FF" at bounding box center [239, 266] width 28 height 8
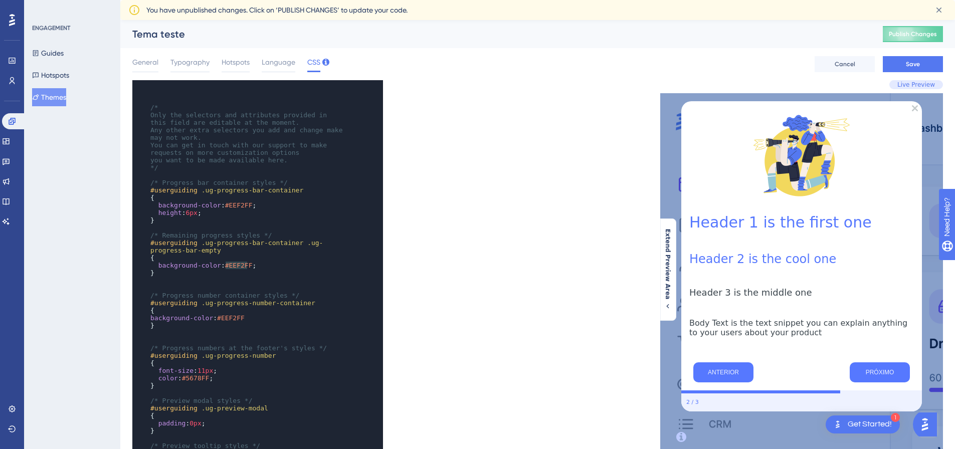
paste textarea "Code editor"
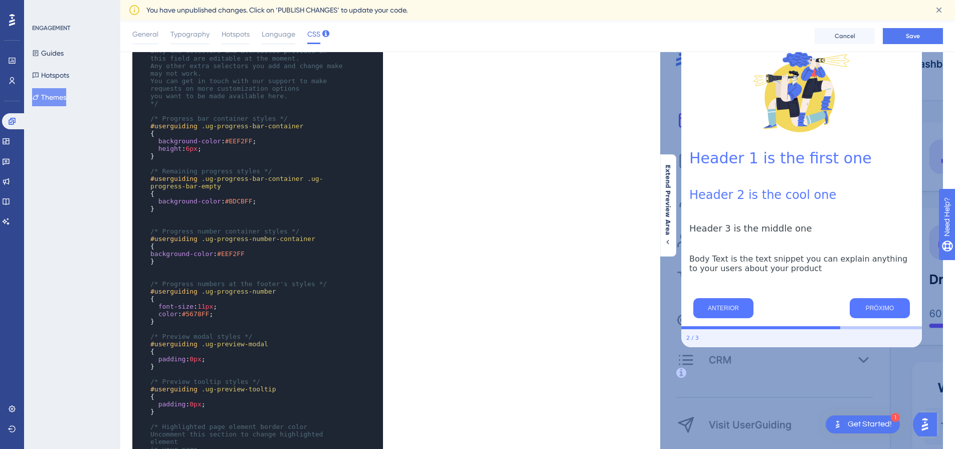
scroll to position [41, 0]
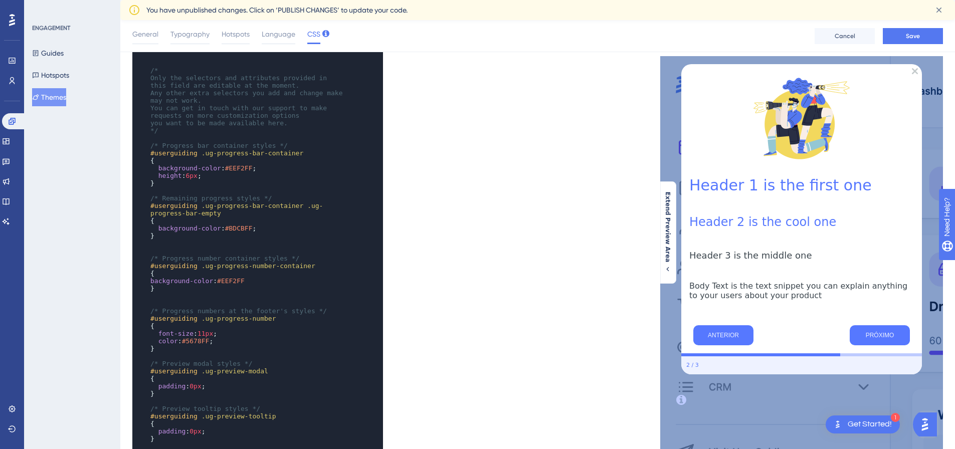
click at [249, 280] on pre "background-color : #EEF2FF" at bounding box center [247, 281] width 199 height 8
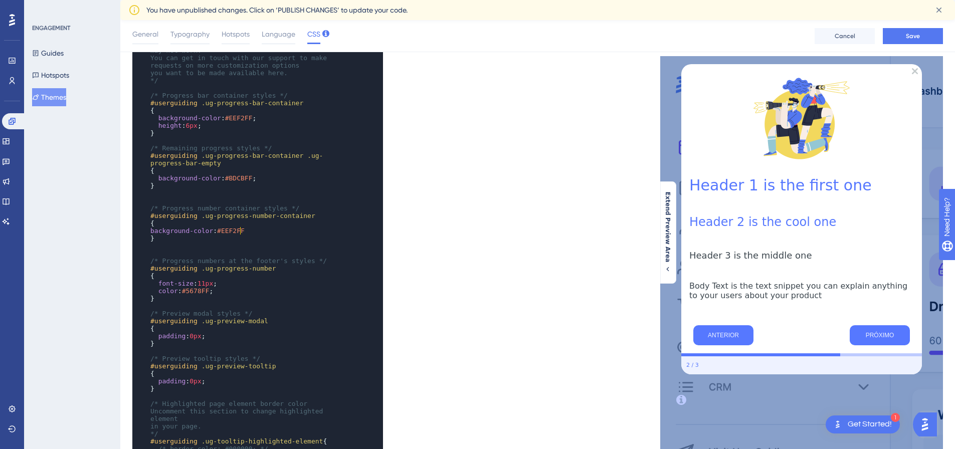
scroll to position [50, 0]
click at [191, 336] on span "0px" at bounding box center [195, 336] width 12 height 8
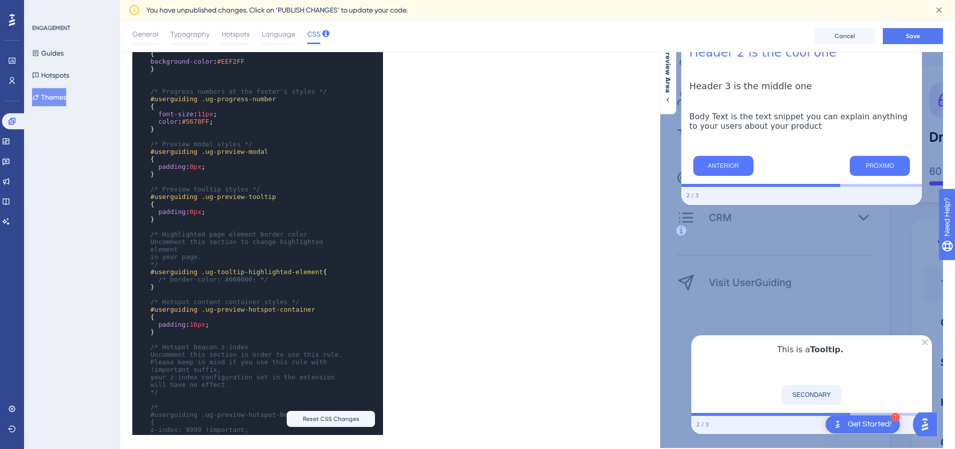
scroll to position [242, 0]
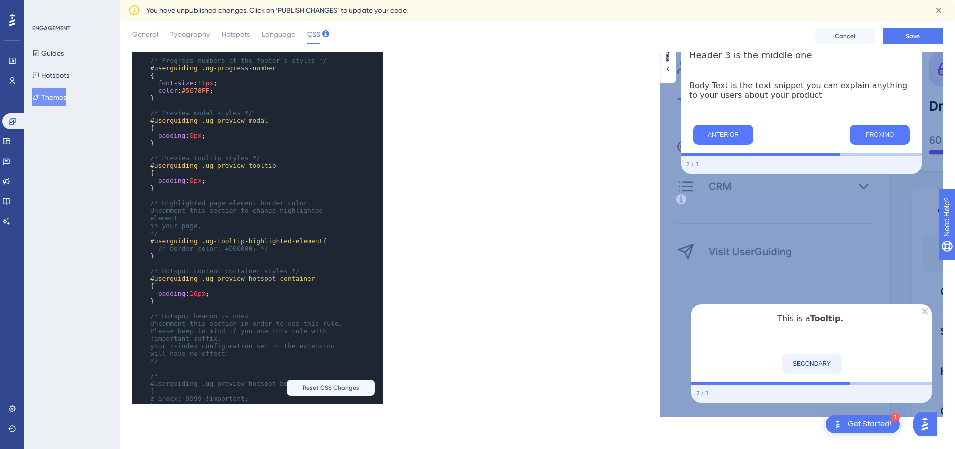
click at [189, 180] on span "padding : 0px ;" at bounding box center [177, 181] width 55 height 8
click at [241, 290] on pre "padding : 16px ;" at bounding box center [247, 294] width 199 height 8
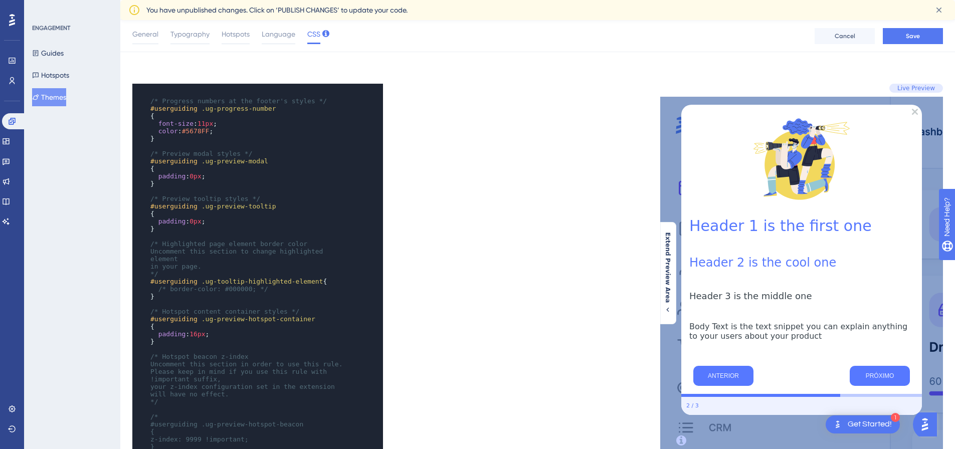
scroll to position [0, 0]
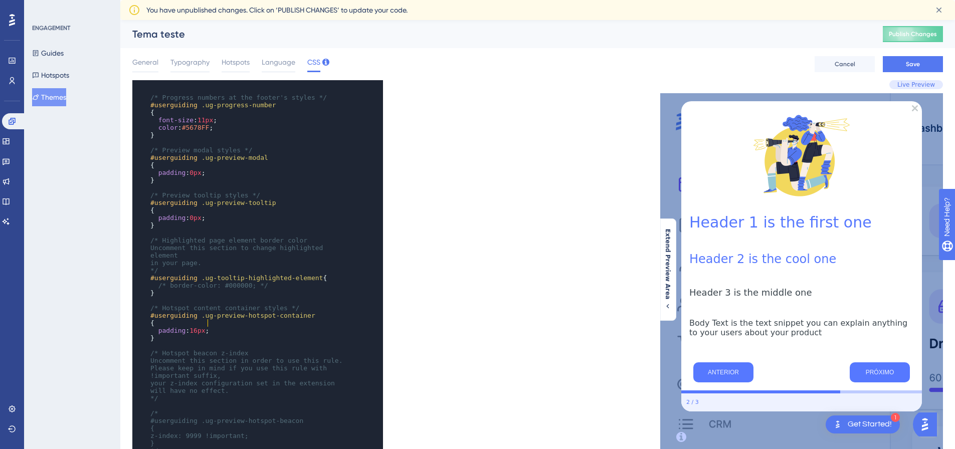
click at [193, 327] on span "16px" at bounding box center [197, 331] width 16 height 8
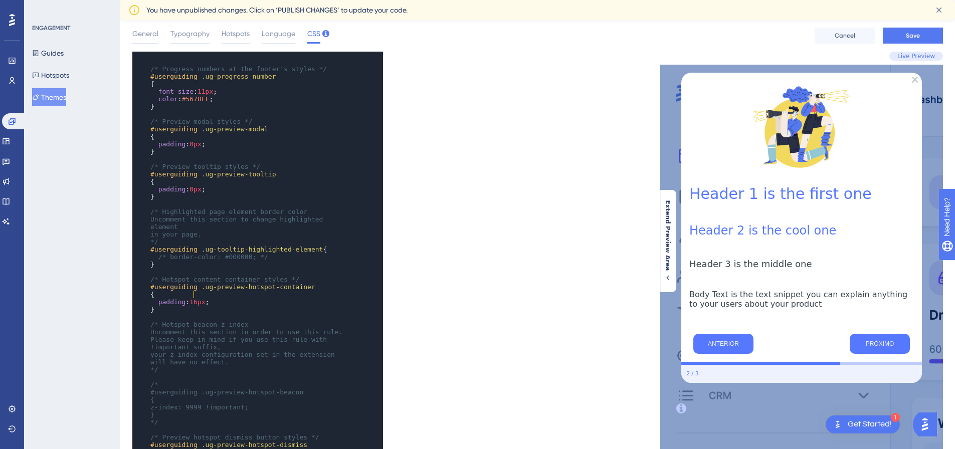
scroll to position [200, 0]
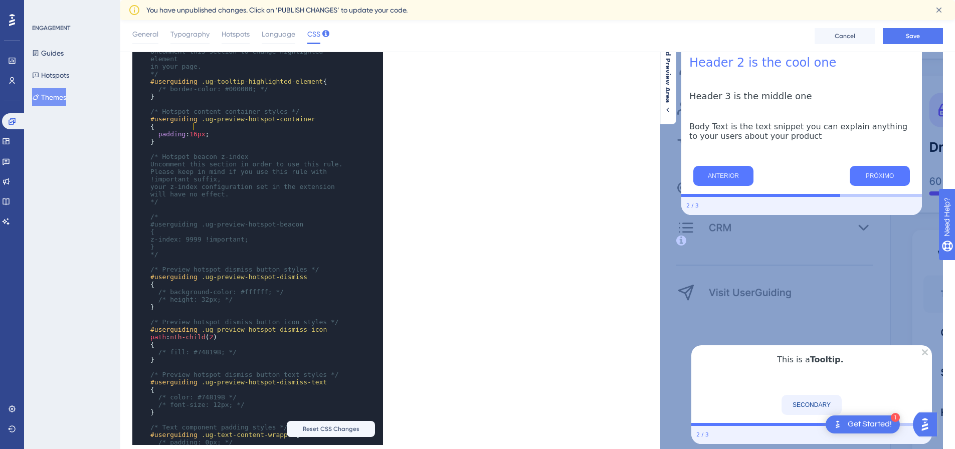
click at [280, 160] on span "Uncomment this section in order to use this rule." at bounding box center [246, 164] width 192 height 8
click at [204, 296] on span "/* height: 32px; */" at bounding box center [195, 300] width 75 height 8
click at [209, 333] on span "2" at bounding box center [211, 337] width 4 height 8
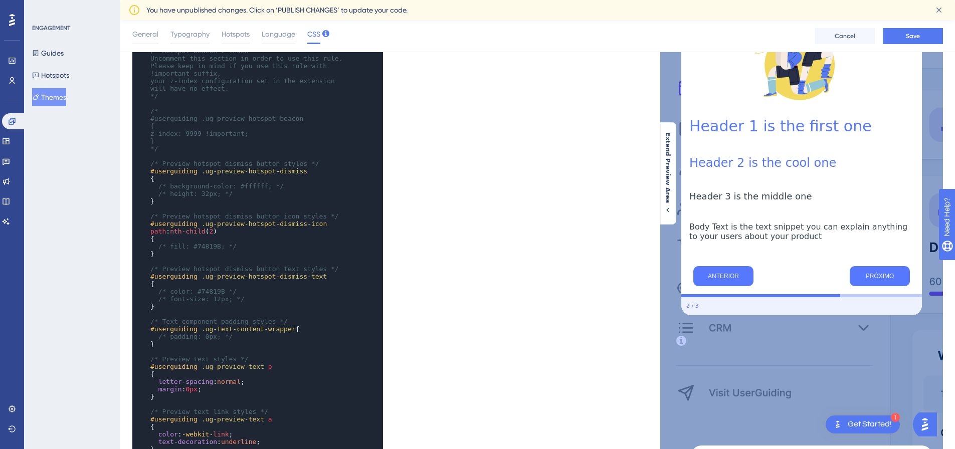
scroll to position [501, 0]
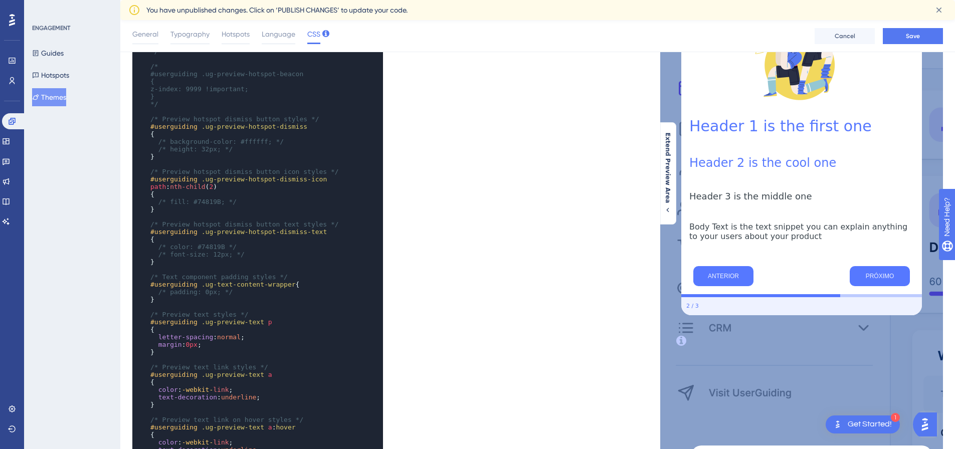
click at [186, 341] on span "0px" at bounding box center [191, 345] width 12 height 8
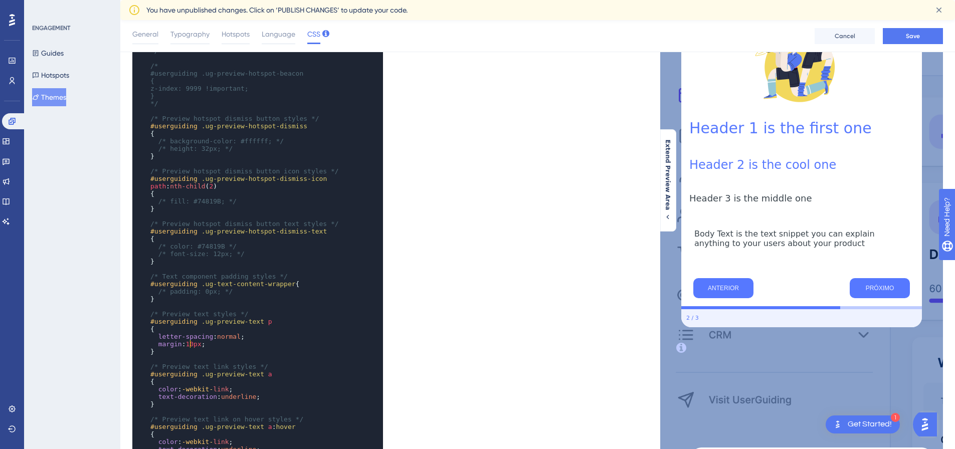
scroll to position [91, 0]
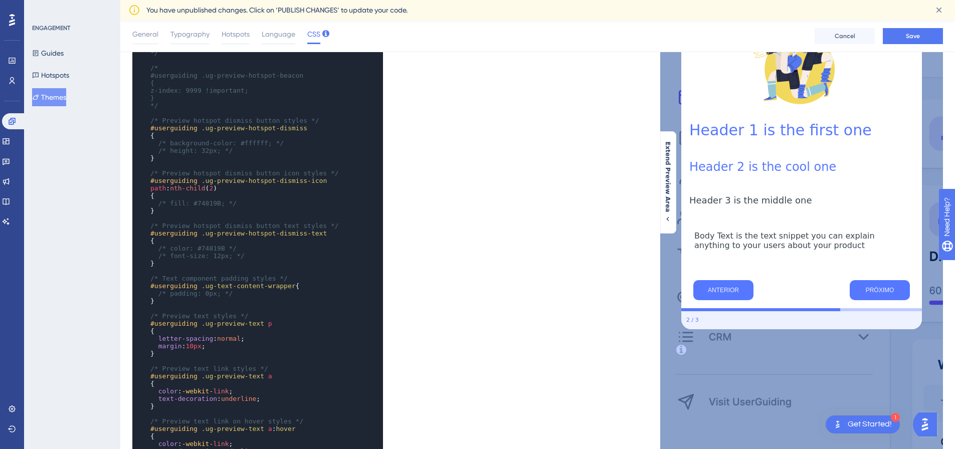
click at [199, 294] on span "/* padding: 0px; */" at bounding box center [195, 294] width 75 height 8
click at [191, 345] on span "10px" at bounding box center [193, 346] width 16 height 8
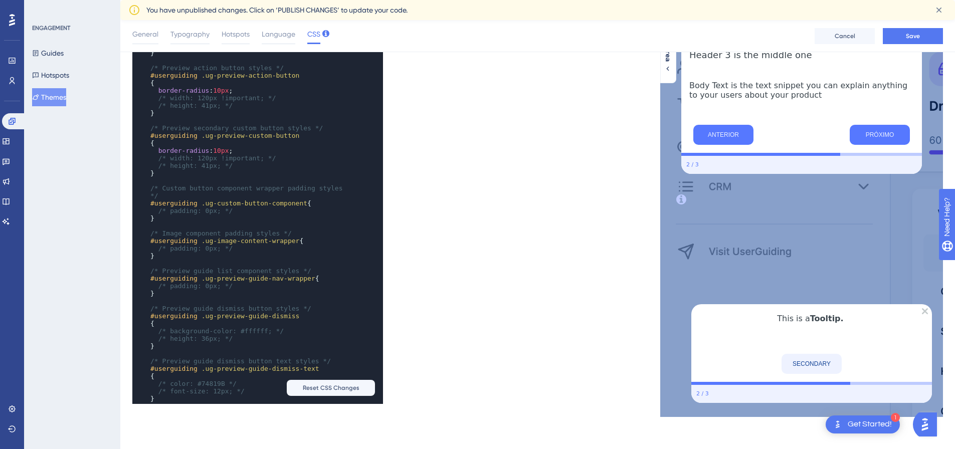
scroll to position [981, 0]
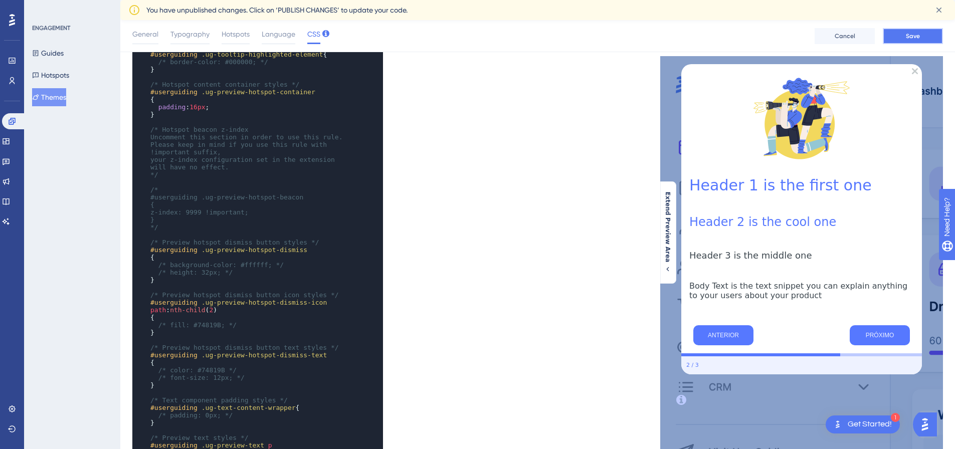
click at [917, 37] on span "Save" at bounding box center [913, 36] width 14 height 8
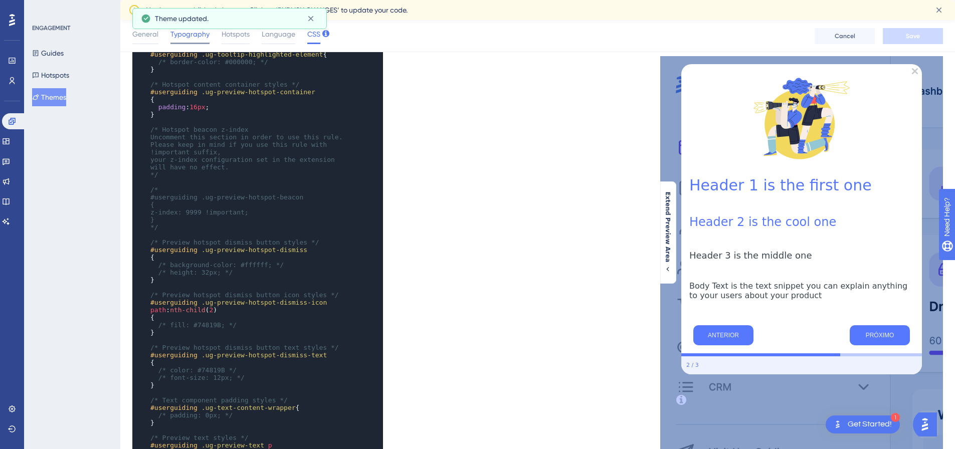
click at [194, 34] on span "Typography" at bounding box center [189, 34] width 39 height 12
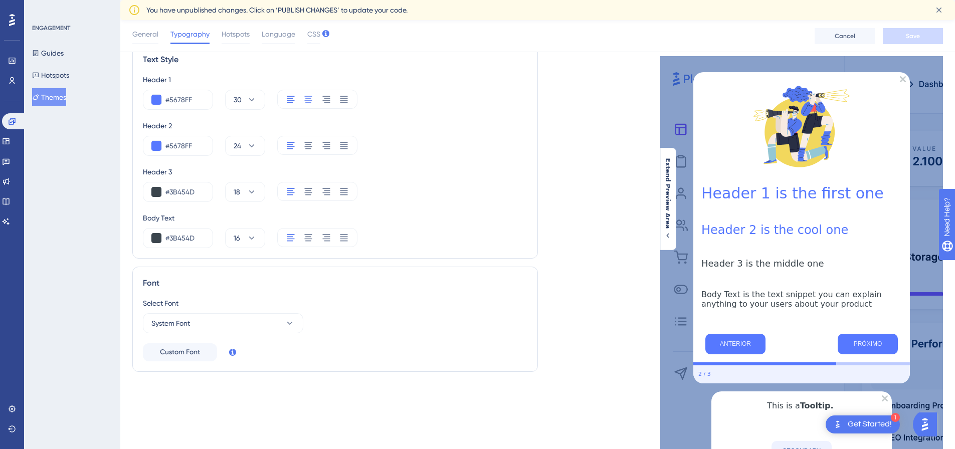
click at [306, 97] on icon at bounding box center [308, 99] width 10 height 10
click at [311, 142] on icon at bounding box center [308, 145] width 10 height 10
click at [309, 194] on icon at bounding box center [308, 191] width 10 height 10
click at [307, 234] on icon at bounding box center [308, 238] width 10 height 10
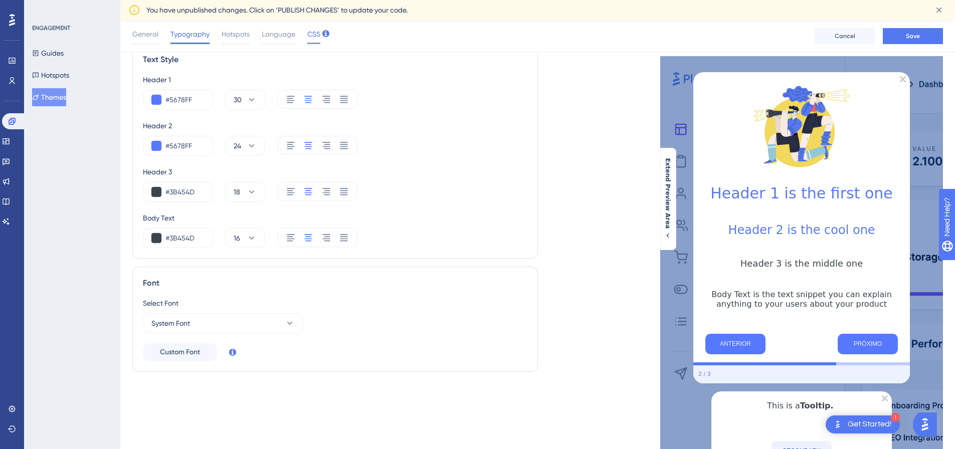
click at [317, 39] on span "CSS" at bounding box center [313, 34] width 13 height 12
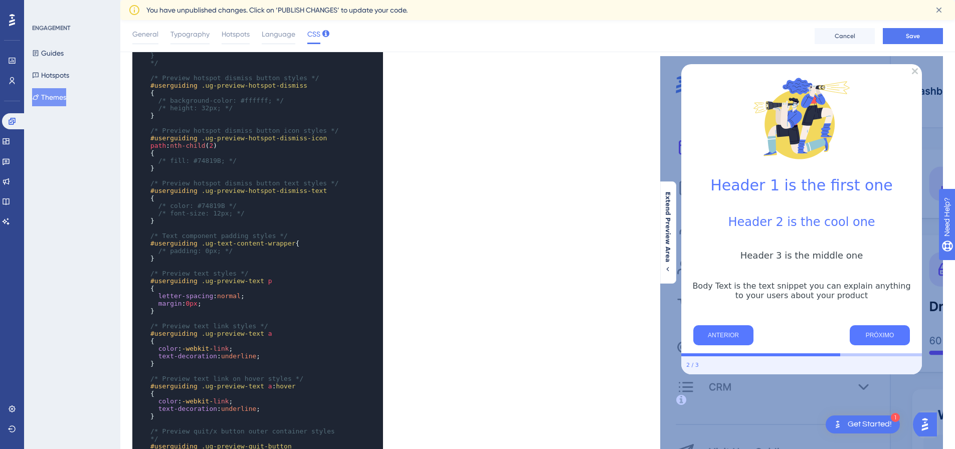
click at [186, 300] on span "0px" at bounding box center [191, 304] width 12 height 8
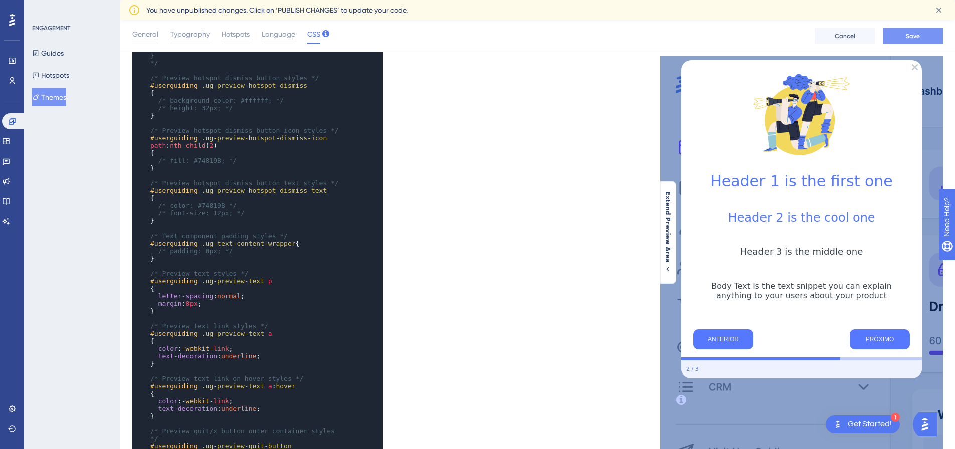
click at [911, 33] on span "Save" at bounding box center [913, 36] width 14 height 8
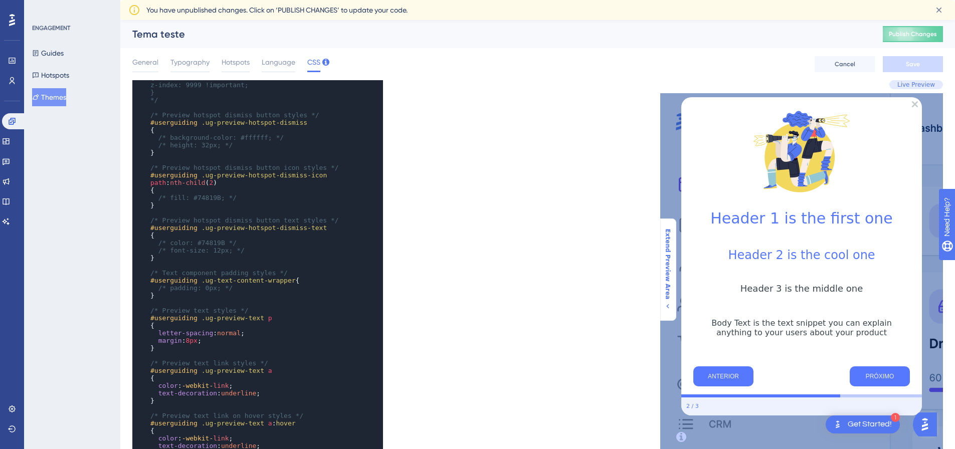
click at [671, 256] on button "Extend Preview Area" at bounding box center [667, 270] width 16 height 82
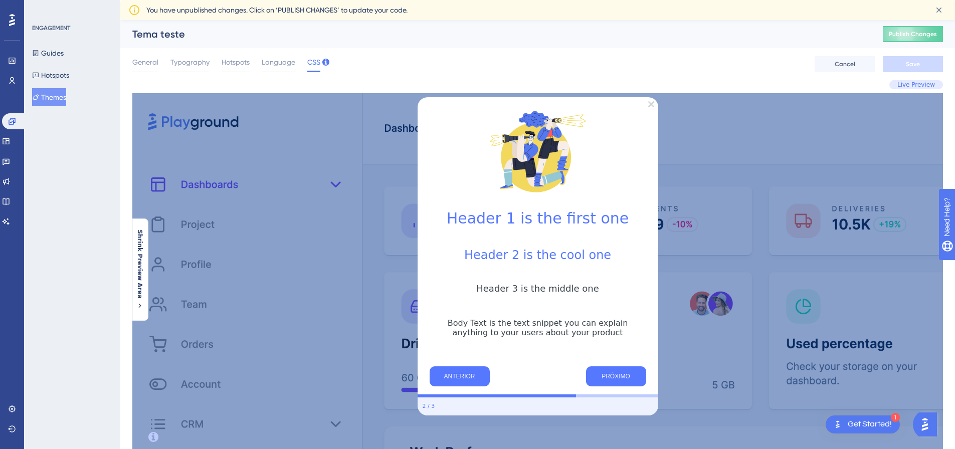
click at [649, 101] on icon "Close Preview" at bounding box center [651, 104] width 6 height 6
click at [143, 242] on span "Shrink Preview Area" at bounding box center [140, 264] width 8 height 69
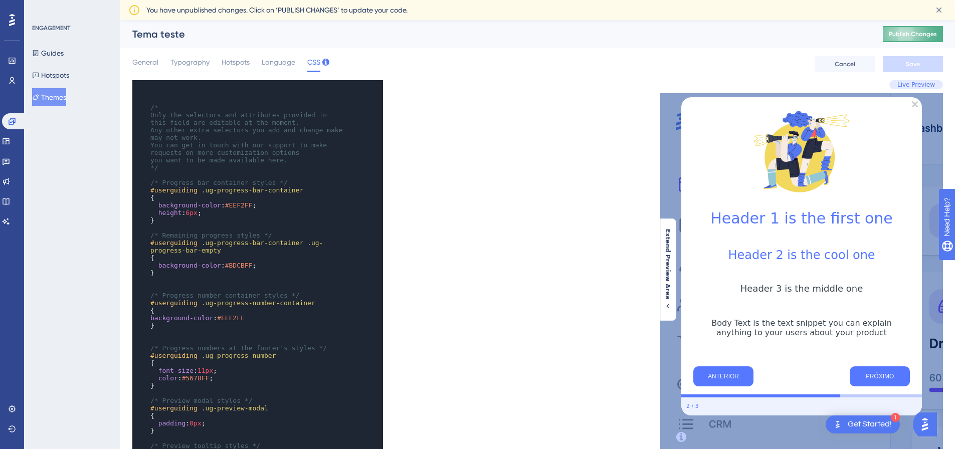
click at [922, 32] on span "Publish Changes" at bounding box center [912, 34] width 48 height 8
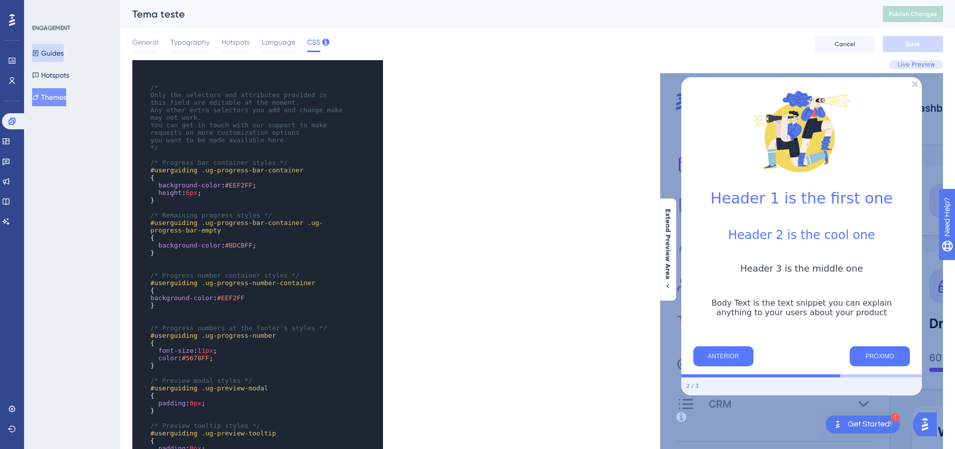
click at [64, 53] on button "Guides" at bounding box center [48, 53] width 32 height 18
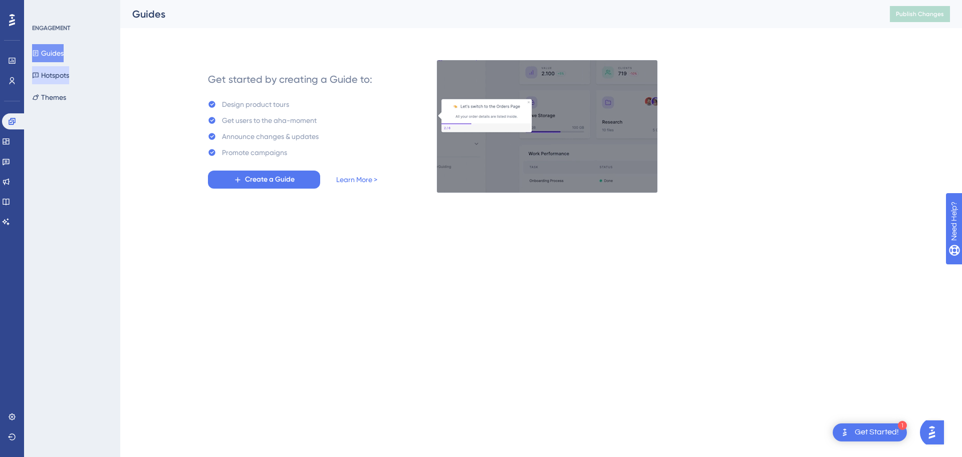
click at [69, 76] on button "Hotspots" at bounding box center [50, 75] width 37 height 18
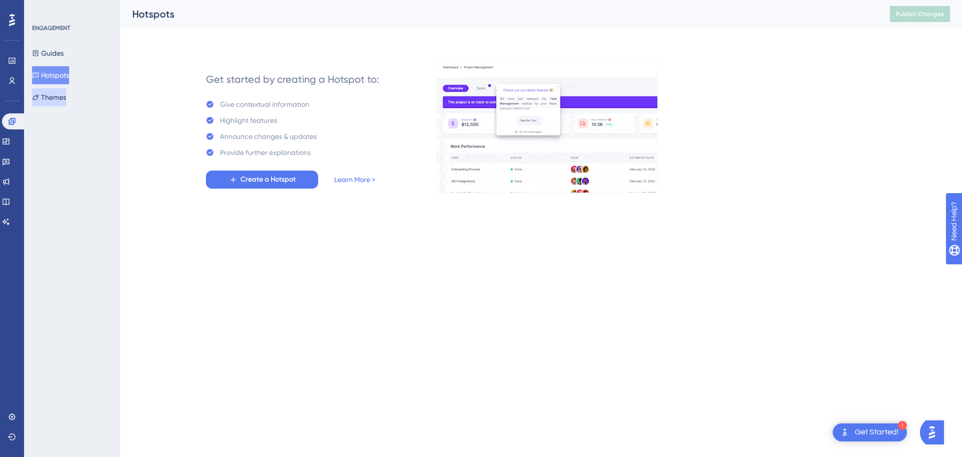
click at [66, 93] on button "Themes" at bounding box center [49, 97] width 34 height 18
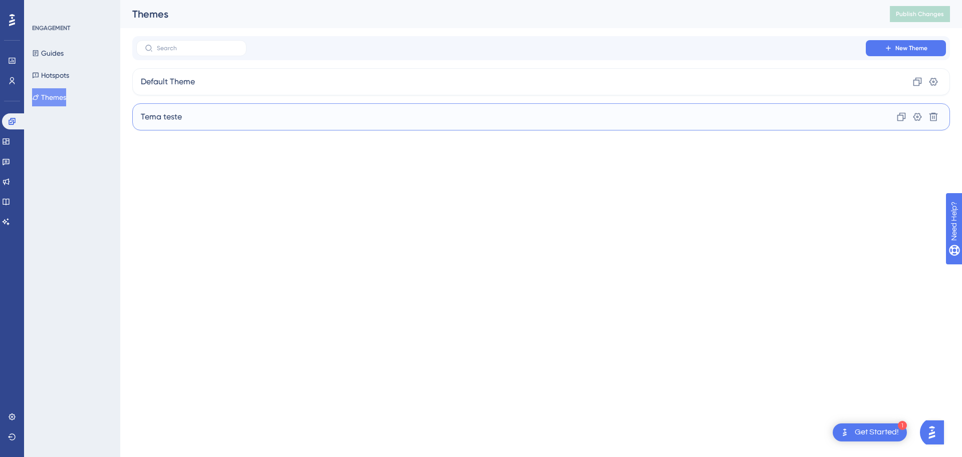
click at [449, 127] on div "Tema teste Clone Settings Delete" at bounding box center [541, 116] width 818 height 27
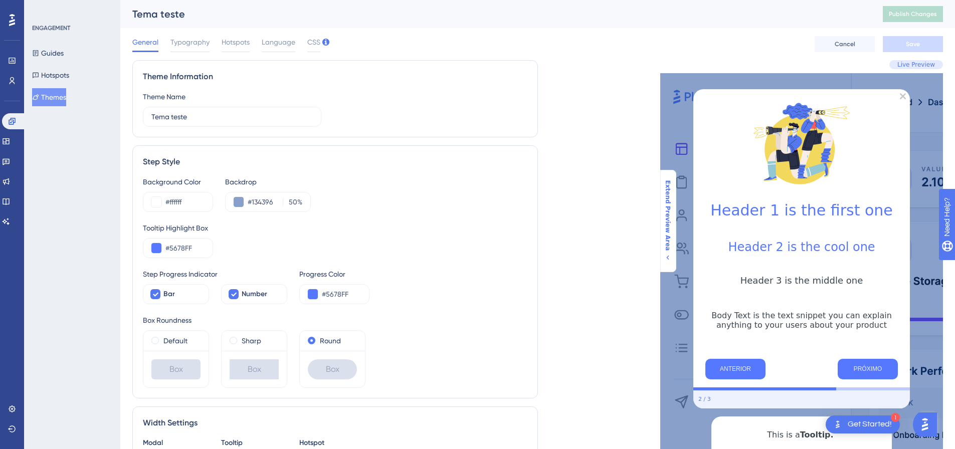
click at [666, 195] on span "Extend Preview Area" at bounding box center [667, 215] width 8 height 71
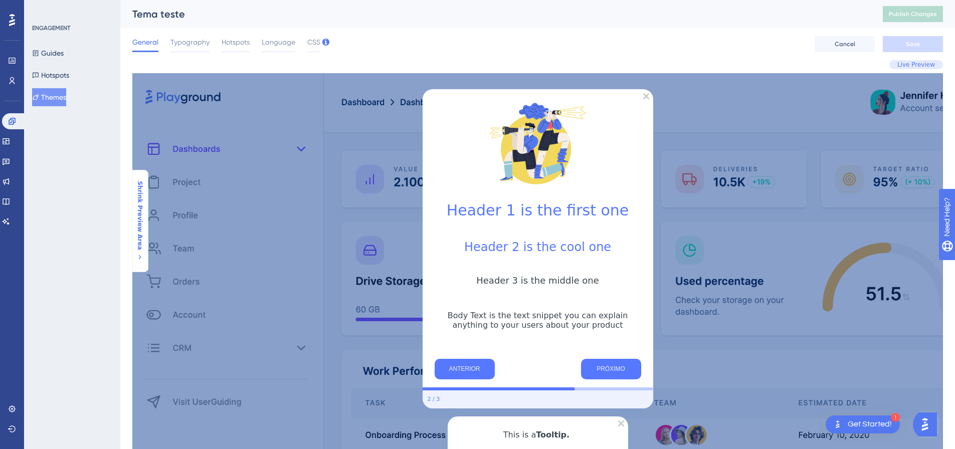
click at [140, 223] on span "Shrink Preview Area" at bounding box center [140, 215] width 8 height 69
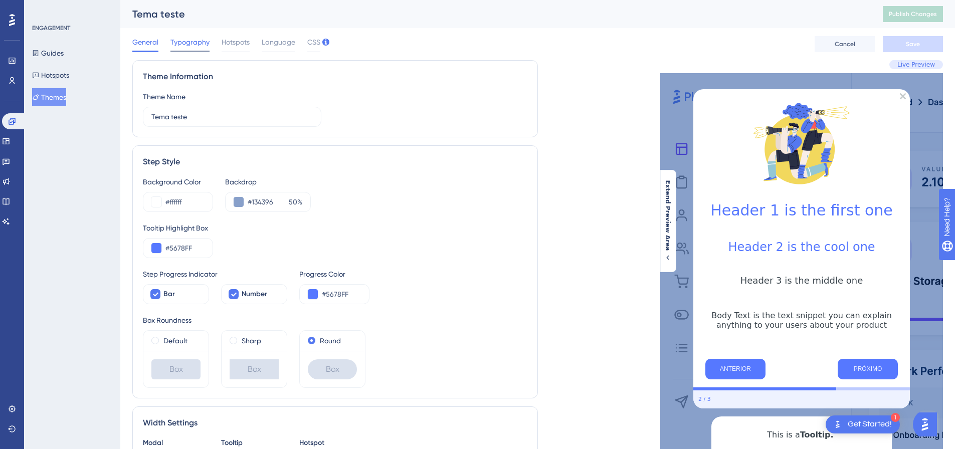
click at [174, 40] on span "Typography" at bounding box center [189, 42] width 39 height 12
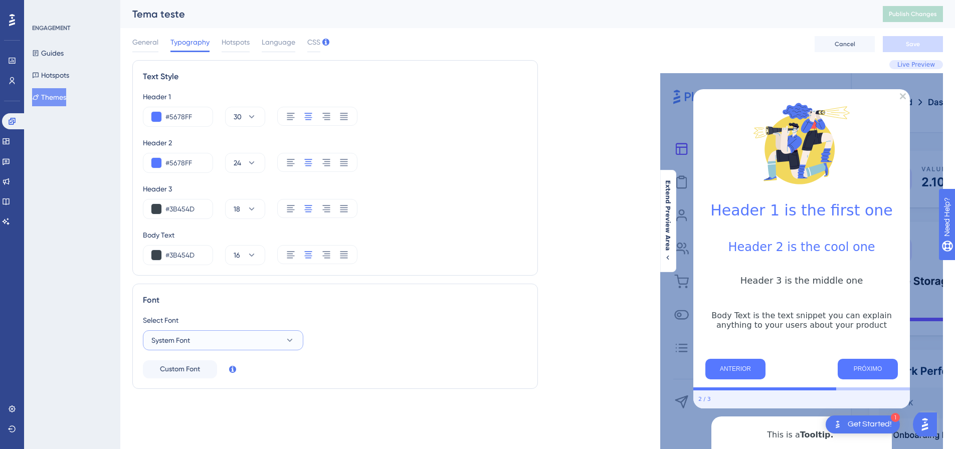
click at [296, 344] on button "System Font" at bounding box center [223, 340] width 160 height 20
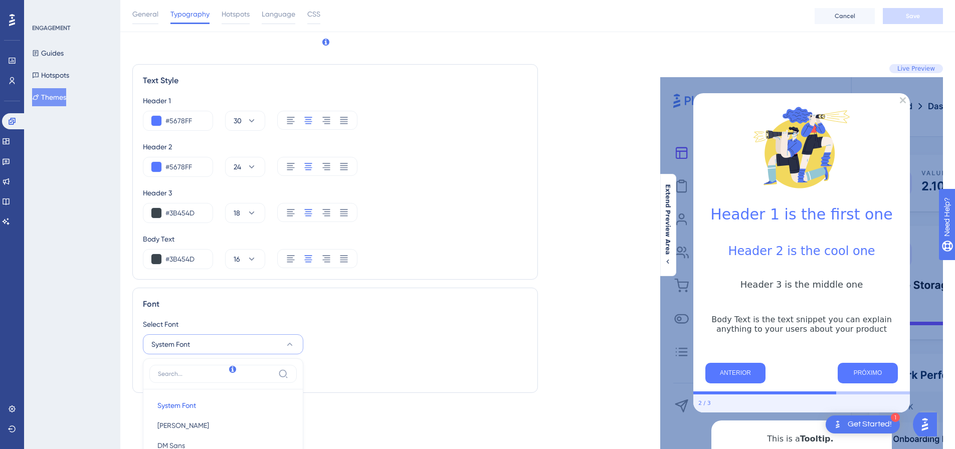
scroll to position [235, 0]
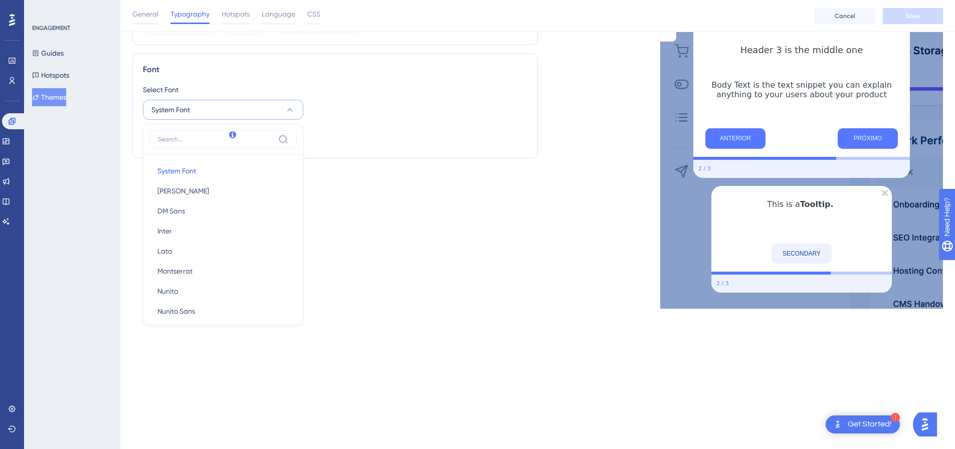
click at [333, 256] on div "Text Style Header 1 #5678FF 30 Header 2 #5678FF 24 Header 3 #3B454D 18 Body Tex…" at bounding box center [334, 69] width 405 height 479
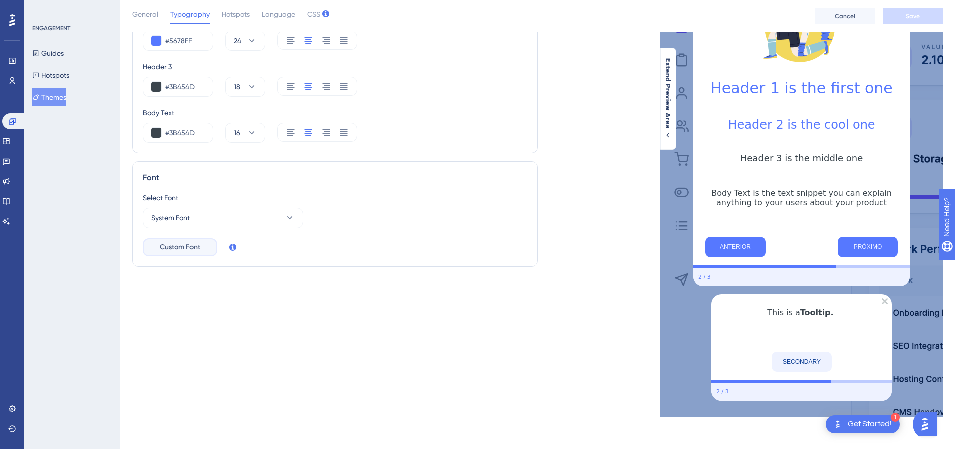
click at [200, 241] on span "Custom Font" at bounding box center [180, 247] width 40 height 12
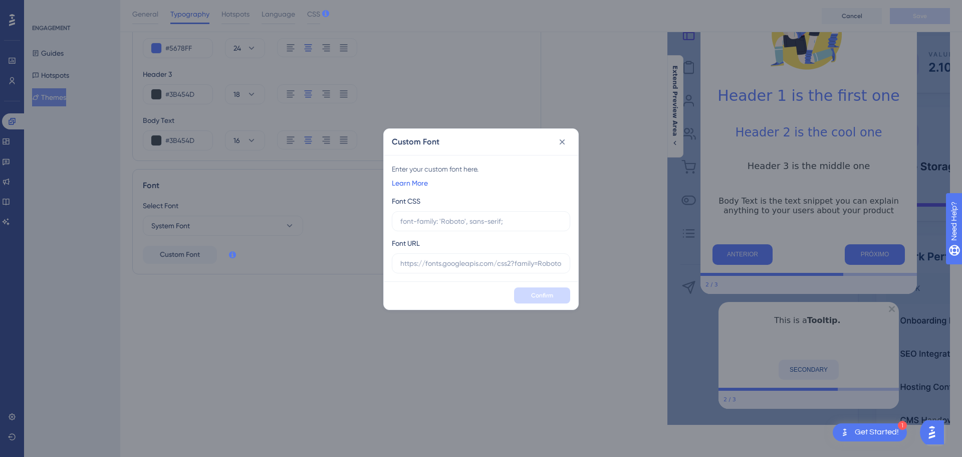
click at [410, 183] on link "Learn More" at bounding box center [410, 183] width 36 height 12
click at [468, 267] on input "text" at bounding box center [480, 263] width 161 height 11
click at [420, 220] on input "text" at bounding box center [480, 220] width 161 height 11
click at [509, 266] on input "text" at bounding box center [480, 263] width 161 height 11
click at [561, 138] on icon at bounding box center [562, 142] width 10 height 10
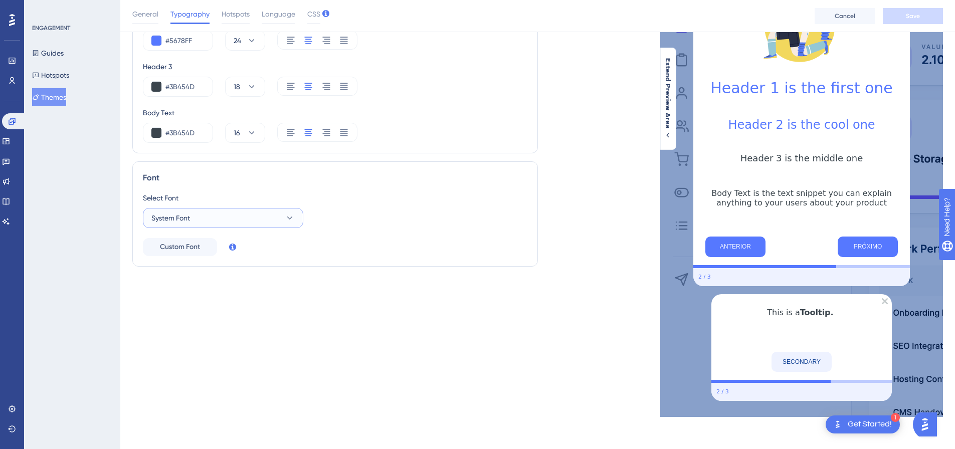
click at [292, 220] on icon at bounding box center [290, 218] width 10 height 10
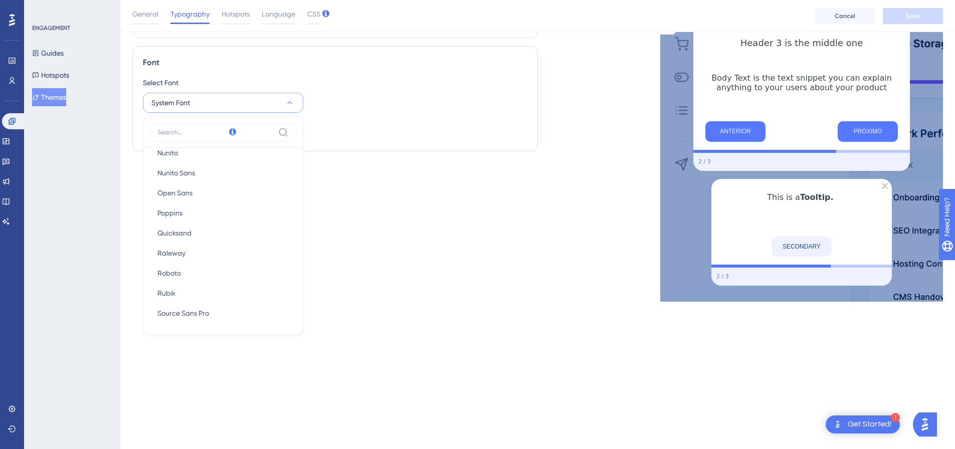
scroll to position [132, 0]
click at [196, 271] on button "Roboto Roboto" at bounding box center [222, 272] width 147 height 20
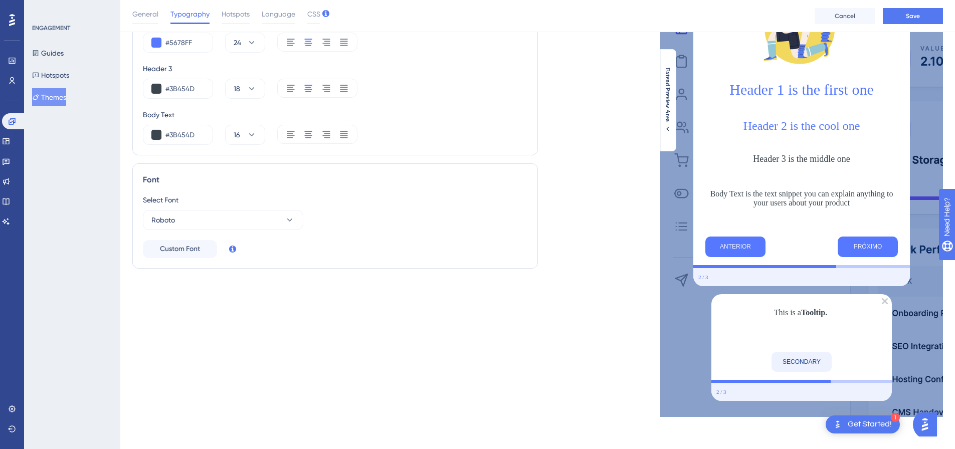
scroll to position [124, 0]
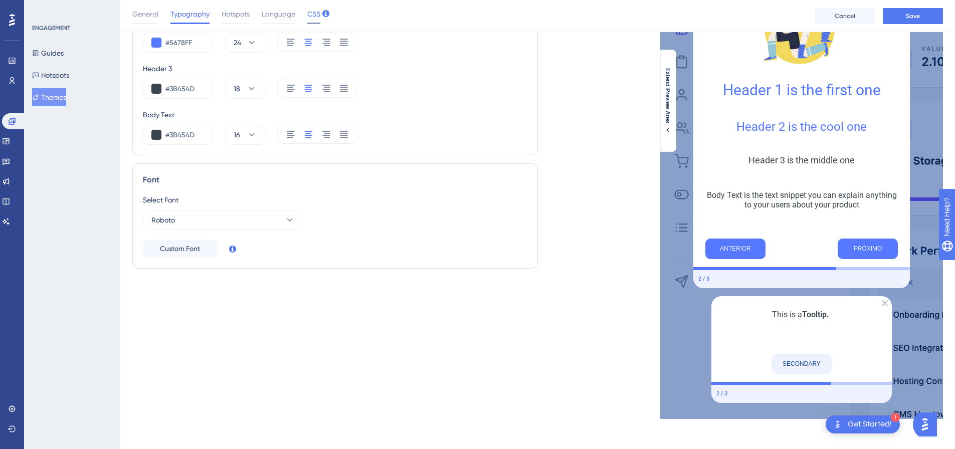
click at [309, 16] on span "CSS" at bounding box center [313, 14] width 13 height 12
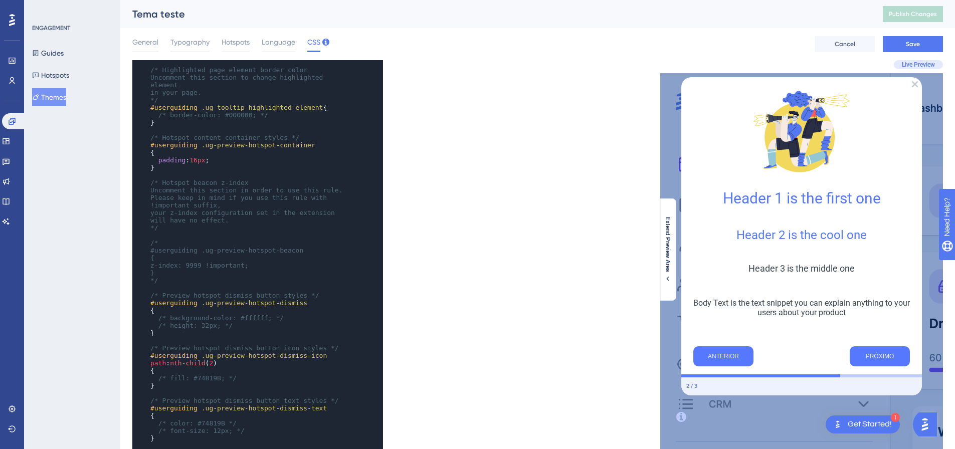
scroll to position [451, 0]
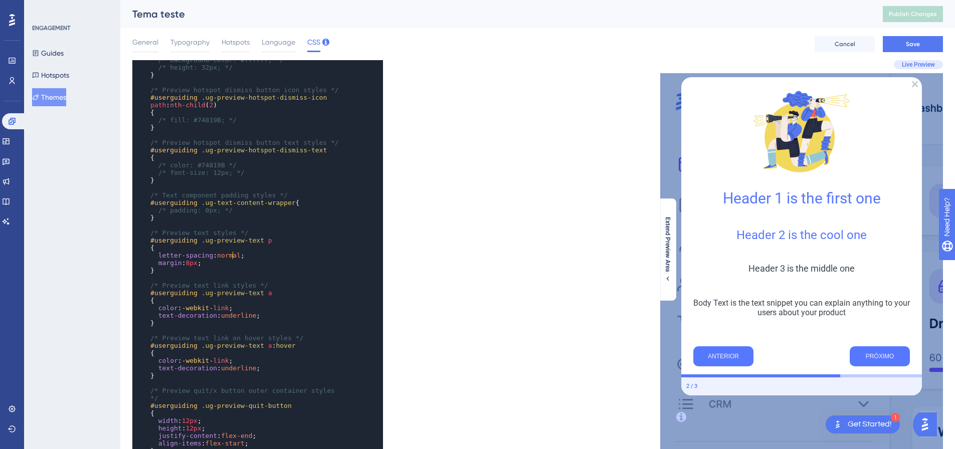
click at [232, 259] on span "normal" at bounding box center [229, 256] width 24 height 8
type textarea "normal"
drag, startPoint x: 214, startPoint y: 256, endPoint x: 235, endPoint y: 256, distance: 20.0
click at [235, 256] on span "normal" at bounding box center [229, 256] width 24 height 8
click at [242, 258] on pre "letter-spacing : 12 ;" at bounding box center [247, 256] width 199 height 8
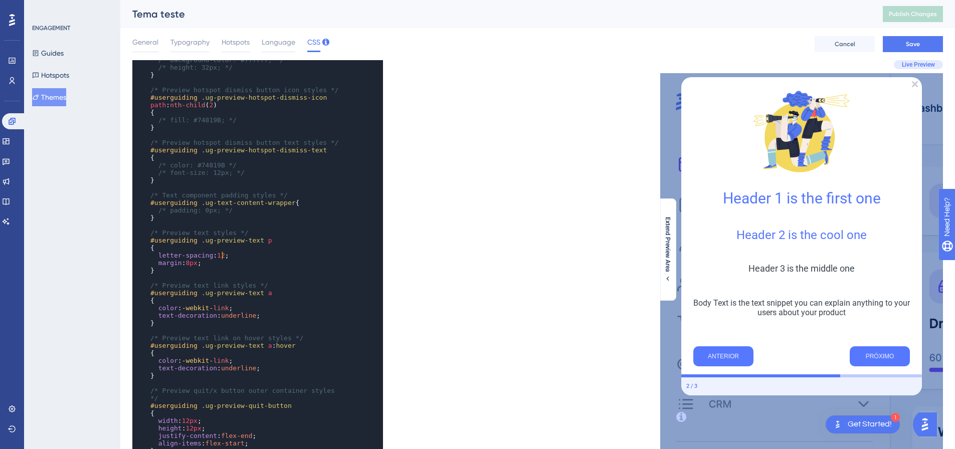
click at [220, 254] on span "12" at bounding box center [221, 256] width 8 height 8
click at [233, 267] on pre "}" at bounding box center [247, 271] width 199 height 8
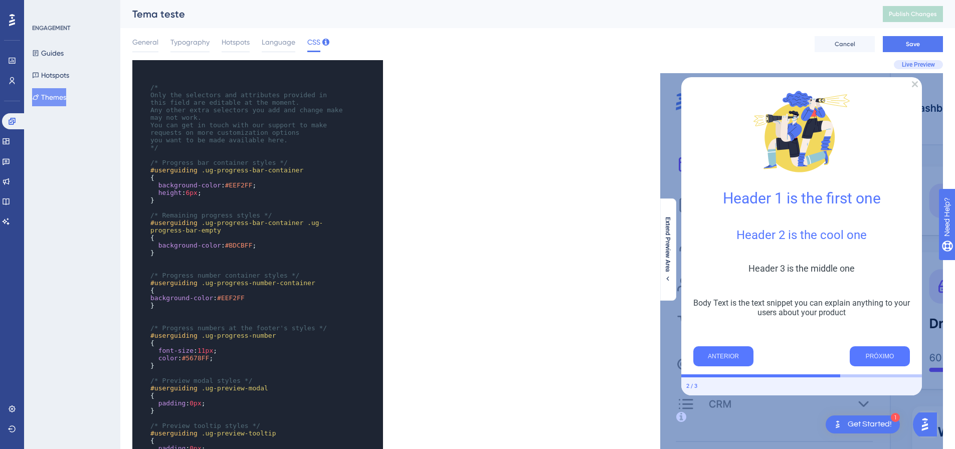
scroll to position [50, 0]
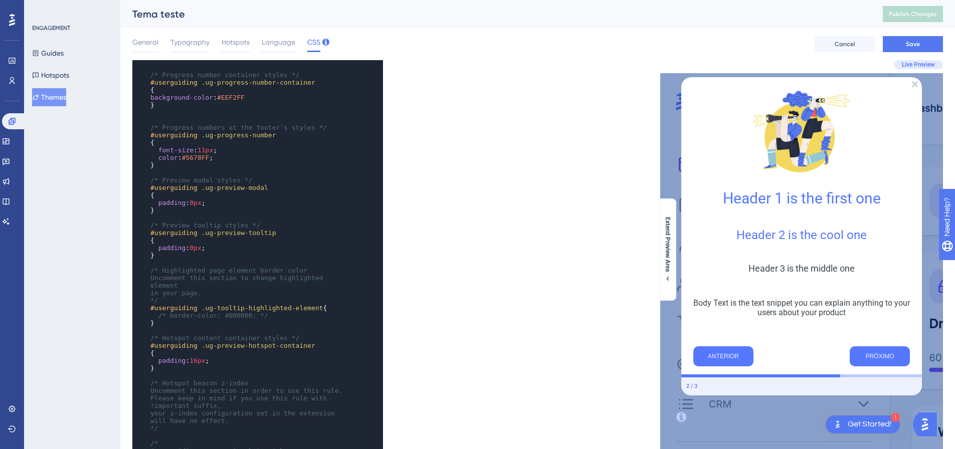
click at [500, 307] on div "x ​ /* Only the selectors and attributes provided in this field are editable at…" at bounding box center [334, 340] width 405 height 561
click at [916, 37] on button "Save" at bounding box center [912, 44] width 60 height 16
click at [923, 14] on button "Publish Changes" at bounding box center [912, 14] width 60 height 16
click at [64, 57] on button "Guides" at bounding box center [48, 53] width 32 height 18
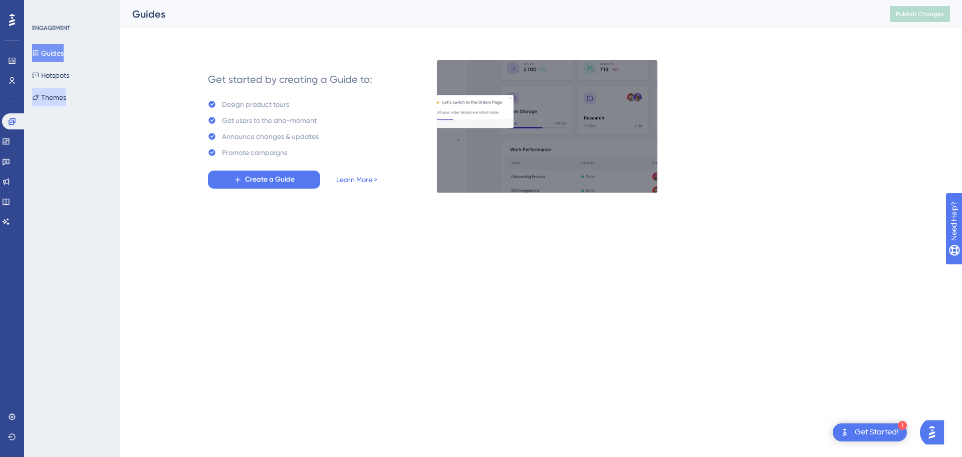
click at [62, 96] on button "Themes" at bounding box center [49, 97] width 34 height 18
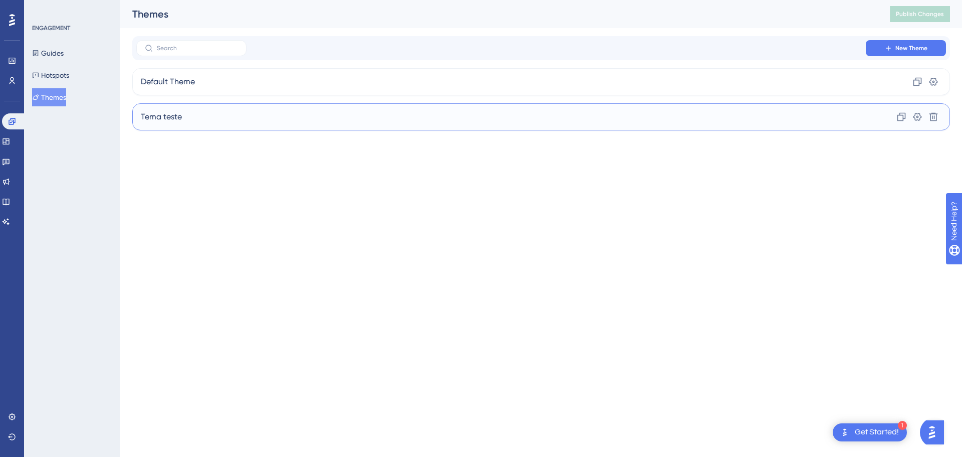
click at [240, 120] on div "Tema teste Clone Settings Delete" at bounding box center [541, 116] width 818 height 27
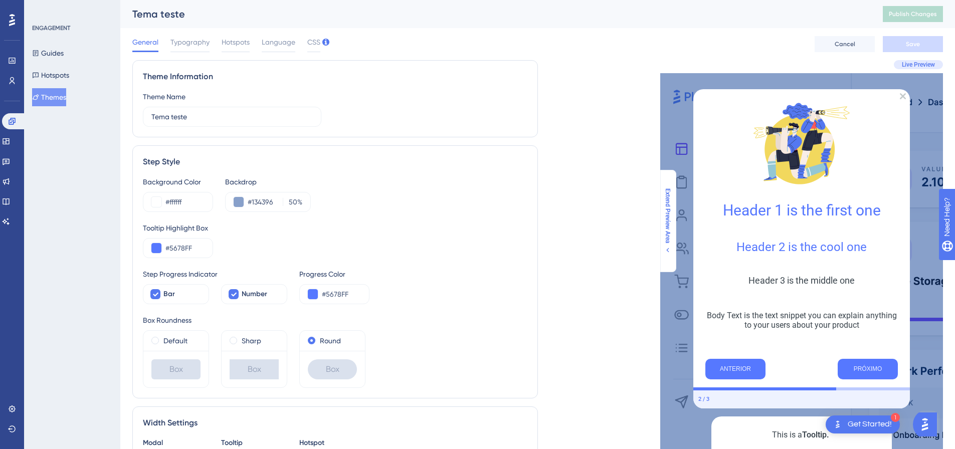
click at [672, 223] on button "Extend Preview Area" at bounding box center [667, 221] width 16 height 66
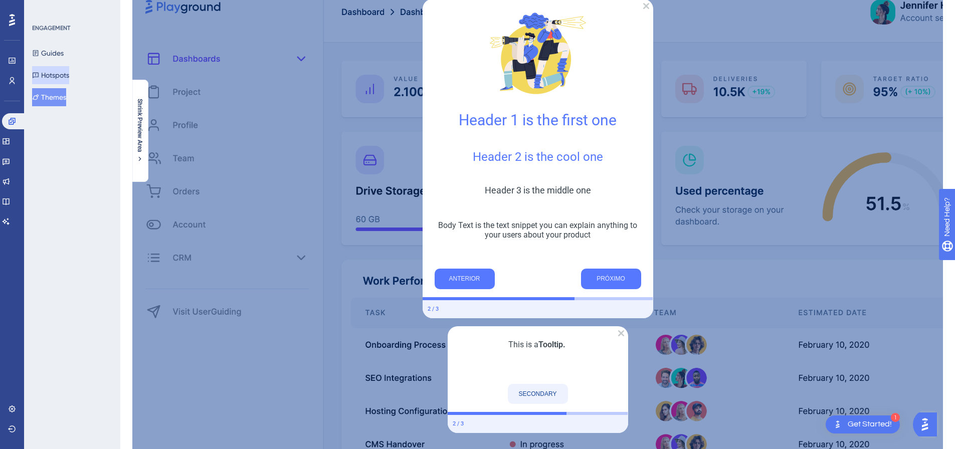
click at [69, 74] on button "Hotspots" at bounding box center [50, 75] width 37 height 18
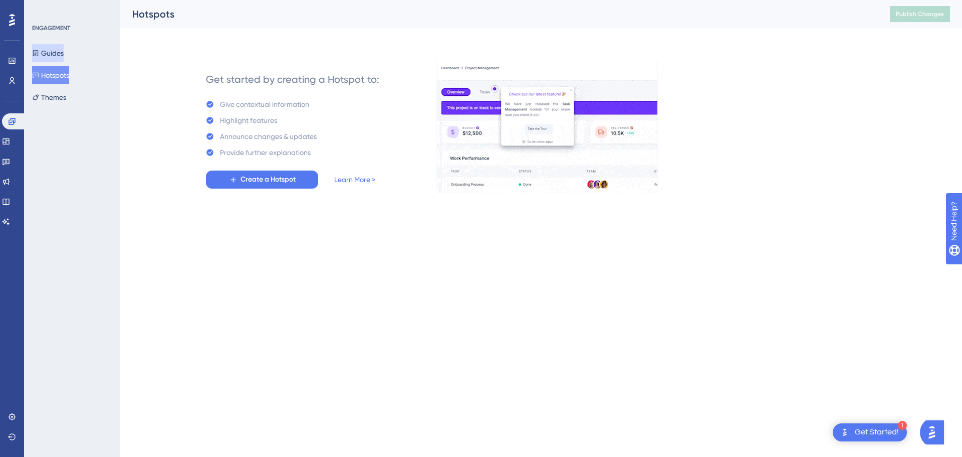
click at [54, 52] on button "Guides" at bounding box center [48, 53] width 32 height 18
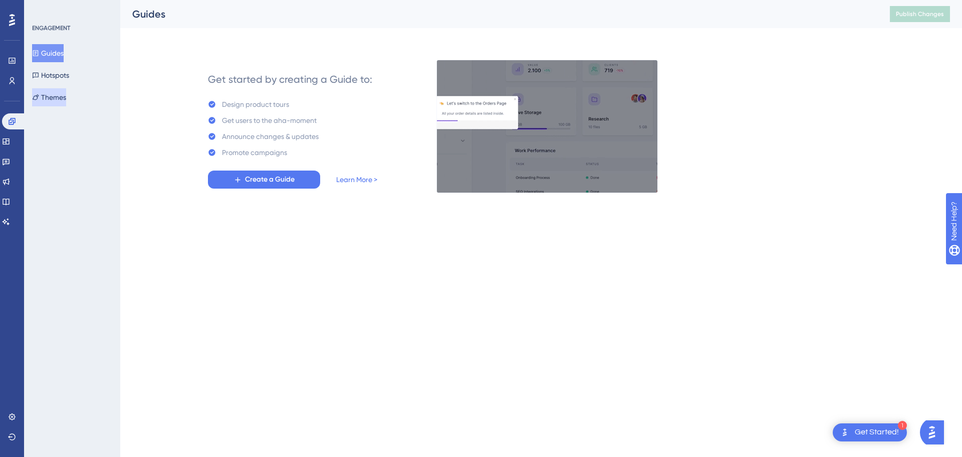
click at [66, 93] on button "Themes" at bounding box center [49, 97] width 34 height 18
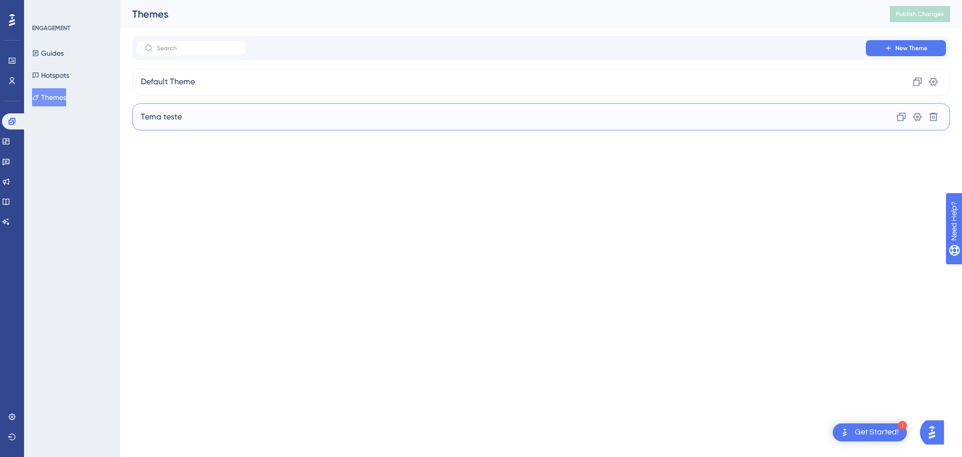
click at [209, 124] on div "Tema teste Clone Settings Delete" at bounding box center [541, 116] width 818 height 27
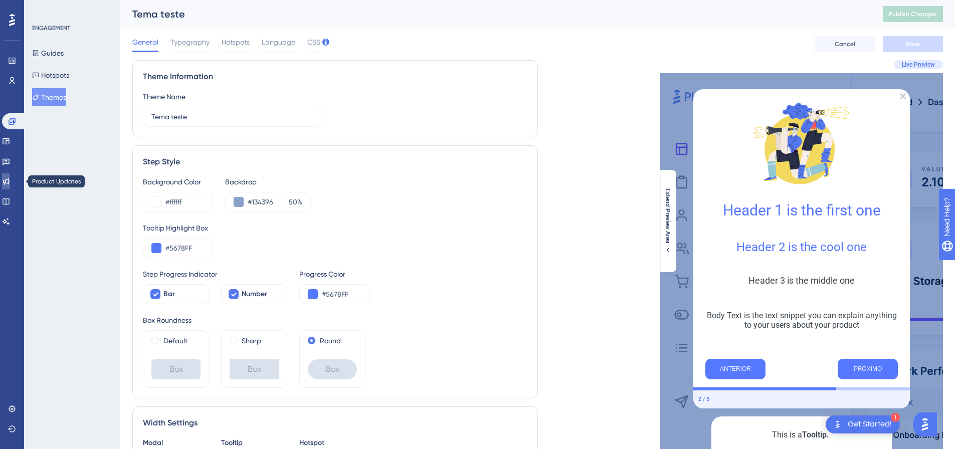
click at [9, 181] on icon at bounding box center [6, 181] width 8 height 8
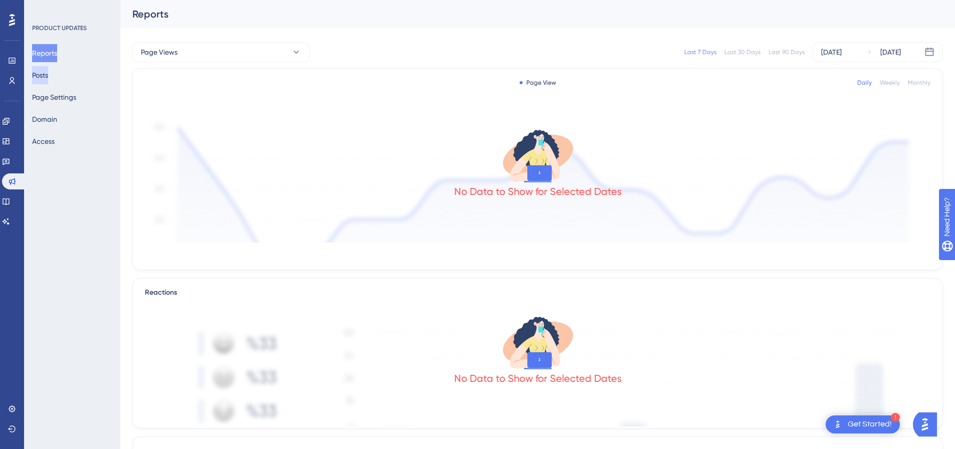
click at [48, 78] on button "Posts" at bounding box center [40, 75] width 16 height 18
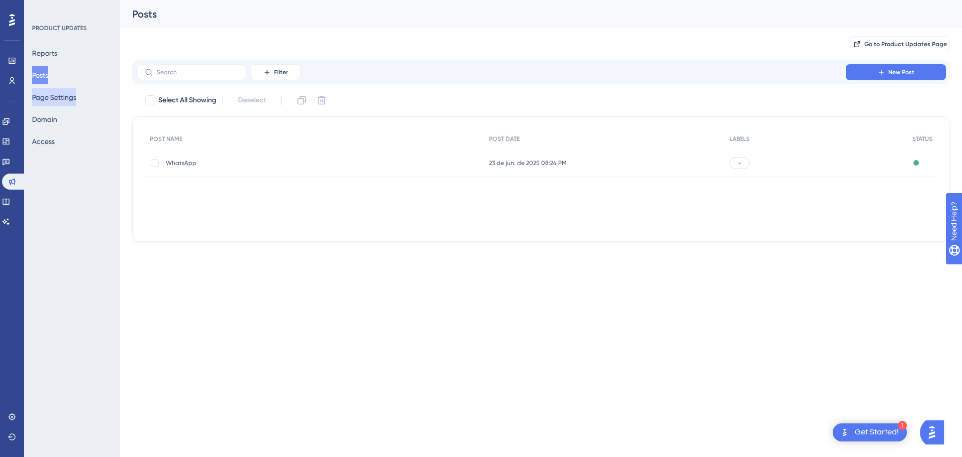
click at [57, 94] on button "Page Settings" at bounding box center [54, 97] width 44 height 18
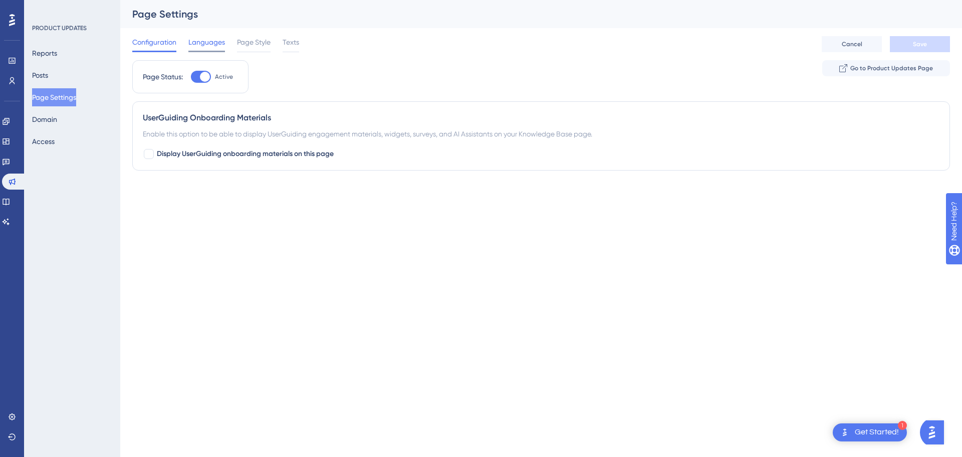
click at [211, 48] on span "Languages" at bounding box center [206, 42] width 37 height 12
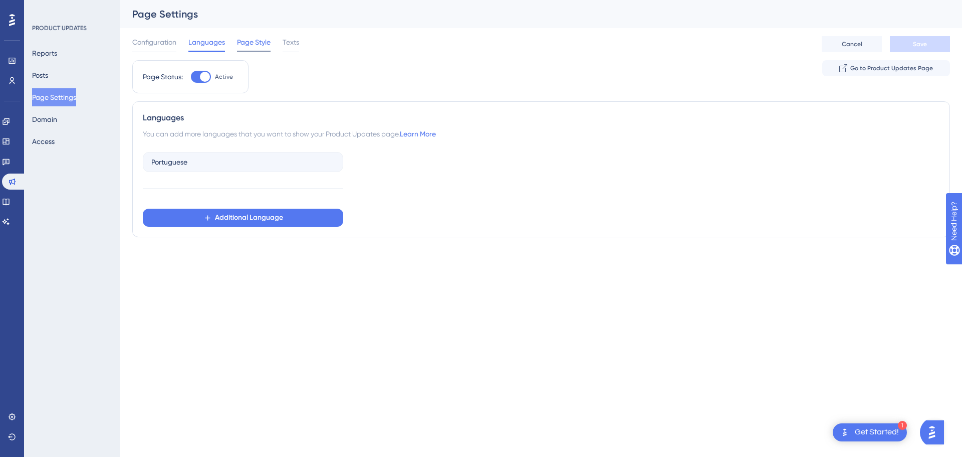
click at [251, 43] on span "Page Style" at bounding box center [254, 42] width 34 height 12
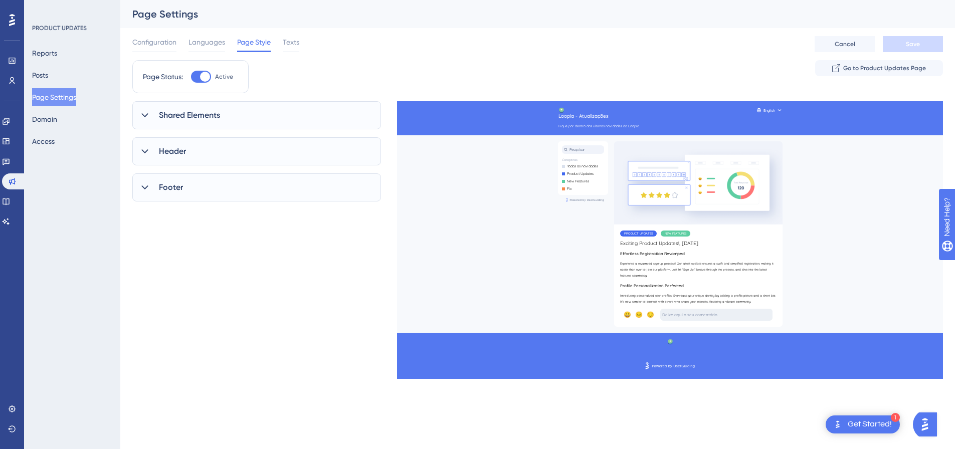
click at [275, 109] on div "Shared Elements" at bounding box center [256, 115] width 249 height 28
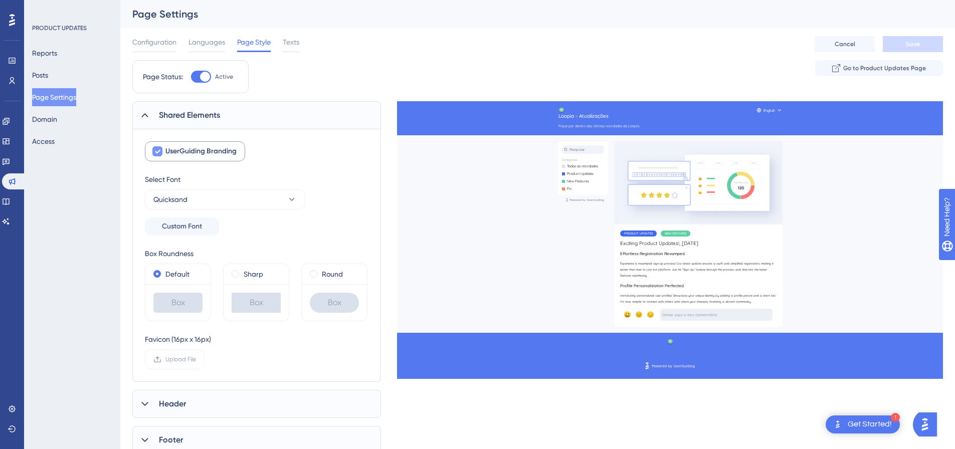
click at [160, 152] on icon at bounding box center [157, 151] width 6 height 8
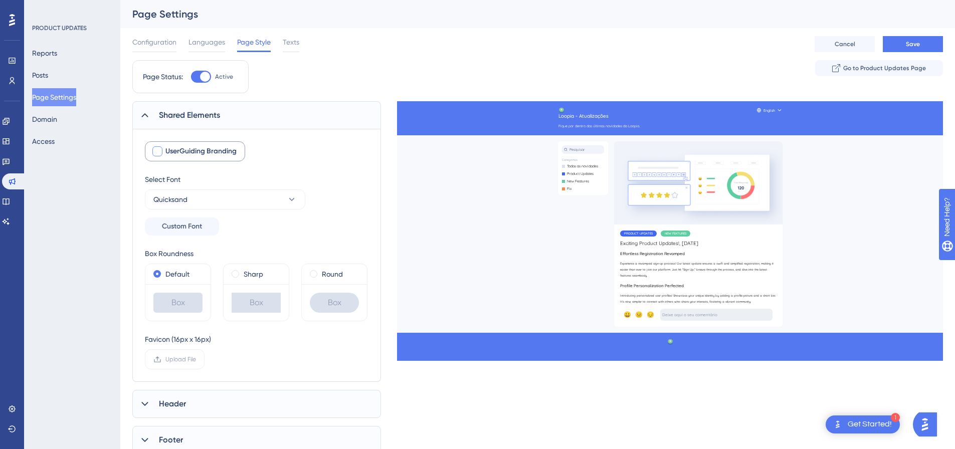
click at [160, 152] on div at bounding box center [157, 151] width 10 height 10
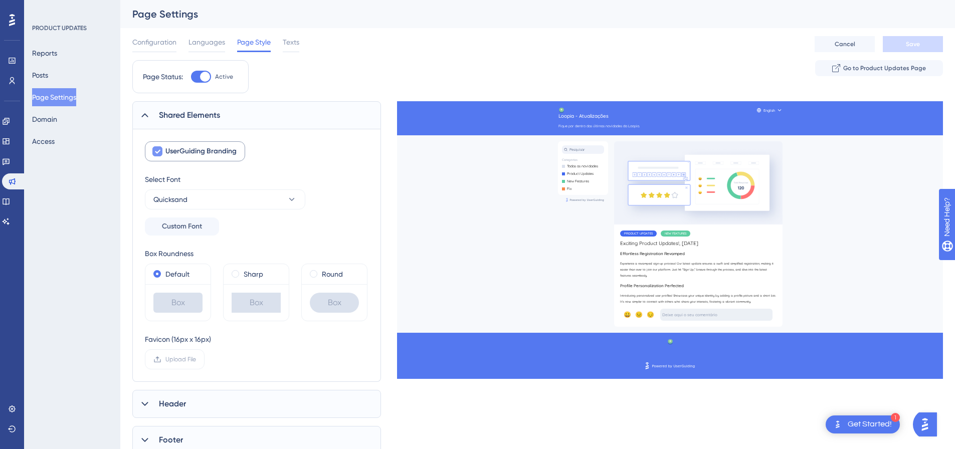
click at [160, 152] on icon at bounding box center [157, 151] width 6 height 8
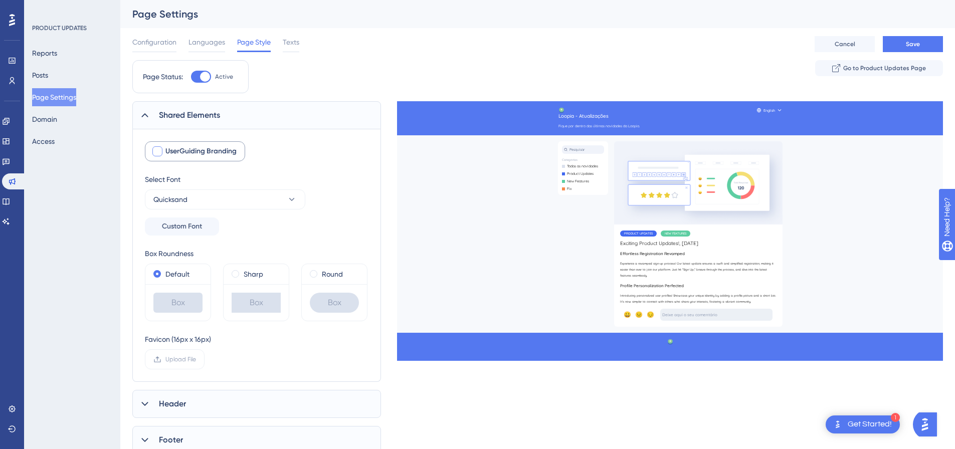
click at [160, 152] on div at bounding box center [157, 151] width 10 height 10
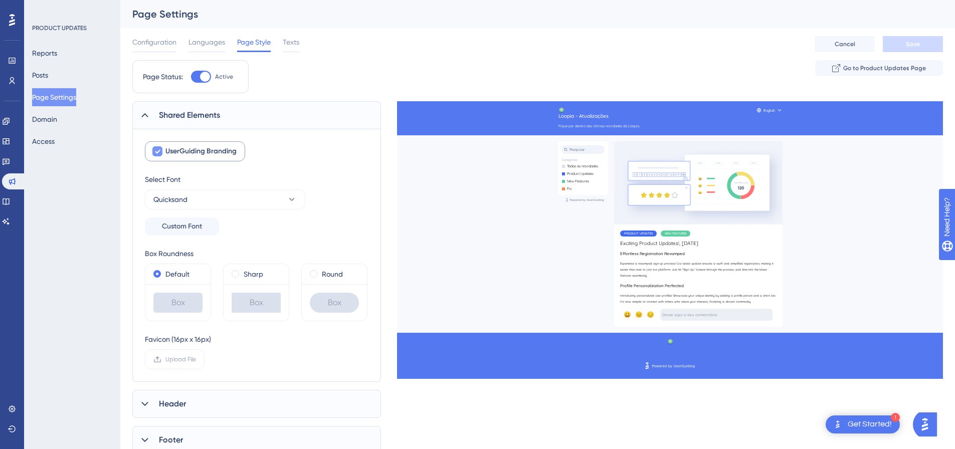
click at [160, 152] on icon at bounding box center [157, 151] width 6 height 8
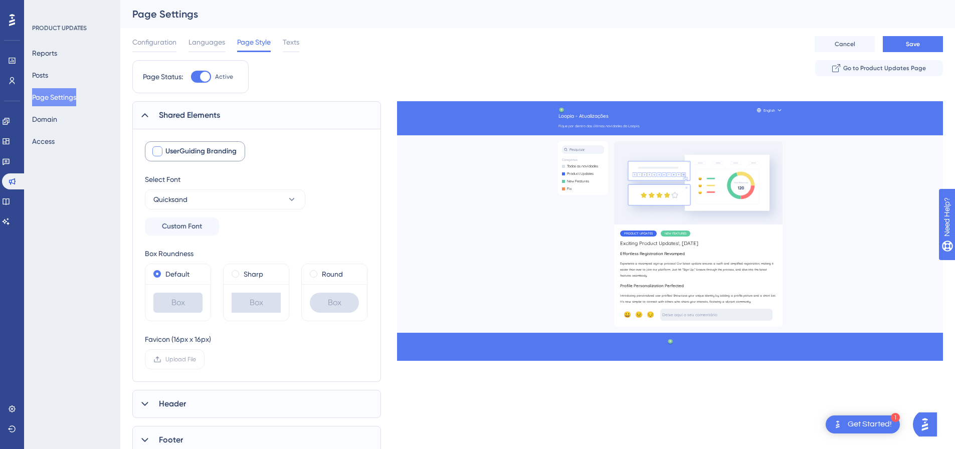
click at [160, 152] on div at bounding box center [157, 151] width 10 height 10
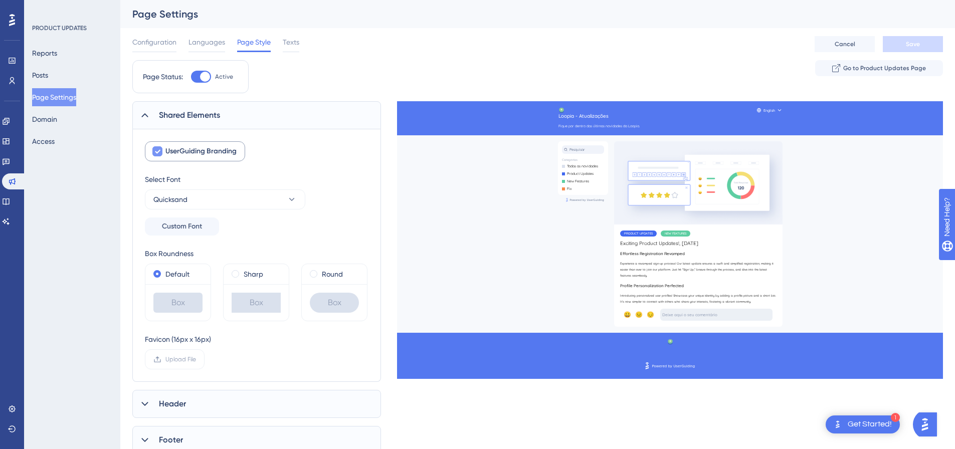
click at [160, 152] on icon at bounding box center [157, 151] width 6 height 8
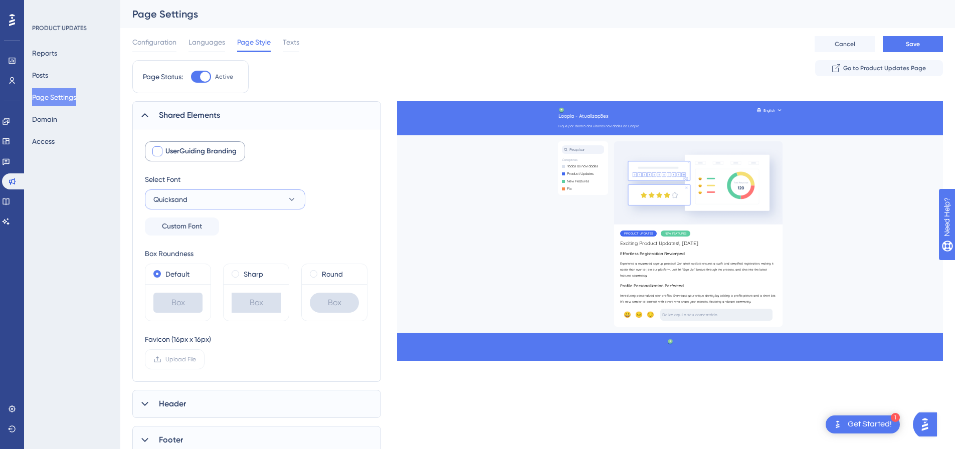
click at [290, 200] on icon at bounding box center [292, 199] width 10 height 10
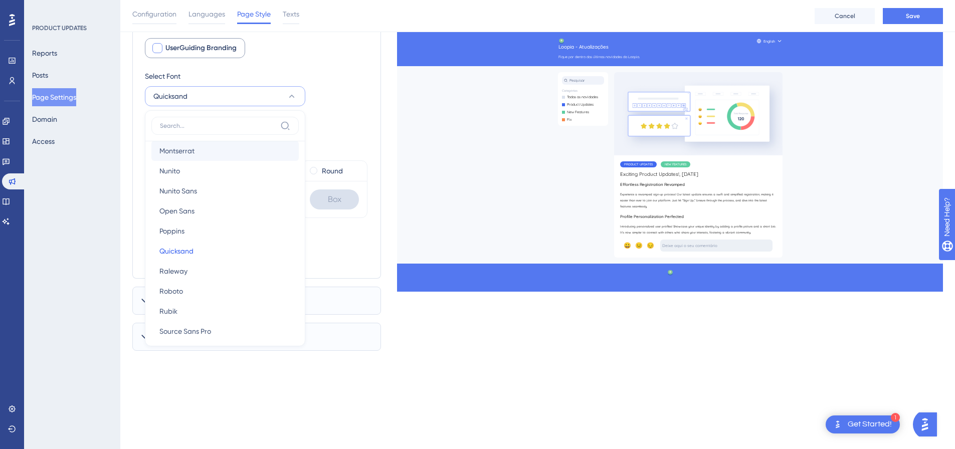
scroll to position [114, 0]
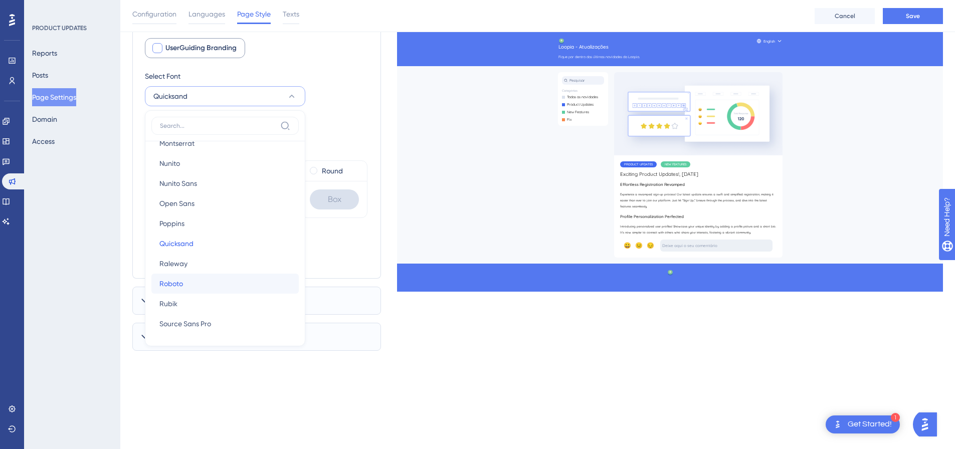
click at [221, 281] on button "Roboto Roboto" at bounding box center [224, 284] width 147 height 20
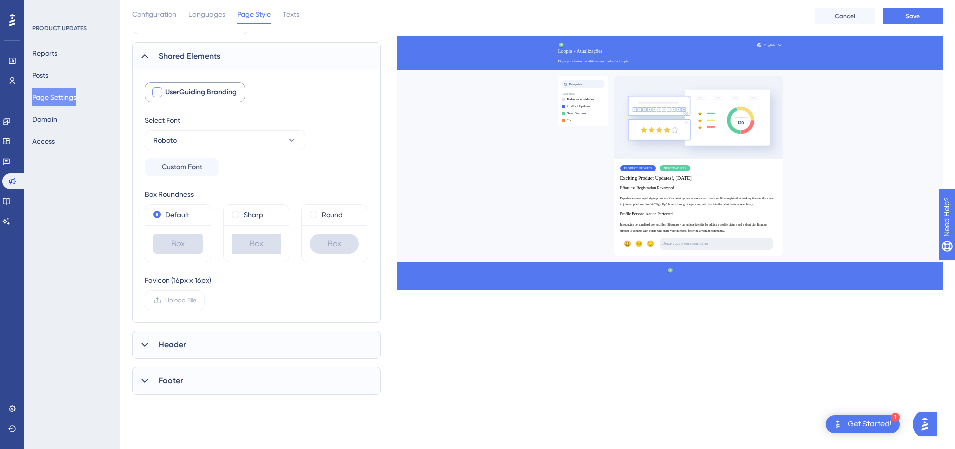
scroll to position [51, 0]
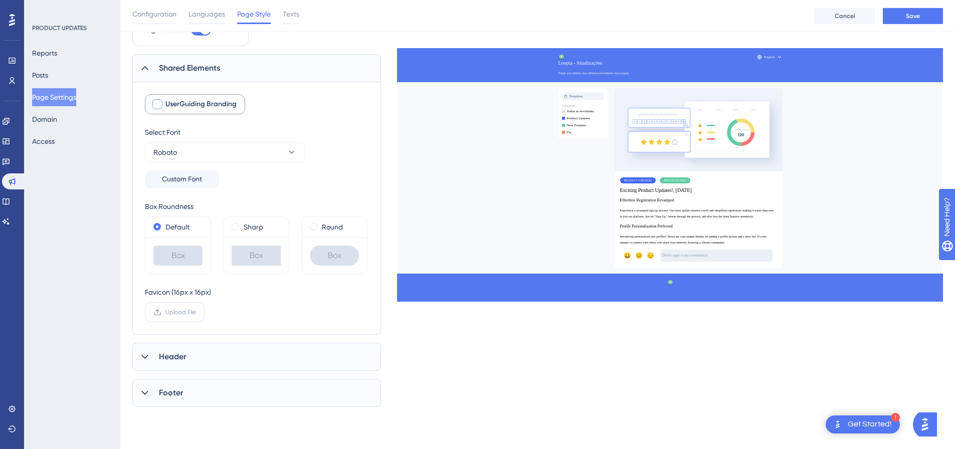
click at [191, 315] on span "Upload File" at bounding box center [180, 312] width 31 height 8
click at [196, 312] on input "Upload File" at bounding box center [196, 312] width 0 height 0
click at [329, 318] on div "Ícone redes sociais.png Delete" at bounding box center [263, 316] width 145 height 26
click at [319, 314] on icon at bounding box center [320, 316] width 10 height 10
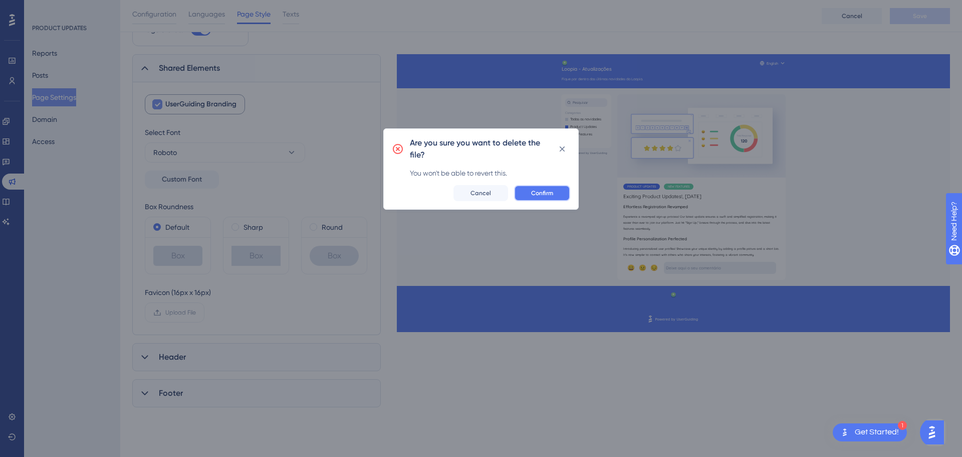
click at [541, 189] on span "Confirm" at bounding box center [542, 193] width 22 height 8
checkbox input "false"
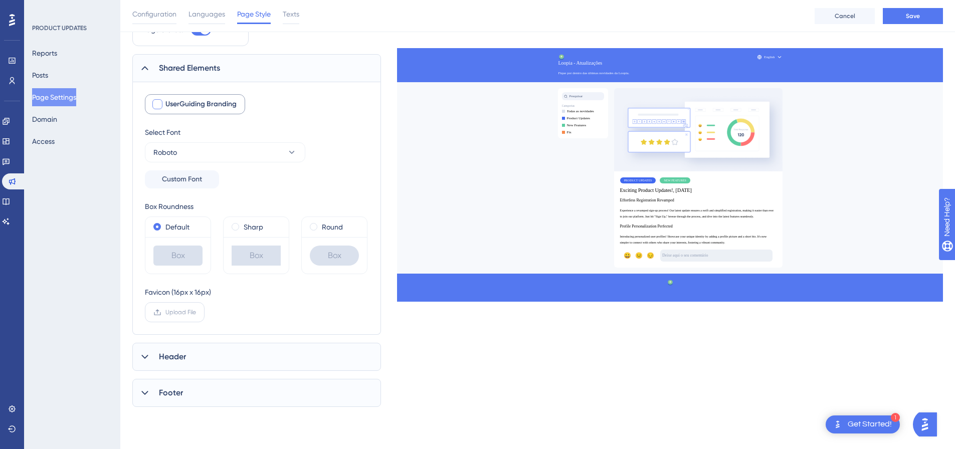
click at [187, 314] on span "Upload File" at bounding box center [180, 312] width 31 height 8
click at [196, 312] on input "Upload File" at bounding box center [196, 312] width 0 height 0
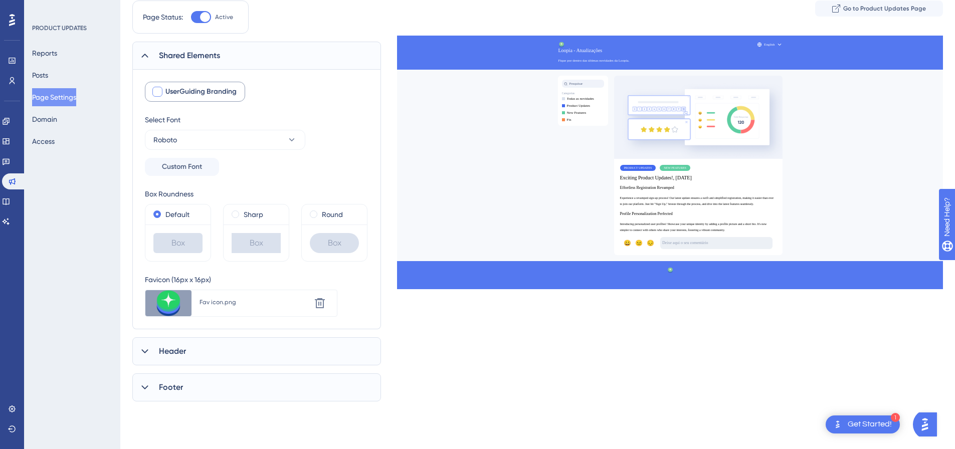
scroll to position [100, 0]
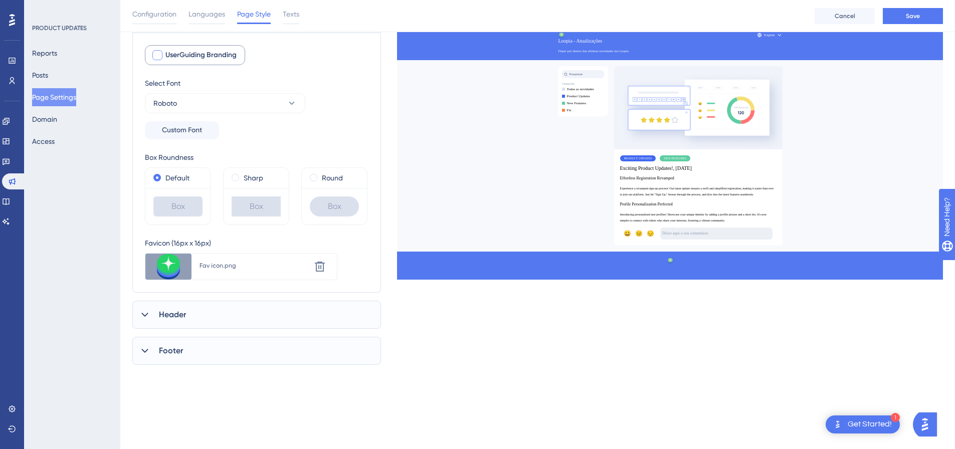
click at [236, 314] on div "Header" at bounding box center [256, 315] width 249 height 28
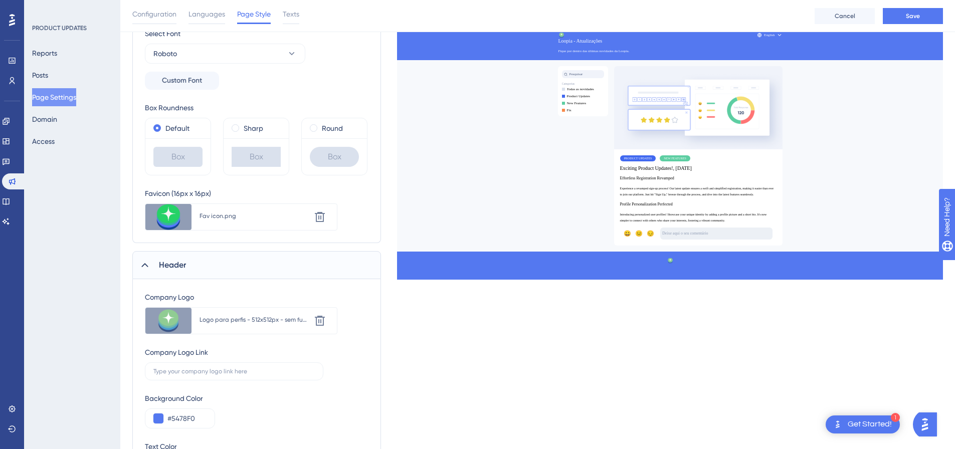
scroll to position [150, 0]
click at [320, 320] on icon at bounding box center [320, 320] width 10 height 10
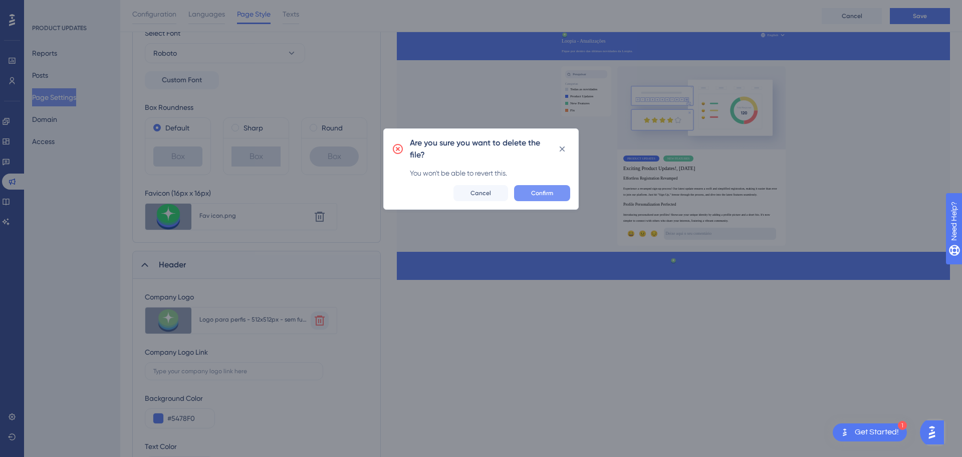
click at [538, 196] on span "Confirm" at bounding box center [542, 193] width 22 height 8
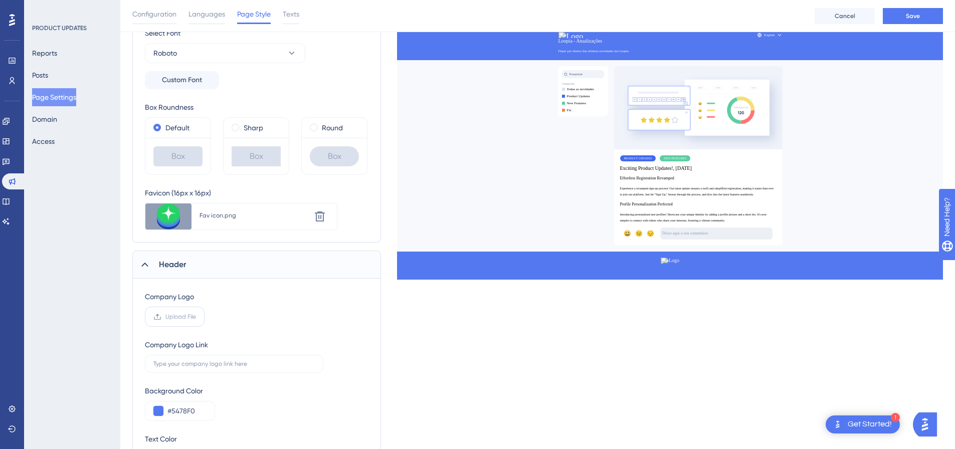
click at [191, 318] on span "Upload File" at bounding box center [180, 317] width 31 height 8
click at [196, 317] on input "Upload File" at bounding box center [196, 317] width 0 height 0
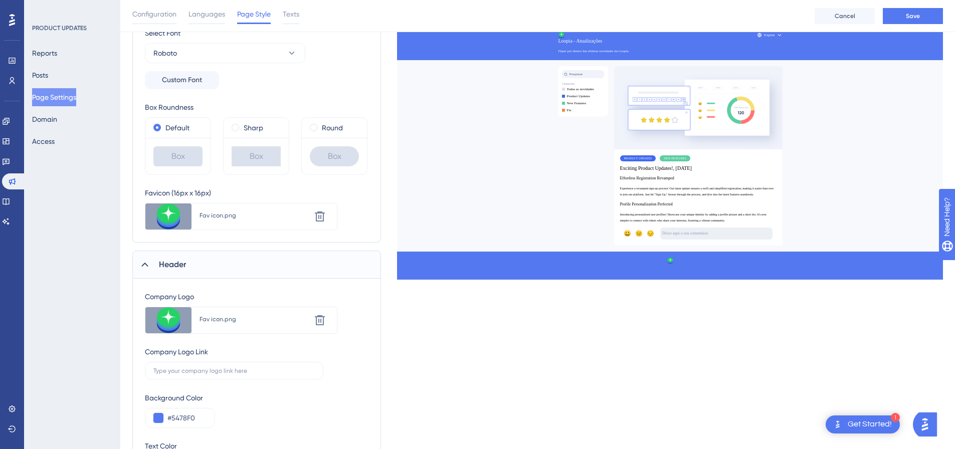
scroll to position [200, 0]
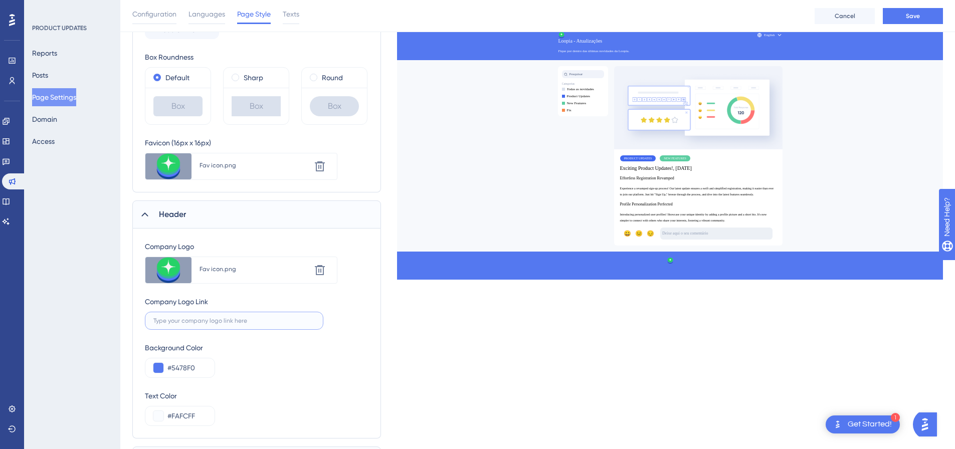
click at [256, 322] on input "text" at bounding box center [233, 320] width 161 height 7
paste input "https://loopia.com.br/"
type input "https://loopia.com.br/"
click at [182, 370] on input "#5478F0" at bounding box center [186, 368] width 39 height 12
drag, startPoint x: 194, startPoint y: 366, endPoint x: 170, endPoint y: 370, distance: 24.9
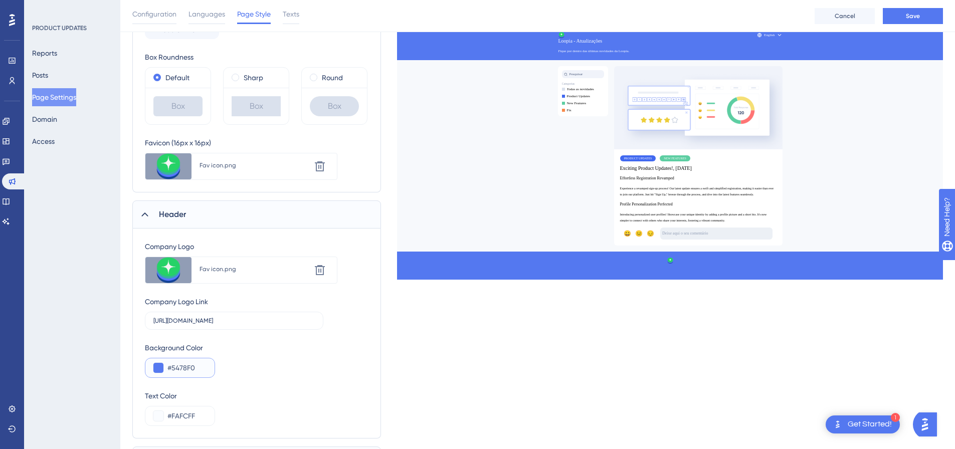
click at [170, 370] on input "#5478F0" at bounding box center [186, 368] width 39 height 12
paste input "678FF"
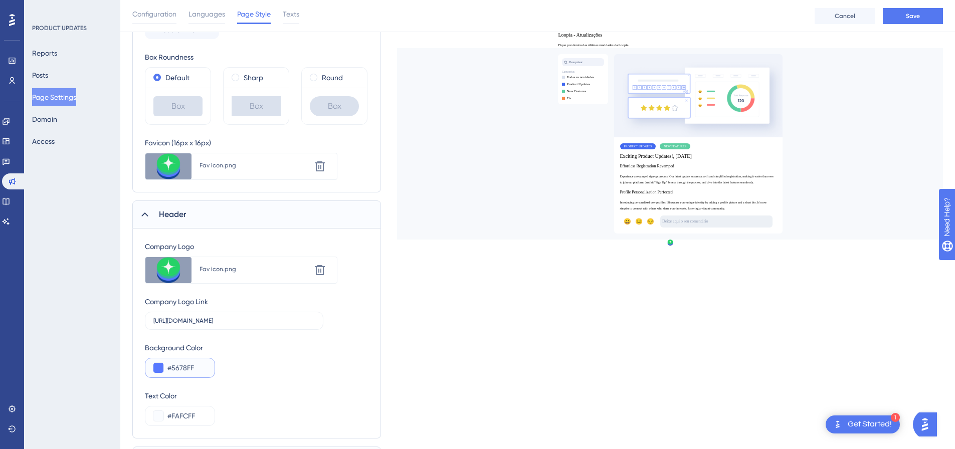
type input "#5678FF"
drag, startPoint x: 202, startPoint y: 414, endPoint x: 169, endPoint y: 416, distance: 32.6
click at [169, 416] on input "#FAFCFF" at bounding box center [186, 416] width 39 height 12
paste input "EEF2"
type input "#EEF2FF"
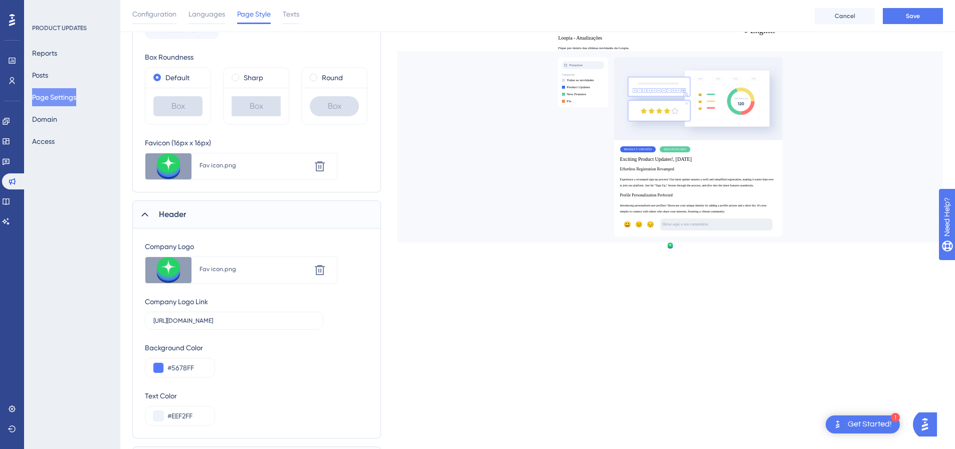
click at [229, 408] on div "Text Color #EEF2FF" at bounding box center [256, 408] width 223 height 36
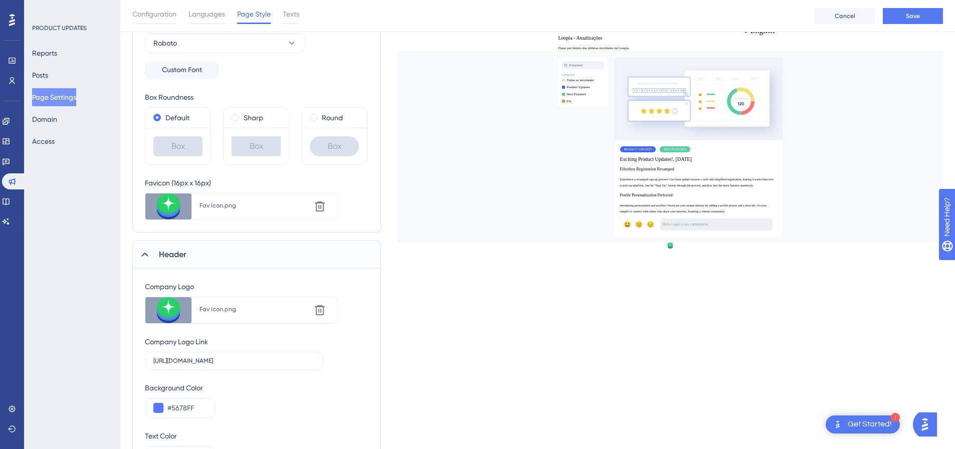
scroll to position [150, 0]
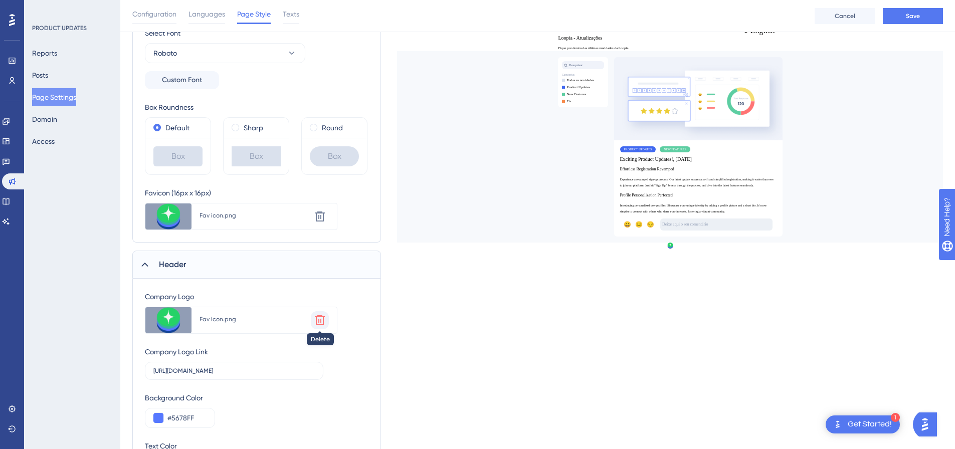
click at [313, 319] on button at bounding box center [320, 320] width 18 height 18
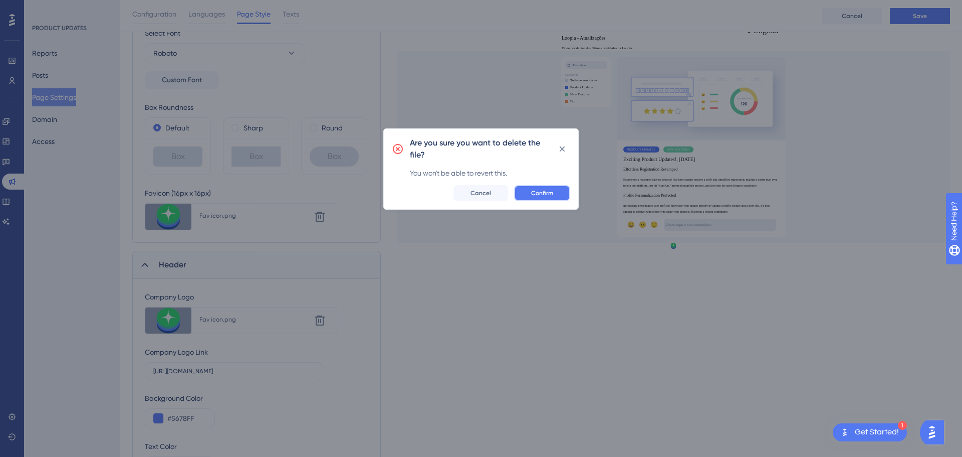
click at [530, 192] on button "Confirm" at bounding box center [542, 193] width 56 height 16
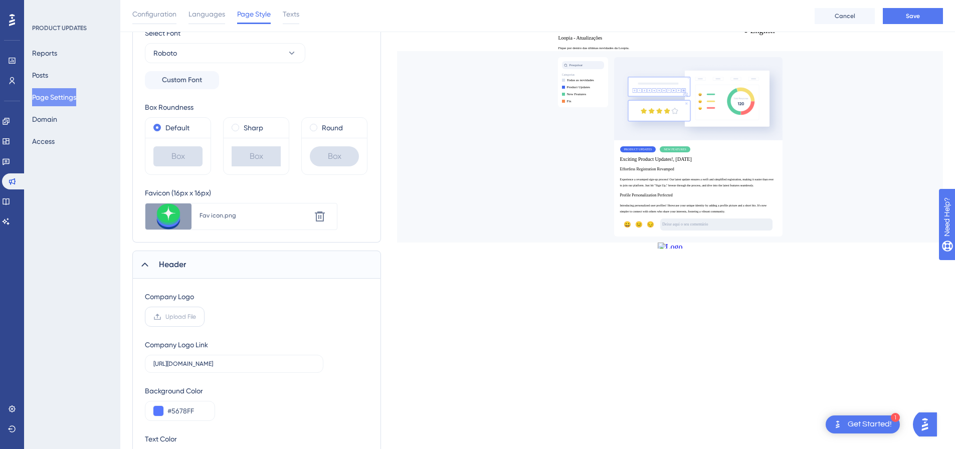
click at [181, 312] on label "Upload File" at bounding box center [175, 317] width 60 height 20
click at [196, 317] on input "Upload File" at bounding box center [196, 317] width 0 height 0
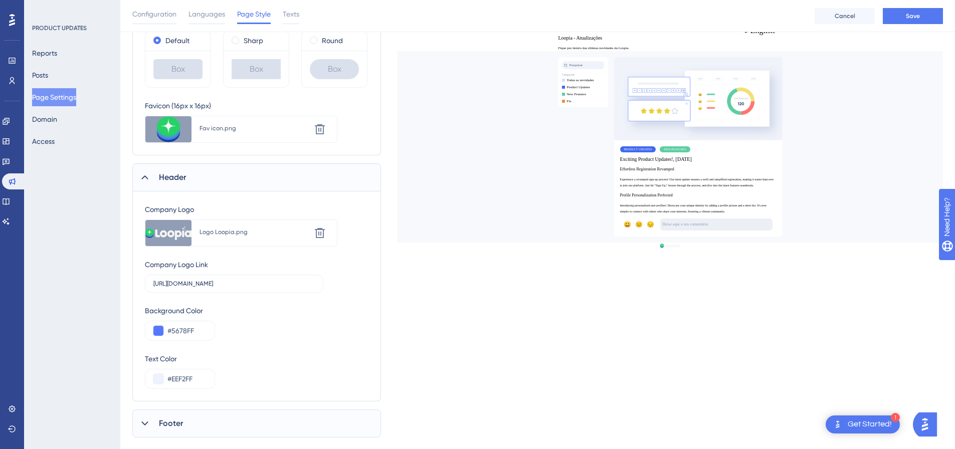
scroll to position [258, 0]
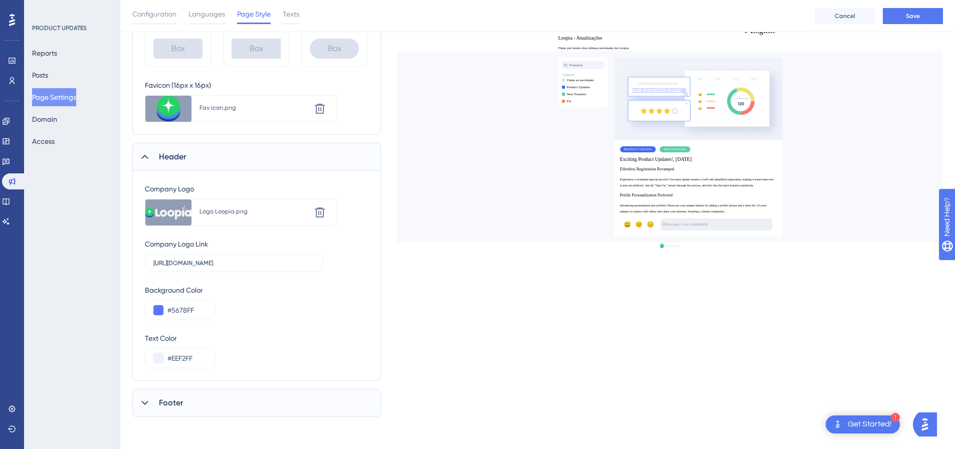
click at [226, 401] on div "Footer" at bounding box center [256, 403] width 249 height 28
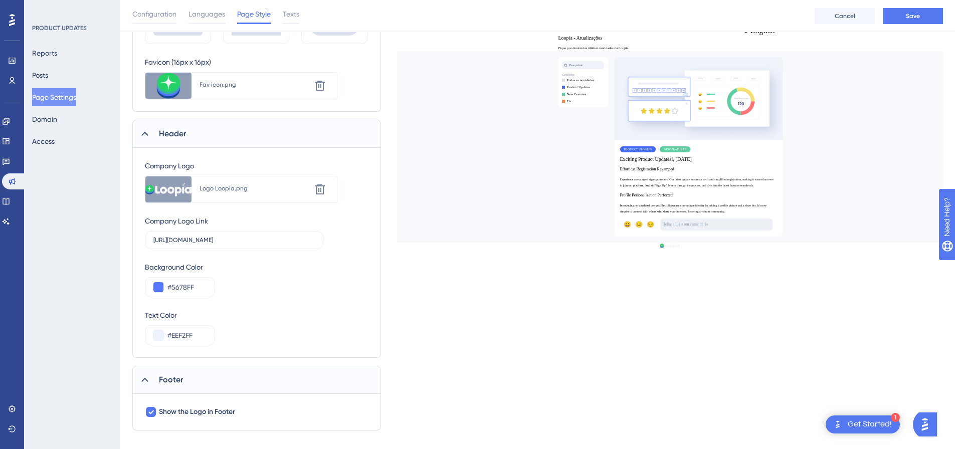
scroll to position [295, 0]
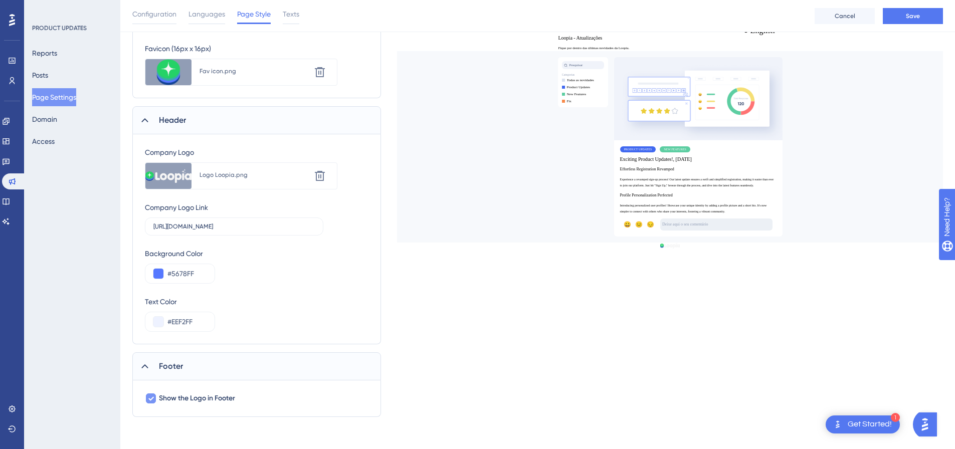
click at [150, 397] on icon at bounding box center [151, 398] width 6 height 8
click at [150, 397] on div at bounding box center [151, 398] width 10 height 10
checkbox input "true"
click at [294, 11] on span "Texts" at bounding box center [291, 14] width 17 height 12
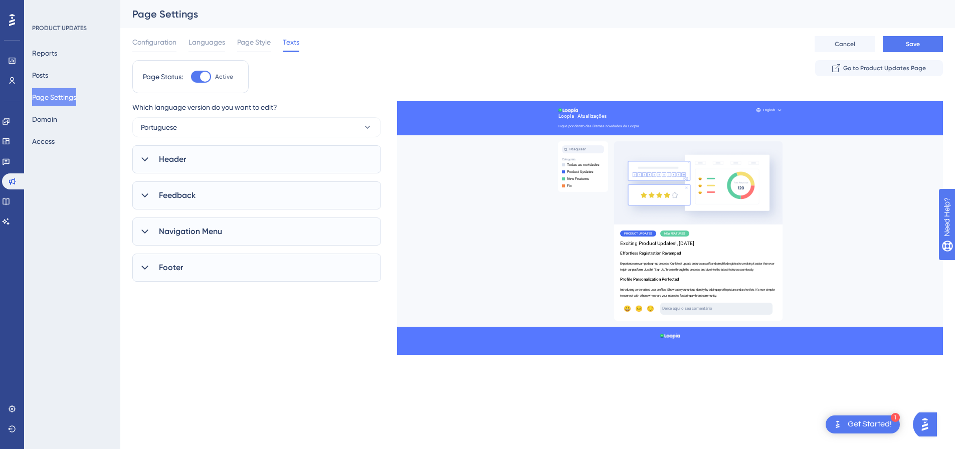
click at [328, 154] on div "Header" at bounding box center [256, 159] width 249 height 28
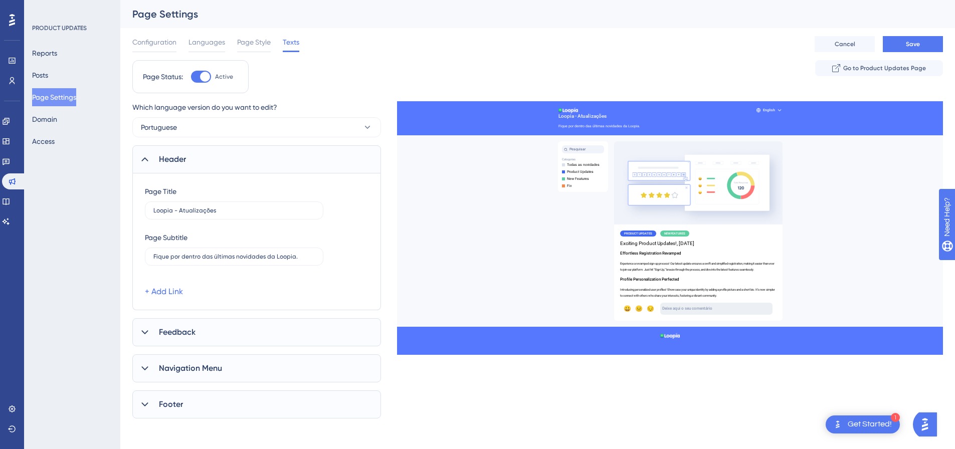
click at [220, 326] on div "Feedback" at bounding box center [256, 332] width 249 height 28
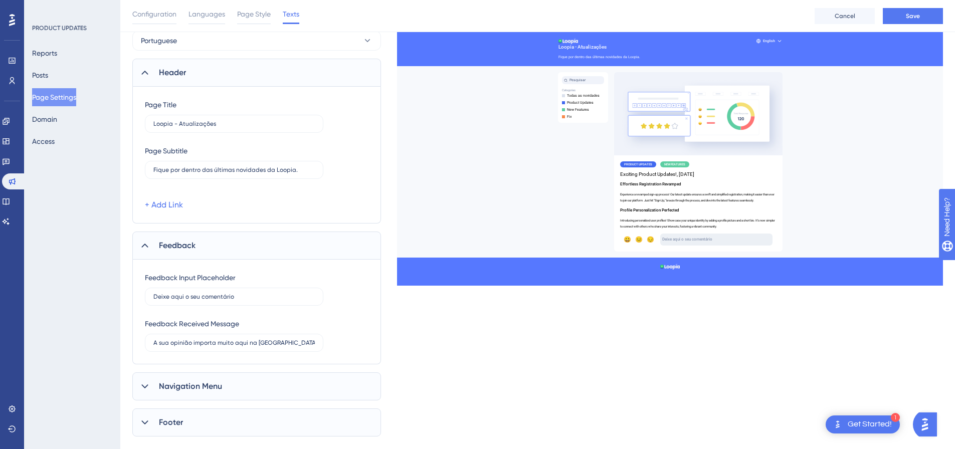
scroll to position [100, 0]
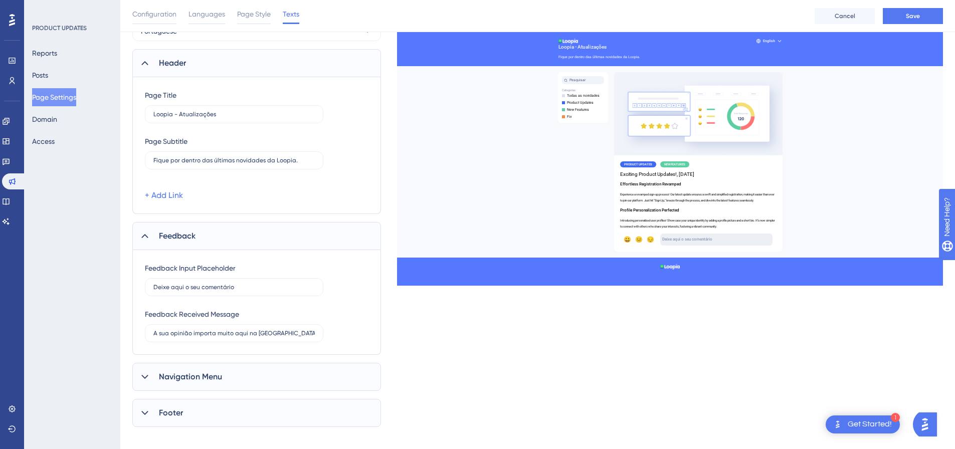
click at [240, 379] on div "Navigation Menu" at bounding box center [256, 377] width 249 height 28
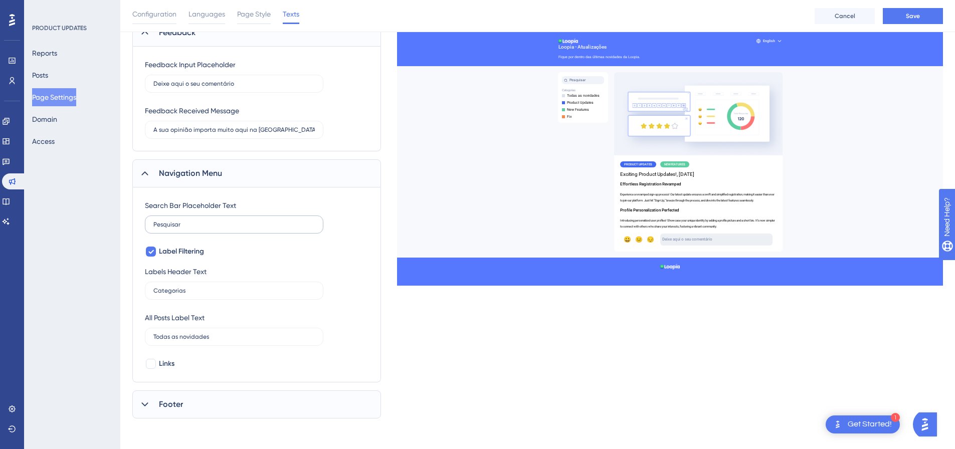
scroll to position [305, 0]
click at [186, 397] on div "Footer" at bounding box center [256, 403] width 249 height 28
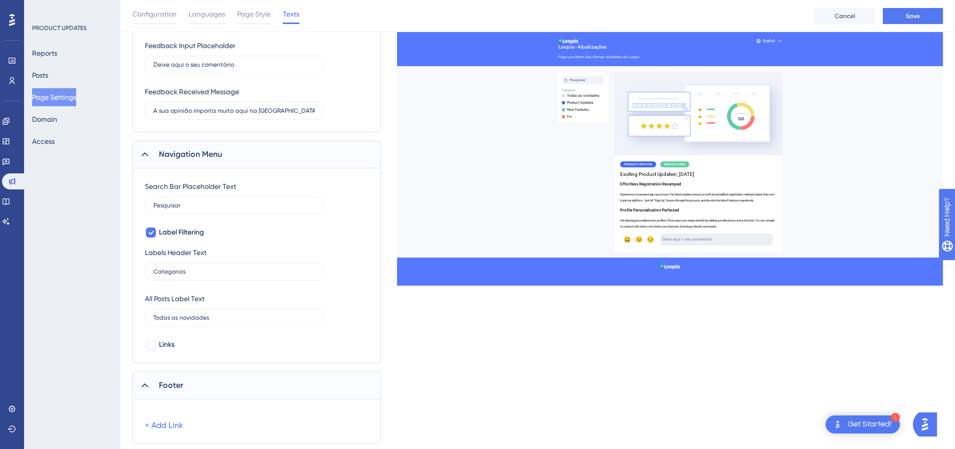
scroll to position [350, 0]
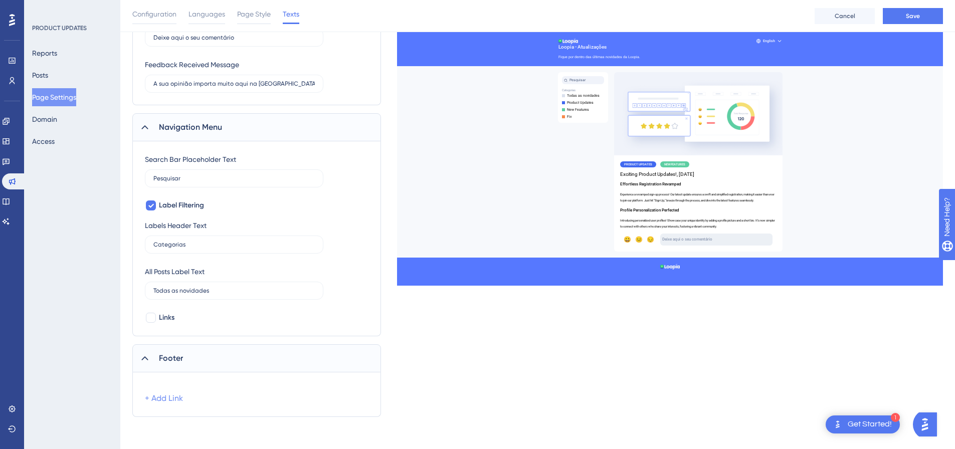
click at [179, 398] on link "+ Add Link" at bounding box center [164, 398] width 38 height 12
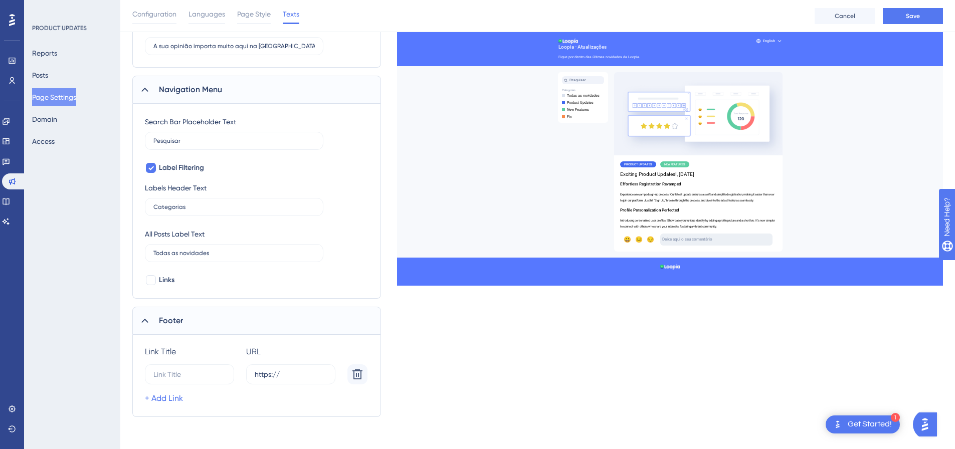
click at [148, 320] on icon at bounding box center [145, 321] width 10 height 10
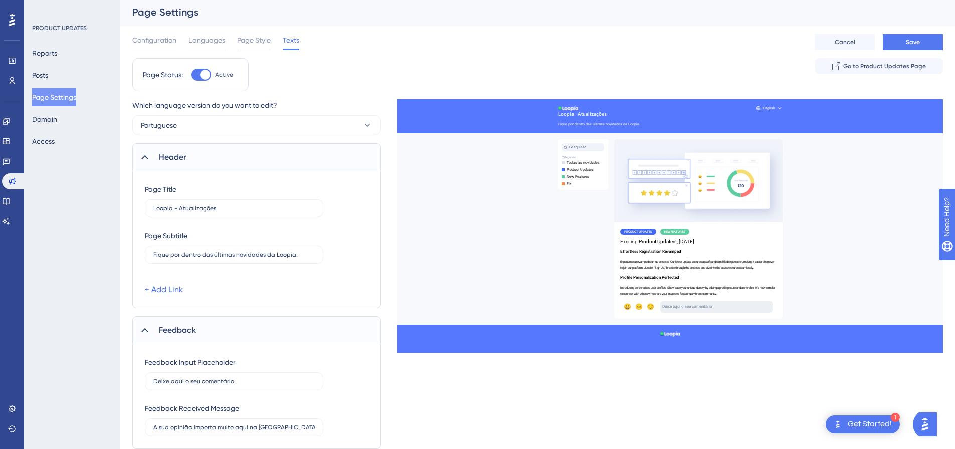
scroll to position [0, 0]
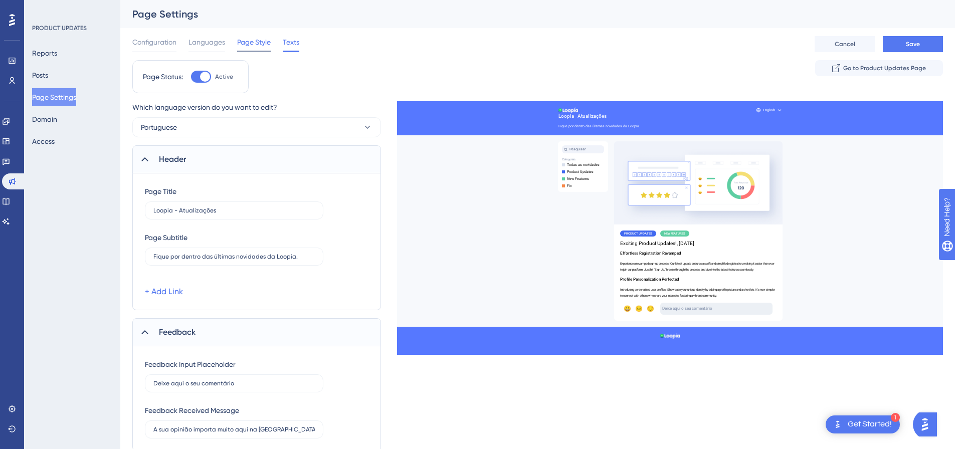
click at [260, 43] on span "Page Style" at bounding box center [254, 42] width 34 height 12
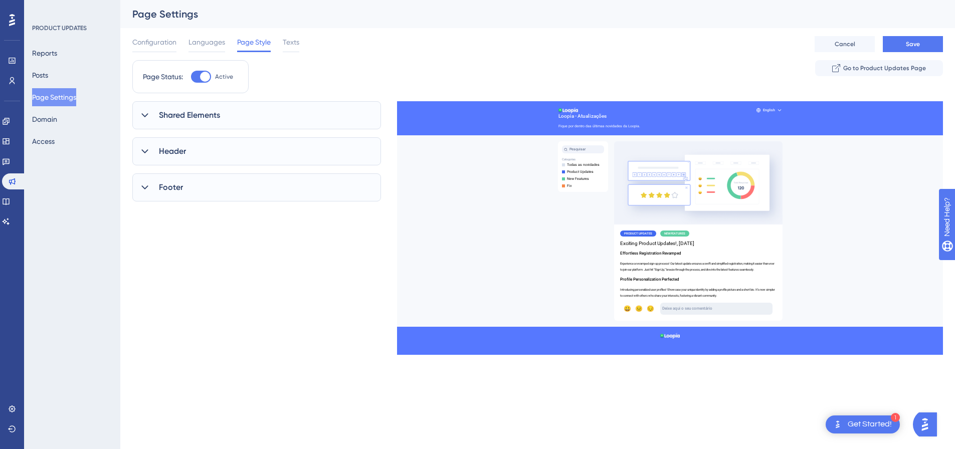
click at [218, 113] on span "Shared Elements" at bounding box center [189, 115] width 61 height 12
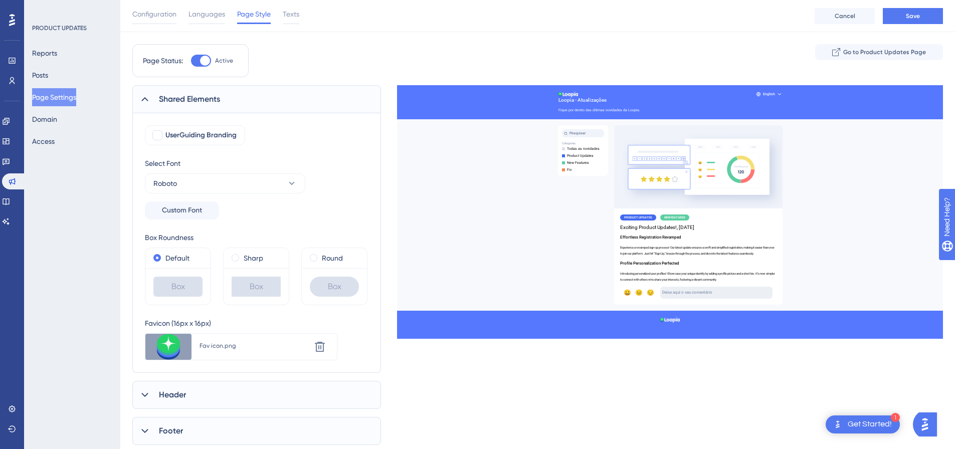
scroll to position [1, 0]
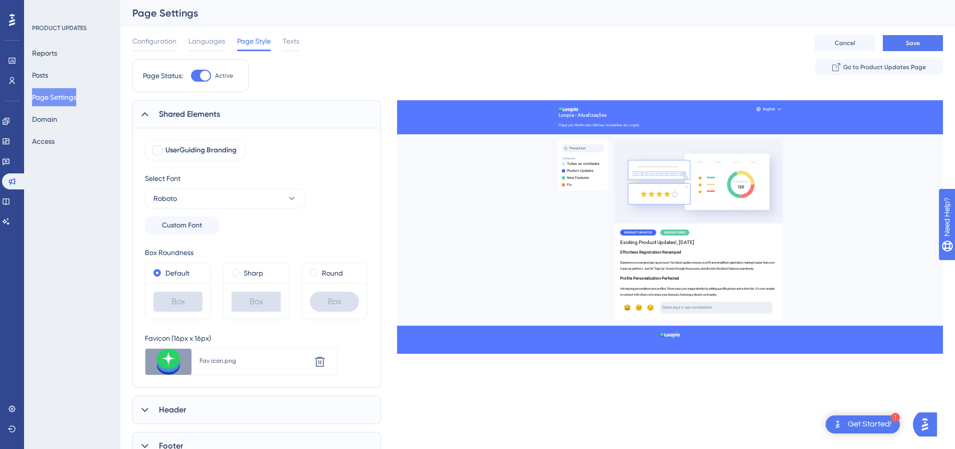
click at [201, 407] on div "Header" at bounding box center [256, 410] width 249 height 28
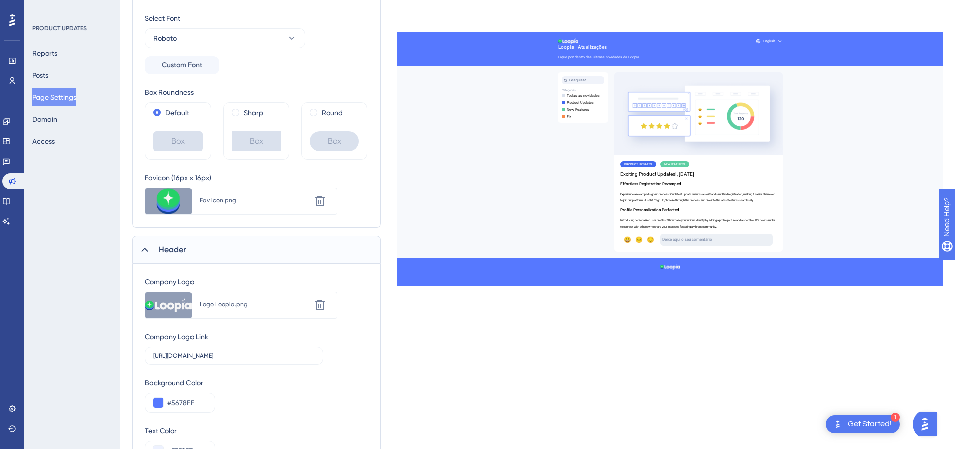
scroll to position [201, 0]
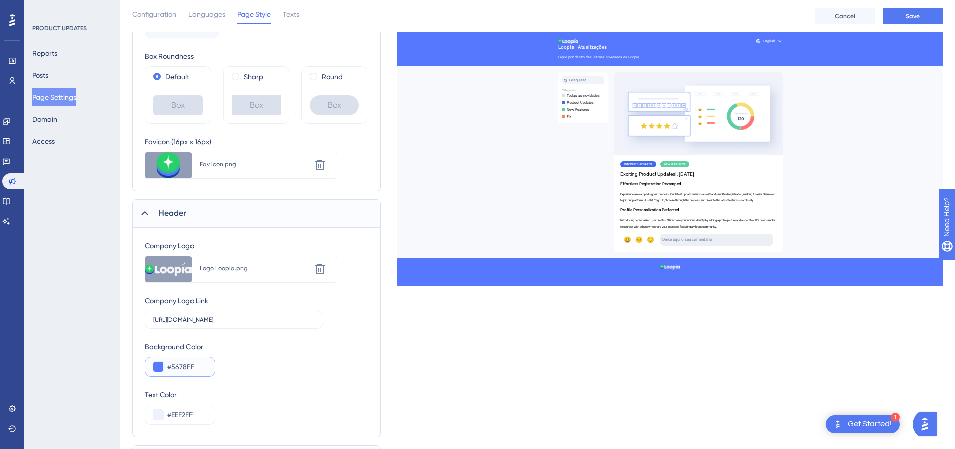
click at [191, 366] on input "#5678FF" at bounding box center [186, 367] width 39 height 12
drag, startPoint x: 196, startPoint y: 367, endPoint x: 171, endPoint y: 371, distance: 24.9
click at [171, 371] on input "#5678FF" at bounding box center [186, 367] width 39 height 12
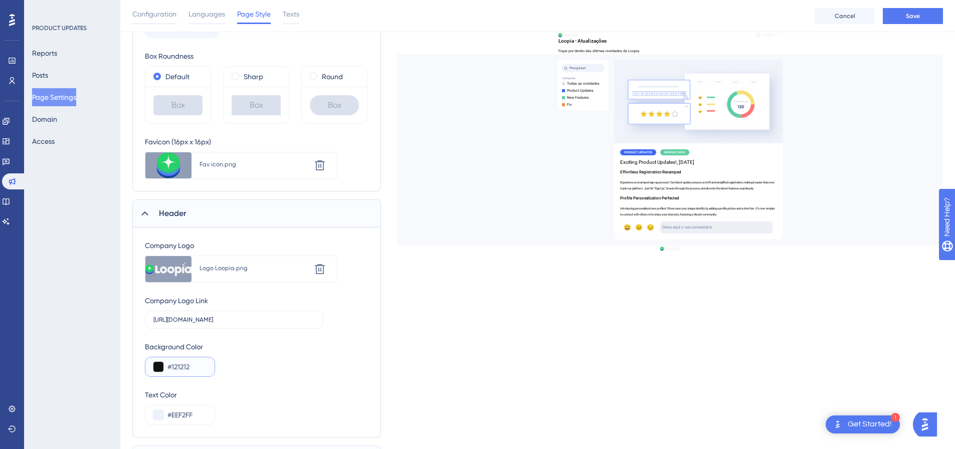
drag, startPoint x: 200, startPoint y: 369, endPoint x: 158, endPoint y: 368, distance: 42.6
click at [158, 368] on div "#121212" at bounding box center [180, 367] width 70 height 20
paste input "EEF2FF"
drag, startPoint x: 194, startPoint y: 364, endPoint x: 169, endPoint y: 368, distance: 25.4
click at [169, 368] on input "#EEF2FF" at bounding box center [186, 367] width 39 height 12
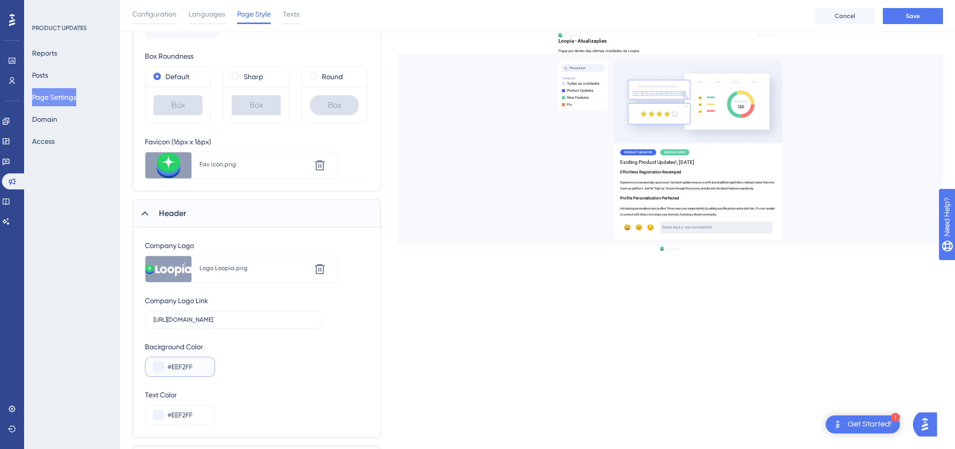
paste input "BDCB"
click at [187, 368] on input "#BDCBFF" at bounding box center [186, 367] width 39 height 12
drag, startPoint x: 198, startPoint y: 366, endPoint x: 173, endPoint y: 366, distance: 25.6
click at [173, 366] on input "#BDCBFF" at bounding box center [186, 367] width 39 height 12
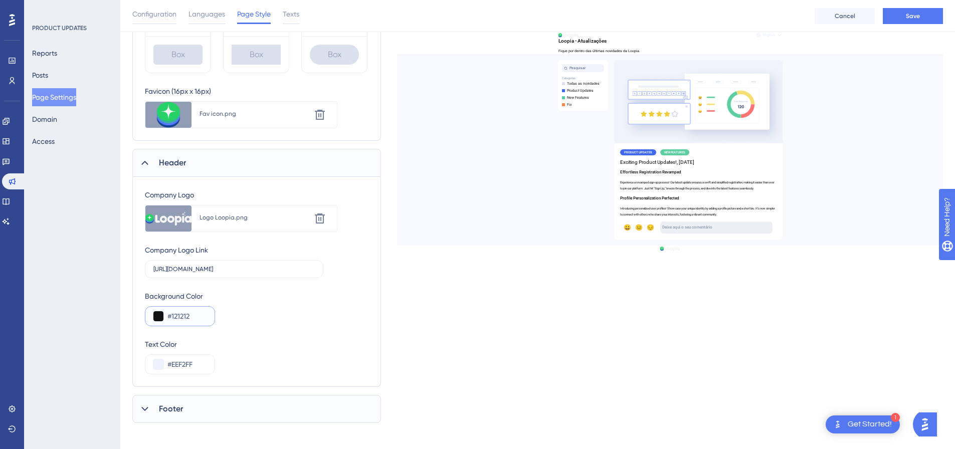
scroll to position [258, 0]
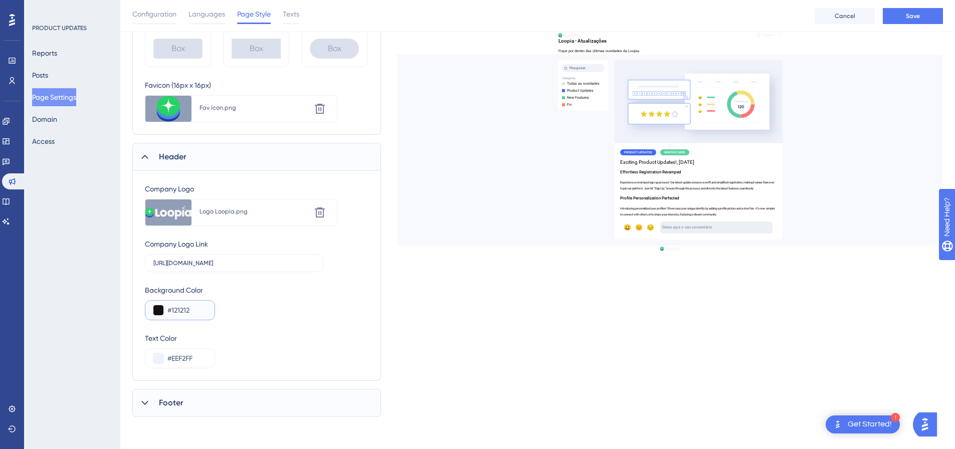
type input "#121212"
drag, startPoint x: 196, startPoint y: 356, endPoint x: 123, endPoint y: 357, distance: 73.2
click at [123, 357] on div "Performance Users Engagement Widgets Feedback Product Updates Knowledge Base AI…" at bounding box center [537, 87] width 834 height 691
type input "#F5F5F5"
click at [177, 402] on span "Footer" at bounding box center [171, 403] width 24 height 12
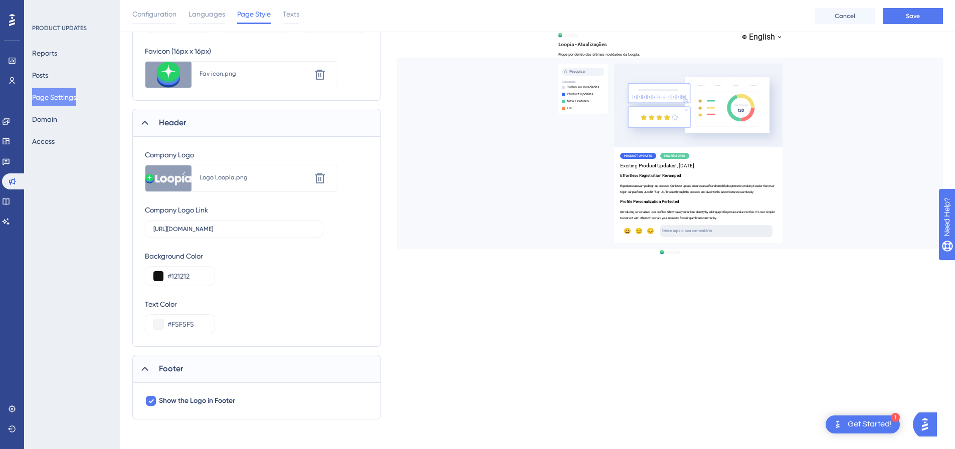
scroll to position [295, 0]
click at [176, 370] on span "Footer" at bounding box center [171, 366] width 24 height 12
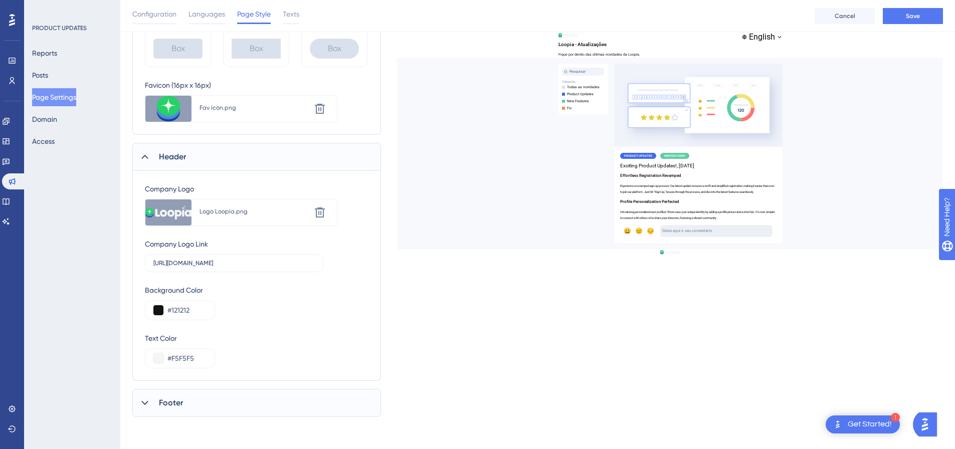
scroll to position [258, 0]
click at [294, 11] on span "Texts" at bounding box center [291, 14] width 17 height 12
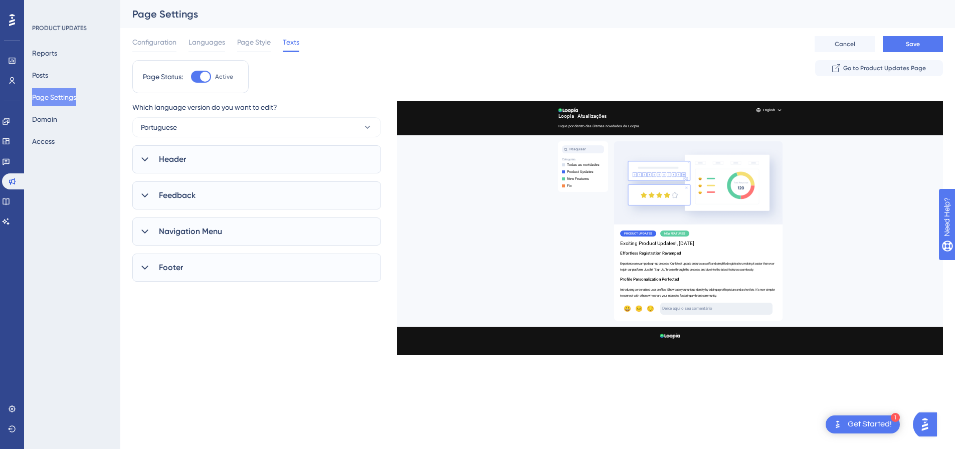
click at [261, 151] on div "Header" at bounding box center [256, 159] width 249 height 28
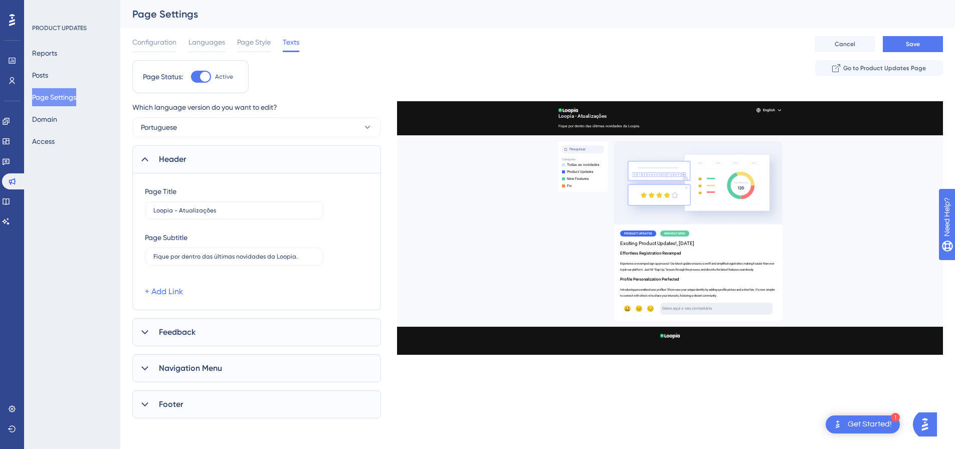
click at [262, 151] on div "Header" at bounding box center [256, 159] width 249 height 28
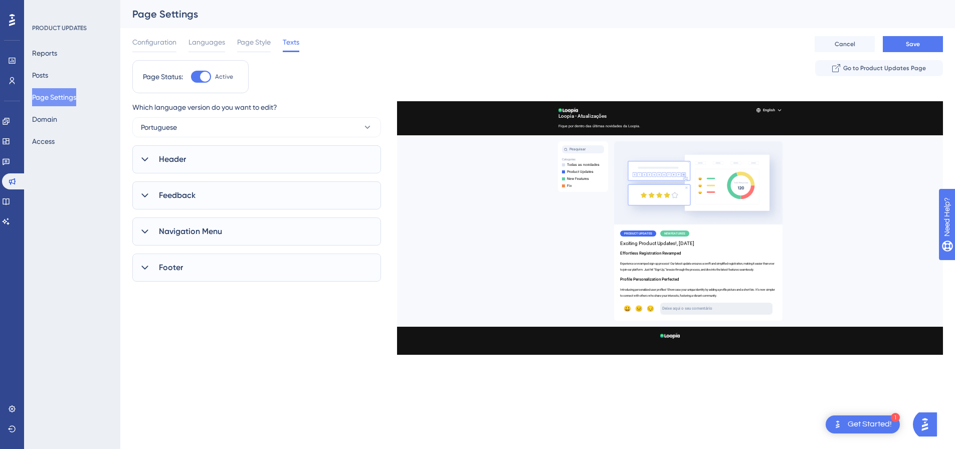
click at [240, 184] on div "Feedback" at bounding box center [256, 195] width 249 height 28
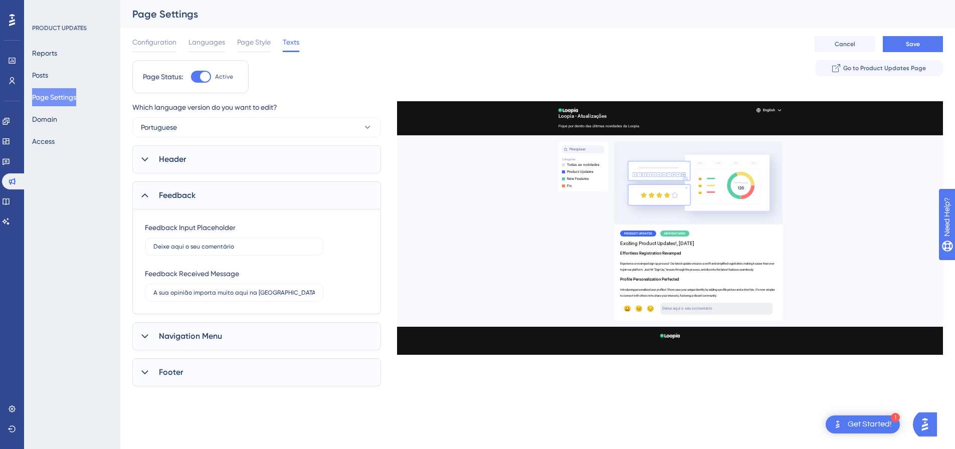
click at [240, 184] on div "Feedback" at bounding box center [256, 195] width 249 height 28
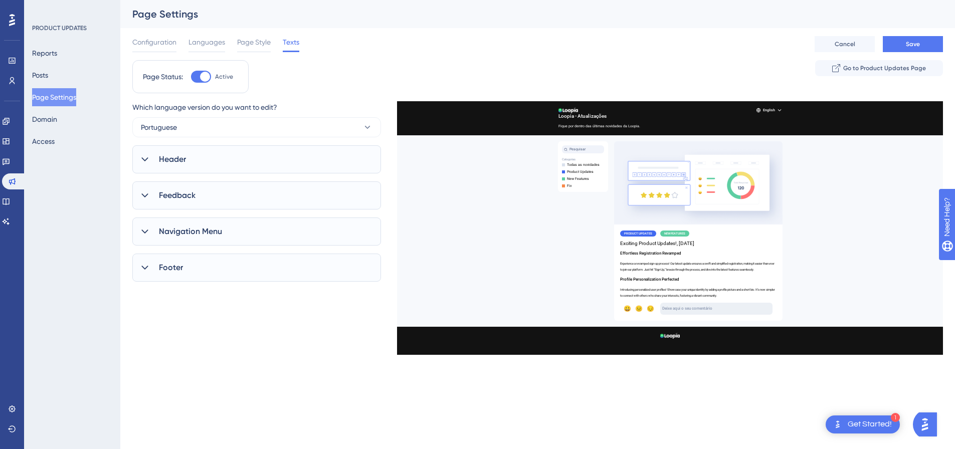
click at [237, 232] on div "Navigation Menu" at bounding box center [256, 231] width 249 height 28
click at [239, 260] on div "Footer" at bounding box center [256, 268] width 249 height 28
click at [923, 44] on button "Save" at bounding box center [912, 44] width 60 height 16
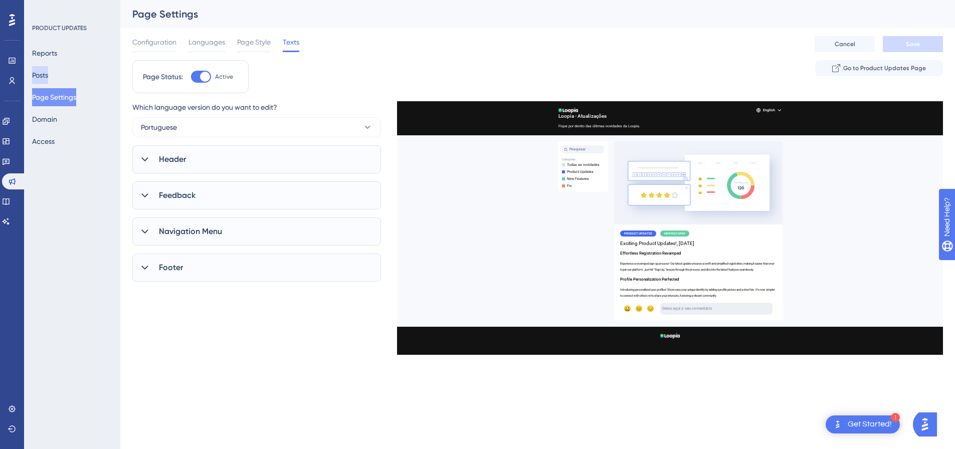
click at [48, 75] on button "Posts" at bounding box center [40, 75] width 16 height 18
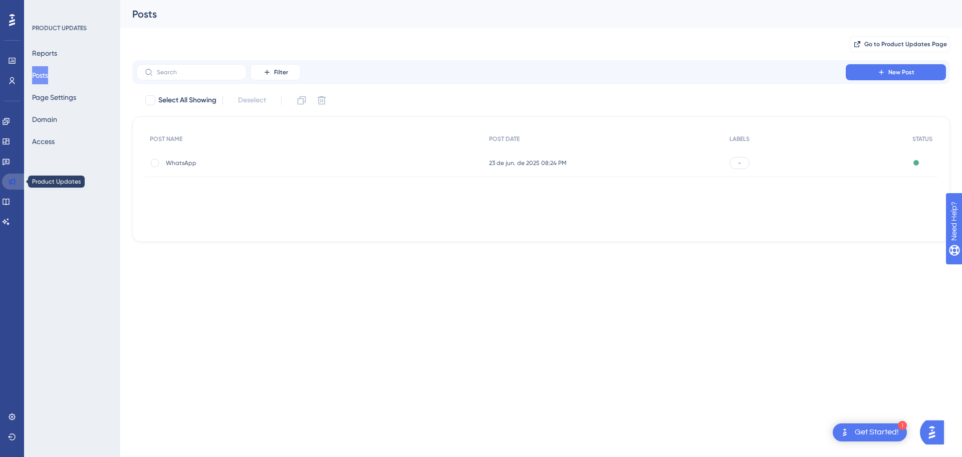
click at [12, 179] on icon at bounding box center [12, 181] width 8 height 8
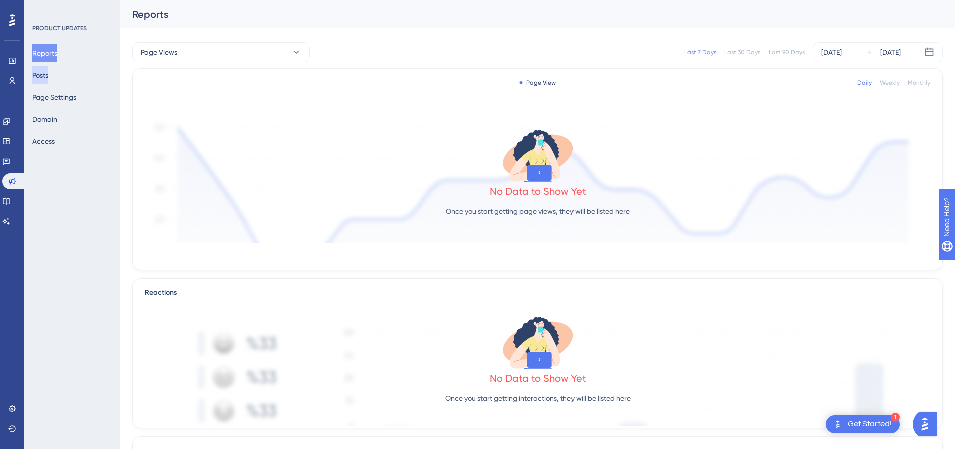
click at [48, 75] on button "Posts" at bounding box center [40, 75] width 16 height 18
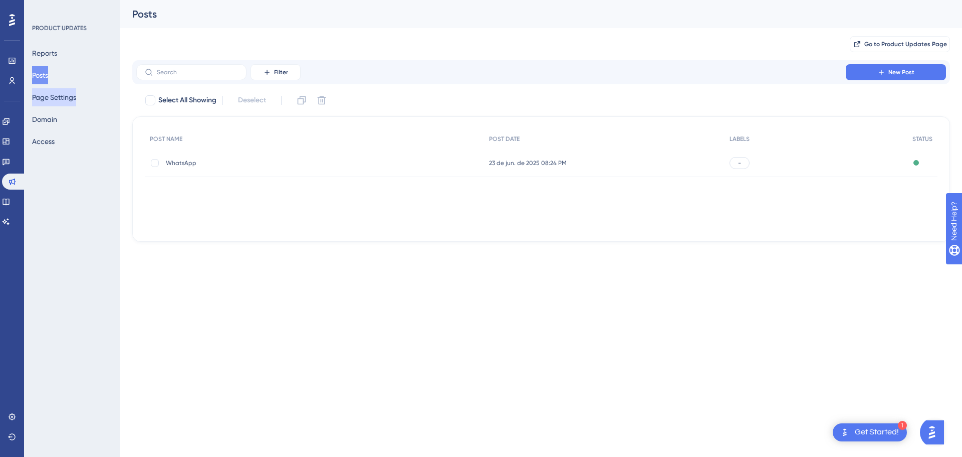
click at [56, 94] on button "Page Settings" at bounding box center [54, 97] width 44 height 18
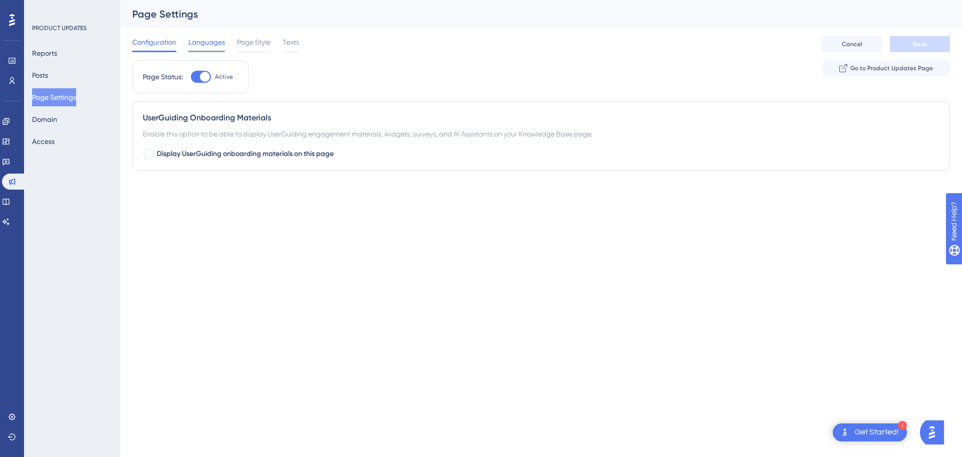
click at [204, 43] on span "Languages" at bounding box center [206, 42] width 37 height 12
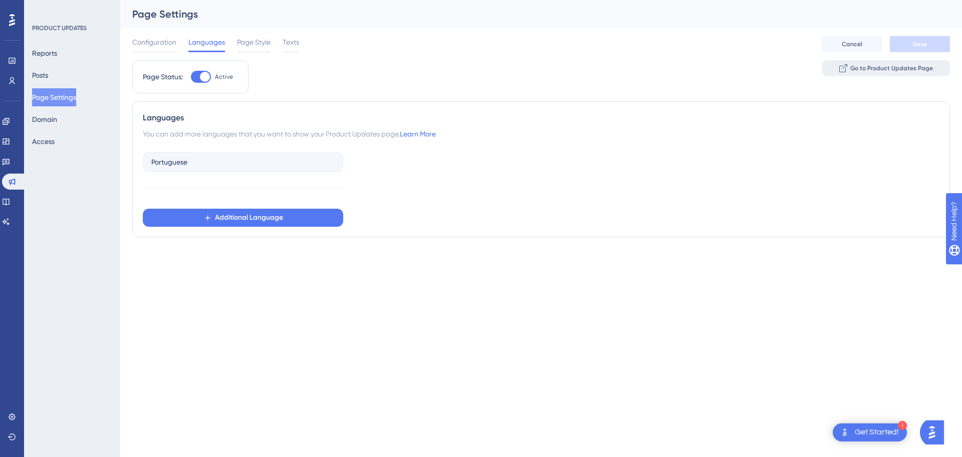
click at [902, 68] on span "Go to Product Updates Page" at bounding box center [891, 68] width 83 height 8
click at [249, 41] on span "Page Style" at bounding box center [254, 42] width 34 height 12
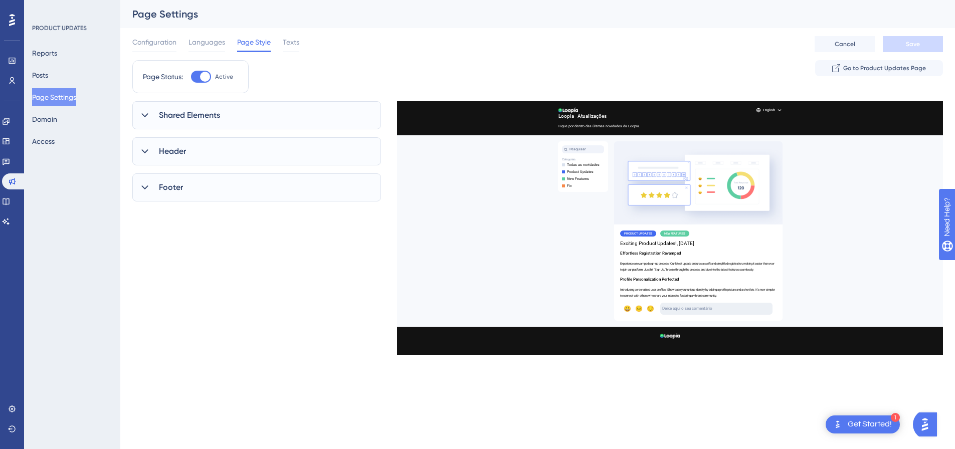
click at [230, 115] on div "Shared Elements" at bounding box center [256, 115] width 249 height 28
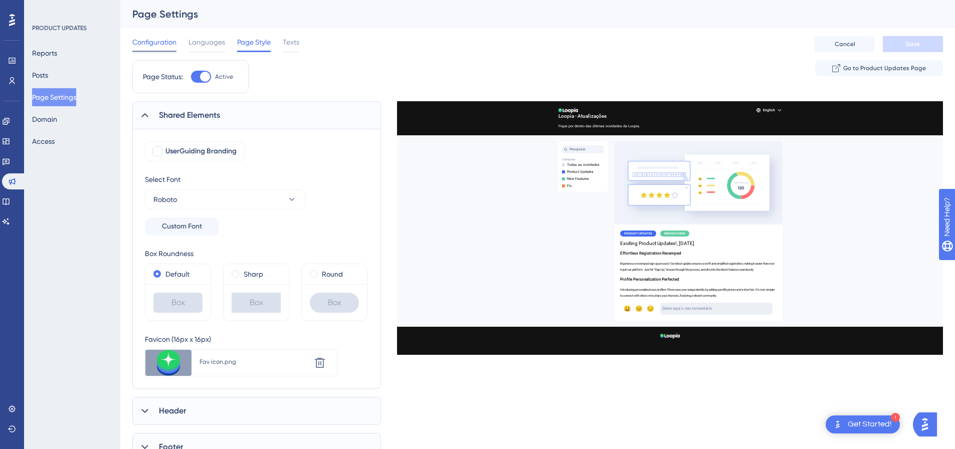
click at [158, 41] on span "Configuration" at bounding box center [154, 42] width 44 height 12
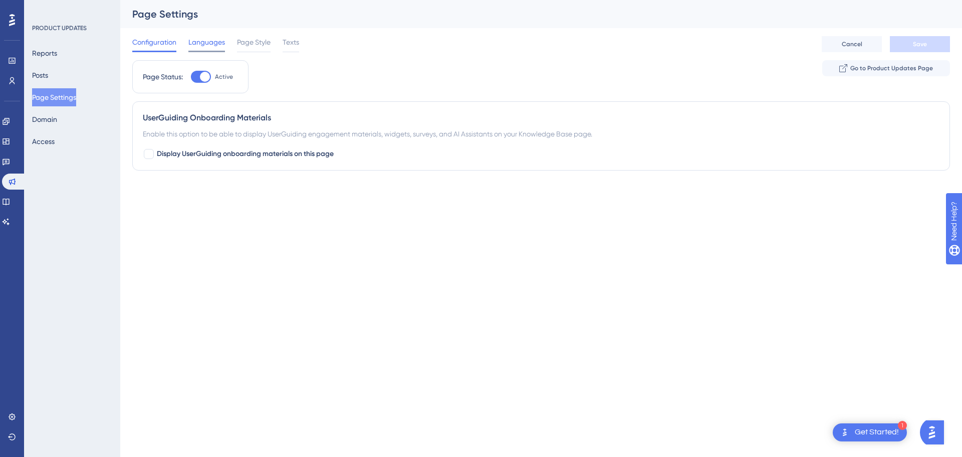
click at [200, 45] on span "Languages" at bounding box center [206, 42] width 37 height 12
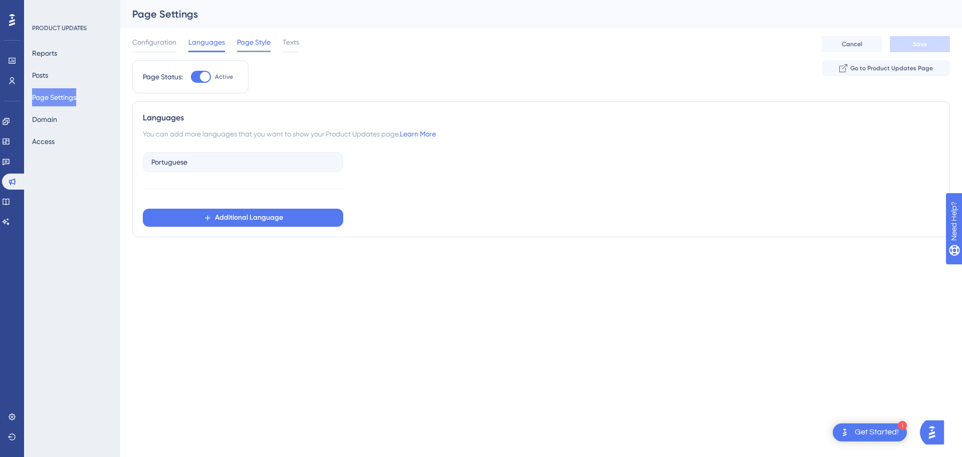
click at [247, 47] on span "Page Style" at bounding box center [254, 42] width 34 height 12
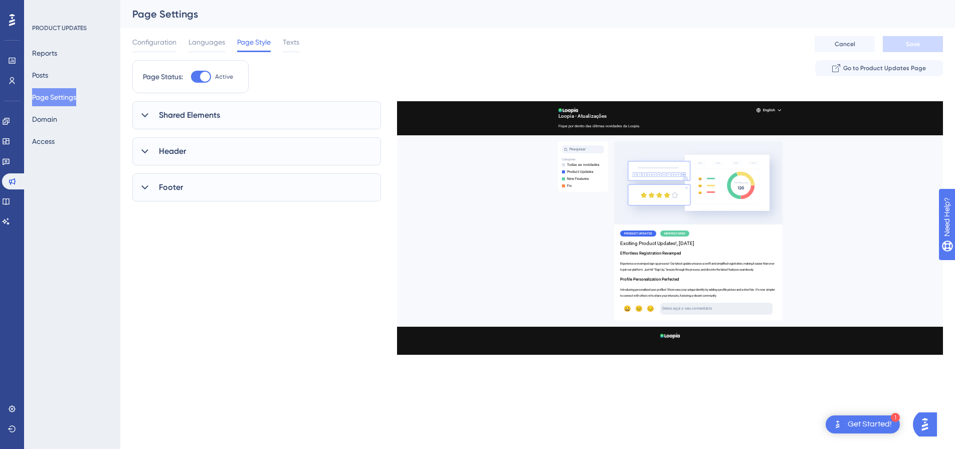
click at [241, 110] on div "Shared Elements" at bounding box center [256, 115] width 249 height 28
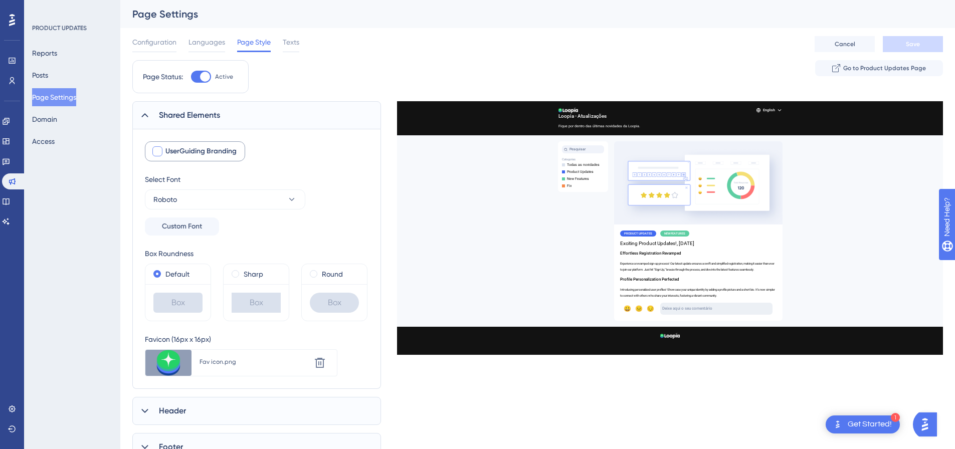
click at [160, 150] on div at bounding box center [157, 151] width 10 height 10
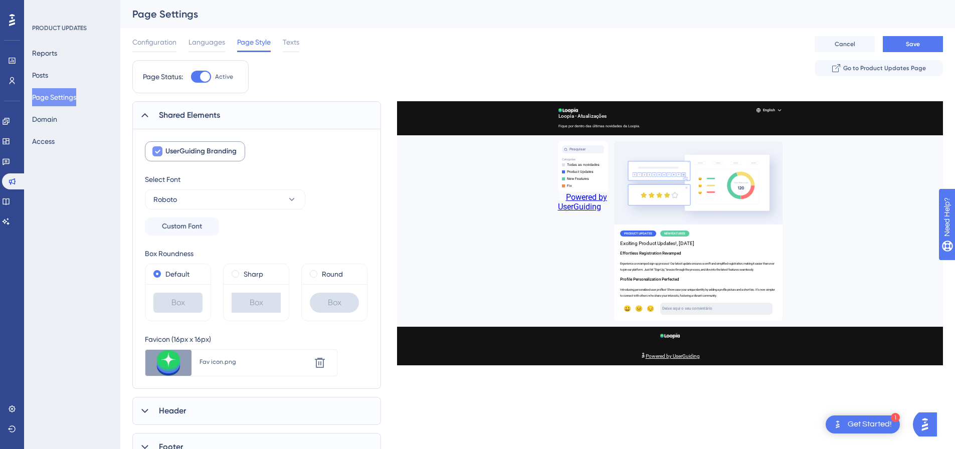
click at [159, 150] on icon at bounding box center [157, 151] width 6 height 8
checkbox input "false"
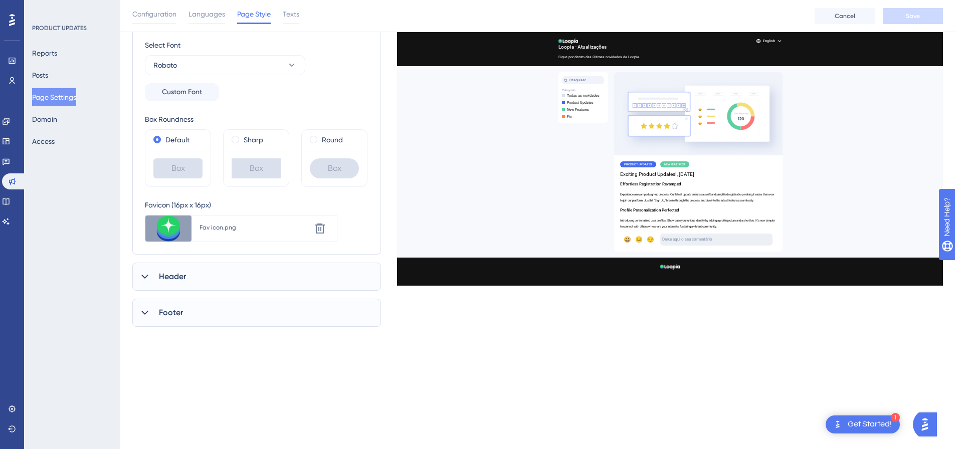
scroll to position [150, 0]
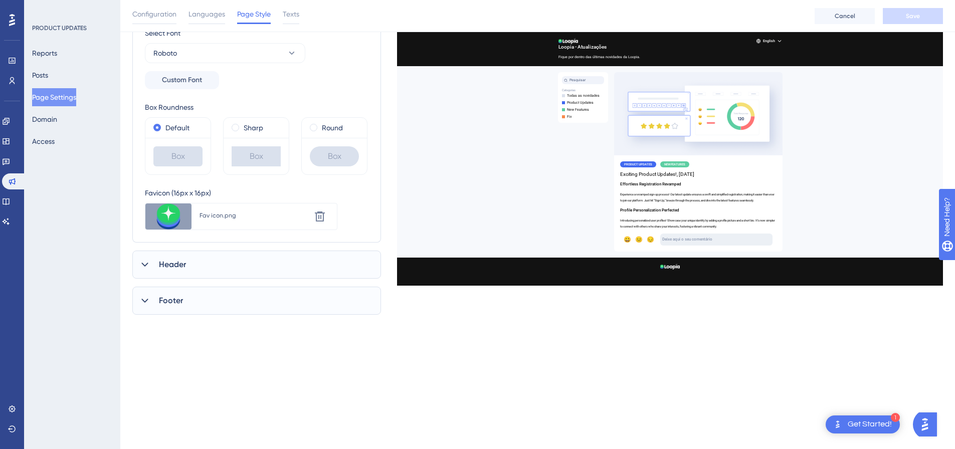
click at [214, 271] on div "Header" at bounding box center [256, 265] width 249 height 28
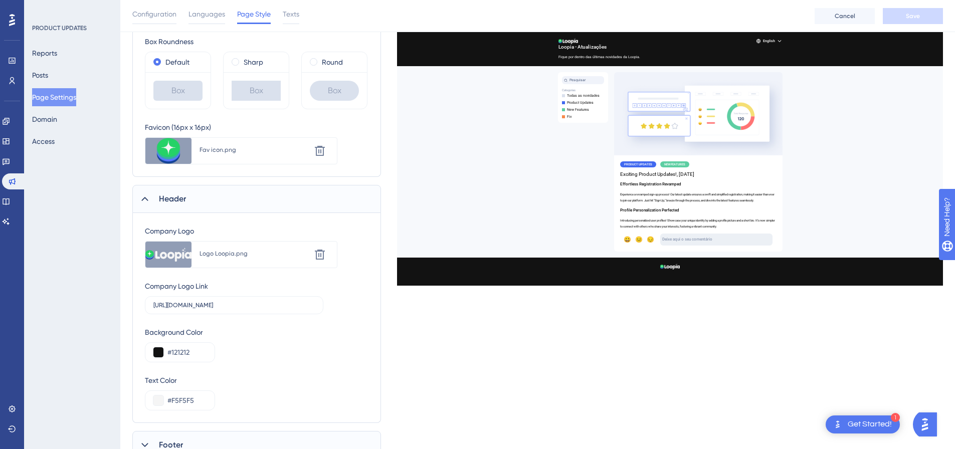
scroll to position [251, 0]
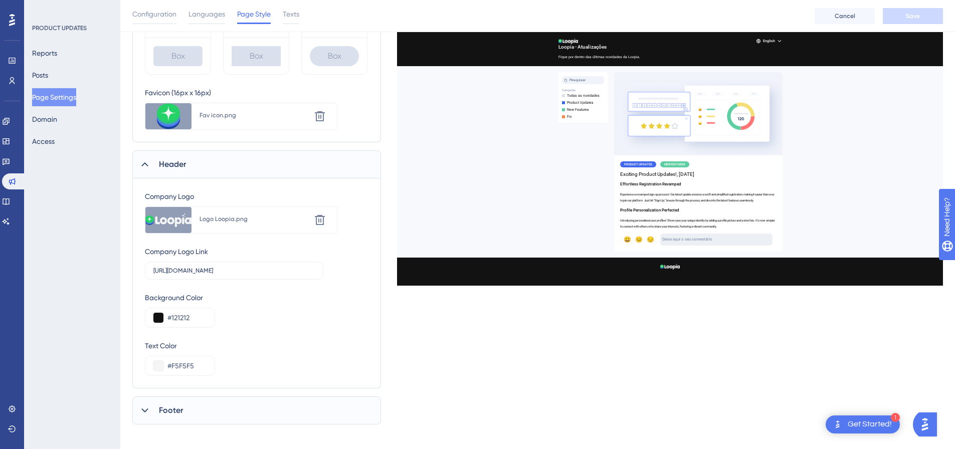
click at [213, 411] on div "Footer" at bounding box center [256, 410] width 249 height 28
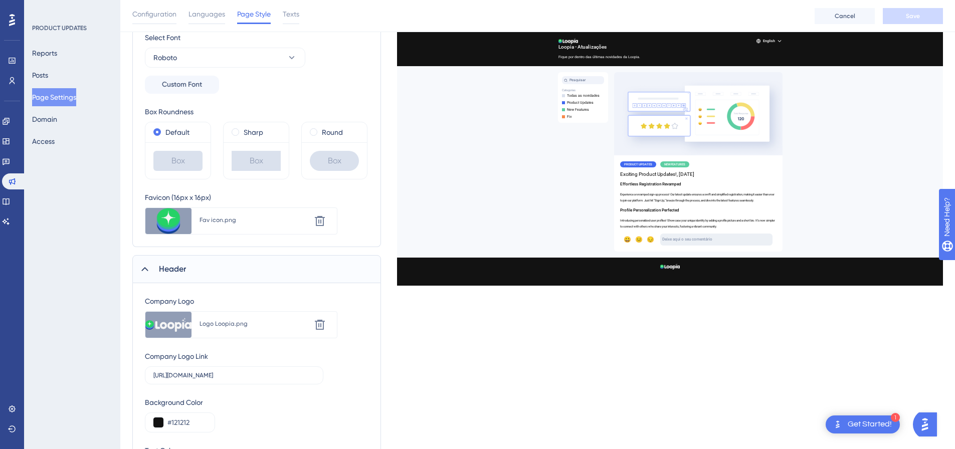
scroll to position [144, 0]
click at [293, 14] on span "Texts" at bounding box center [291, 14] width 17 height 12
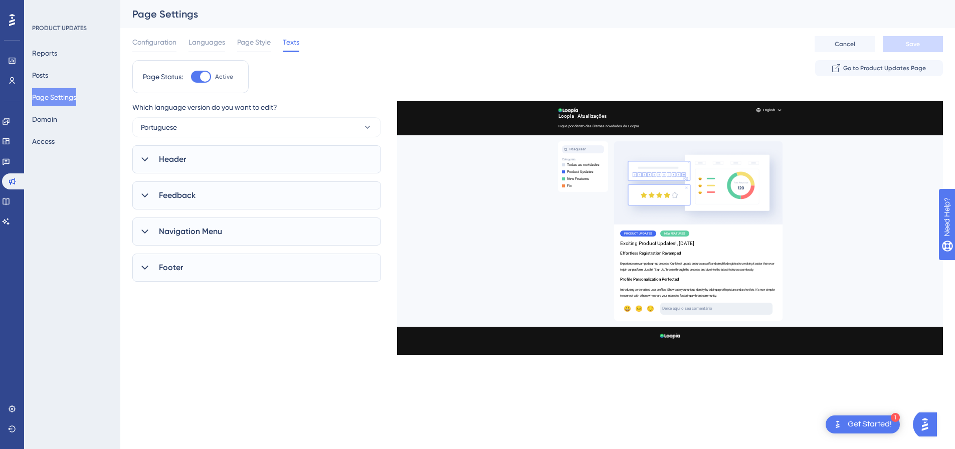
click at [247, 160] on div "Header" at bounding box center [256, 159] width 249 height 28
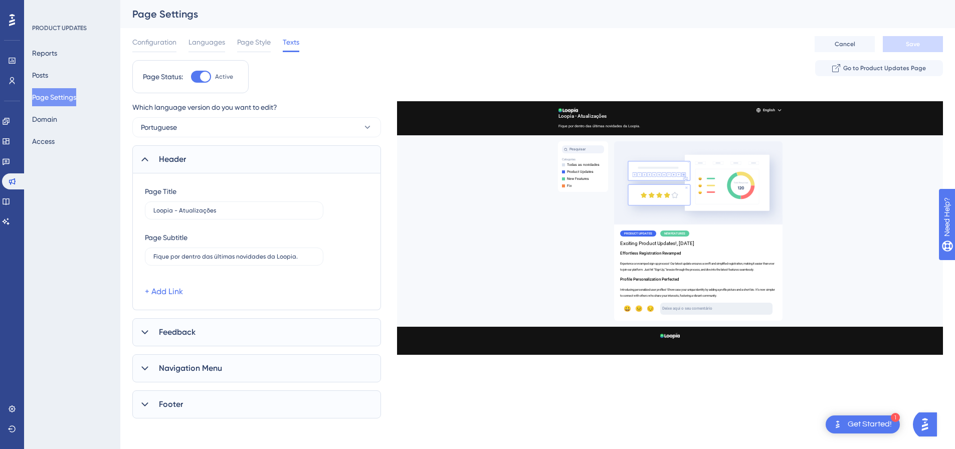
click at [211, 328] on div "Feedback" at bounding box center [256, 332] width 249 height 28
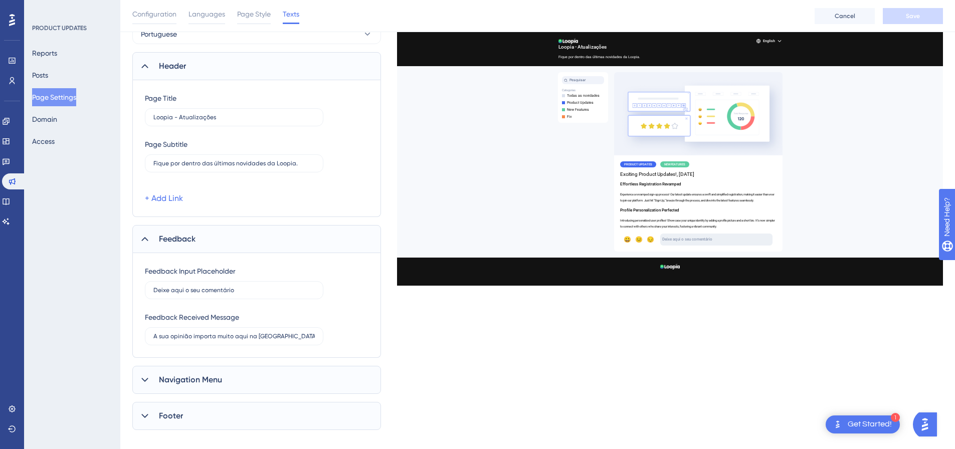
scroll to position [100, 0]
click at [223, 374] on div "Navigation Menu" at bounding box center [256, 377] width 249 height 28
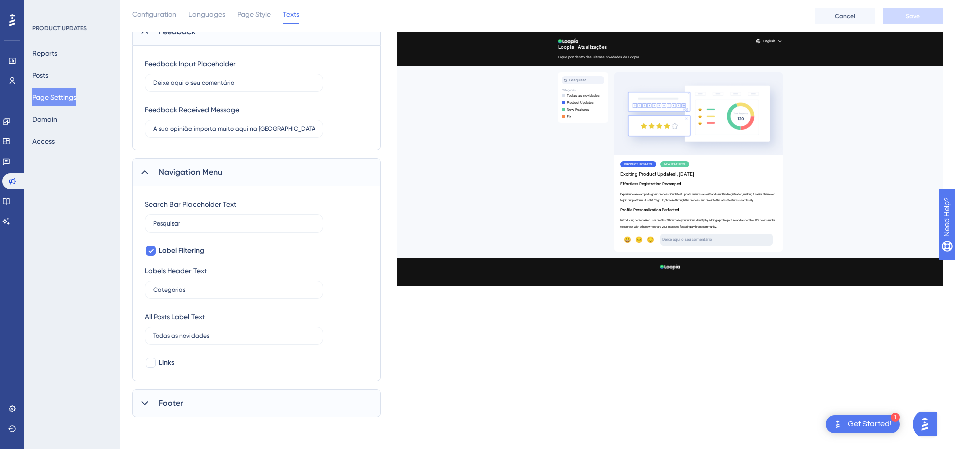
scroll to position [305, 0]
click at [229, 403] on div "Footer" at bounding box center [256, 403] width 249 height 28
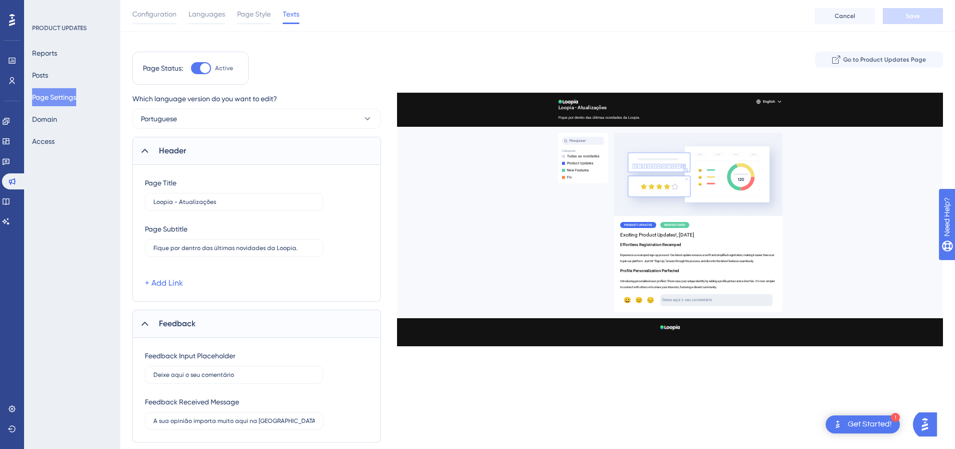
scroll to position [0, 0]
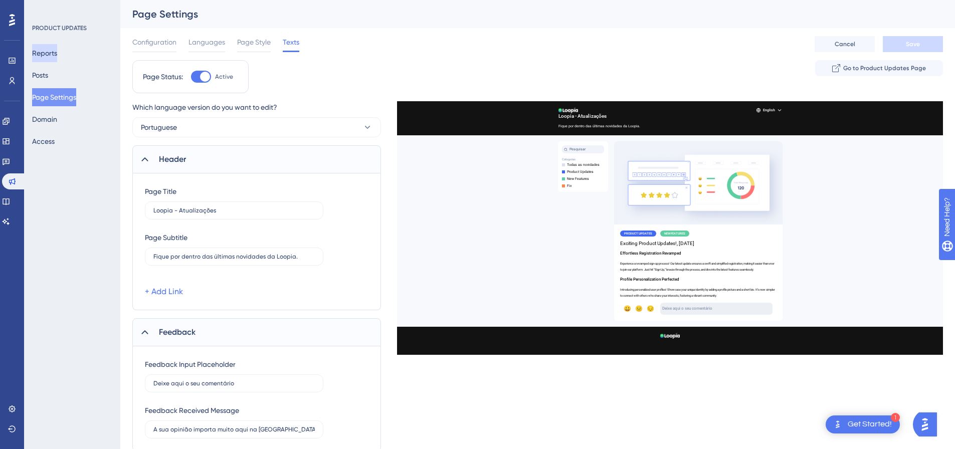
click at [56, 56] on button "Reports" at bounding box center [44, 53] width 25 height 18
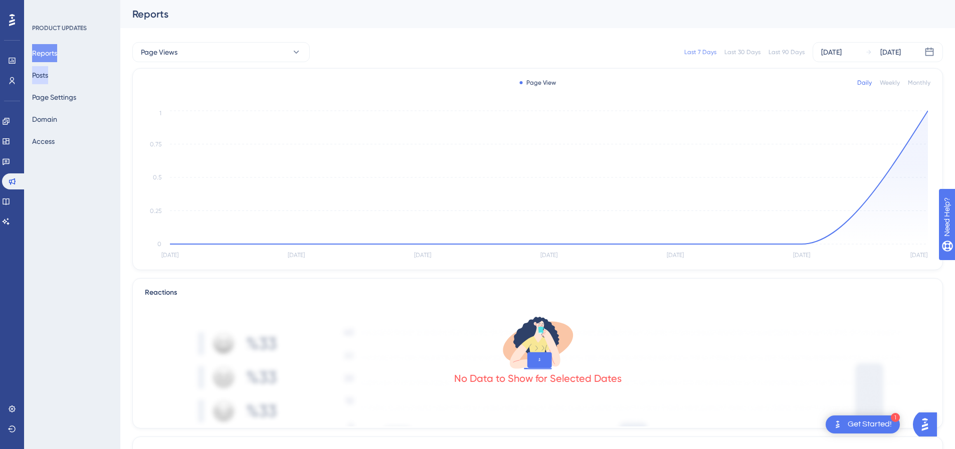
click at [48, 75] on button "Posts" at bounding box center [40, 75] width 16 height 18
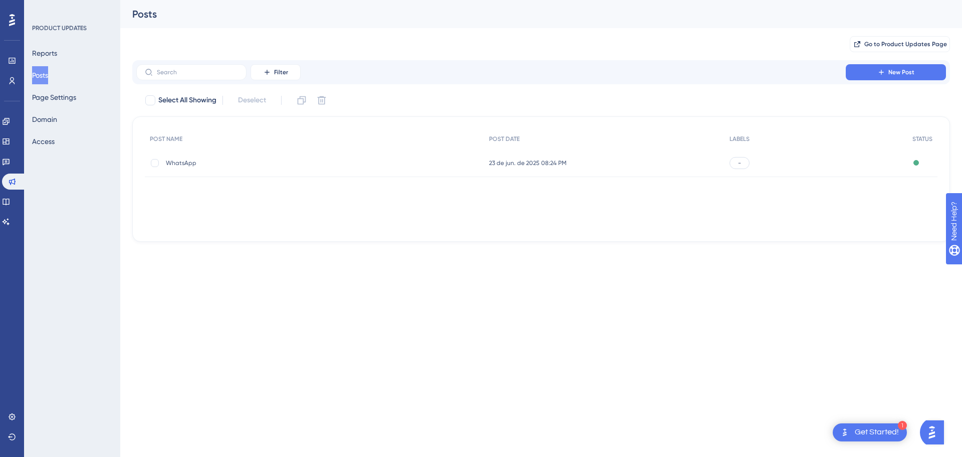
click at [255, 162] on span "WhatsApp" at bounding box center [246, 163] width 160 height 8
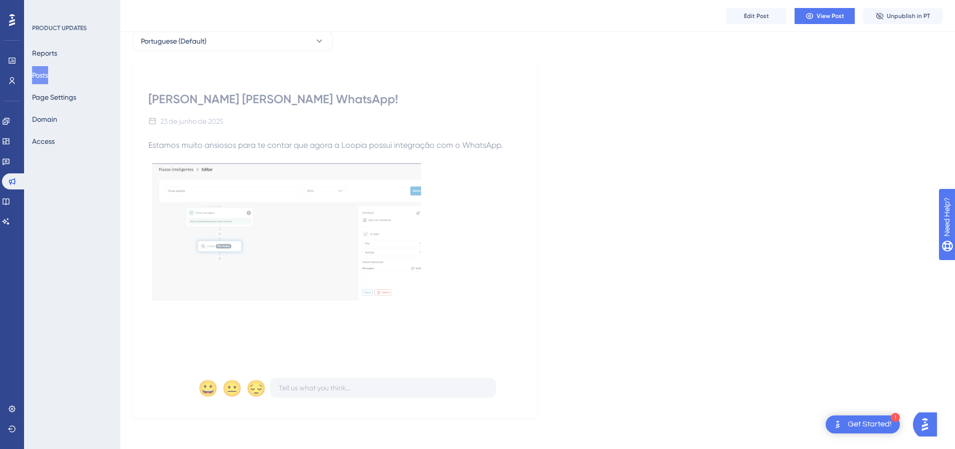
scroll to position [50, 0]
click at [76, 98] on button "Page Settings" at bounding box center [54, 97] width 44 height 18
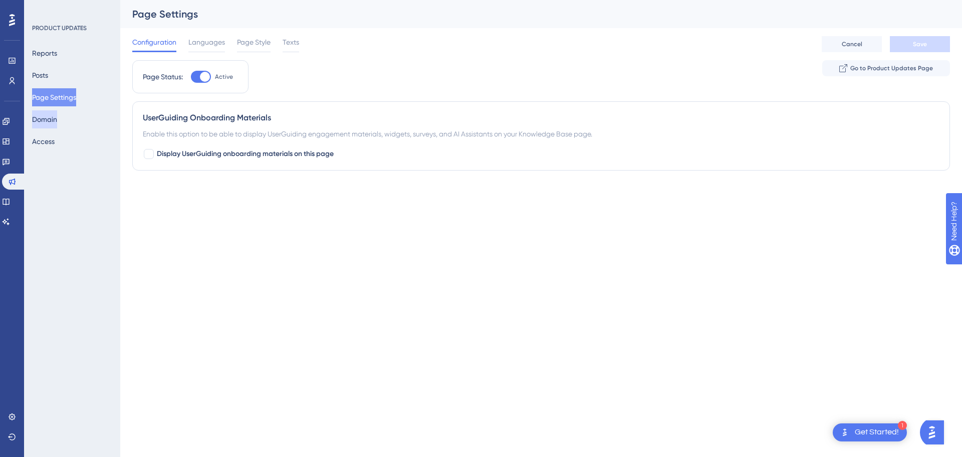
click at [57, 121] on button "Domain" at bounding box center [44, 119] width 25 height 18
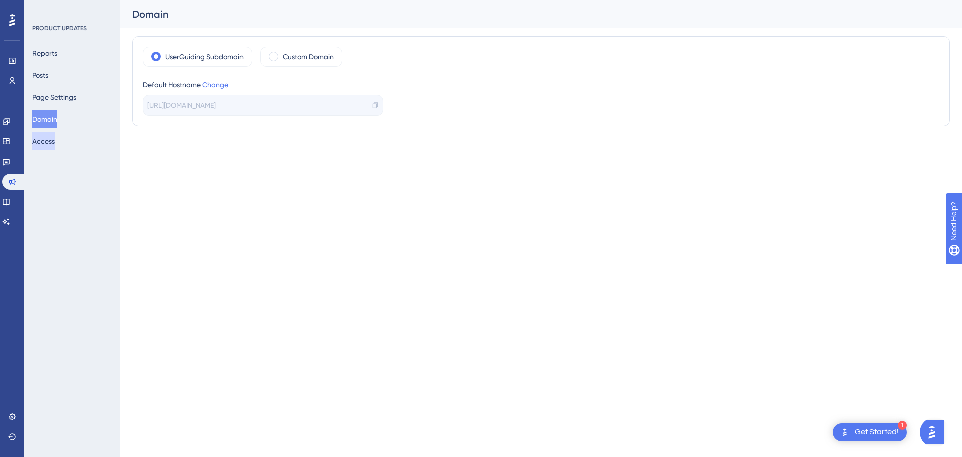
click at [55, 141] on button "Access" at bounding box center [43, 141] width 23 height 18
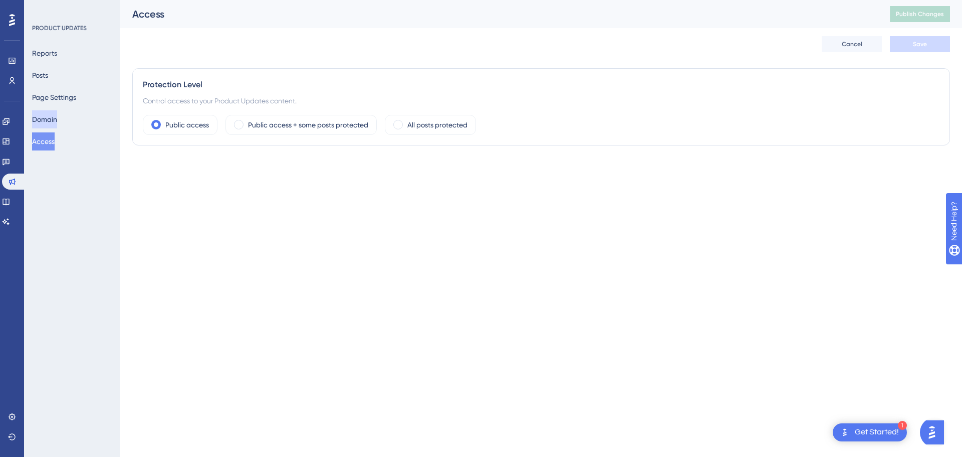
click at [57, 113] on button "Domain" at bounding box center [44, 119] width 25 height 18
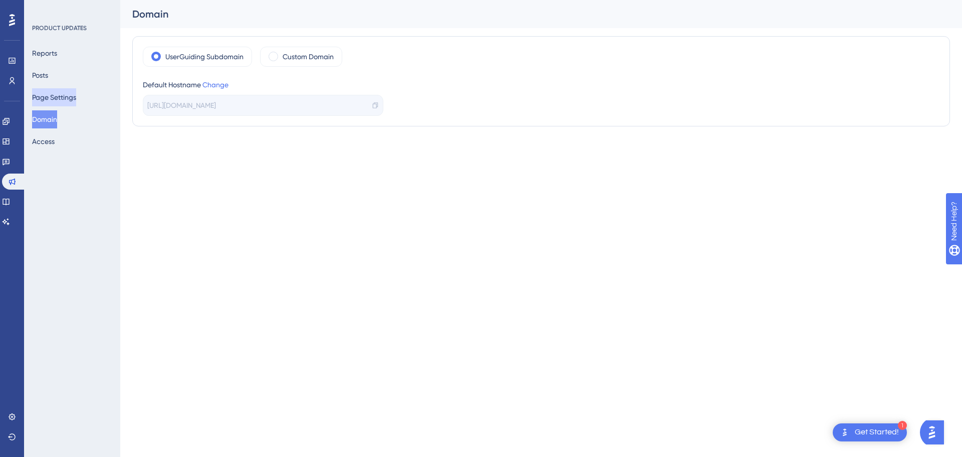
click at [55, 90] on button "Page Settings" at bounding box center [54, 97] width 44 height 18
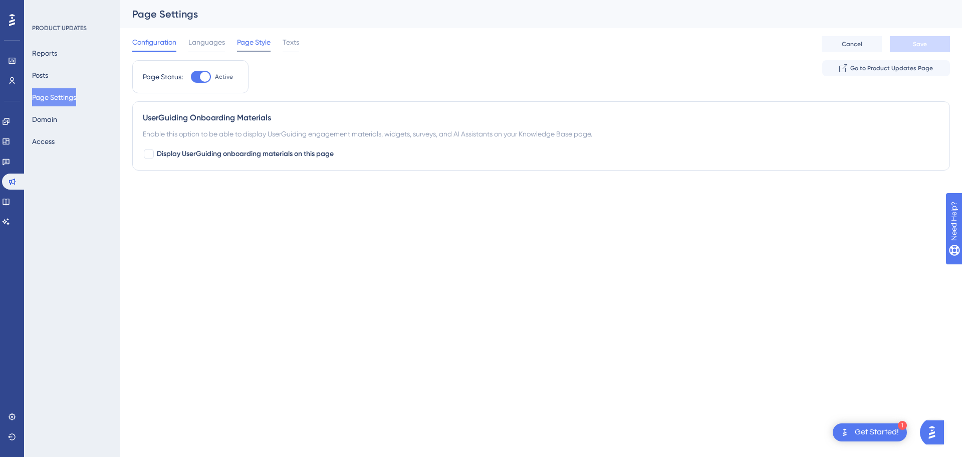
click at [261, 39] on span "Page Style" at bounding box center [254, 42] width 34 height 12
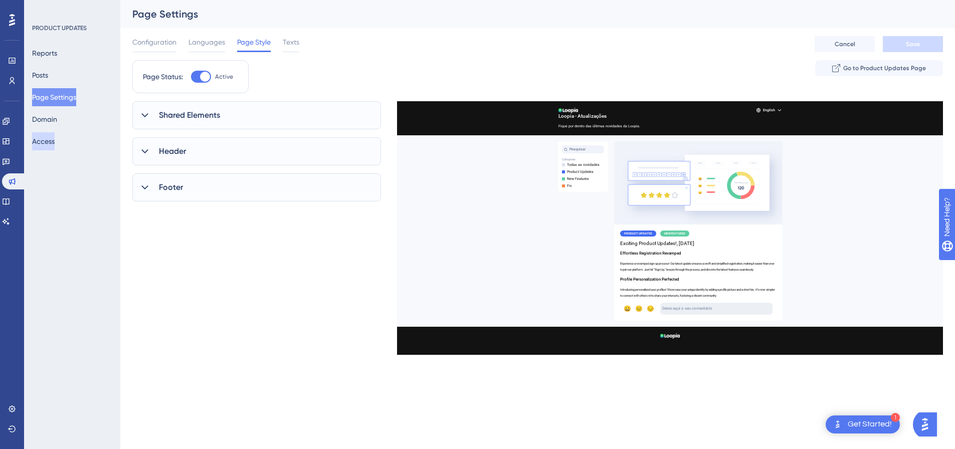
click at [55, 140] on button "Access" at bounding box center [43, 141] width 23 height 18
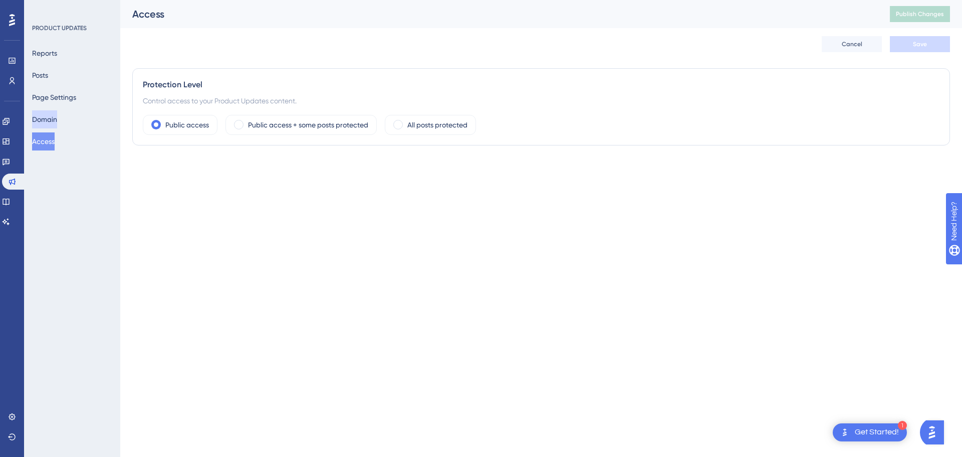
click at [57, 122] on button "Domain" at bounding box center [44, 119] width 25 height 18
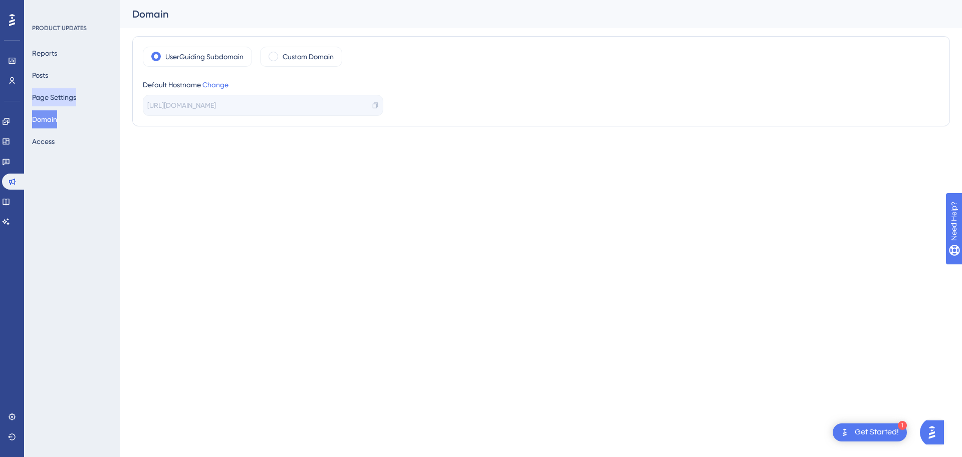
click at [56, 92] on button "Page Settings" at bounding box center [54, 97] width 44 height 18
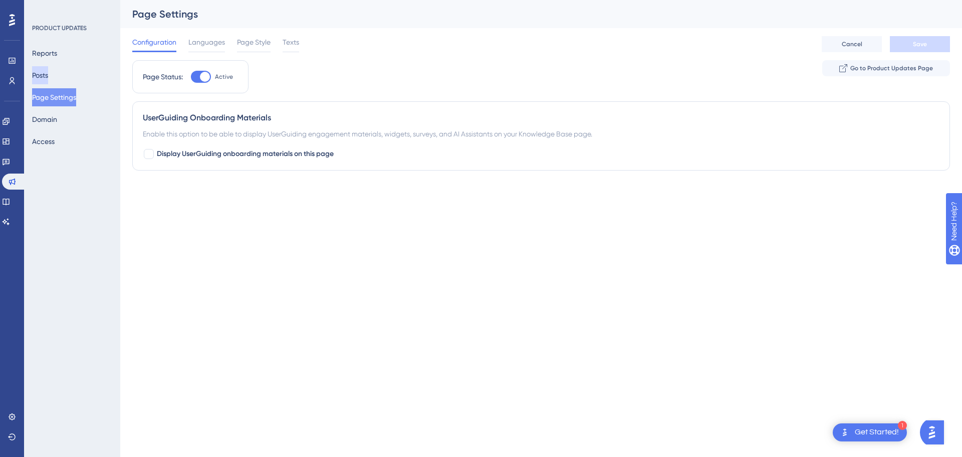
click at [48, 79] on button "Posts" at bounding box center [40, 75] width 16 height 18
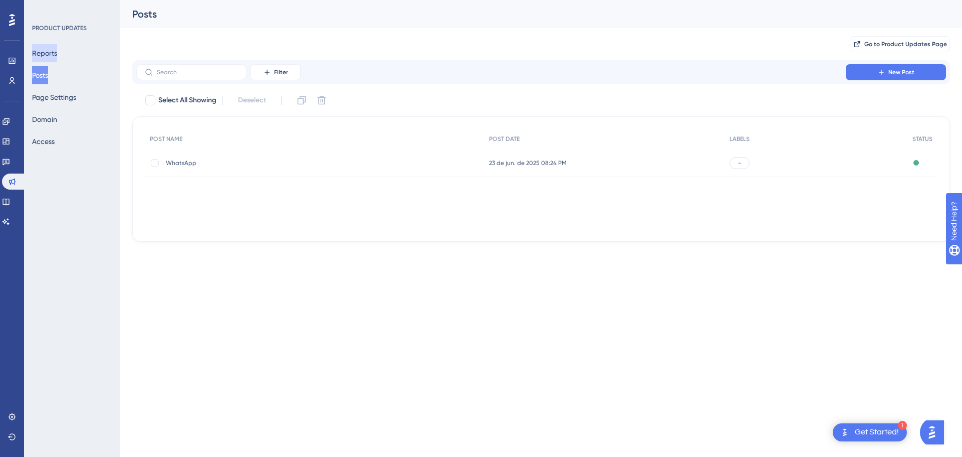
click at [57, 56] on button "Reports" at bounding box center [44, 53] width 25 height 18
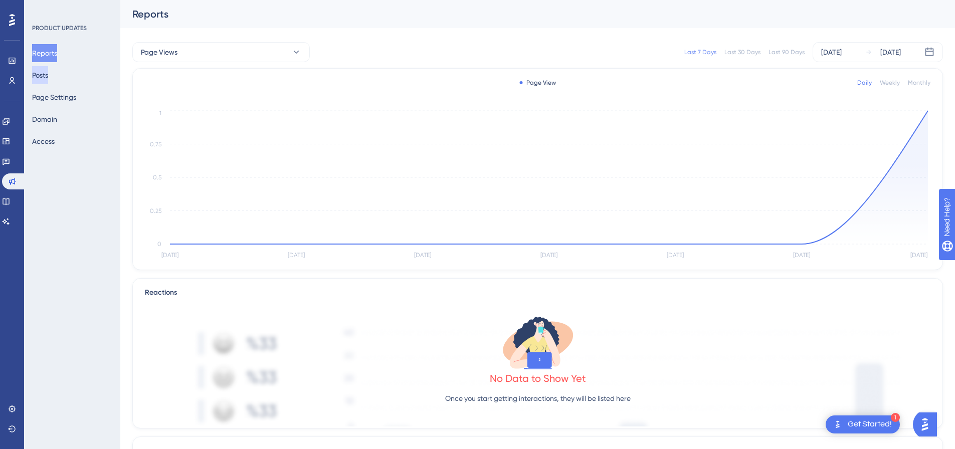
click at [48, 76] on button "Posts" at bounding box center [40, 75] width 16 height 18
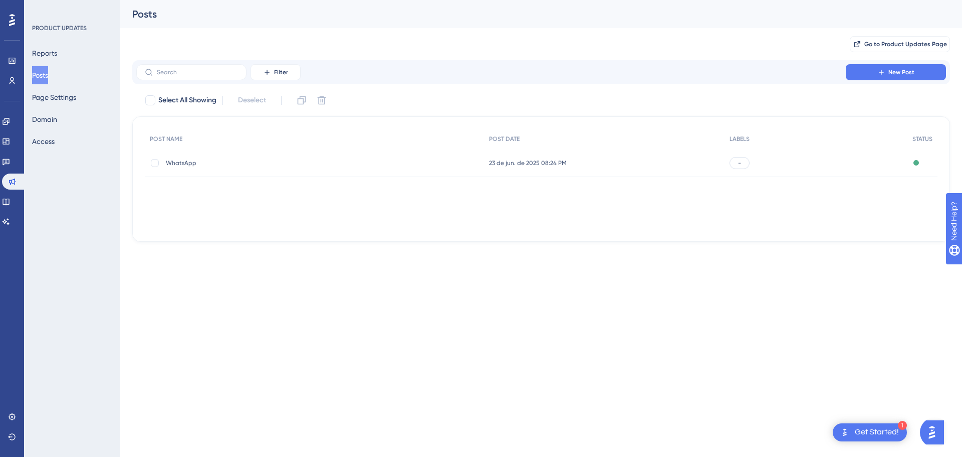
click at [242, 160] on span "WhatsApp" at bounding box center [246, 163] width 160 height 8
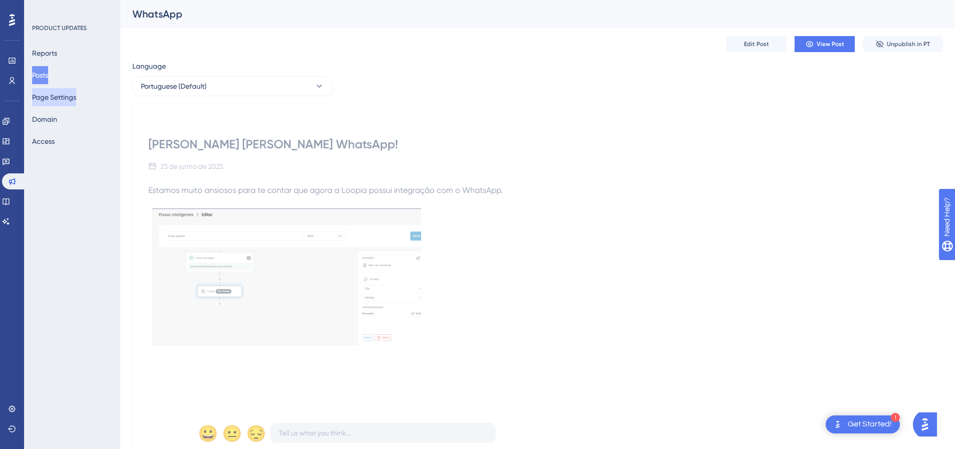
click at [61, 96] on button "Page Settings" at bounding box center [54, 97] width 44 height 18
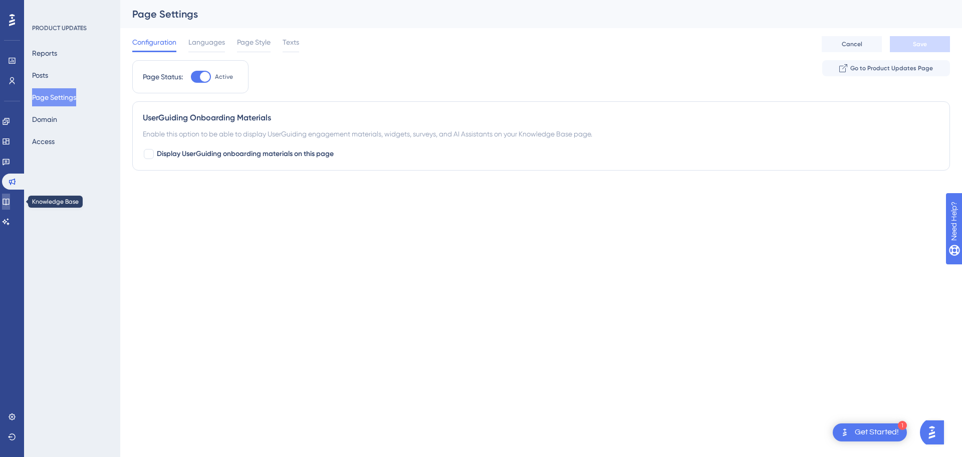
click at [10, 202] on icon at bounding box center [6, 201] width 8 height 8
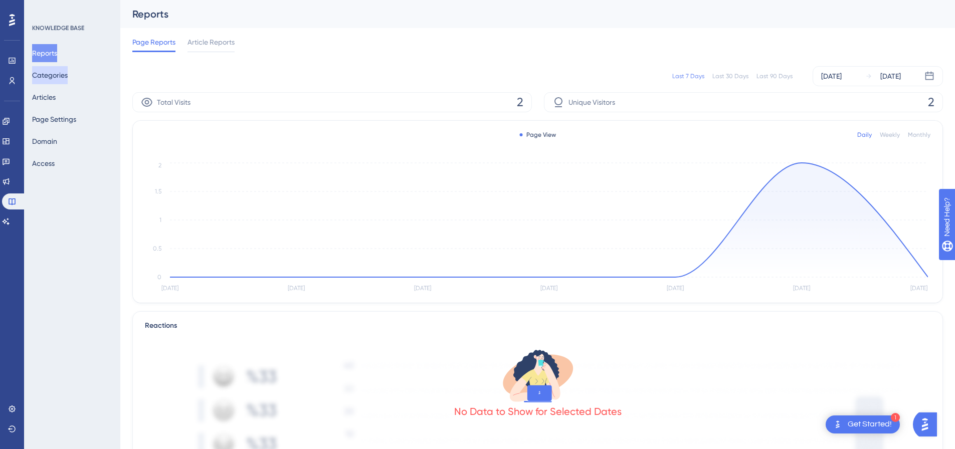
click at [54, 70] on button "Categories" at bounding box center [50, 75] width 36 height 18
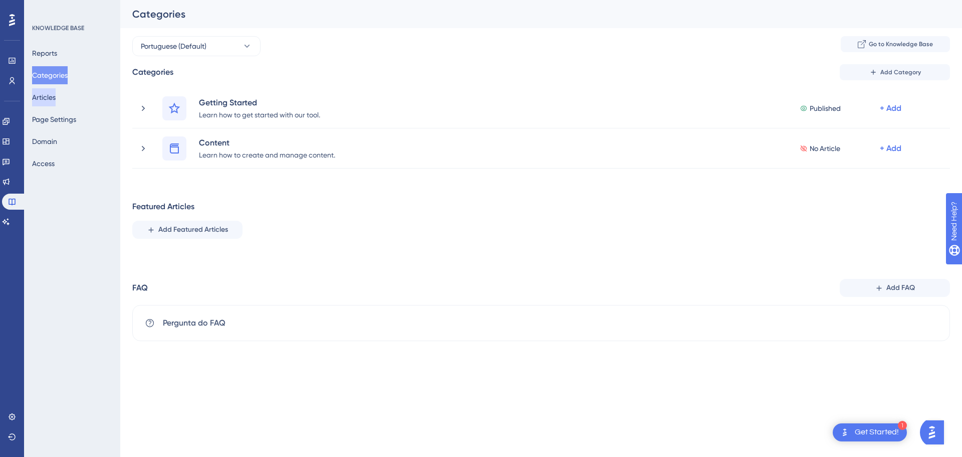
click at [56, 95] on button "Articles" at bounding box center [44, 97] width 24 height 18
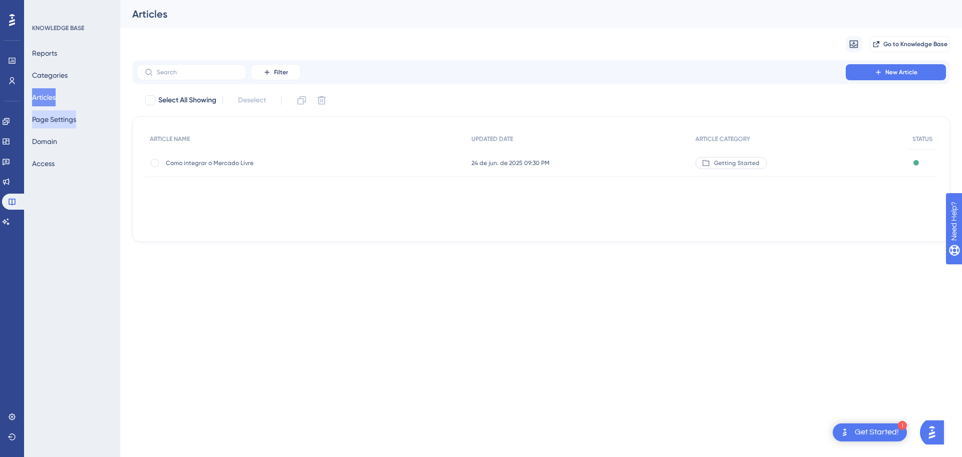
click at [66, 123] on button "Page Settings" at bounding box center [54, 119] width 44 height 18
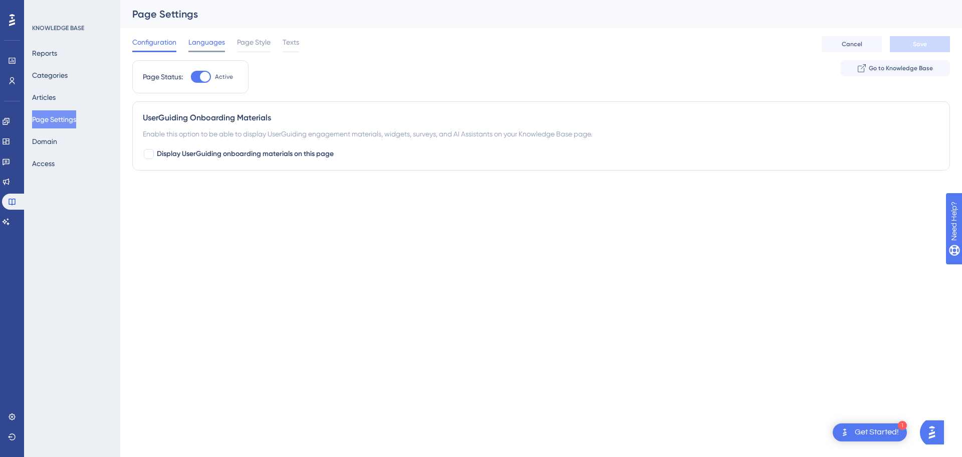
click at [204, 46] on span "Languages" at bounding box center [206, 42] width 37 height 12
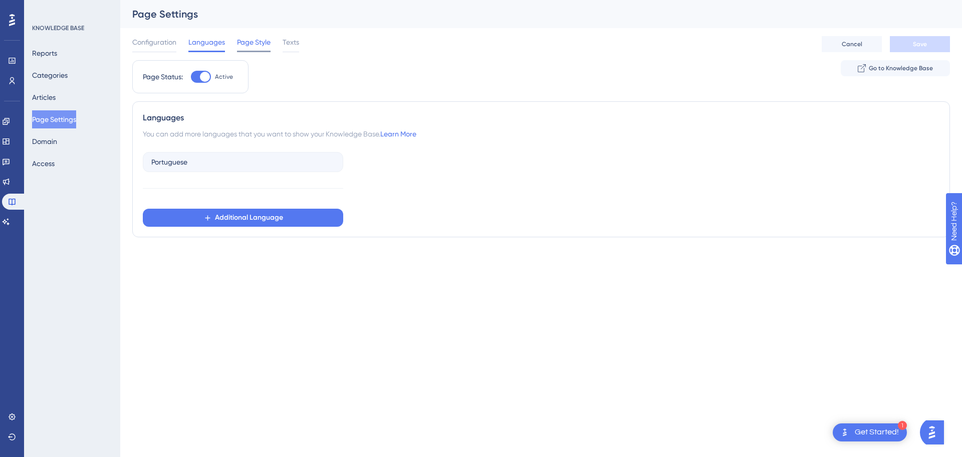
click at [258, 41] on span "Page Style" at bounding box center [254, 42] width 34 height 12
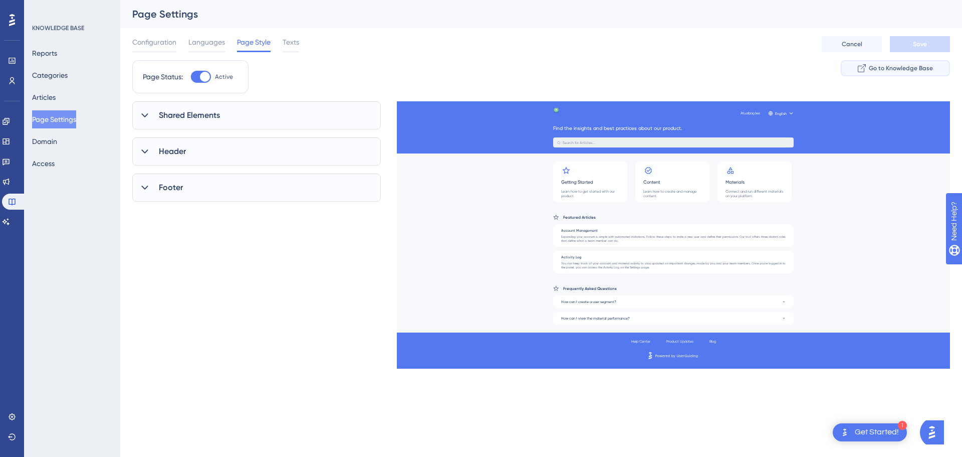
click at [891, 66] on span "Go to Knowledge Base" at bounding box center [901, 68] width 64 height 8
click at [236, 109] on div "Shared Elements" at bounding box center [256, 115] width 249 height 28
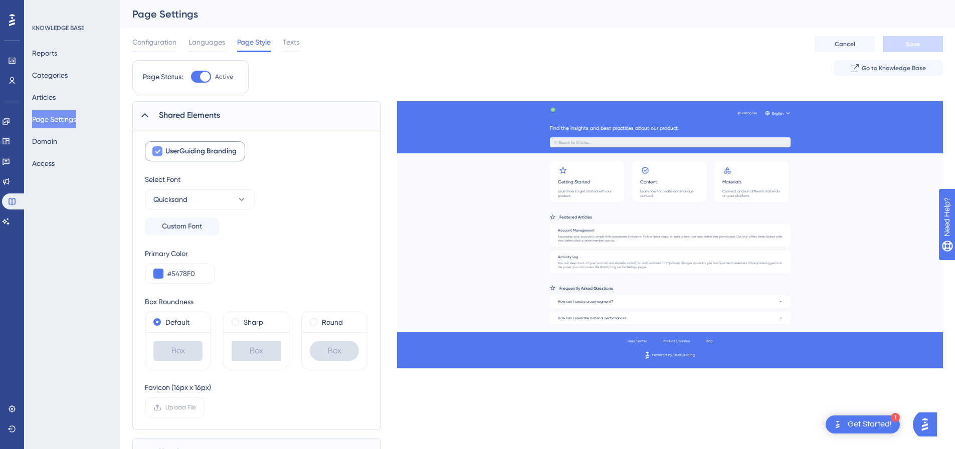
click at [157, 151] on icon at bounding box center [157, 151] width 6 height 8
checkbox input "false"
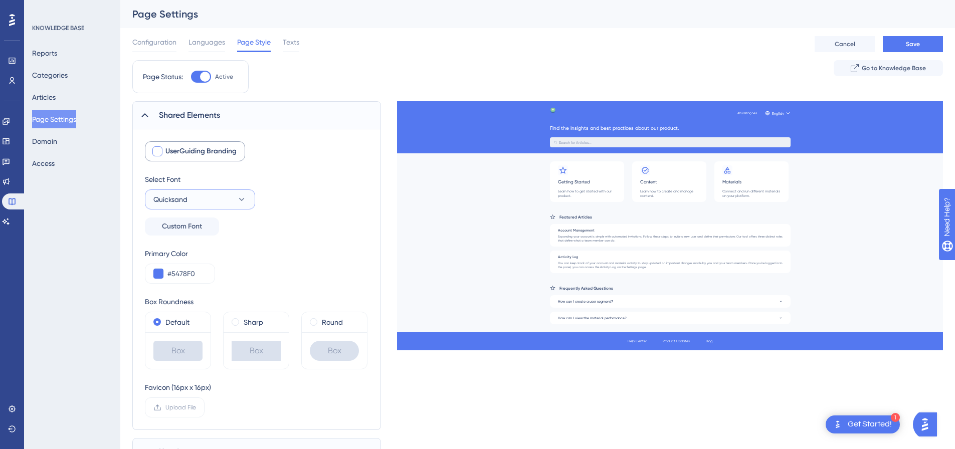
click at [234, 200] on button "Quicksand" at bounding box center [200, 199] width 110 height 20
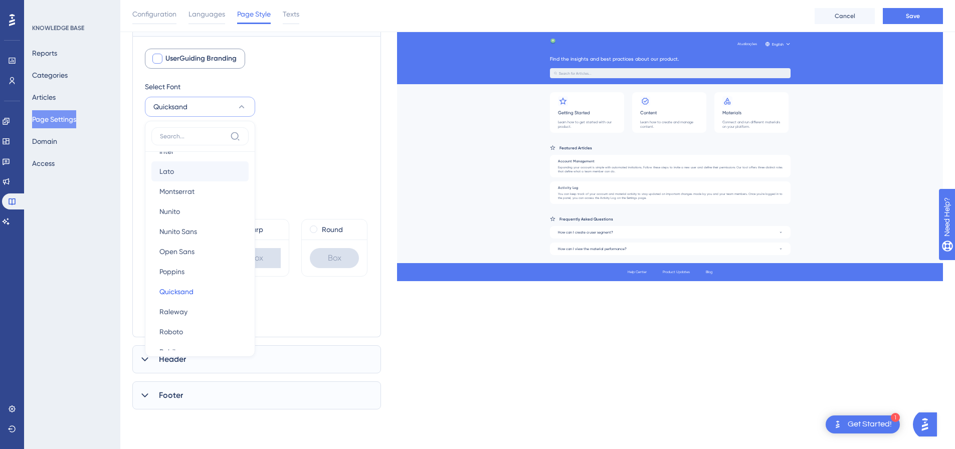
scroll to position [100, 0]
click at [191, 301] on button "Roboto Roboto" at bounding box center [199, 308] width 97 height 20
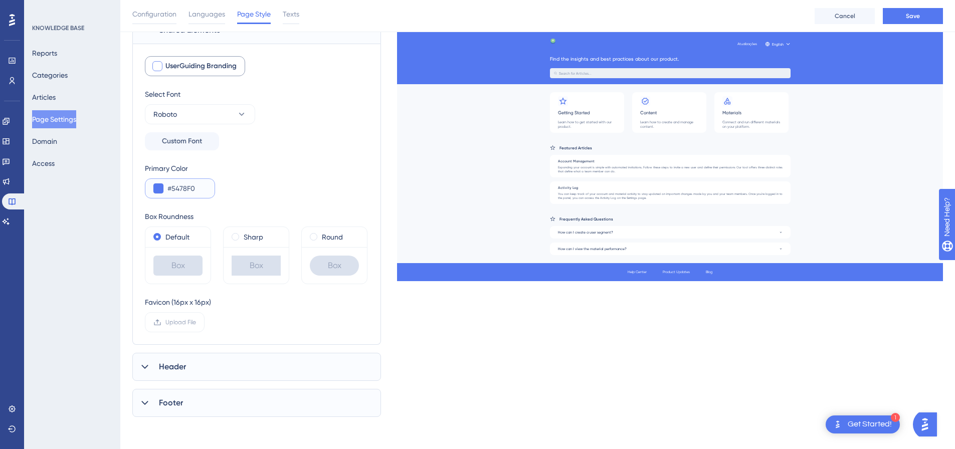
click at [198, 188] on input "#5478F0" at bounding box center [186, 188] width 39 height 12
click at [186, 189] on input "#5478F0" at bounding box center [186, 188] width 39 height 12
drag, startPoint x: 199, startPoint y: 188, endPoint x: 170, endPoint y: 190, distance: 28.6
click at [170, 190] on input "#5478F0" at bounding box center [186, 188] width 39 height 12
paste input "678FF"
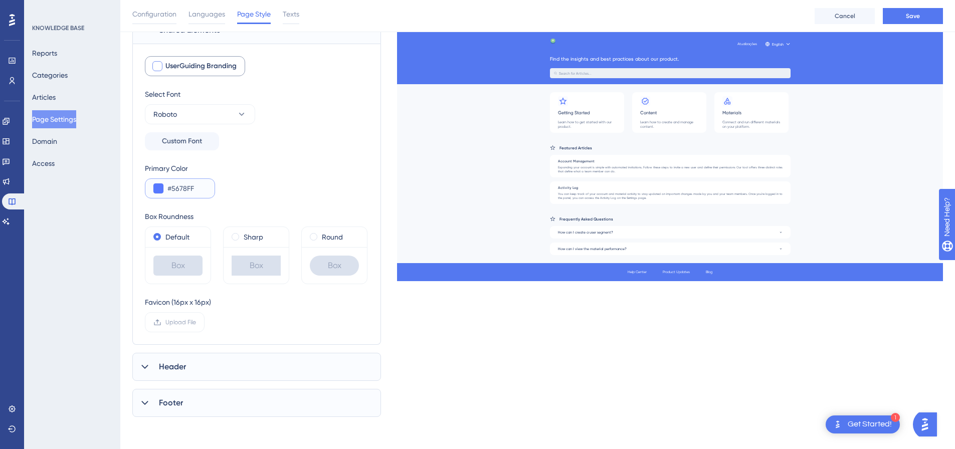
type input "#5678FF"
click at [210, 217] on div "Box Roundness" at bounding box center [256, 216] width 222 height 12
click at [200, 191] on input "#5678FF" at bounding box center [186, 188] width 39 height 12
click at [196, 323] on label "Upload File" at bounding box center [175, 322] width 60 height 20
click at [196, 322] on input "Upload File" at bounding box center [196, 322] width 0 height 0
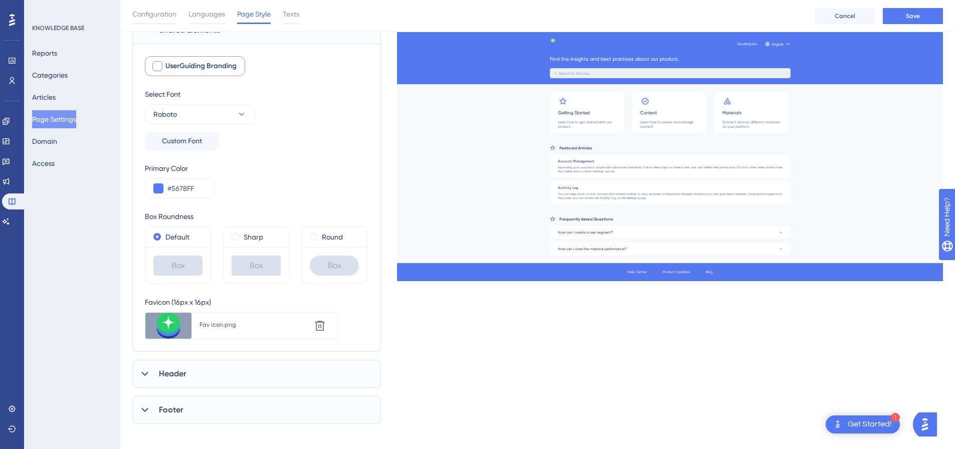
click at [214, 378] on div "Header" at bounding box center [256, 374] width 249 height 28
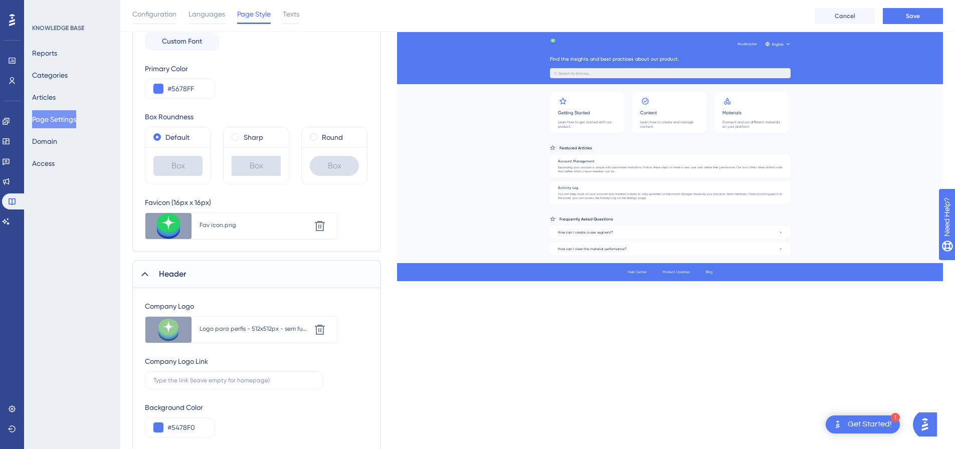
scroll to position [189, 0]
click at [318, 326] on icon at bounding box center [320, 329] width 10 height 10
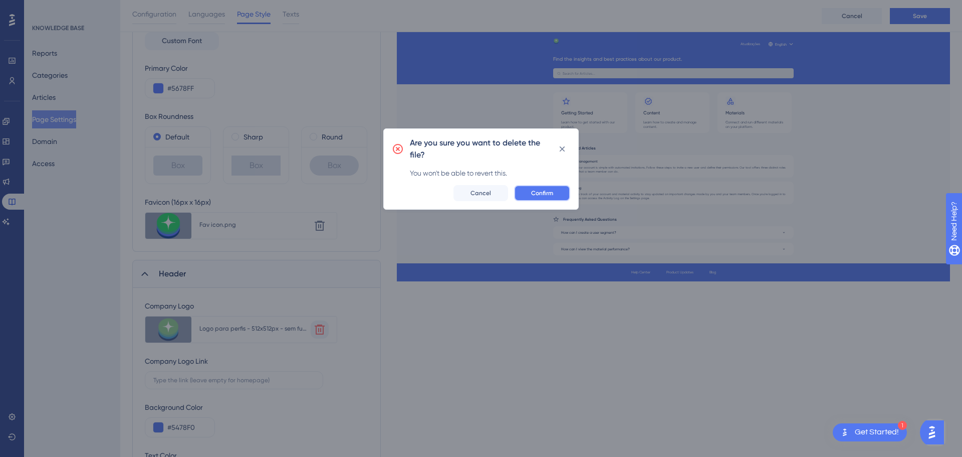
click at [532, 193] on span "Confirm" at bounding box center [542, 193] width 22 height 8
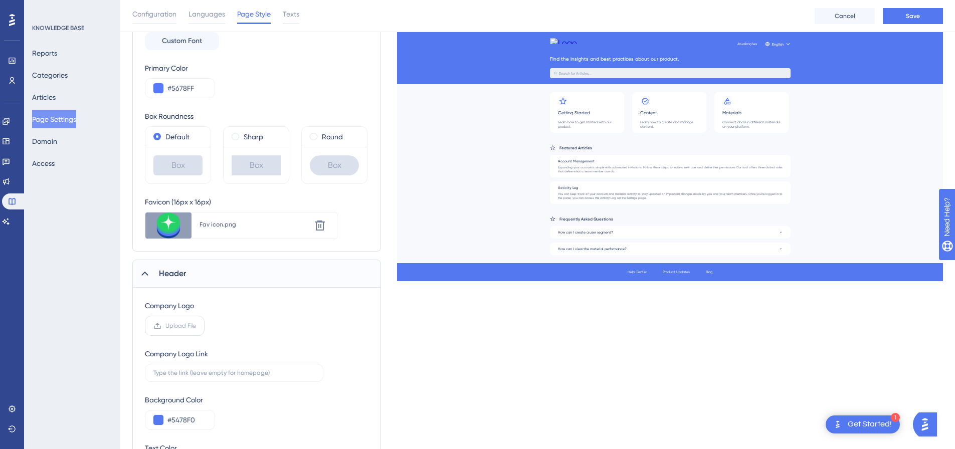
click at [170, 327] on span "Upload File" at bounding box center [180, 326] width 31 height 8
click at [196, 326] on input "Upload File" at bounding box center [196, 326] width 0 height 0
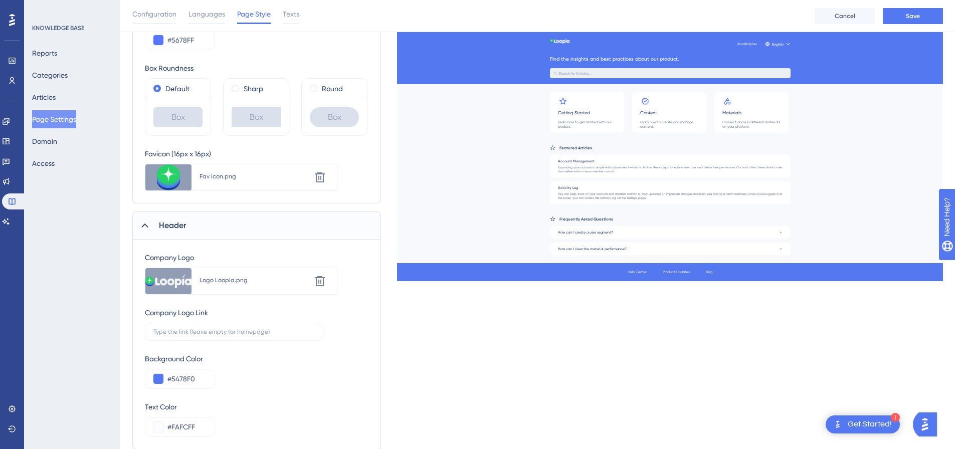
scroll to position [240, 0]
click at [230, 330] on input "text" at bounding box center [233, 329] width 161 height 7
paste input "text"
type input "https://loopia.com.br/"
drag, startPoint x: 200, startPoint y: 377, endPoint x: 174, endPoint y: 378, distance: 26.6
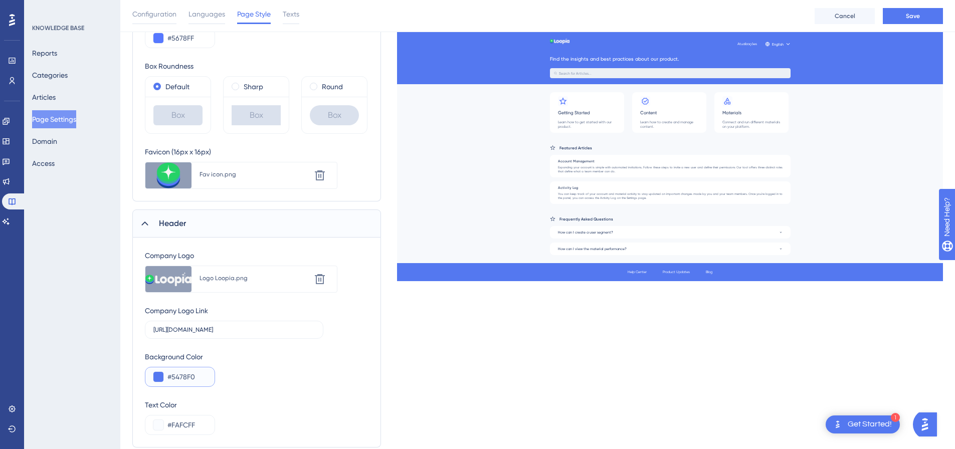
click at [174, 378] on input "#5478F0" at bounding box center [186, 377] width 39 height 12
paste input "text"
drag, startPoint x: 199, startPoint y: 37, endPoint x: 167, endPoint y: 41, distance: 31.8
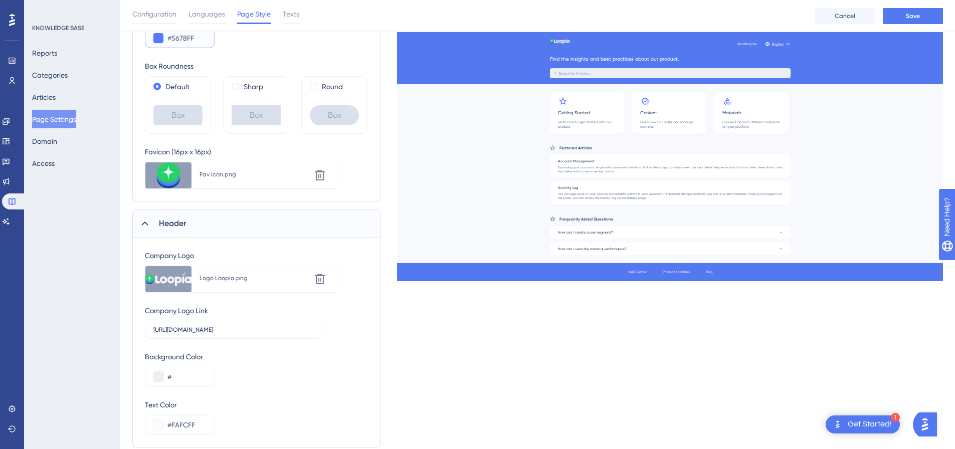
click at [167, 41] on input "#5678FF" at bounding box center [186, 38] width 39 height 12
drag, startPoint x: 190, startPoint y: 376, endPoint x: 156, endPoint y: 379, distance: 34.7
click at [156, 379] on div "#" at bounding box center [180, 377] width 70 height 20
paste input "5678FF"
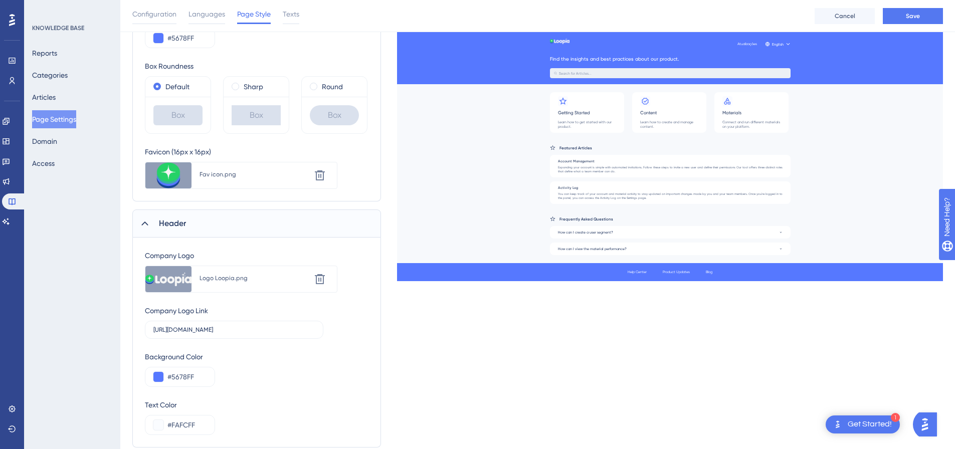
click at [265, 360] on div "Background Color #5678FF" at bounding box center [256, 369] width 223 height 36
click at [905, 13] on button "Save" at bounding box center [912, 16] width 60 height 16
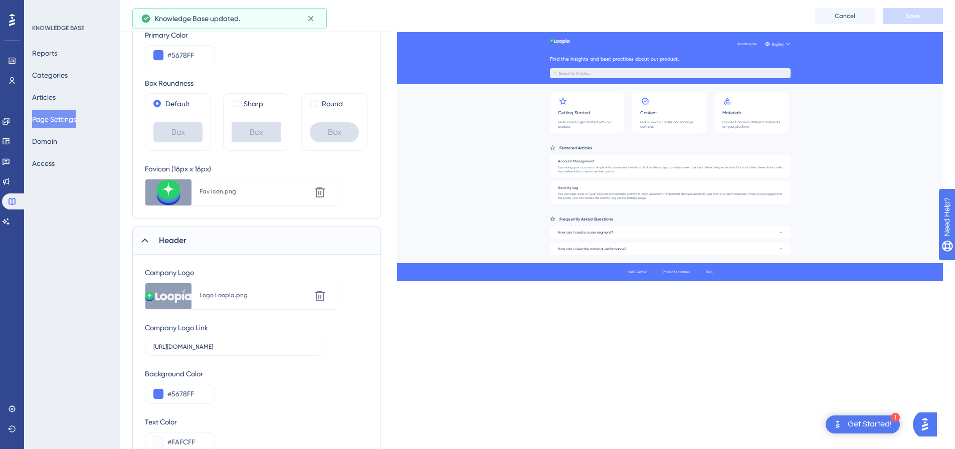
scroll to position [206, 0]
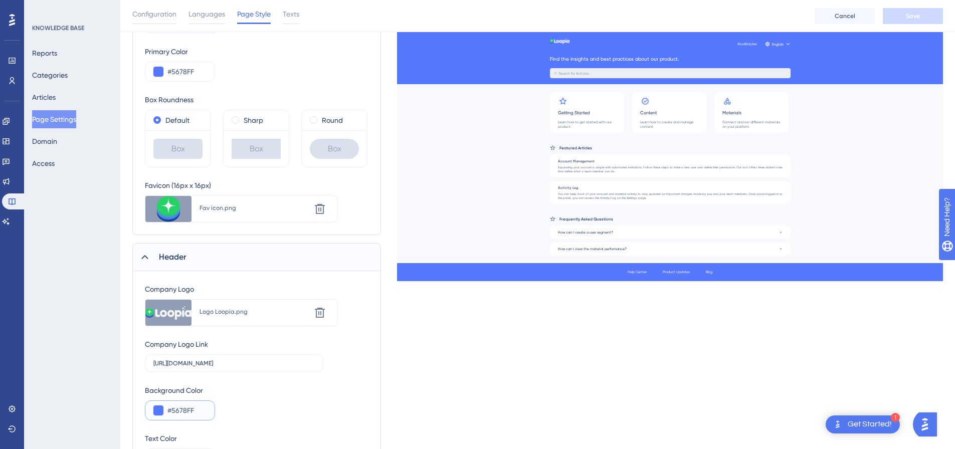
drag, startPoint x: 197, startPoint y: 409, endPoint x: 173, endPoint y: 411, distance: 24.1
click at [173, 411] on input "#5678FF" at bounding box center [186, 410] width 39 height 12
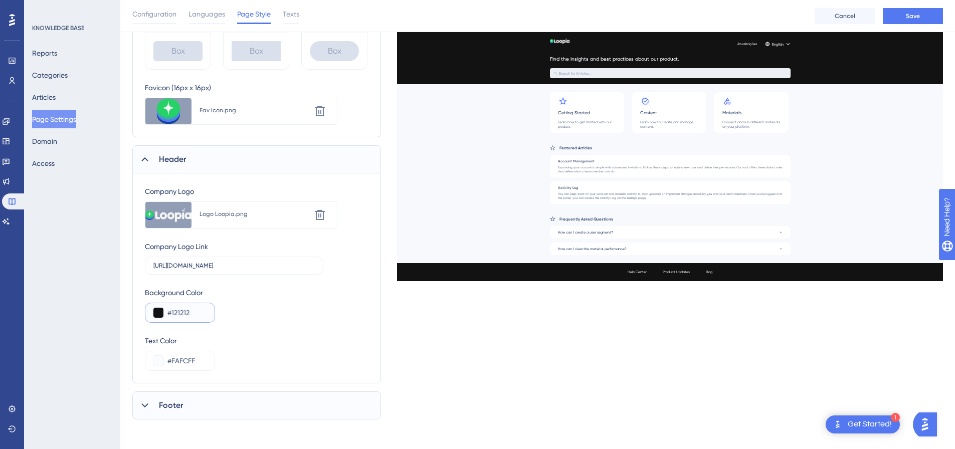
scroll to position [306, 0]
type input "#121212"
click at [179, 357] on input "#FAFCFF" at bounding box center [186, 358] width 39 height 12
drag, startPoint x: 172, startPoint y: 356, endPoint x: 224, endPoint y: 356, distance: 52.1
click at [224, 356] on div "Text Color #FAFCFF" at bounding box center [256, 350] width 223 height 36
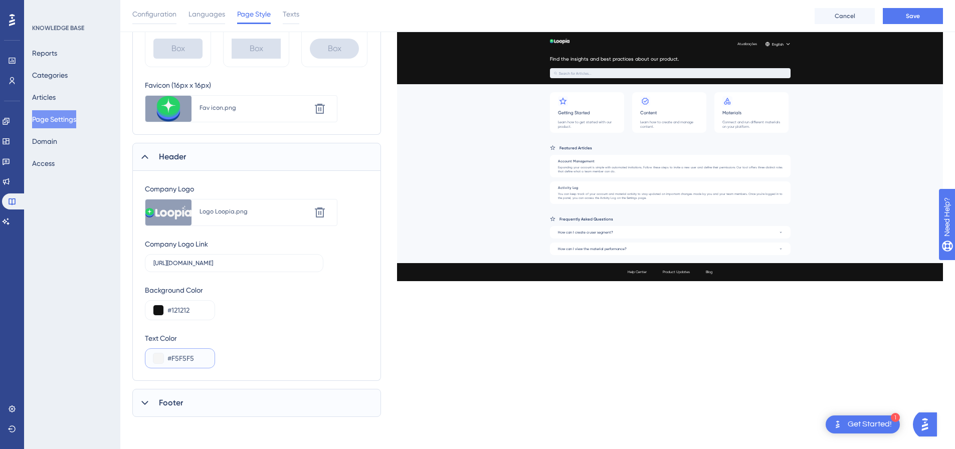
type input "#F5F5F5"
click at [243, 406] on div "Footer" at bounding box center [256, 403] width 249 height 28
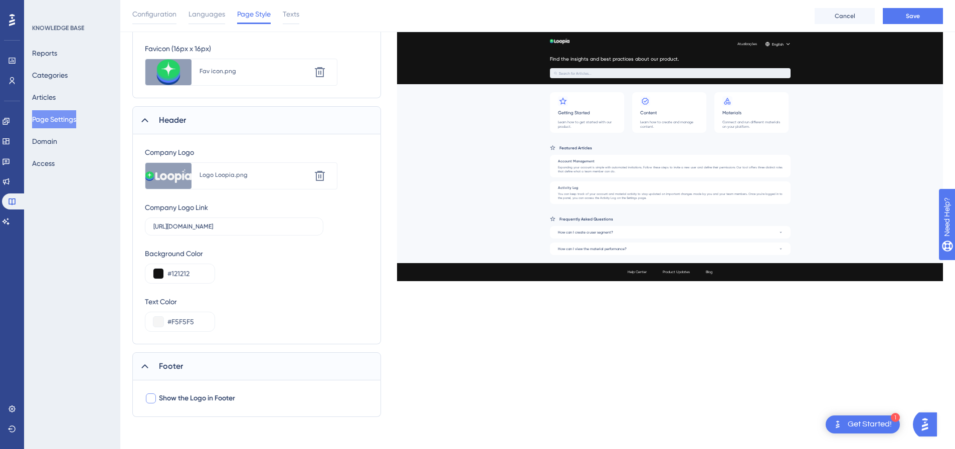
click at [157, 397] on label "Show the Logo in Footer" at bounding box center [190, 398] width 90 height 12
checkbox input "true"
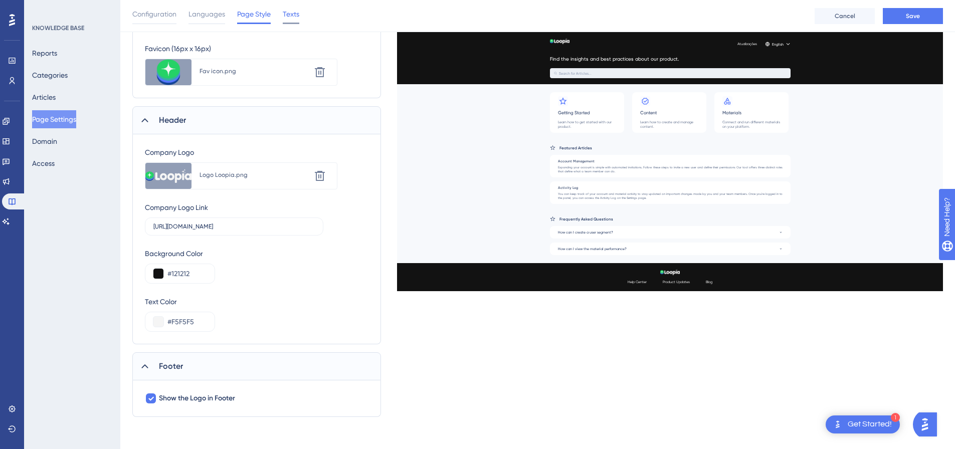
click at [292, 15] on span "Texts" at bounding box center [291, 14] width 17 height 12
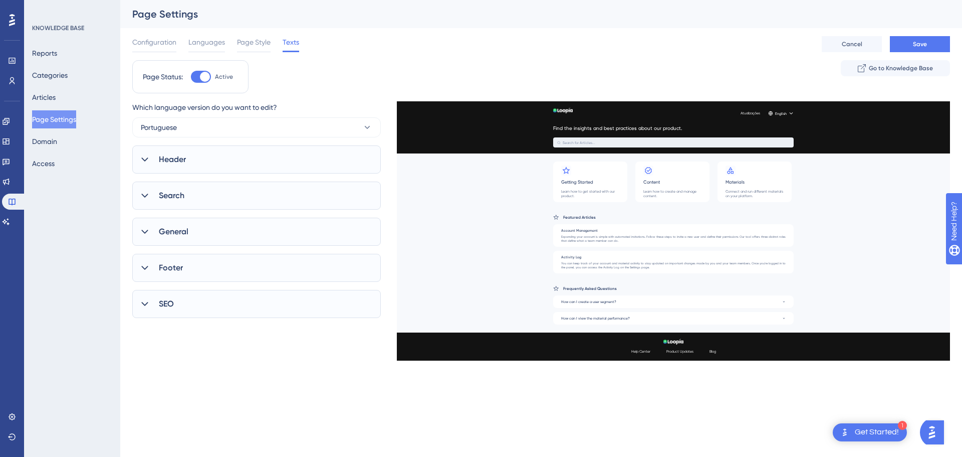
click at [278, 158] on div "Header" at bounding box center [256, 159] width 249 height 28
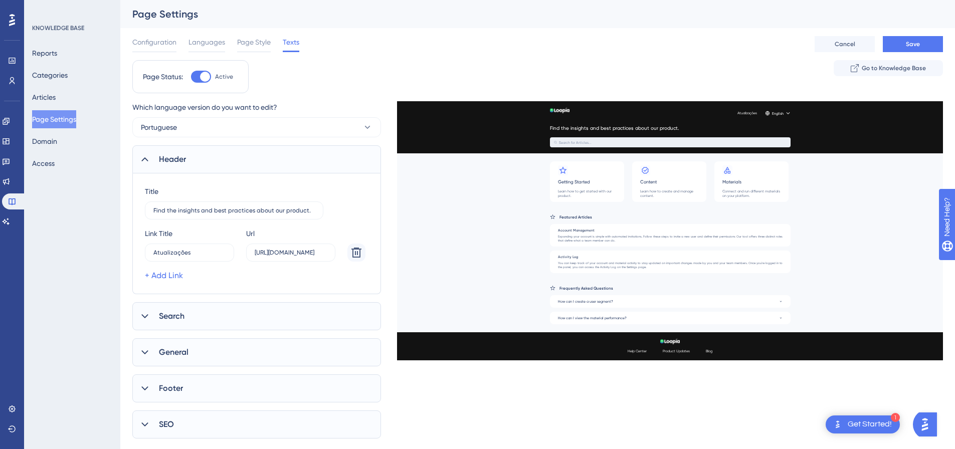
click at [259, 319] on div "Search" at bounding box center [256, 316] width 249 height 28
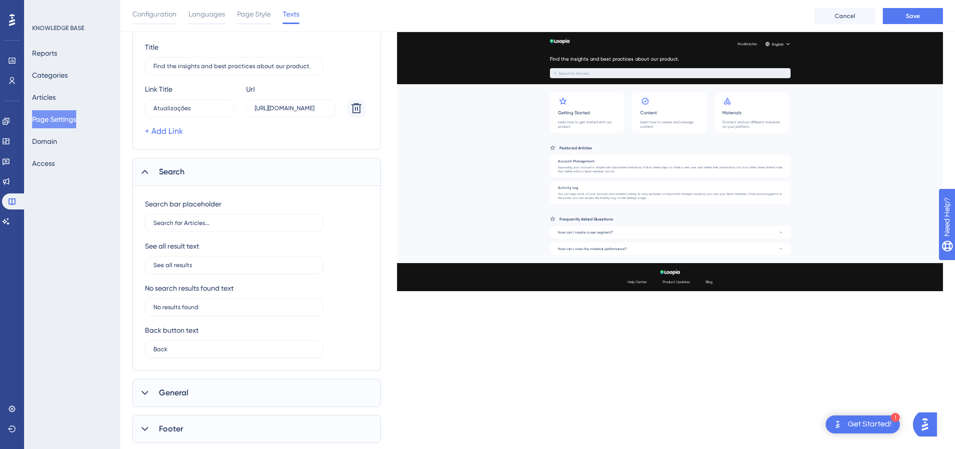
scroll to position [150, 0]
click at [247, 391] on div "General" at bounding box center [256, 391] width 249 height 28
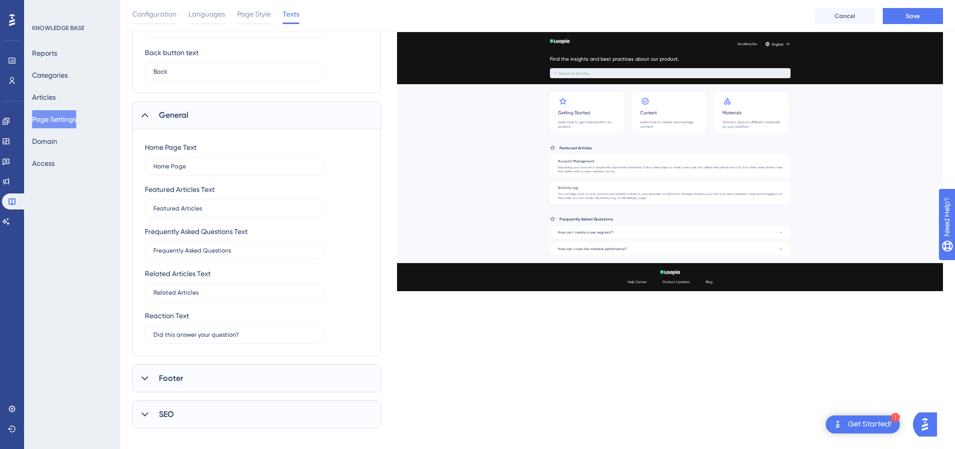
scroll to position [437, 0]
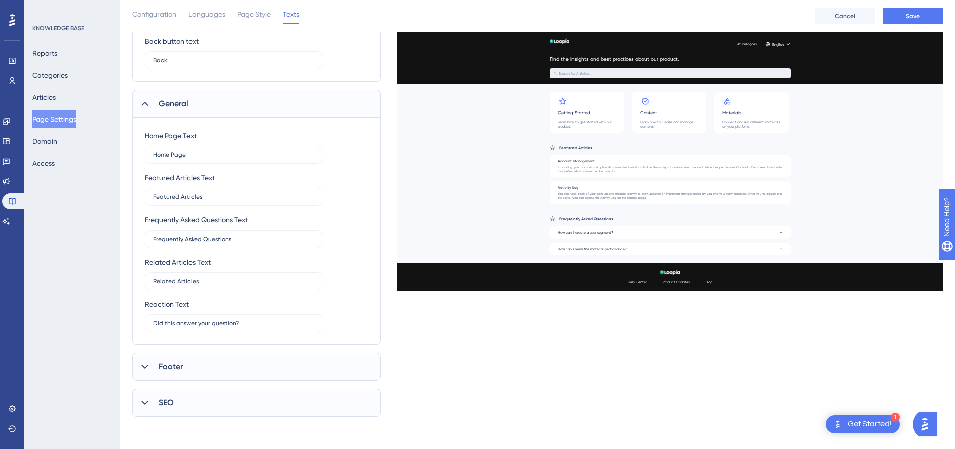
click at [248, 364] on div "Footer" at bounding box center [256, 367] width 249 height 28
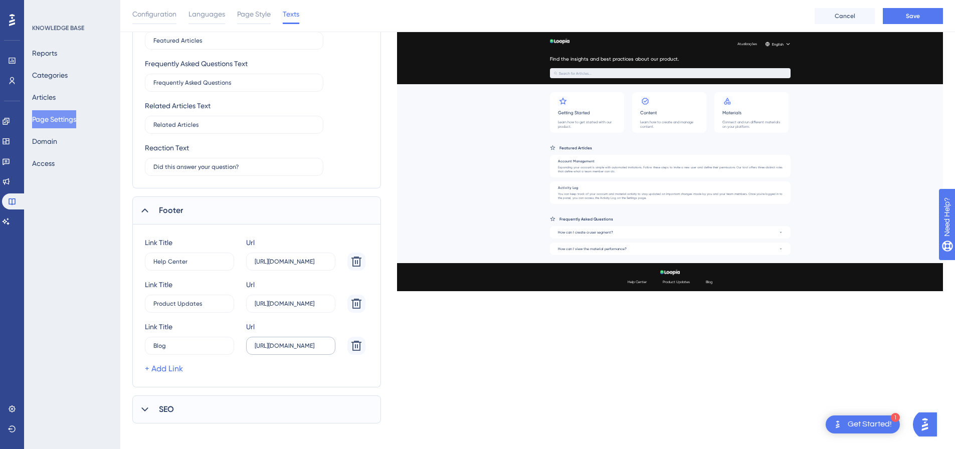
scroll to position [600, 0]
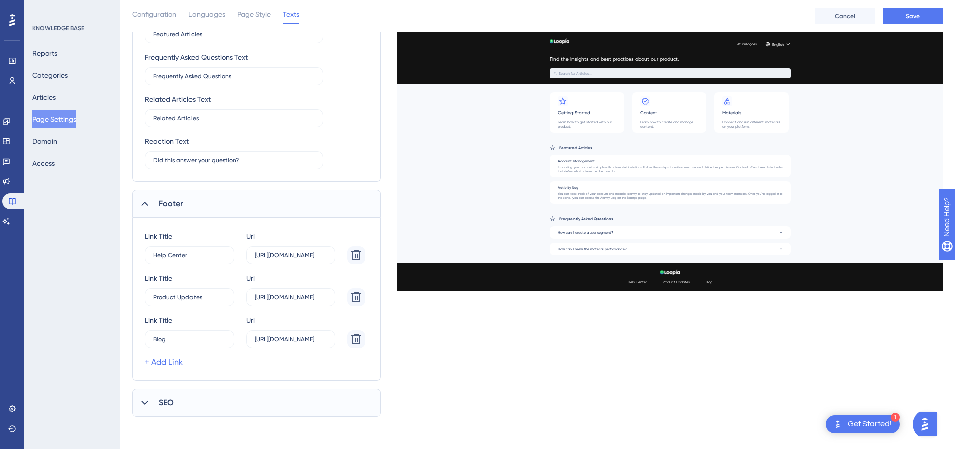
click at [241, 400] on div "SEO" at bounding box center [256, 403] width 249 height 28
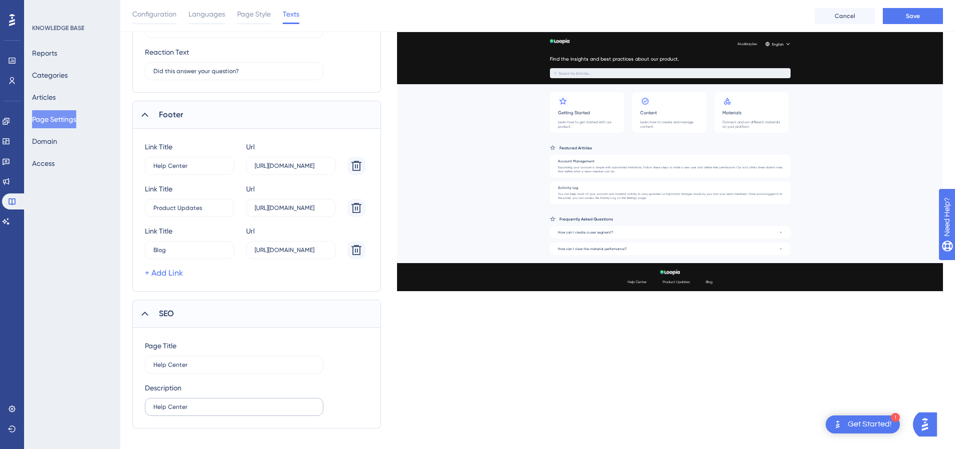
scroll to position [701, 0]
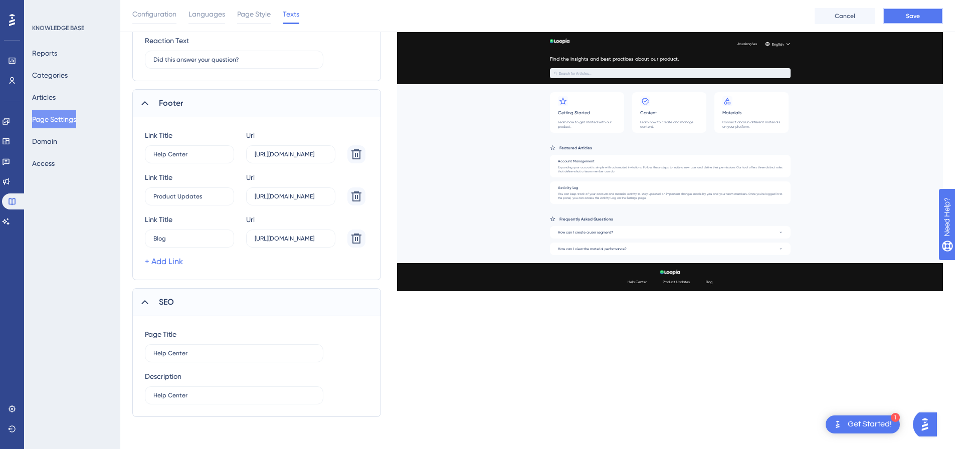
click at [925, 15] on button "Save" at bounding box center [912, 16] width 60 height 16
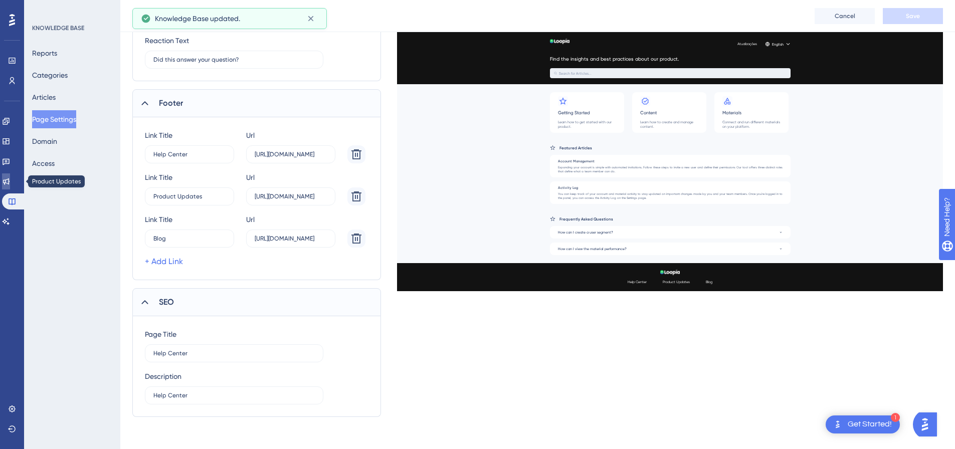
click at [7, 180] on link at bounding box center [6, 181] width 8 height 16
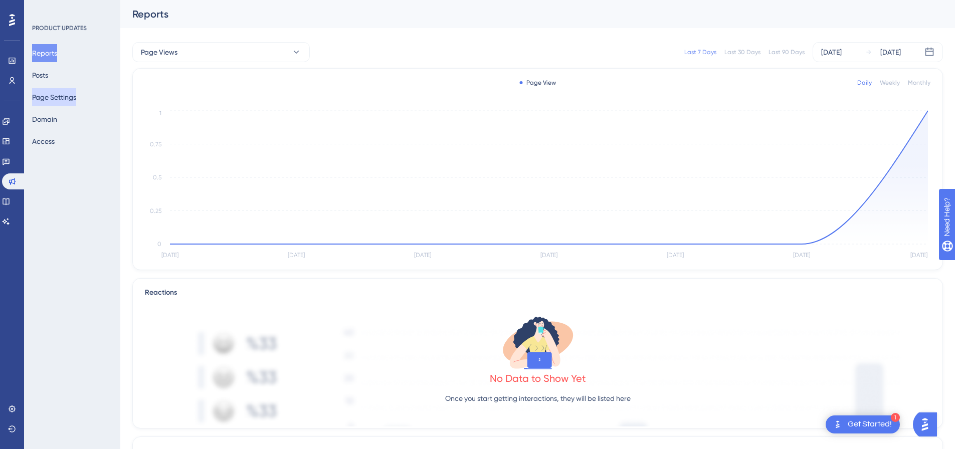
click at [64, 93] on button "Page Settings" at bounding box center [54, 97] width 44 height 18
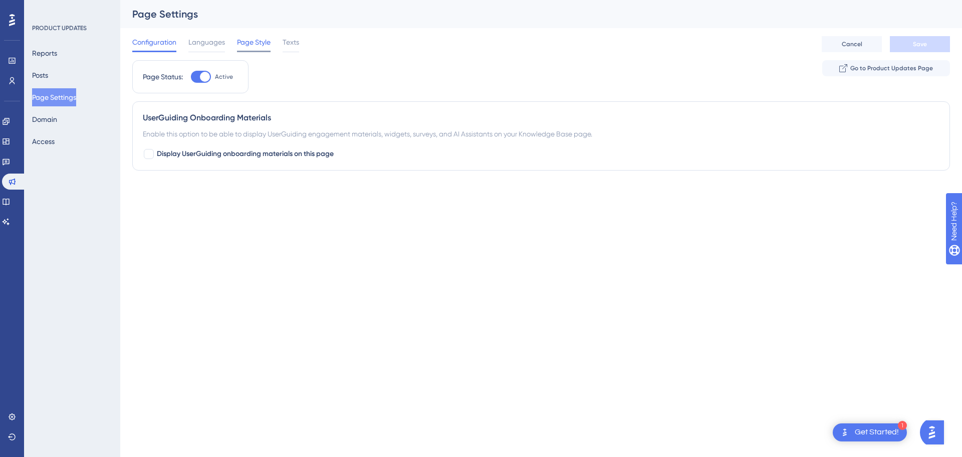
click at [261, 40] on span "Page Style" at bounding box center [254, 42] width 34 height 12
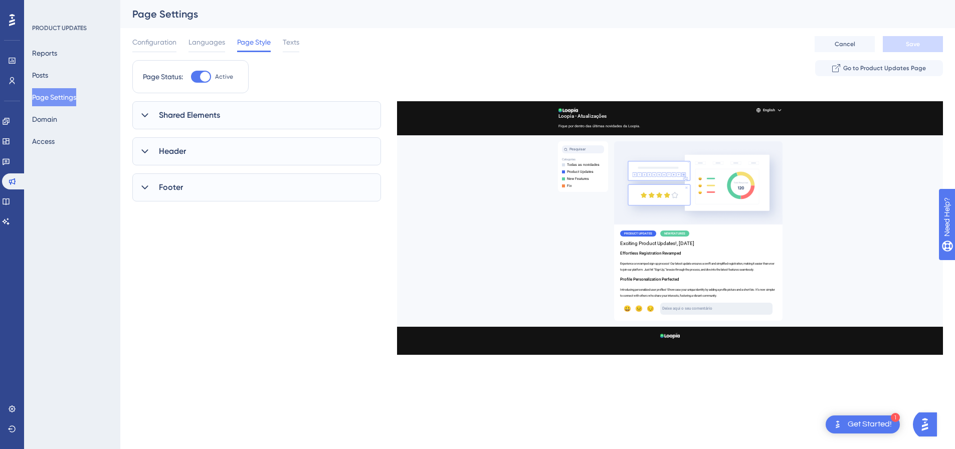
click at [266, 108] on div "Shared Elements" at bounding box center [256, 115] width 249 height 28
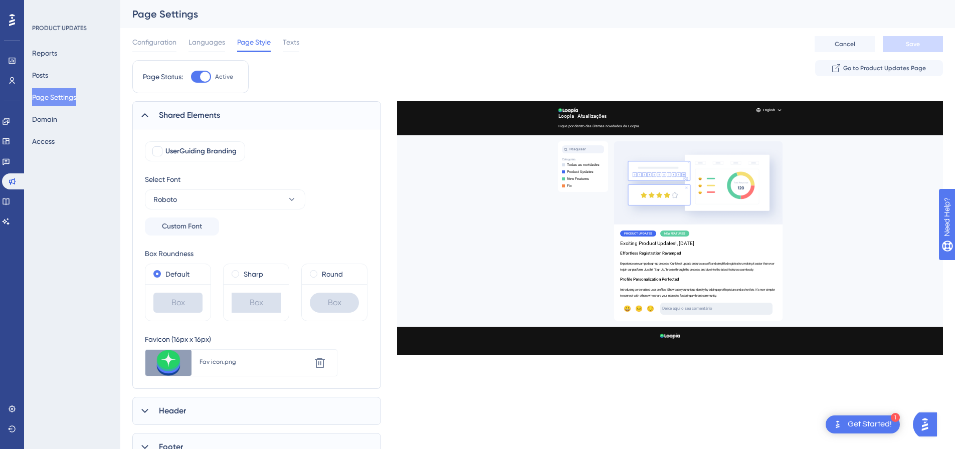
click at [390, 62] on div "Page Status: Active Go to Product Updates Page" at bounding box center [537, 80] width 810 height 41
click at [892, 70] on span "Go to Product Updates Page" at bounding box center [884, 68] width 83 height 8
click at [10, 202] on icon at bounding box center [6, 201] width 8 height 8
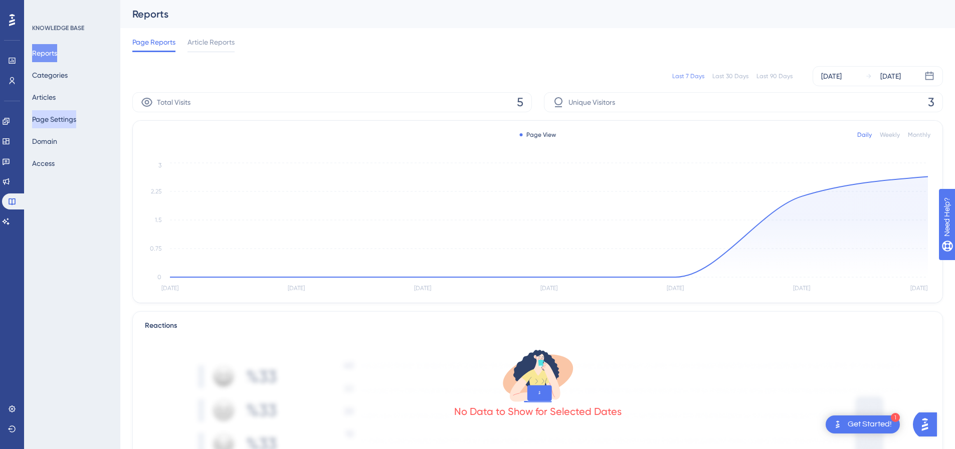
click at [65, 117] on button "Page Settings" at bounding box center [54, 119] width 44 height 18
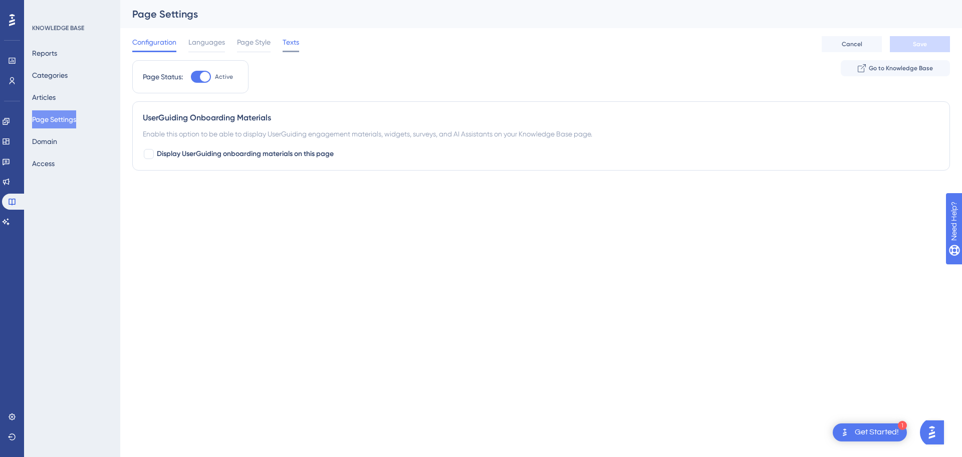
click at [291, 39] on span "Texts" at bounding box center [291, 42] width 17 height 12
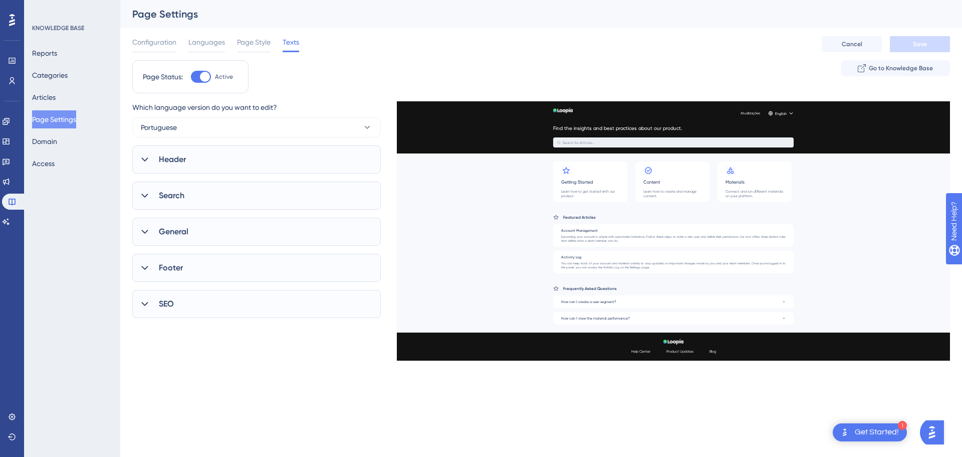
click at [271, 268] on div "Footer" at bounding box center [256, 268] width 249 height 28
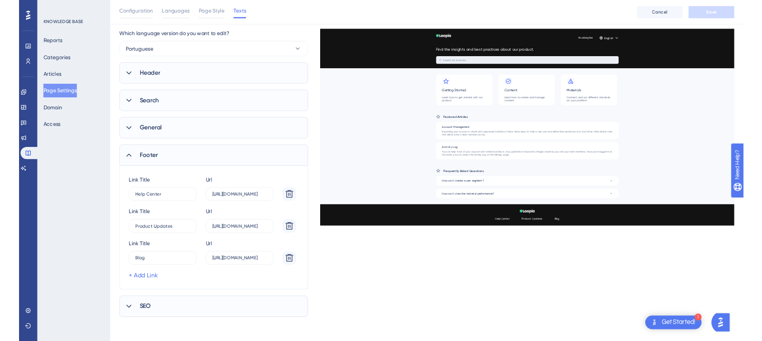
scroll to position [67, 0]
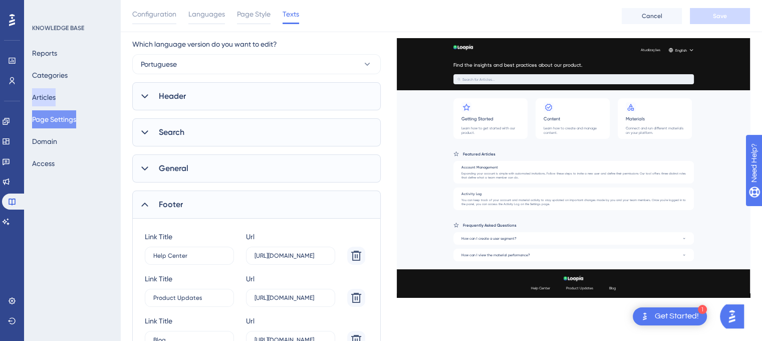
click at [56, 95] on button "Articles" at bounding box center [44, 97] width 24 height 18
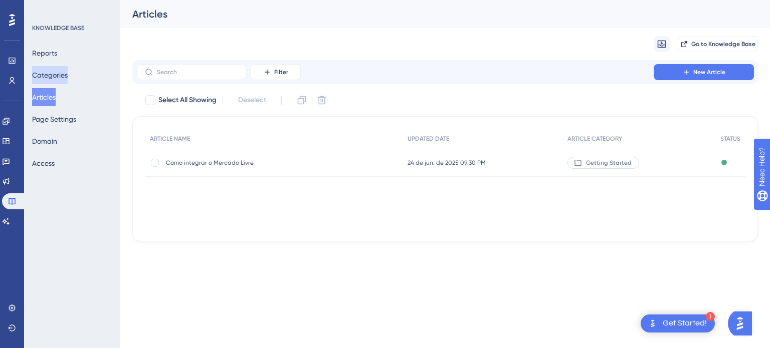
click at [65, 76] on button "Categories" at bounding box center [50, 75] width 36 height 18
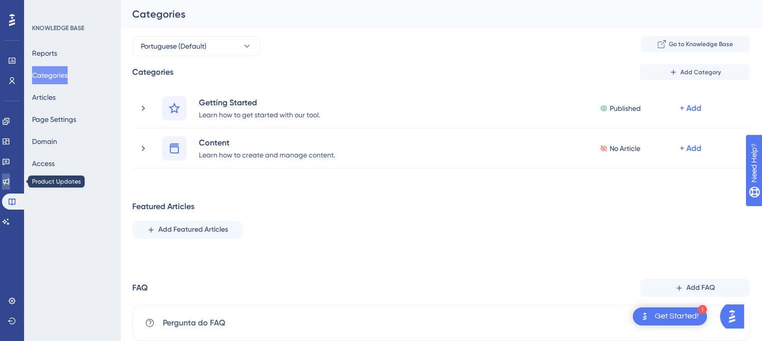
click at [5, 178] on link at bounding box center [6, 181] width 8 height 16
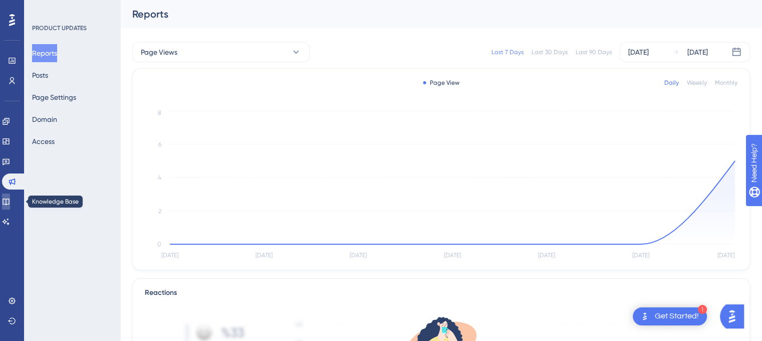
click at [10, 195] on link at bounding box center [6, 201] width 8 height 16
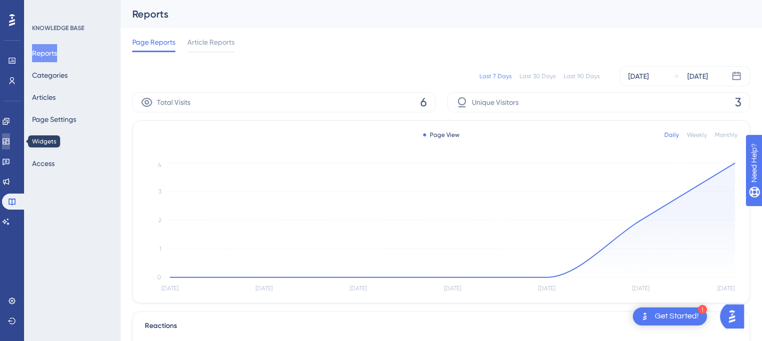
click at [6, 147] on link at bounding box center [6, 141] width 8 height 16
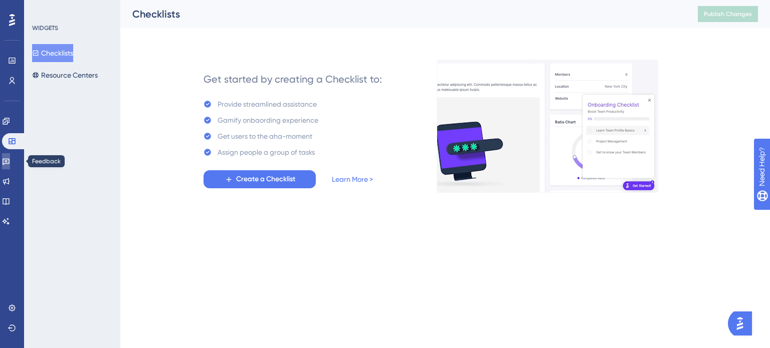
click at [10, 159] on icon at bounding box center [6, 162] width 7 height 7
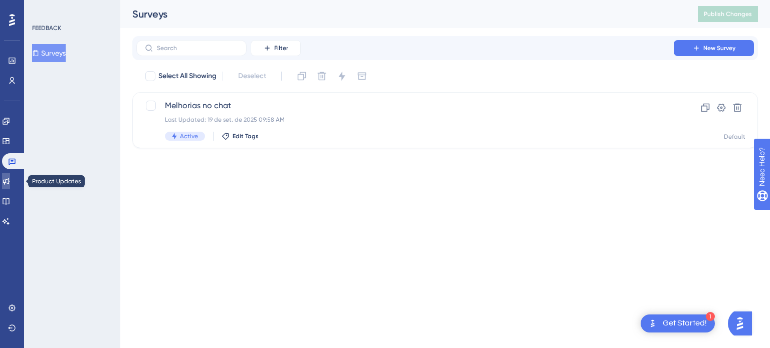
click at [10, 180] on icon at bounding box center [6, 181] width 7 height 7
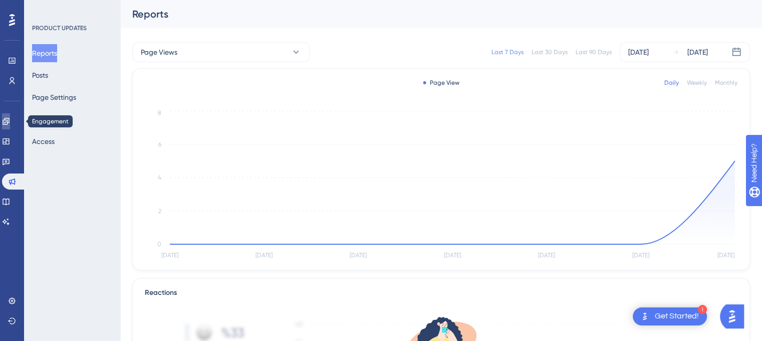
click at [10, 122] on icon at bounding box center [6, 121] width 8 height 8
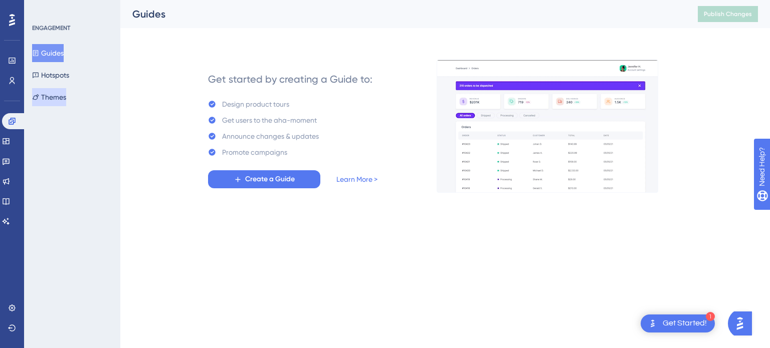
click at [54, 97] on button "Themes" at bounding box center [49, 97] width 34 height 18
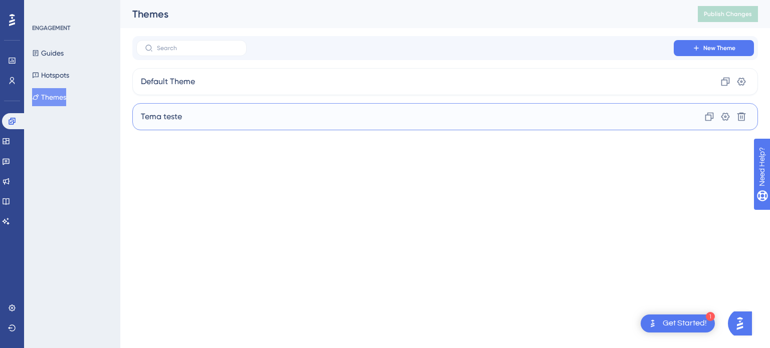
click at [233, 112] on div "Tema teste Clone Settings Delete" at bounding box center [444, 116] width 625 height 27
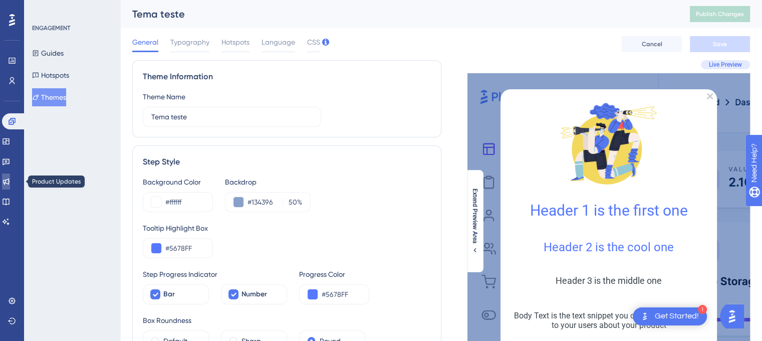
click at [10, 176] on link at bounding box center [6, 181] width 8 height 16
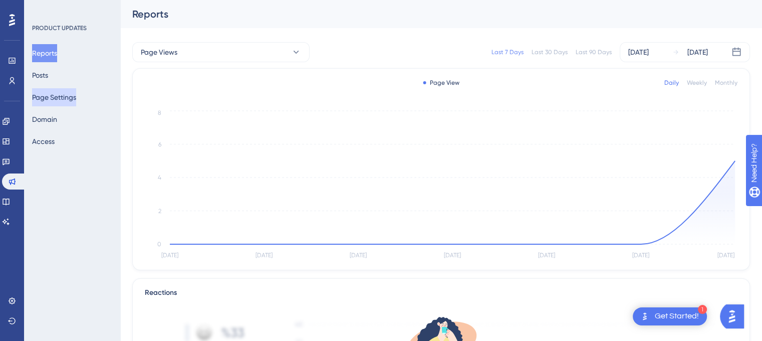
click at [64, 99] on button "Page Settings" at bounding box center [54, 97] width 44 height 18
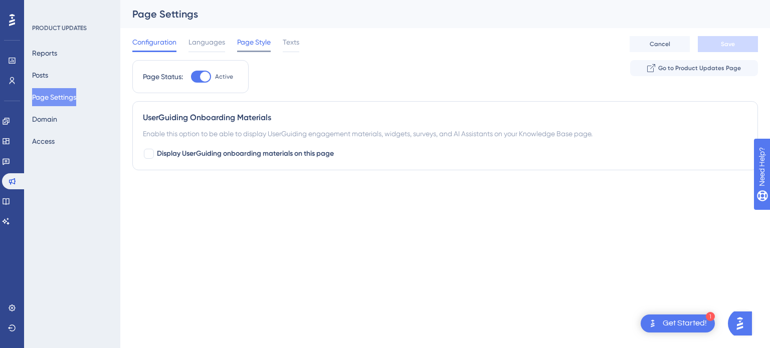
click at [253, 42] on span "Page Style" at bounding box center [254, 42] width 34 height 12
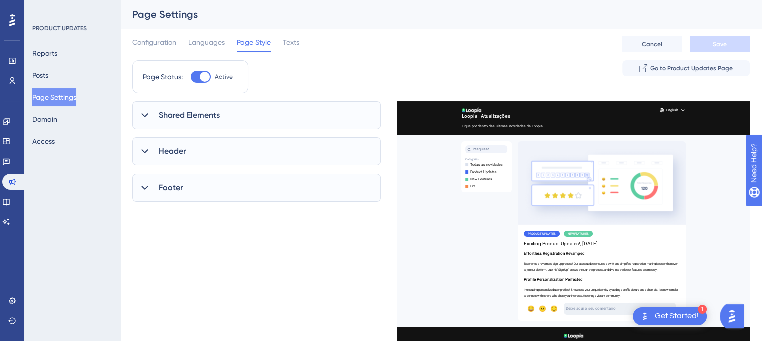
click at [215, 112] on span "Shared Elements" at bounding box center [189, 115] width 61 height 12
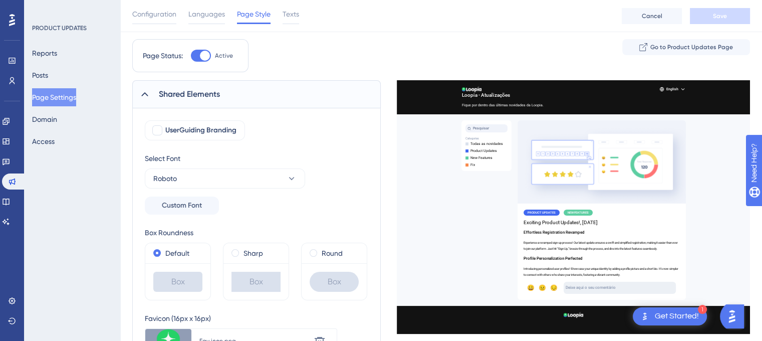
scroll to position [150, 0]
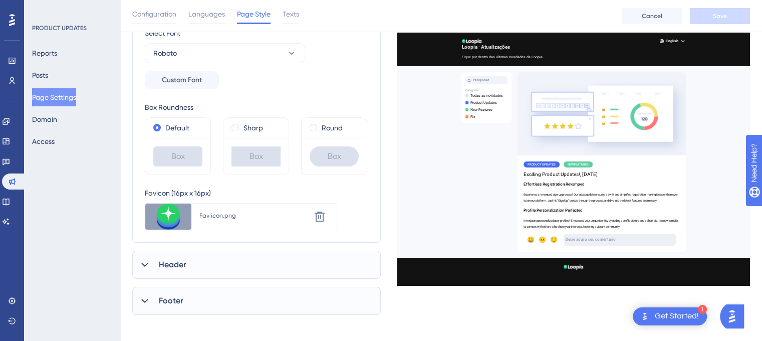
click at [231, 257] on div "Header" at bounding box center [256, 265] width 249 height 28
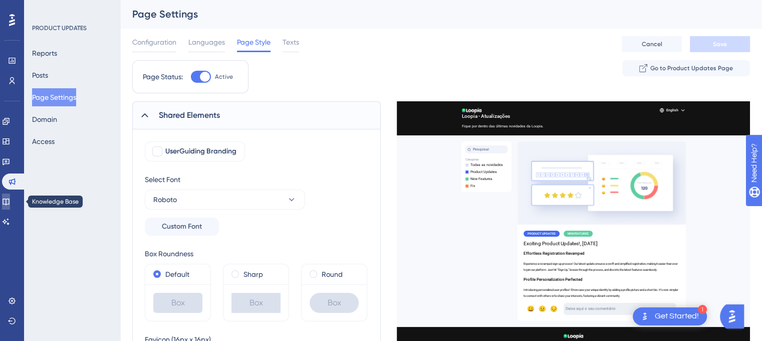
click at [10, 197] on icon at bounding box center [6, 201] width 8 height 8
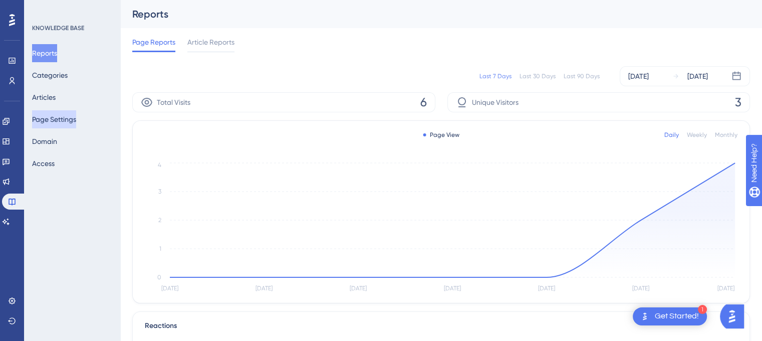
click at [64, 124] on button "Page Settings" at bounding box center [54, 119] width 44 height 18
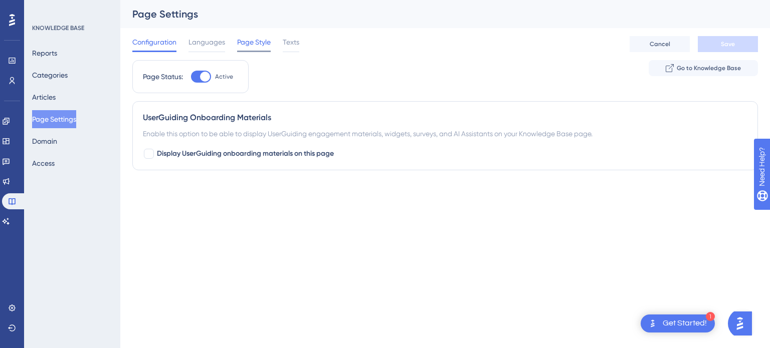
click at [262, 44] on span "Page Style" at bounding box center [254, 42] width 34 height 12
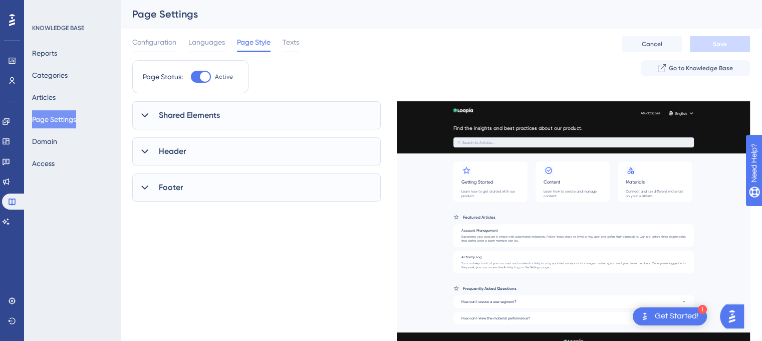
click at [220, 122] on div "Shared Elements" at bounding box center [256, 115] width 249 height 28
